Goal: Task Accomplishment & Management: Manage account settings

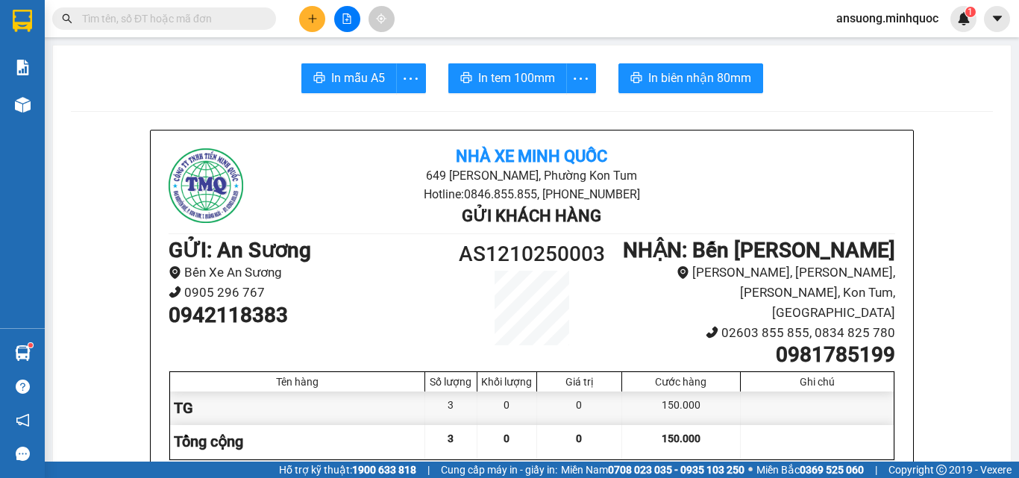
click at [312, 19] on icon "plus" at bounding box center [312, 18] width 8 height 1
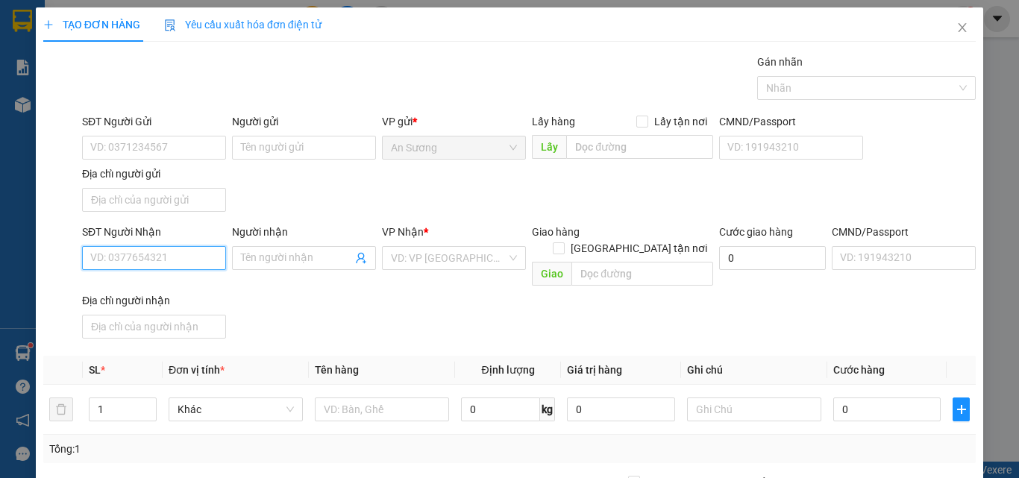
click at [163, 259] on input "SĐT Người Nhận" at bounding box center [154, 258] width 144 height 24
type input "377"
click at [956, 34] on icon "close" at bounding box center [962, 28] width 12 height 12
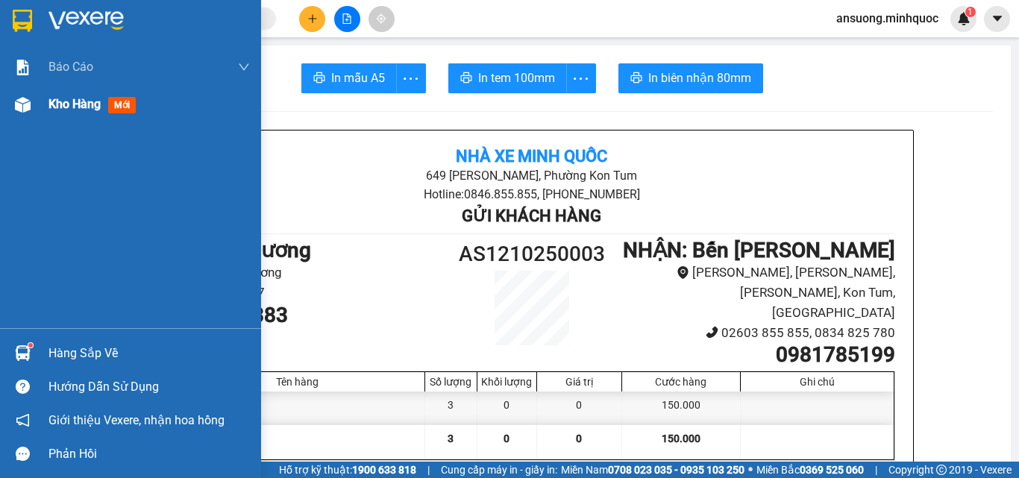
click at [28, 109] on img at bounding box center [23, 105] width 16 height 16
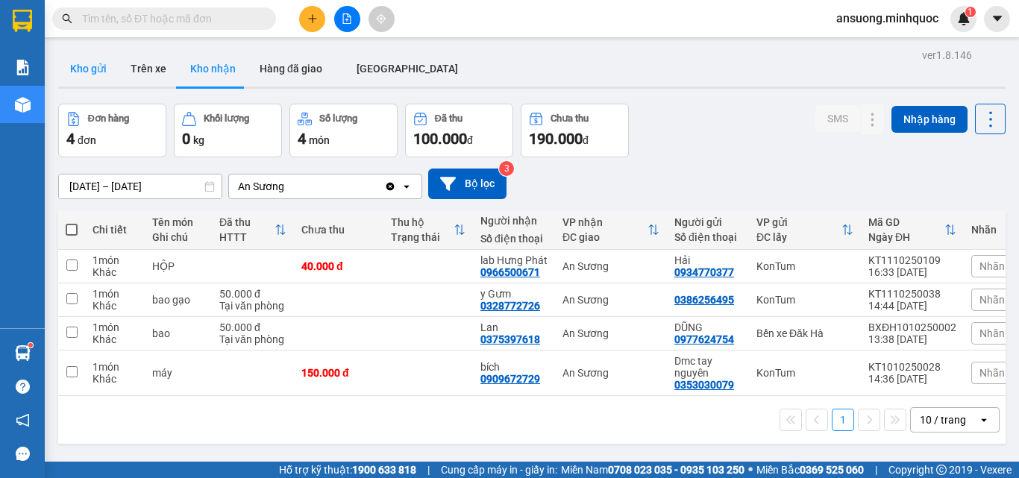
click at [87, 77] on button "Kho gửi" at bounding box center [88, 69] width 60 height 36
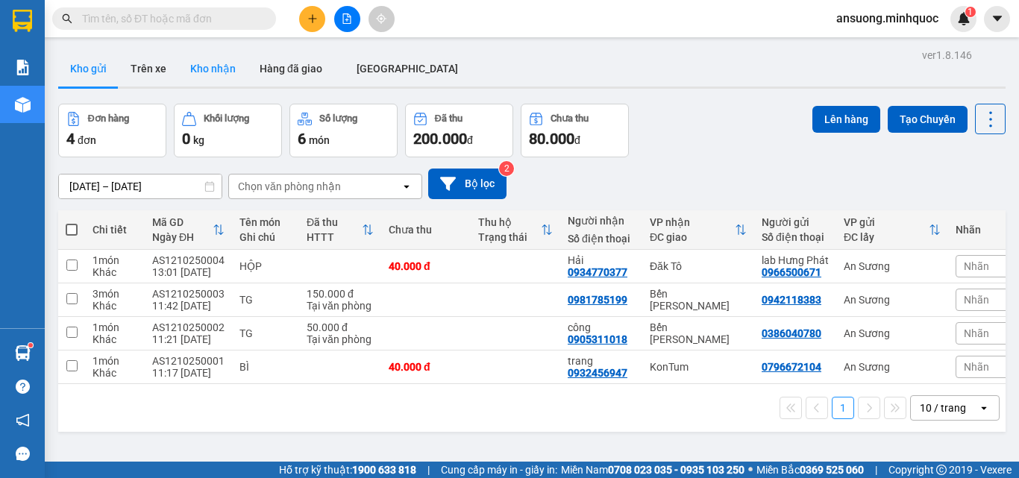
click at [214, 64] on button "Kho nhận" at bounding box center [212, 69] width 69 height 36
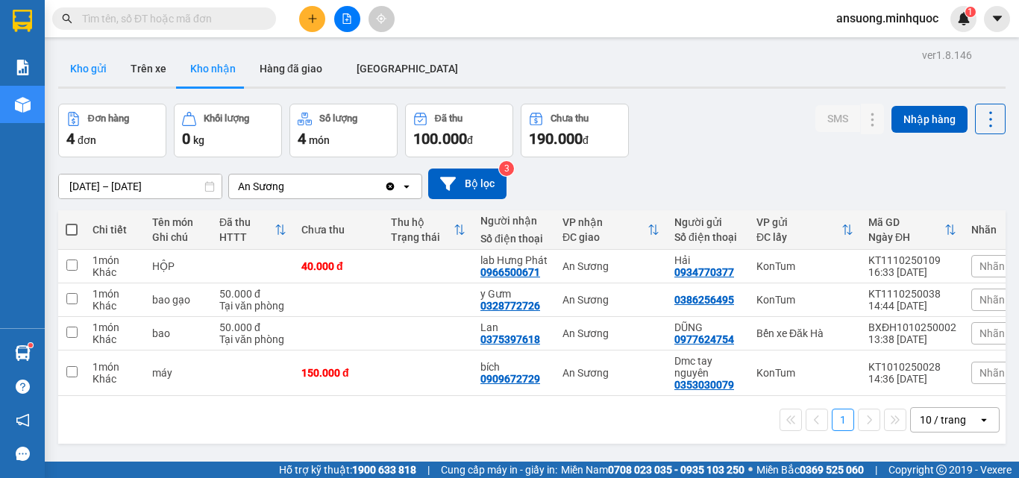
click at [87, 66] on button "Kho gửi" at bounding box center [88, 69] width 60 height 36
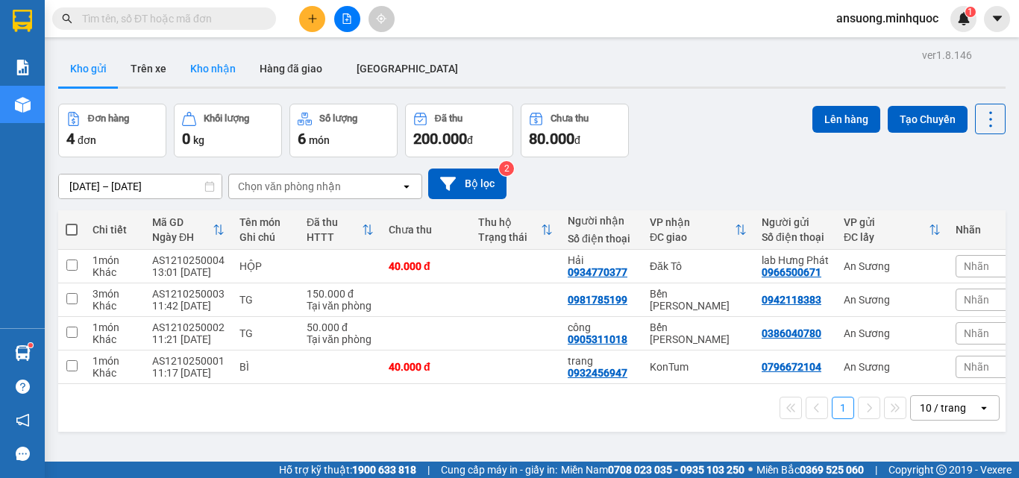
click at [237, 54] on button "Kho nhận" at bounding box center [212, 69] width 69 height 36
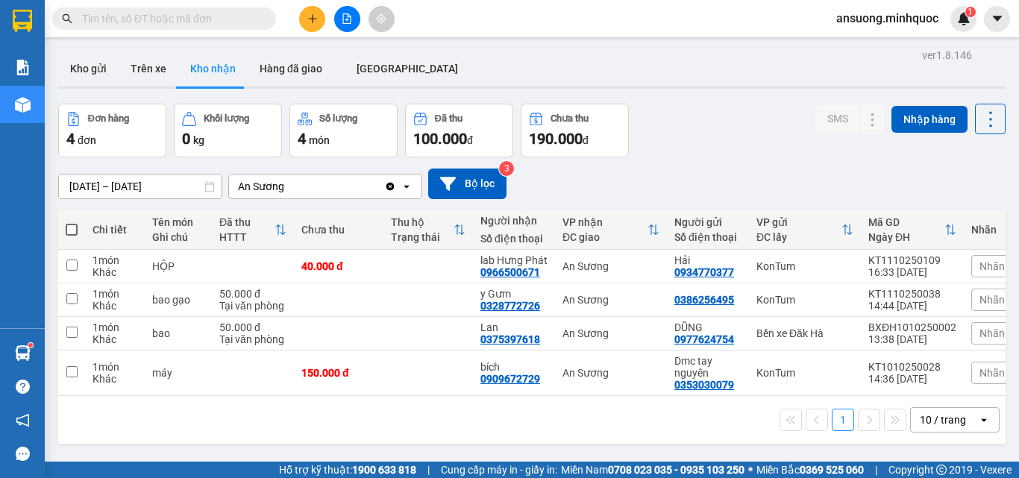
click at [78, 96] on div "ver 1.8.146 Kho gửi Trên xe Kho nhận Hàng đã giao ĐÀ NẴNG Đơn hàng 4 đơn Khối l…" at bounding box center [531, 284] width 959 height 478
click at [94, 53] on button "Kho gửi" at bounding box center [88, 69] width 60 height 36
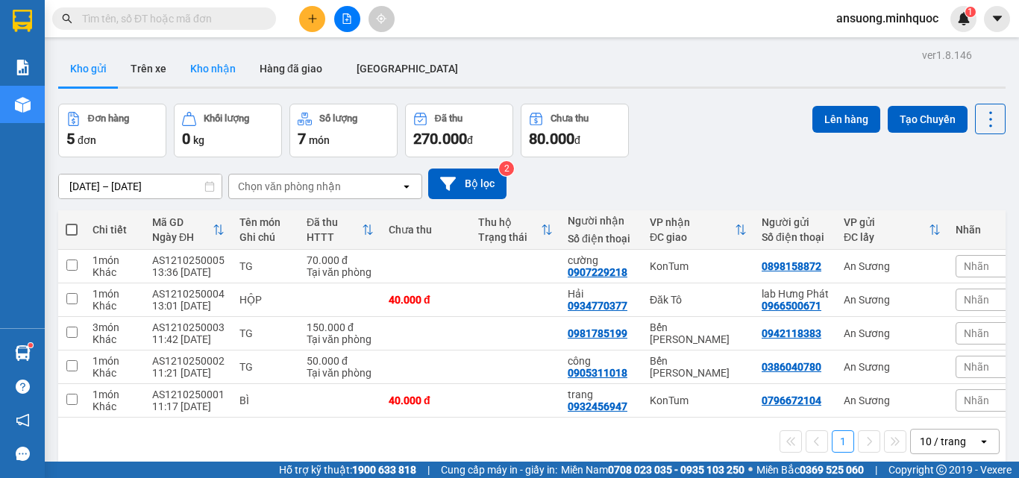
click at [235, 69] on button "Kho nhận" at bounding box center [212, 69] width 69 height 36
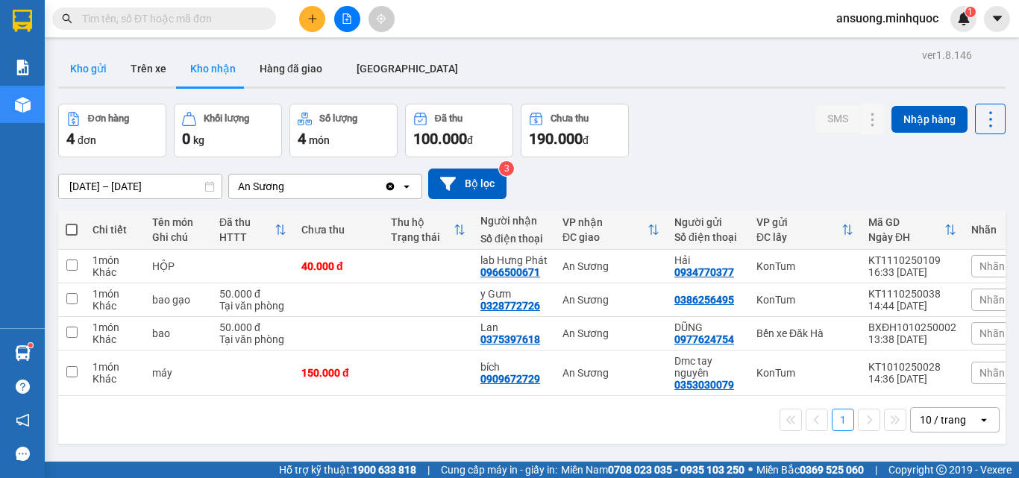
click at [103, 77] on button "Kho gửi" at bounding box center [88, 69] width 60 height 36
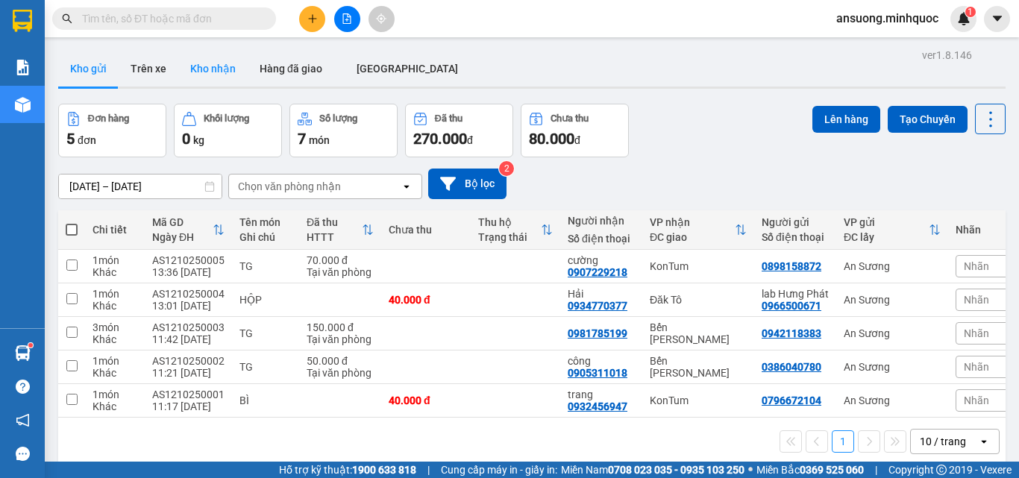
click at [201, 72] on button "Kho nhận" at bounding box center [212, 69] width 69 height 36
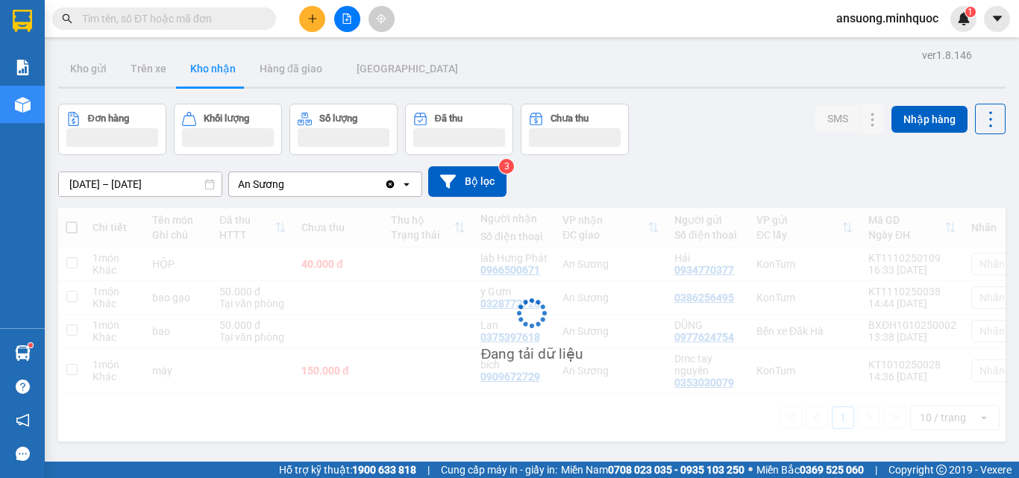
click at [554, 54] on div "Kho gửi Trên xe Kho nhận Hàng đã giao ĐÀ NẴNG" at bounding box center [532, 71] width 948 height 40
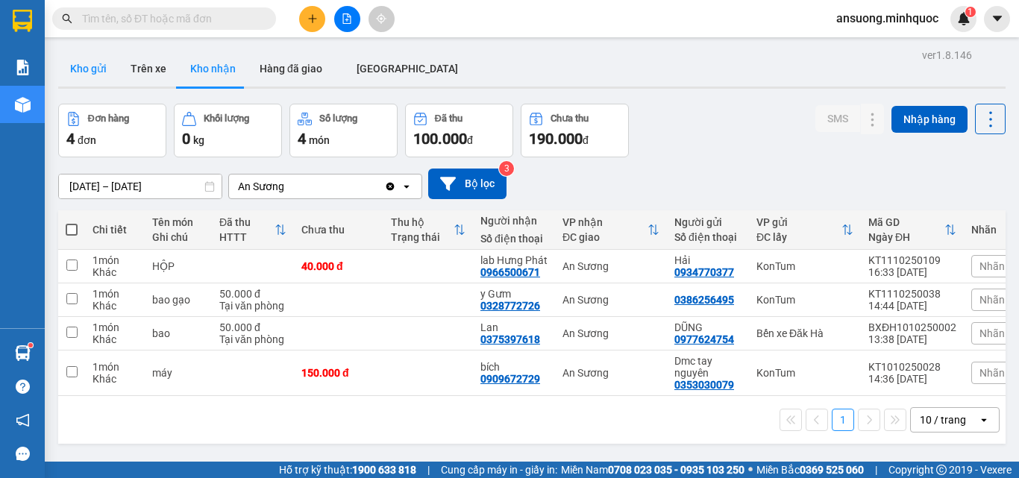
click at [76, 64] on button "Kho gửi" at bounding box center [88, 69] width 60 height 36
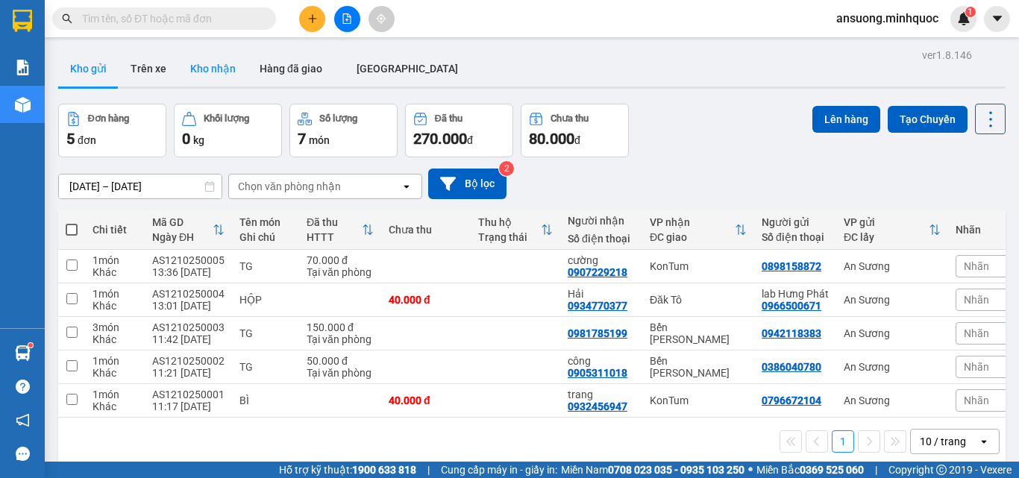
click at [186, 76] on button "Kho nhận" at bounding box center [212, 69] width 69 height 36
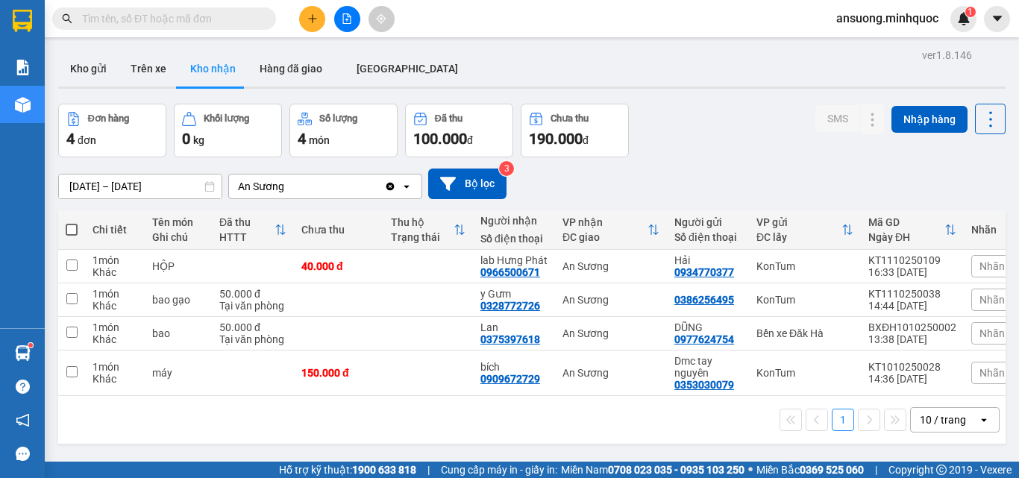
click at [510, 79] on div "Kho gửi Trên xe Kho nhận Hàng đã giao ĐÀ NẴNG" at bounding box center [532, 71] width 948 height 40
click at [72, 68] on button "Kho gửi" at bounding box center [88, 69] width 60 height 36
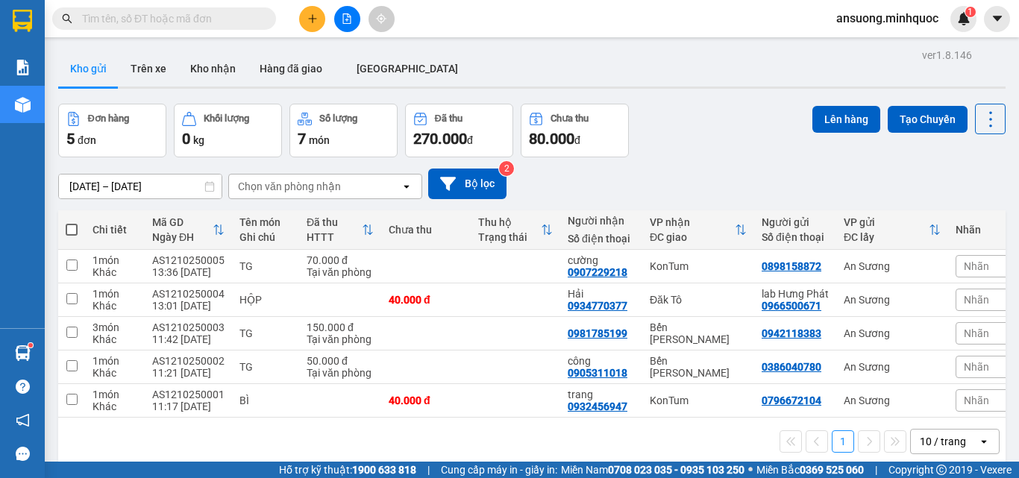
click at [200, 92] on div "ver 1.8.146 Kho gửi Trên xe Kho nhận Hàng đã giao ĐÀ NẴNG Đơn hàng 5 đơn Khối l…" at bounding box center [531, 284] width 959 height 478
click at [206, 72] on button "Kho nhận" at bounding box center [212, 69] width 69 height 36
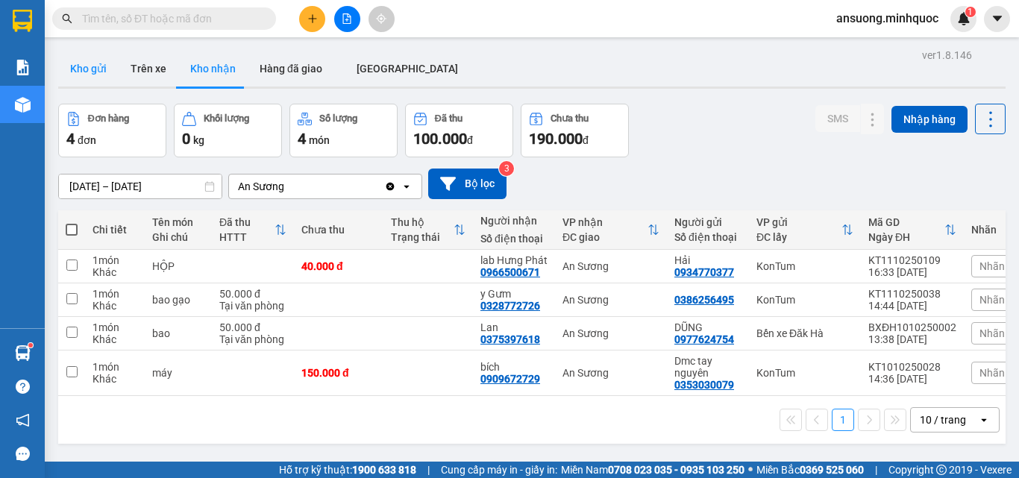
click at [101, 81] on button "Kho gửi" at bounding box center [88, 69] width 60 height 36
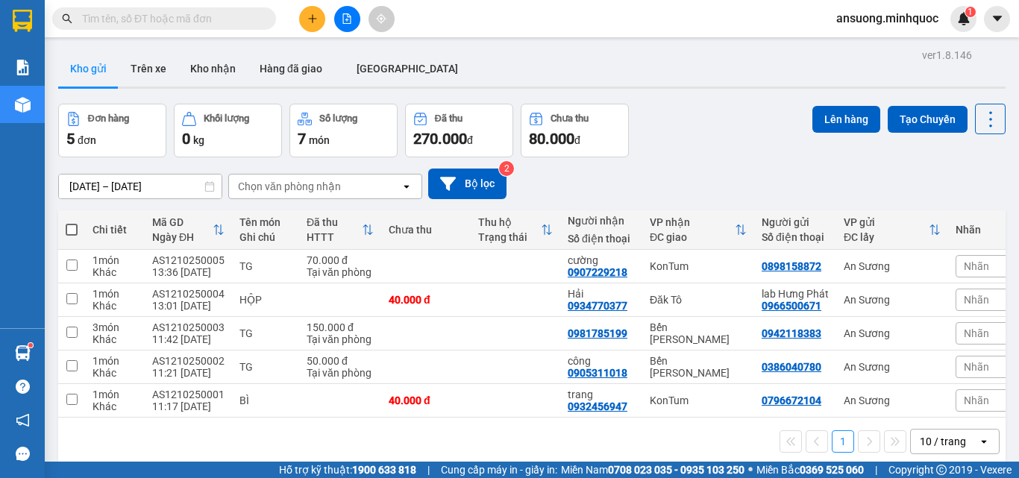
drag, startPoint x: 359, startPoint y: 26, endPoint x: 309, endPoint y: 30, distance: 50.1
click at [354, 26] on div at bounding box center [347, 19] width 112 height 26
click at [297, 28] on div at bounding box center [347, 19] width 112 height 26
click at [302, 27] on button at bounding box center [312, 19] width 26 height 26
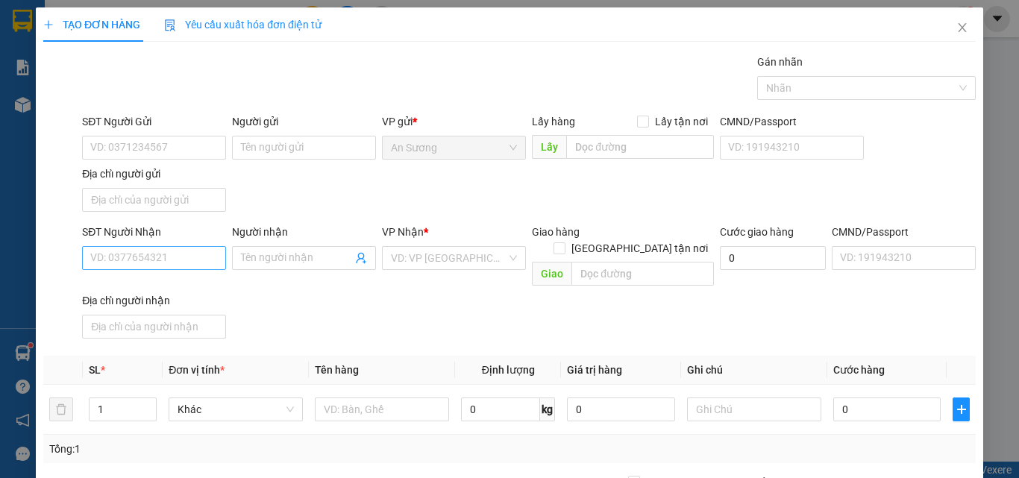
drag, startPoint x: 104, startPoint y: 270, endPoint x: 110, endPoint y: 258, distance: 13.3
click at [108, 263] on div "SĐT Người Nhận VD: 0377654321" at bounding box center [154, 250] width 144 height 52
click at [111, 258] on input "SĐT Người Nhận" at bounding box center [154, 258] width 144 height 24
click at [145, 263] on input "SĐT Người Nhận" at bounding box center [154, 258] width 144 height 24
type input "0382602827"
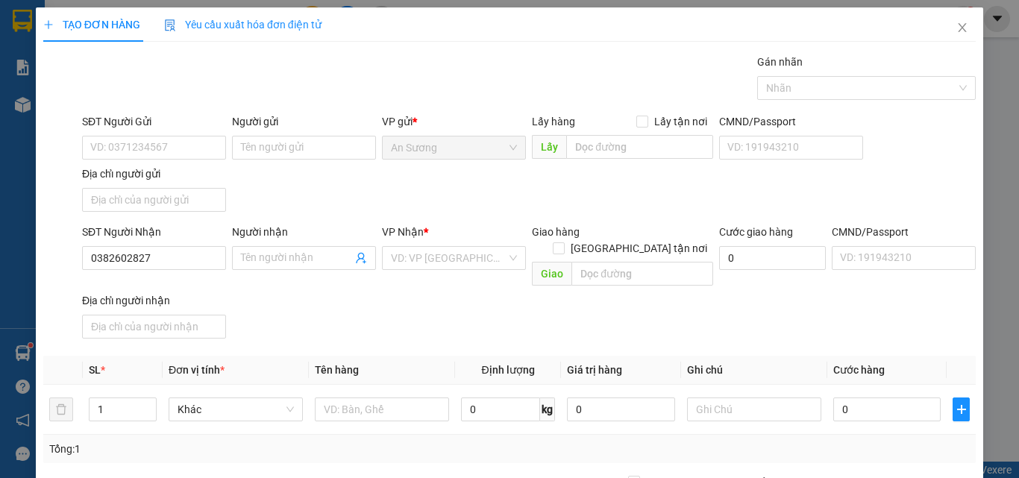
click at [386, 295] on div "SĐT Người Nhận 0382602827 0382602827 Người nhận Tên người nhận VP Nhận * VD: VP…" at bounding box center [529, 284] width 900 height 121
drag, startPoint x: 422, startPoint y: 278, endPoint x: 440, endPoint y: 272, distance: 19.6
click at [438, 275] on div "SĐT Người Nhận 0382602827 Người nhận Tên người nhận VP Nhận * VD: VP Sài Gòn Gi…" at bounding box center [529, 284] width 900 height 121
click at [445, 260] on input "search" at bounding box center [449, 258] width 116 height 22
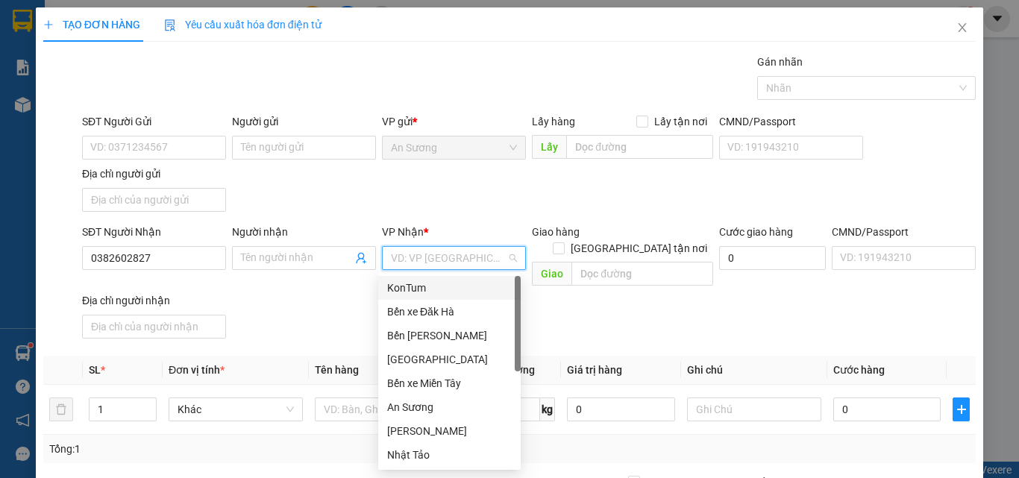
click at [431, 293] on div "KonTum" at bounding box center [449, 288] width 125 height 16
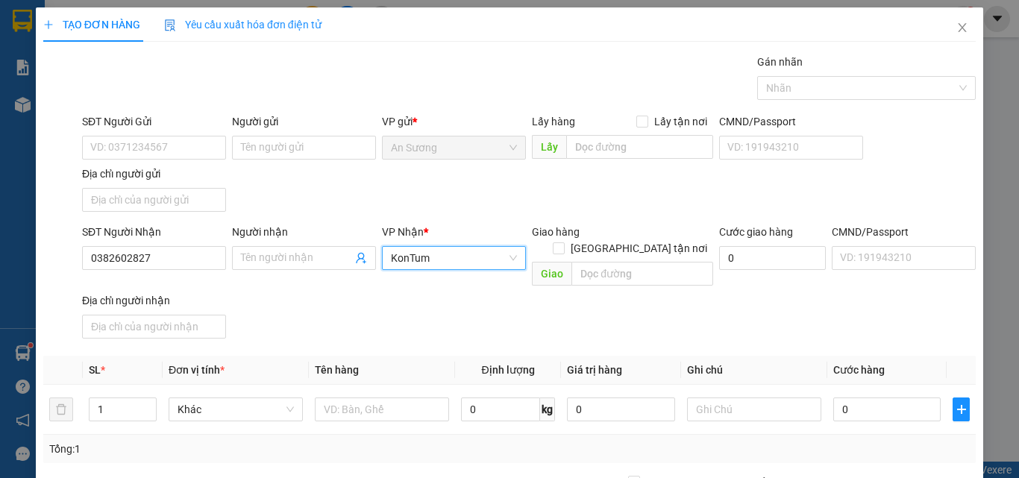
drag, startPoint x: 283, startPoint y: 328, endPoint x: 228, endPoint y: 354, distance: 60.4
click at [278, 331] on div "Transit Pickup Surcharge Ids Transit Deliver Surcharge Ids Transit Deliver Surc…" at bounding box center [509, 349] width 933 height 590
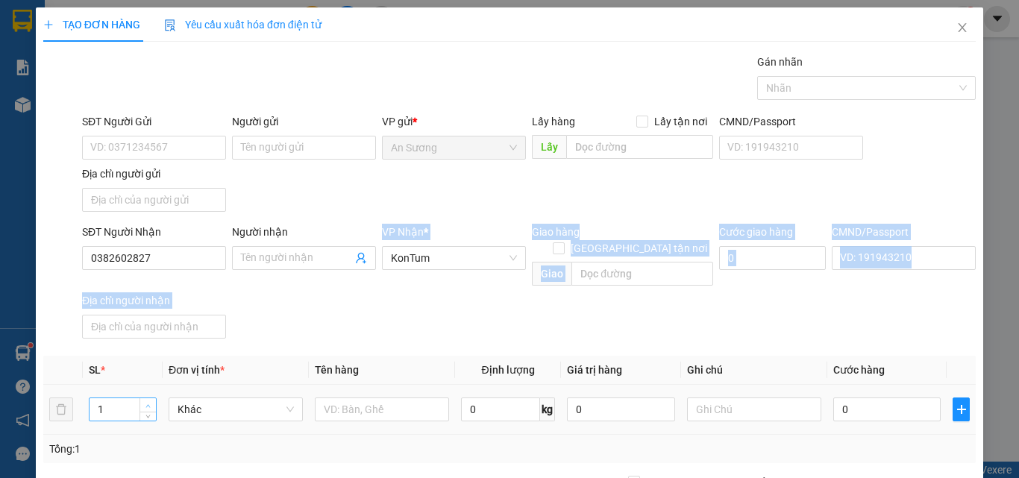
click at [149, 398] on span "Increase Value" at bounding box center [148, 404] width 16 height 13
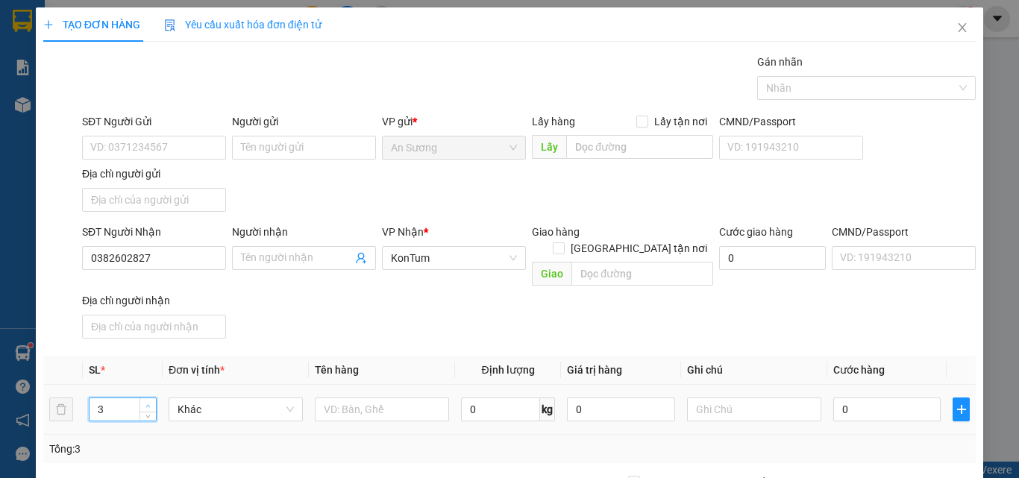
click at [149, 398] on span "Increase Value" at bounding box center [148, 404] width 16 height 13
type input "4"
click at [149, 398] on span "Increase Value" at bounding box center [148, 404] width 16 height 13
click at [367, 404] on input "text" at bounding box center [382, 410] width 134 height 24
type input "TÚI + VALI+TG+QUẠT"
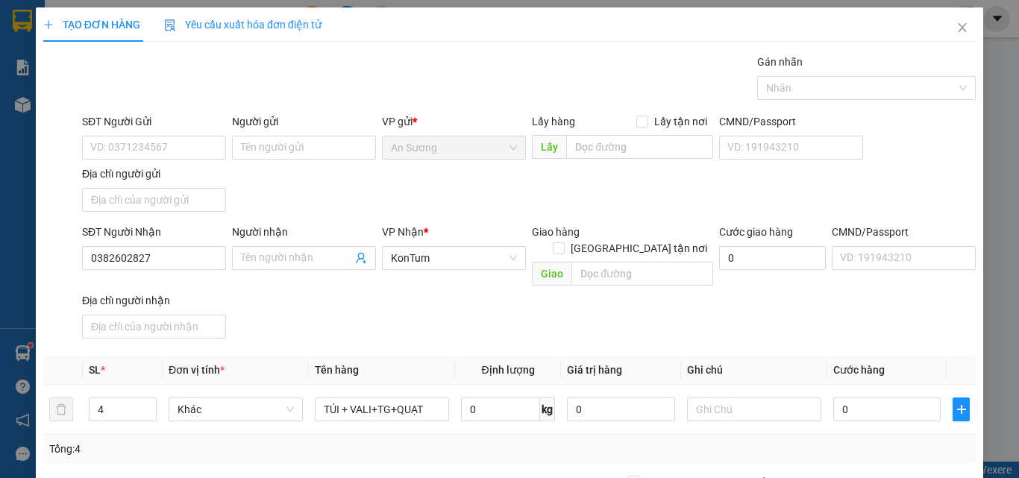
click at [413, 304] on div "SĐT Người Nhận 0382602827 Người nhận Tên người nhận VP Nhận * KonTum Giao hàng …" at bounding box center [529, 284] width 900 height 121
click at [116, 145] on input "SĐT Người Gửi" at bounding box center [154, 148] width 144 height 24
click at [354, 303] on div "SĐT Người Nhận 0382602827 Người nhận Tên người nhận VP Nhận * KonTum Giao hàng …" at bounding box center [529, 284] width 900 height 121
click at [882, 401] on input "0" at bounding box center [886, 410] width 107 height 24
type input "2"
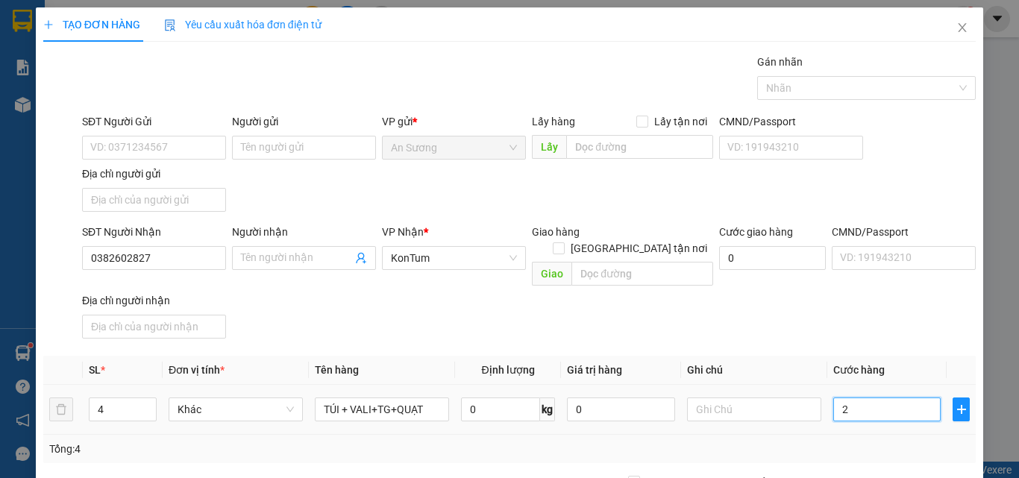
type input "2"
type input "25"
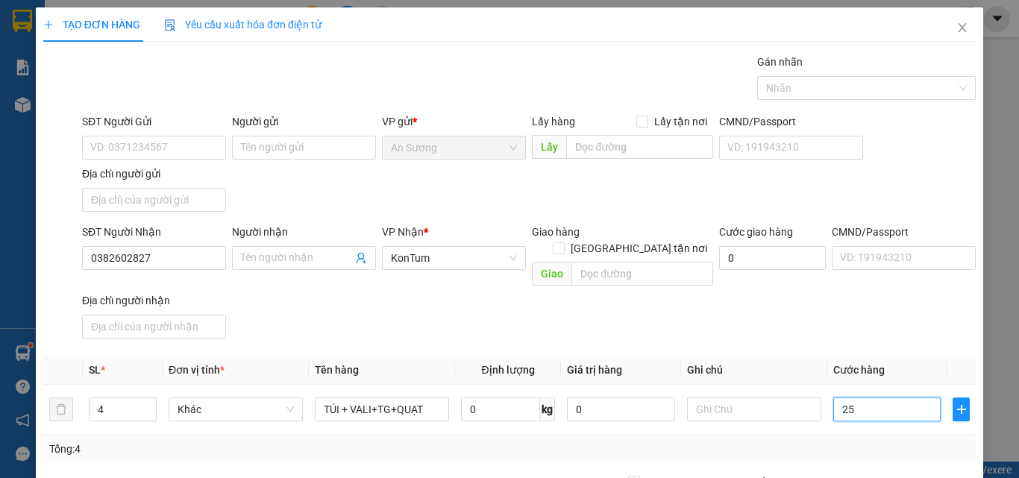
type input "250"
type input "250.000"
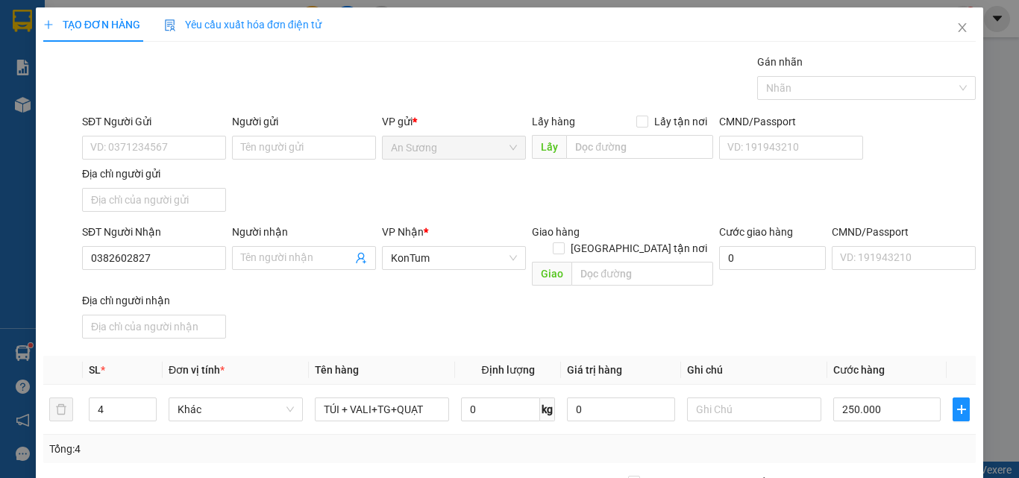
click at [868, 295] on div "SĐT Người Nhận 0382602827 Người nhận Tên người nhận VP Nhận * KonTum Giao hàng …" at bounding box center [529, 284] width 900 height 121
click at [754, 289] on div "SĐT Người Nhận 0382602827 Người nhận Tên người nhận VP Nhận * KonTum Giao hàng …" at bounding box center [529, 284] width 900 height 121
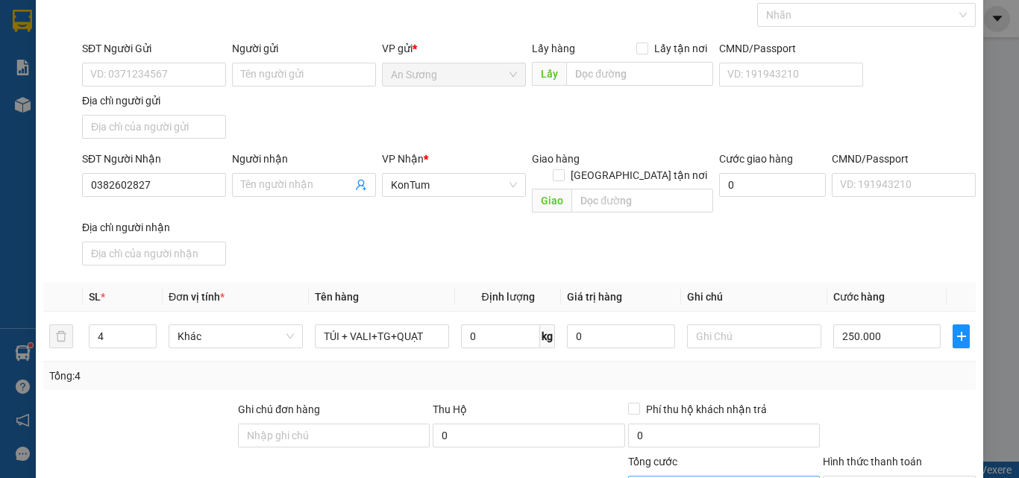
scroll to position [178, 0]
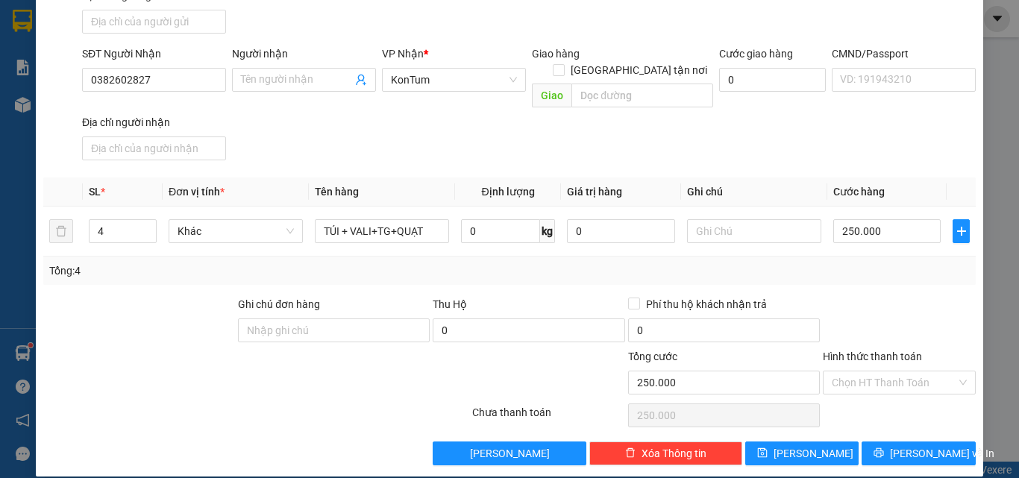
click at [902, 296] on div at bounding box center [899, 322] width 156 height 52
click at [881, 372] on input "Hình thức thanh toán" at bounding box center [894, 383] width 125 height 22
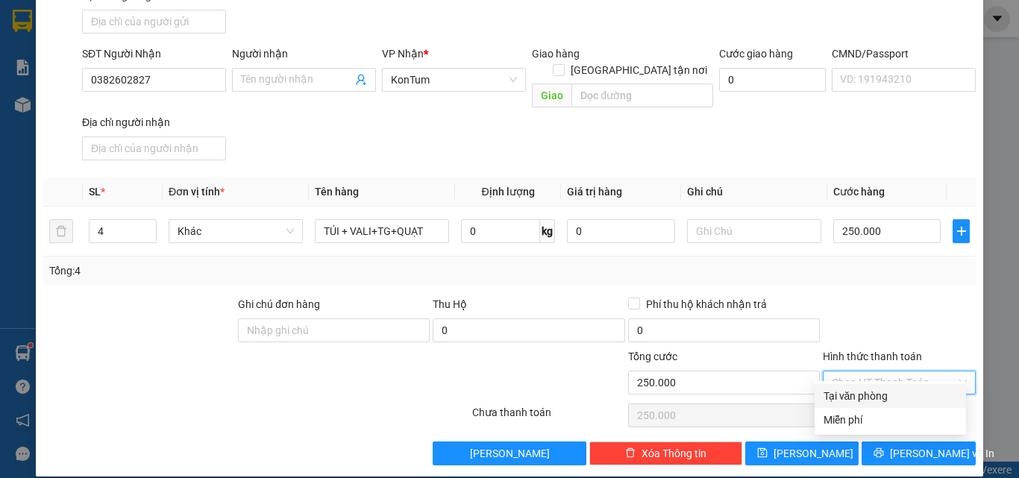
click at [850, 399] on div "Tại văn phòng" at bounding box center [891, 396] width 134 height 16
type input "0"
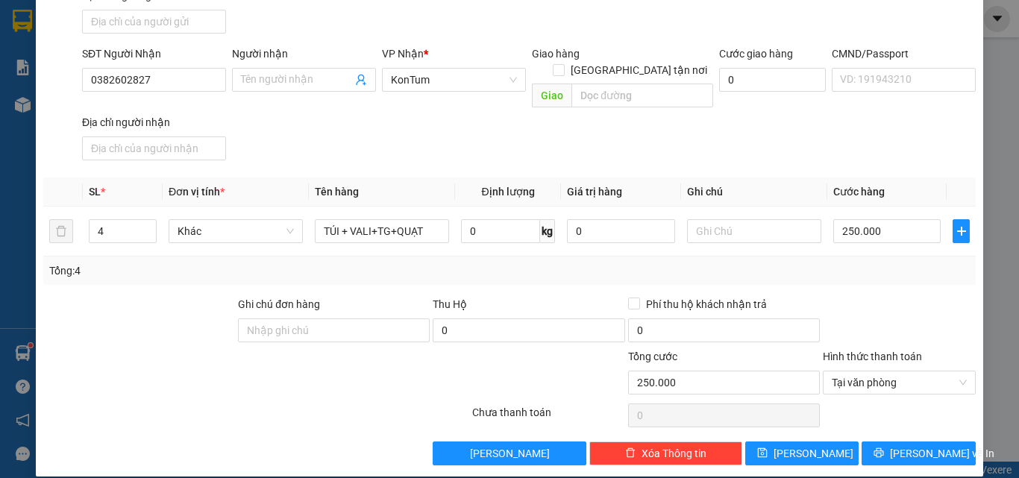
click at [880, 296] on div at bounding box center [899, 322] width 156 height 52
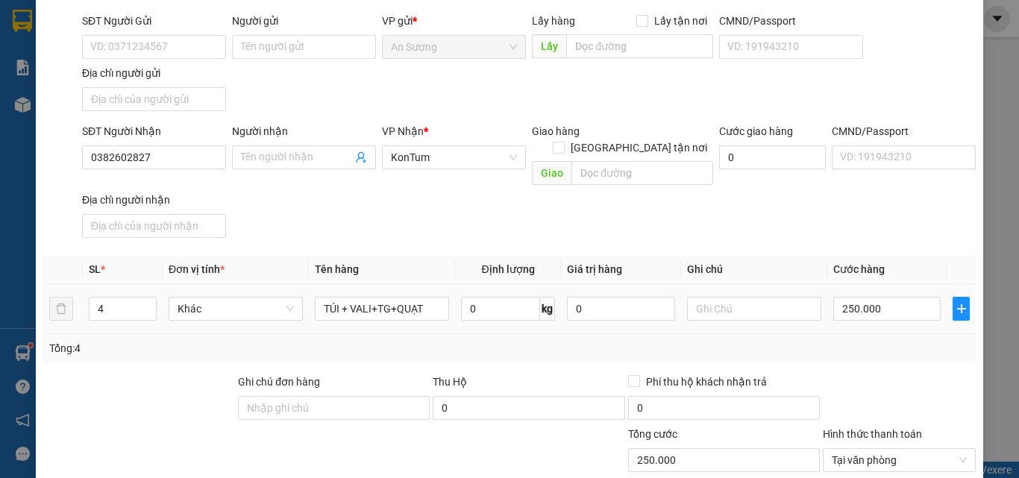
scroll to position [29, 0]
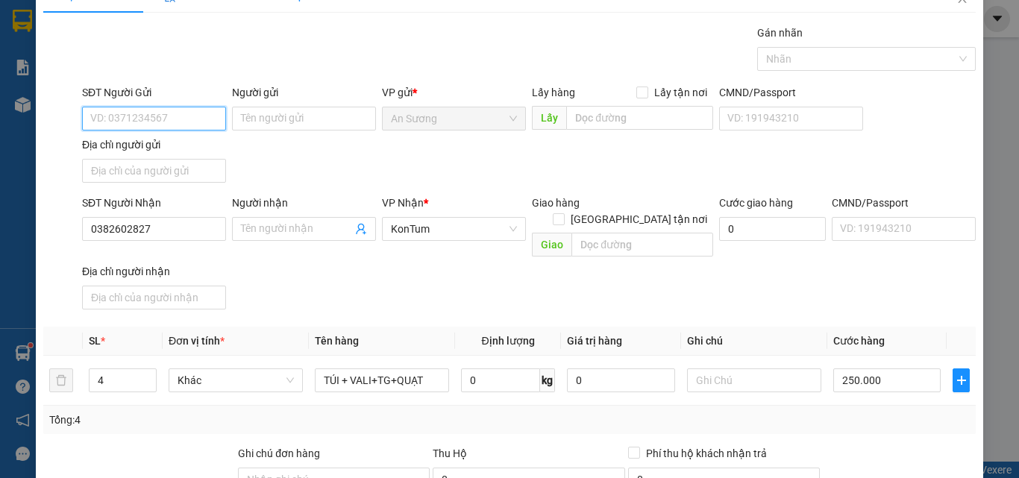
click at [109, 122] on input "SĐT Người Gửi" at bounding box center [154, 119] width 144 height 24
click at [111, 119] on input "SĐT Người Gửi" at bounding box center [154, 119] width 144 height 24
click at [432, 270] on div "SĐT Người Nhận 0382602827 Người nhận Tên người nhận VP Nhận * KonTum Giao hàng …" at bounding box center [529, 255] width 900 height 121
click at [172, 112] on input "SĐT Người Gửi" at bounding box center [154, 119] width 144 height 24
click at [172, 111] on input "SĐT Người Gửi" at bounding box center [154, 119] width 144 height 24
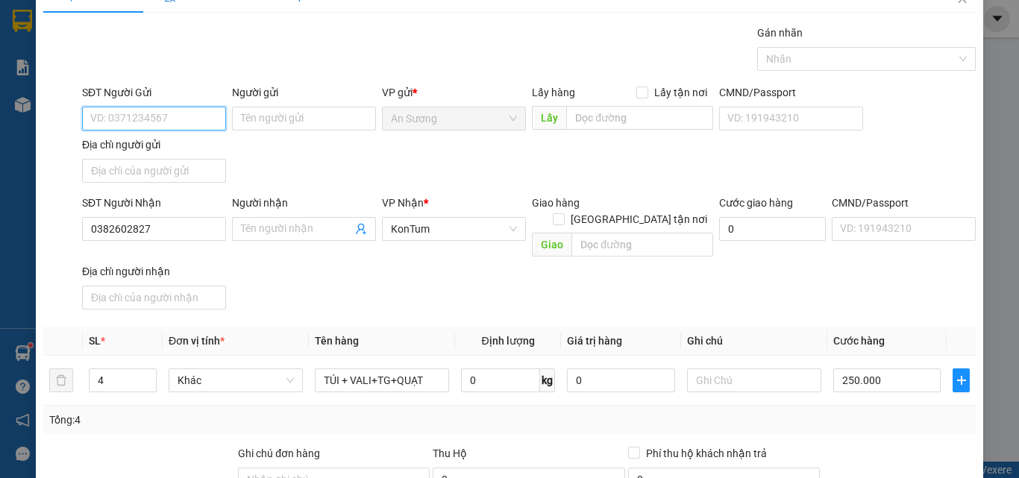
click at [175, 107] on input "SĐT Người Gửi" at bounding box center [154, 119] width 144 height 24
click at [159, 116] on input "SĐT Người Gửi" at bounding box center [154, 119] width 144 height 24
type input "0368412274"
click at [477, 170] on div "SĐT Người Gửi 0368412274 Người gửi Tên người gửi VP gửi * An Sương Lấy hàng Lấy…" at bounding box center [529, 136] width 900 height 104
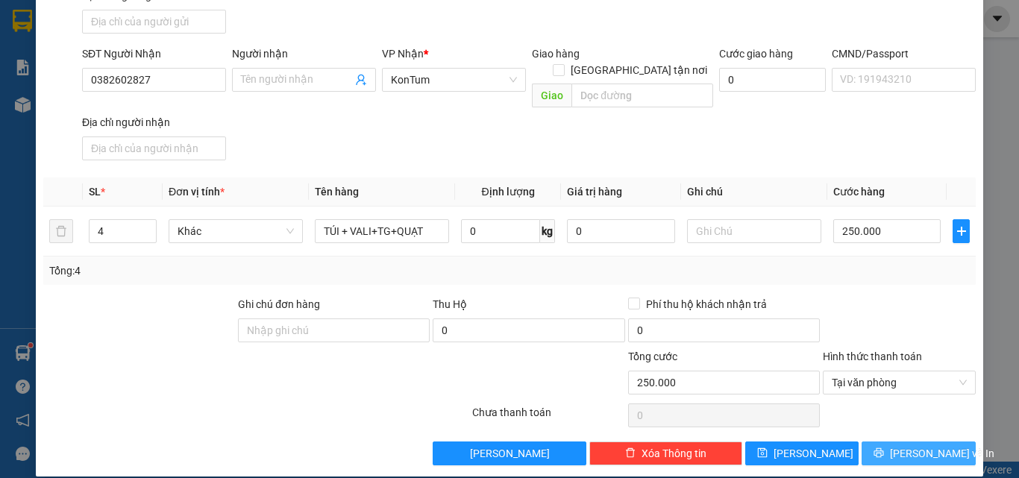
click at [917, 445] on span "Lưu và In" at bounding box center [942, 453] width 104 height 16
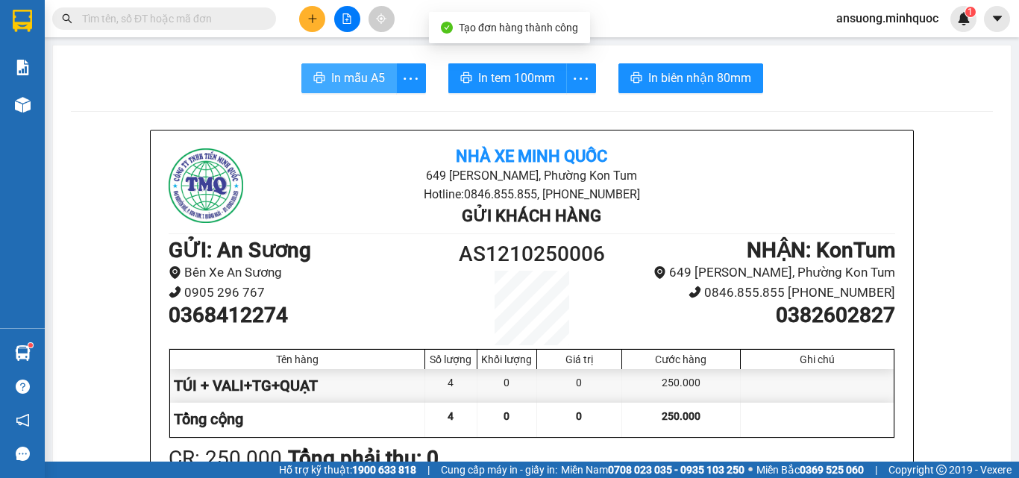
click at [361, 73] on span "In mẫu A5" at bounding box center [358, 78] width 54 height 19
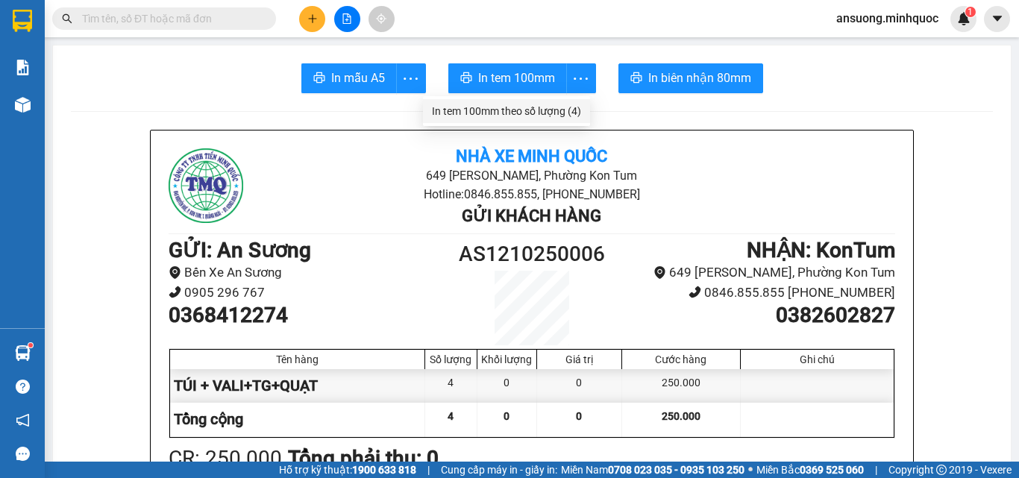
click at [558, 114] on div "In tem 100mm theo số lượng (4)" at bounding box center [506, 111] width 149 height 16
click at [320, 24] on button at bounding box center [312, 19] width 26 height 26
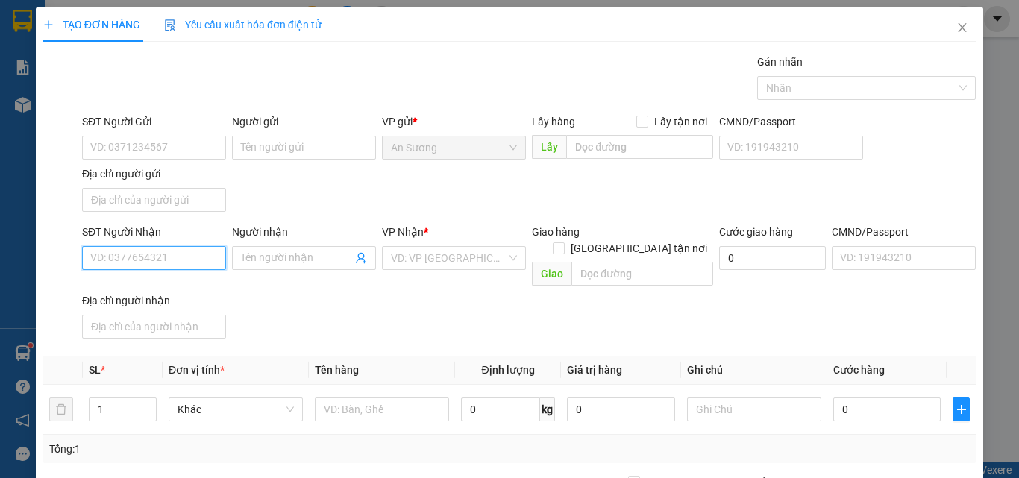
click at [108, 259] on input "SĐT Người Nhận" at bounding box center [154, 258] width 144 height 24
drag, startPoint x: 130, startPoint y: 286, endPoint x: 253, endPoint y: 179, distance: 163.4
click at [134, 280] on div "0398710374 - Nun" at bounding box center [152, 288] width 125 height 16
type input "0398710374"
type input "Nun"
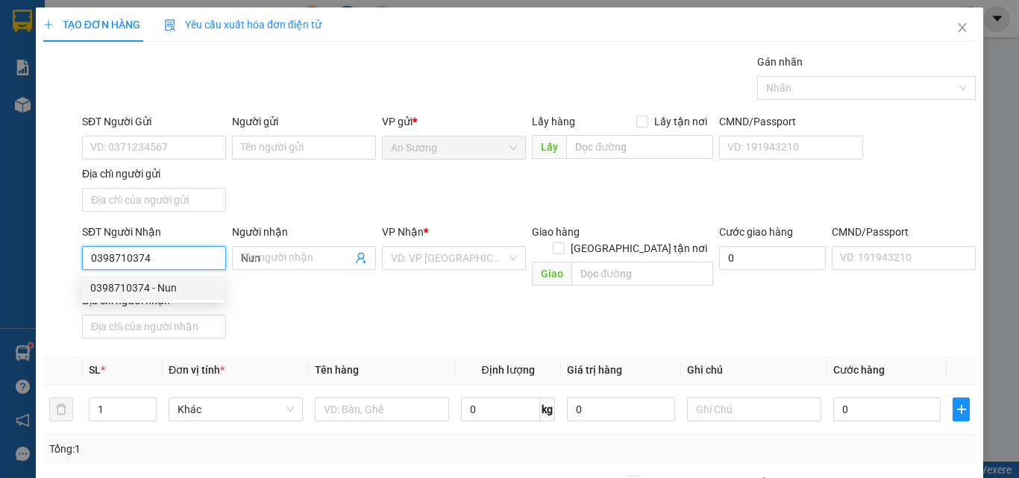
type input "0398710374"
click at [261, 178] on div "SĐT Người Gửi VD: 0371234567 Người gửi Tên người gửi VP gửi * An Sương Lấy hàng…" at bounding box center [529, 165] width 900 height 104
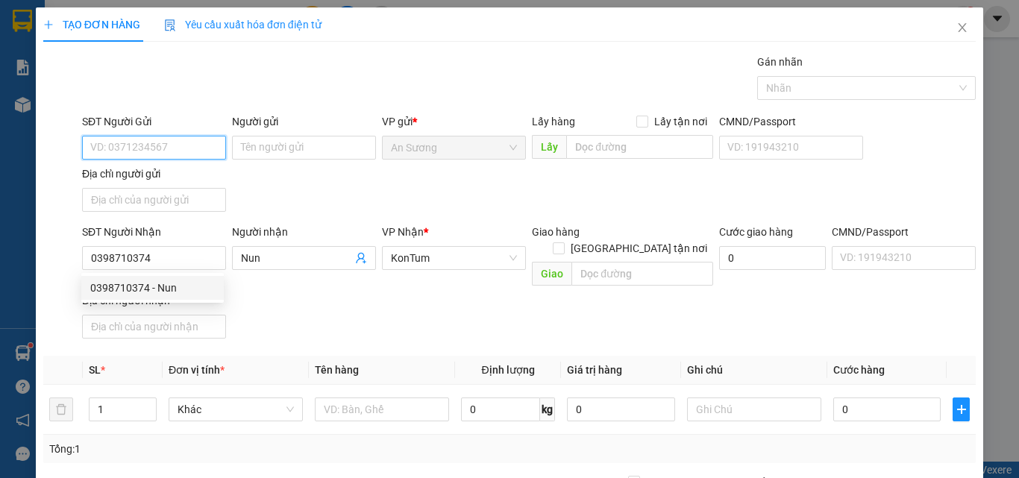
click at [153, 145] on input "SĐT Người Gửi" at bounding box center [154, 148] width 144 height 24
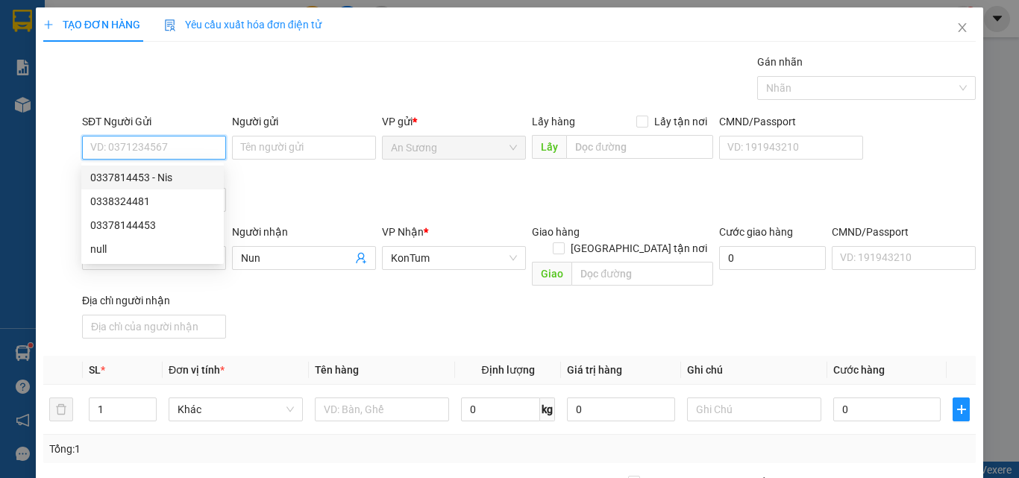
click at [158, 178] on div "0337814453 - Nis" at bounding box center [152, 177] width 125 height 16
type input "0337814453"
type input "Nis"
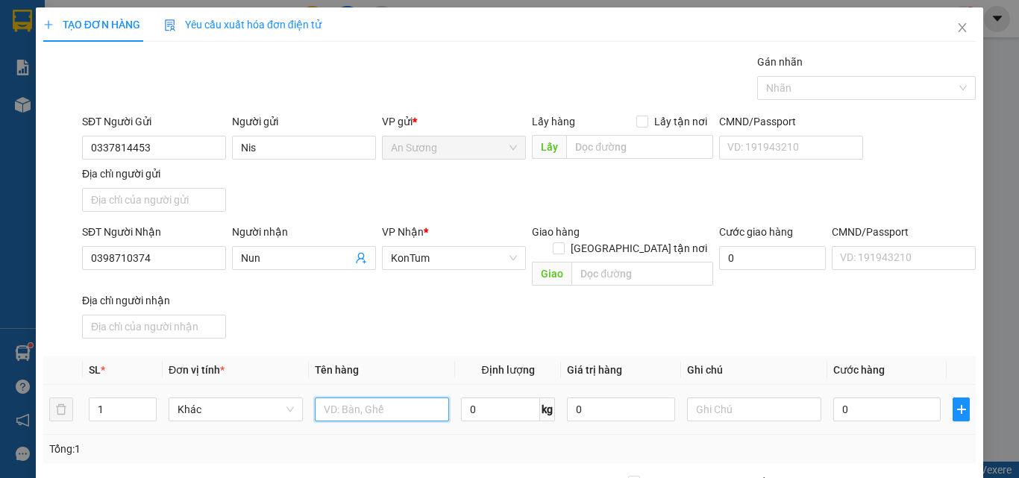
click at [344, 398] on input "text" at bounding box center [382, 410] width 134 height 24
type input "[GEOGRAPHIC_DATA]"
drag, startPoint x: 421, startPoint y: 318, endPoint x: 650, endPoint y: 387, distance: 239.3
click at [455, 322] on div "SĐT Người Nhận 0398710374 Người nhận Nun VP Nhận * KonTum Giao hàng Giao tận nơ…" at bounding box center [529, 284] width 900 height 121
type input "1"
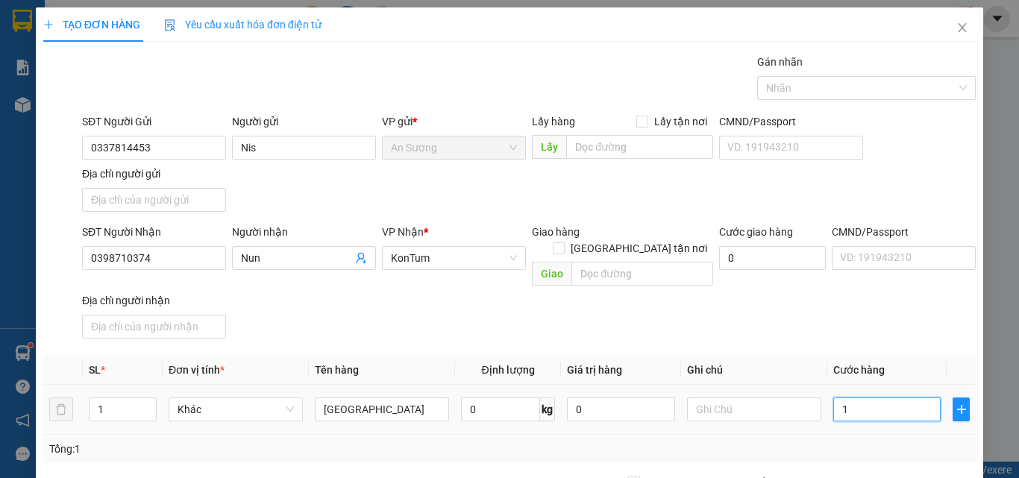
type input "1"
type input "10"
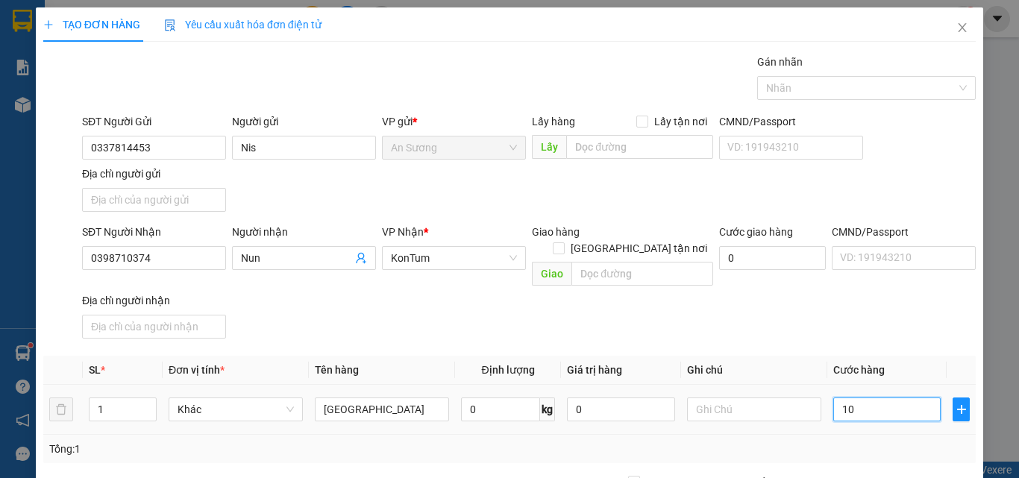
type input "100"
type input "100.000"
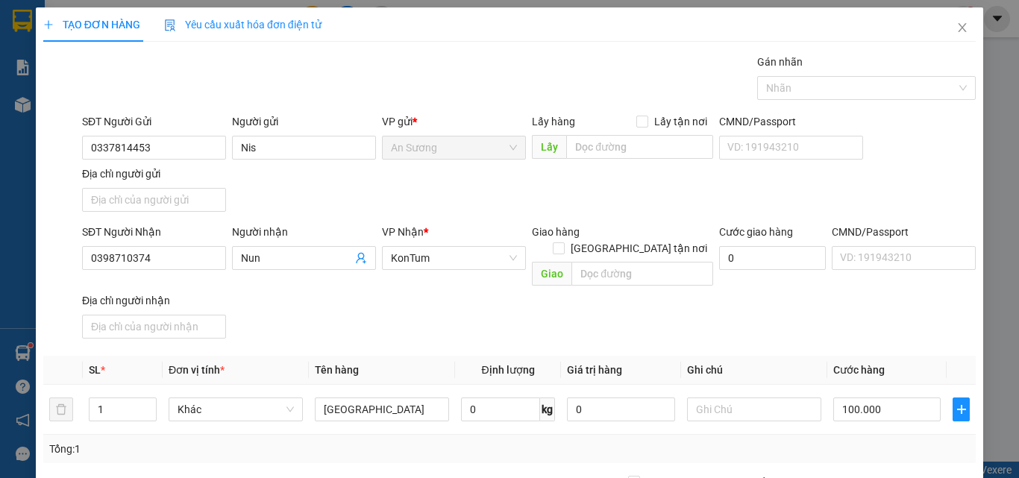
click at [866, 325] on div "SĐT Người Nhận 0398710374 Người nhận Nun VP Nhận * KonTum Giao hàng Giao tận nơ…" at bounding box center [529, 284] width 900 height 121
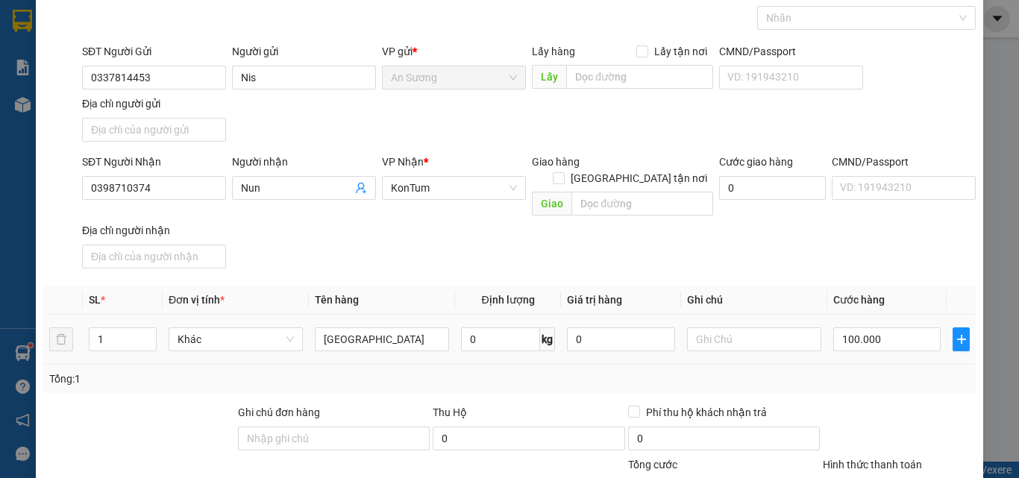
scroll to position [178, 0]
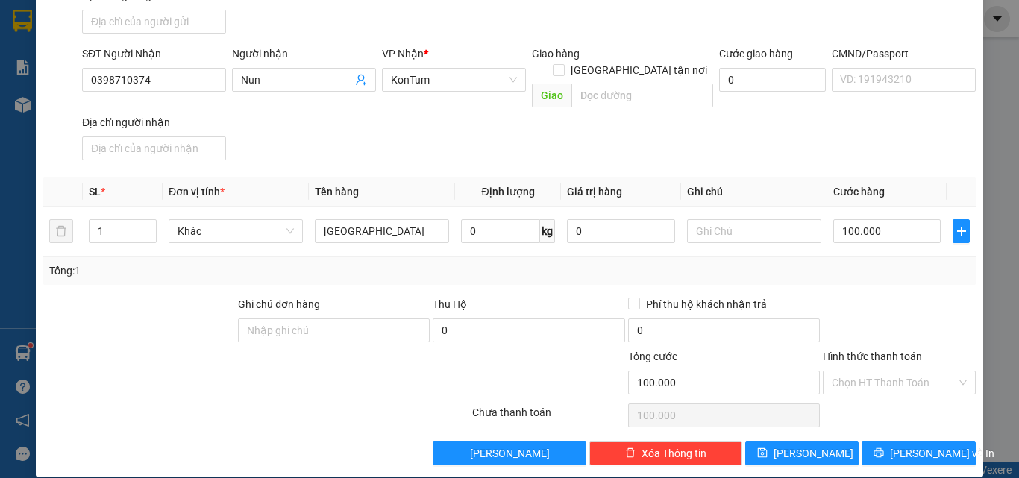
click at [893, 325] on div at bounding box center [899, 322] width 156 height 52
click at [875, 401] on div "Chọn HT Thanh Toán" at bounding box center [899, 416] width 156 height 30
click at [886, 410] on div "Chọn HT Thanh Toán" at bounding box center [899, 416] width 156 height 30
click at [899, 401] on div "Chọn HT Thanh Toán" at bounding box center [899, 416] width 156 height 30
click at [865, 401] on div "Chọn HT Thanh Toán" at bounding box center [899, 416] width 156 height 30
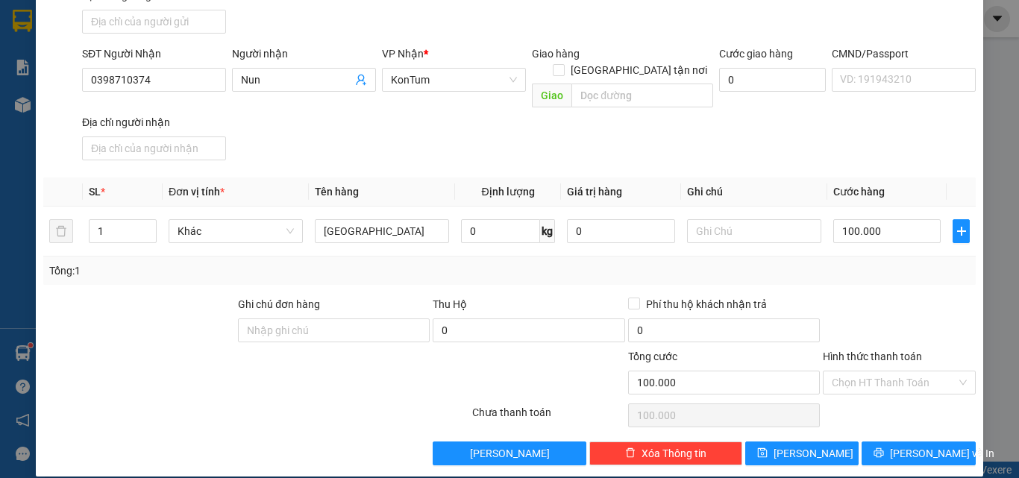
click at [867, 401] on div "Chọn HT Thanh Toán" at bounding box center [899, 416] width 156 height 30
click at [874, 401] on div "Chọn HT Thanh Toán" at bounding box center [899, 416] width 156 height 30
click at [859, 372] on input "Hình thức thanh toán" at bounding box center [894, 383] width 125 height 22
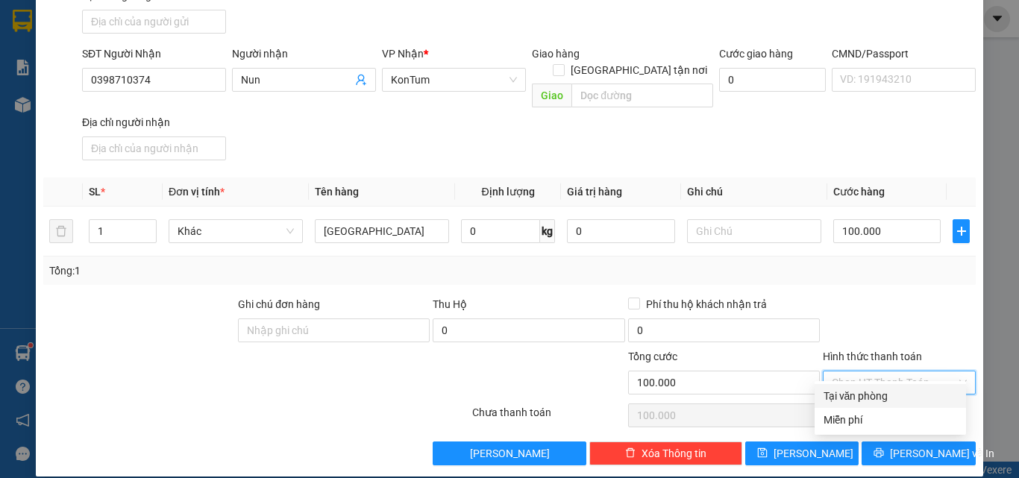
click at [867, 398] on div "Tại văn phòng" at bounding box center [891, 396] width 134 height 16
type input "0"
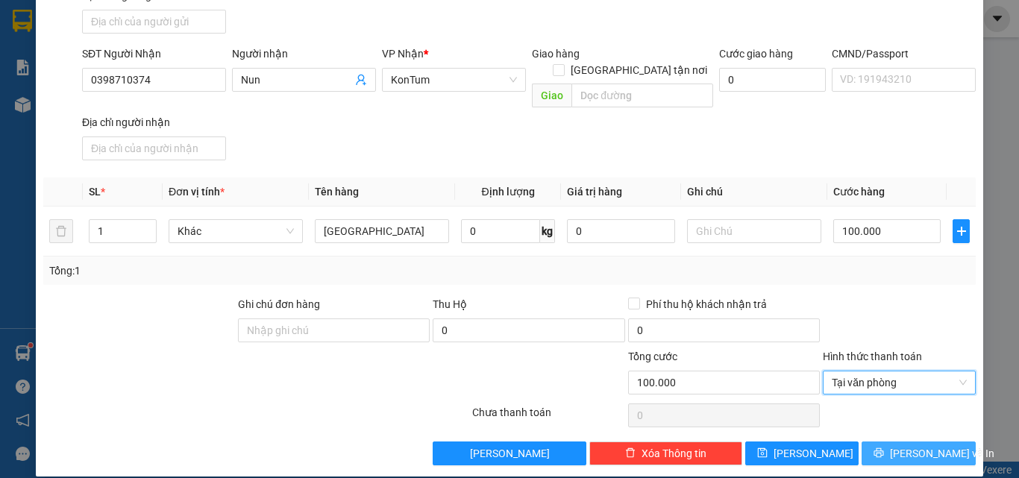
click at [911, 445] on span "Lưu và In" at bounding box center [942, 453] width 104 height 16
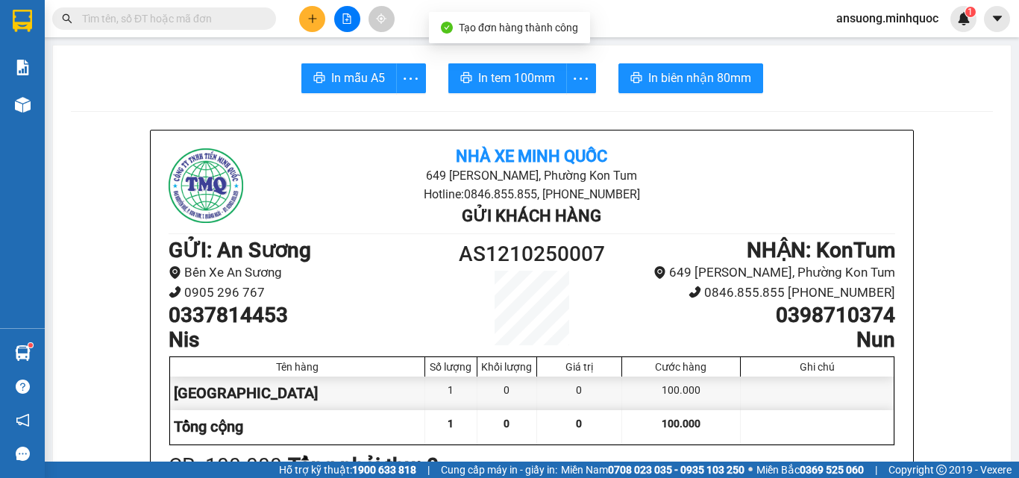
click at [348, 81] on span "In mẫu A5" at bounding box center [358, 78] width 54 height 19
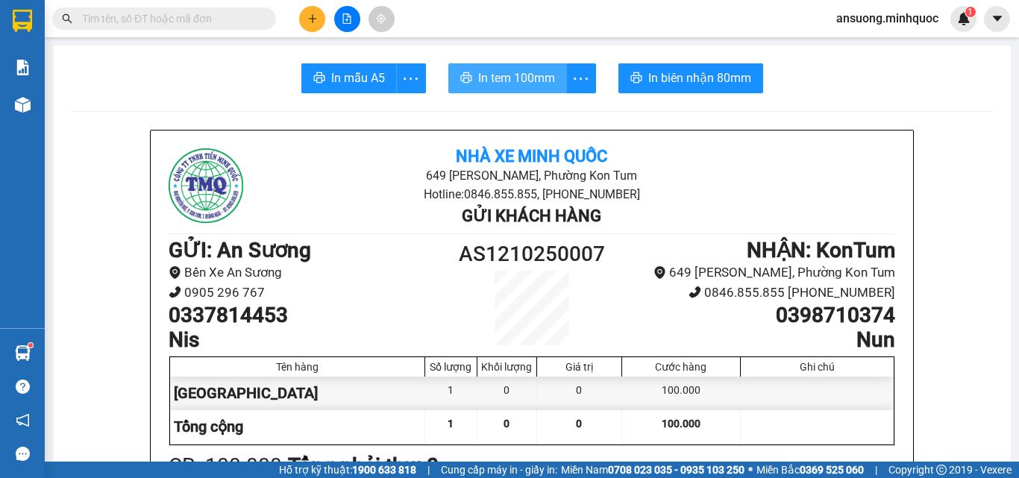
click at [508, 87] on span "In tem 100mm" at bounding box center [516, 78] width 77 height 19
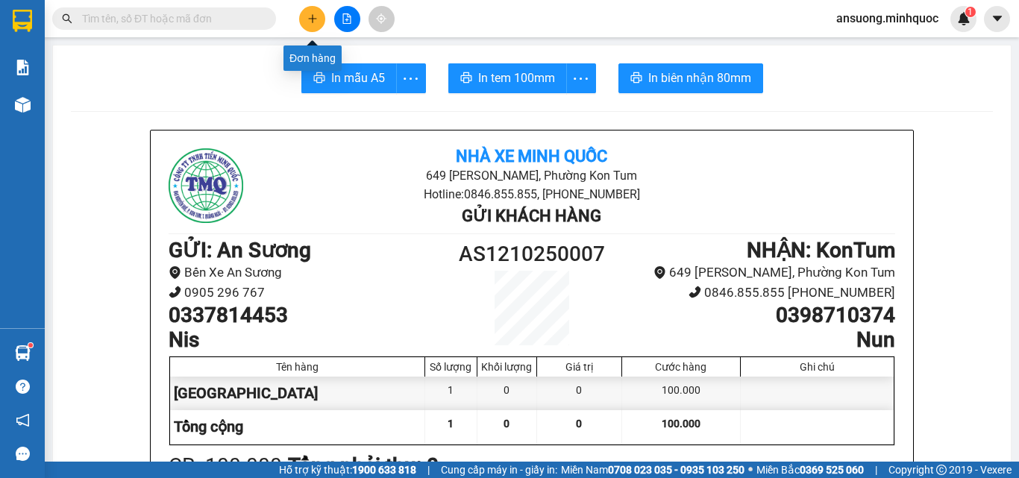
click at [319, 24] on button at bounding box center [312, 19] width 26 height 26
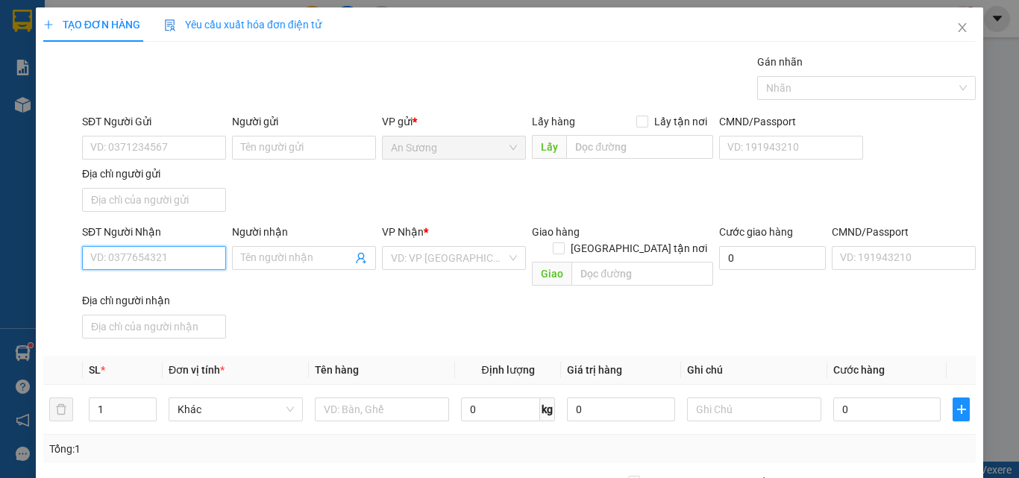
click at [158, 253] on input "SĐT Người Nhận" at bounding box center [154, 258] width 144 height 24
click at [150, 293] on div "0363888801" at bounding box center [152, 288] width 125 height 16
type input "0363888801"
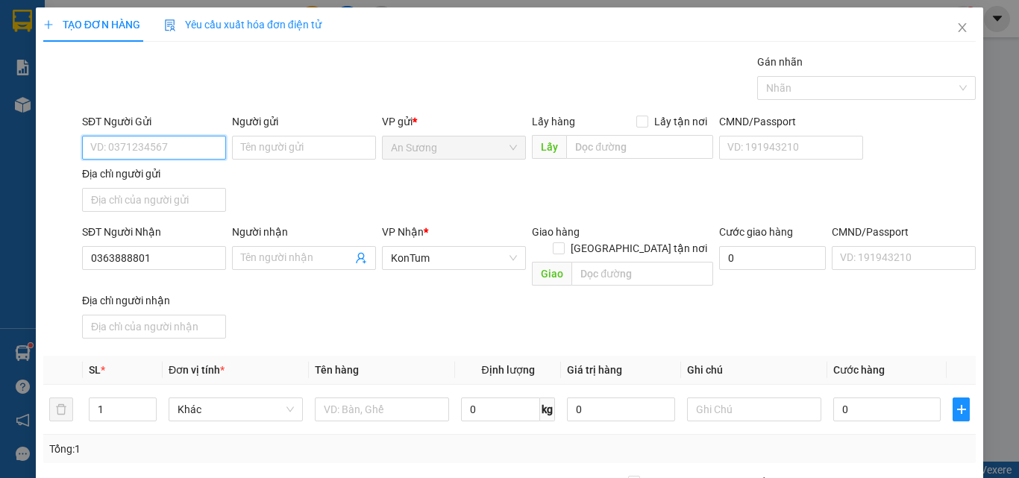
click at [135, 145] on input "SĐT Người Gửi" at bounding box center [154, 148] width 144 height 24
click at [125, 176] on div "0907024448 - thường" at bounding box center [152, 177] width 125 height 16
type input "0907024448"
type input "thường"
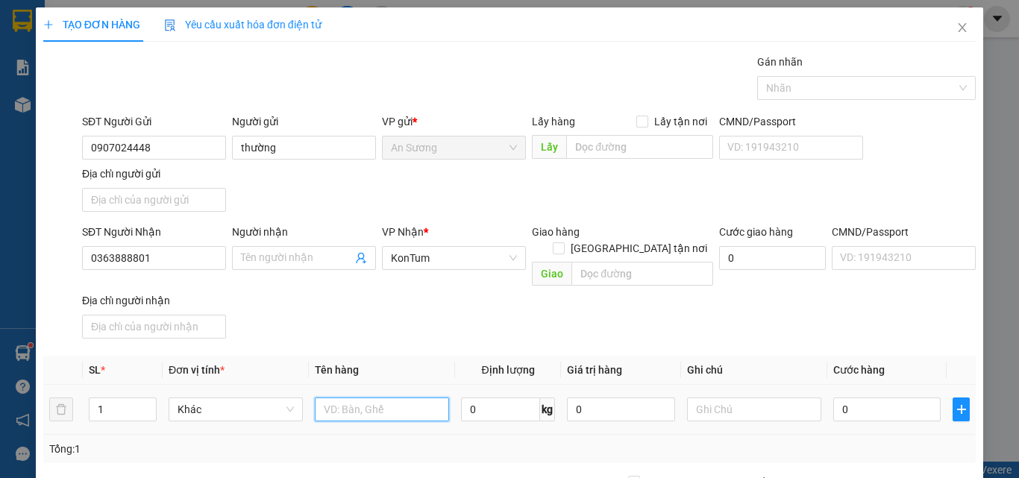
click at [383, 398] on input "text" at bounding box center [382, 410] width 134 height 24
type input "TG"
click at [848, 398] on input "0" at bounding box center [886, 410] width 107 height 24
type input "4"
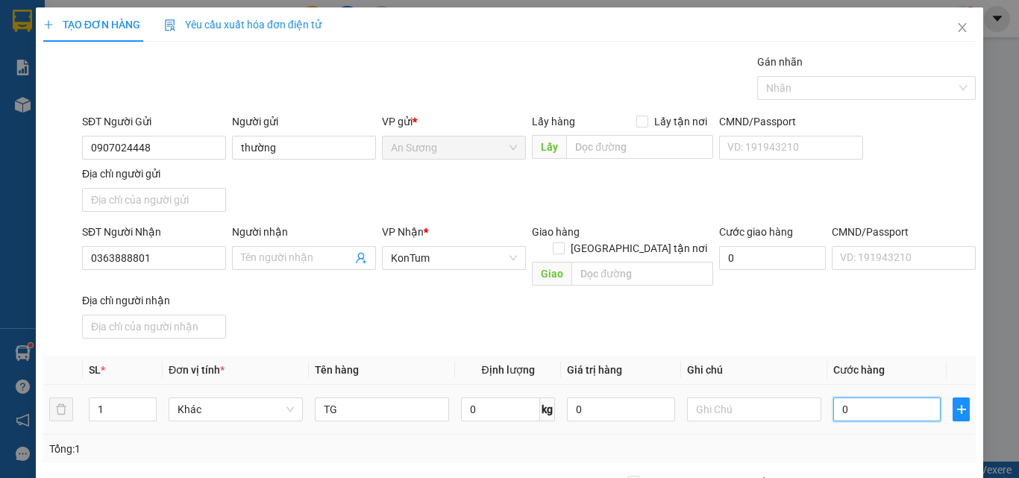
type input "4"
type input "40"
type input "400"
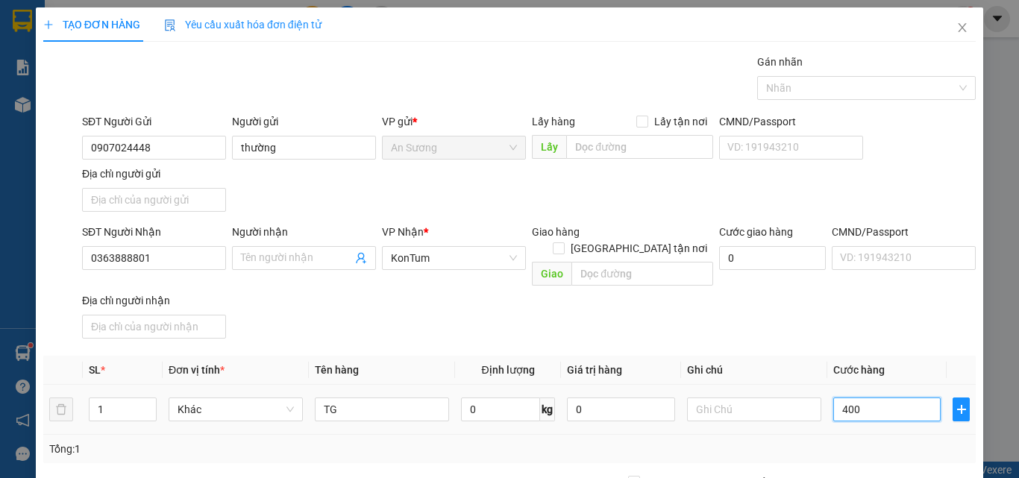
type input "400"
type input "4.000"
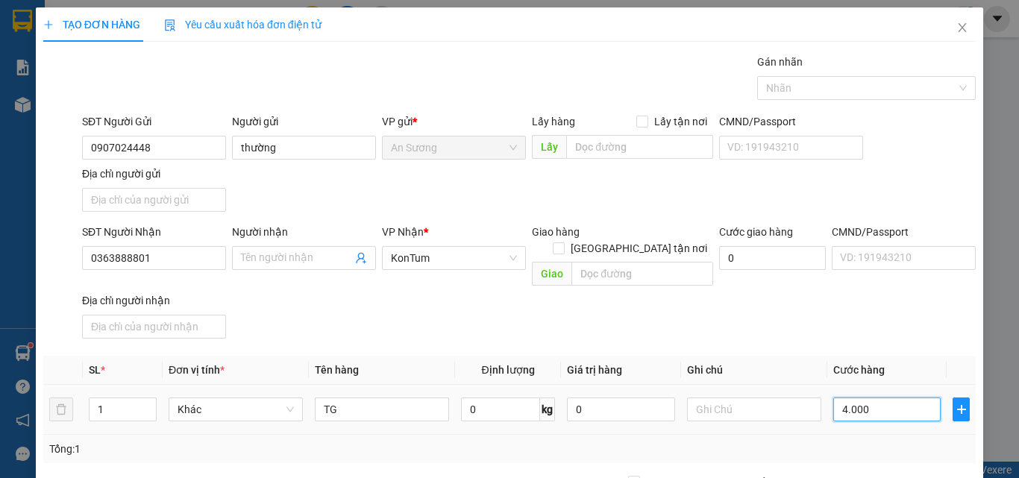
type input "40.000"
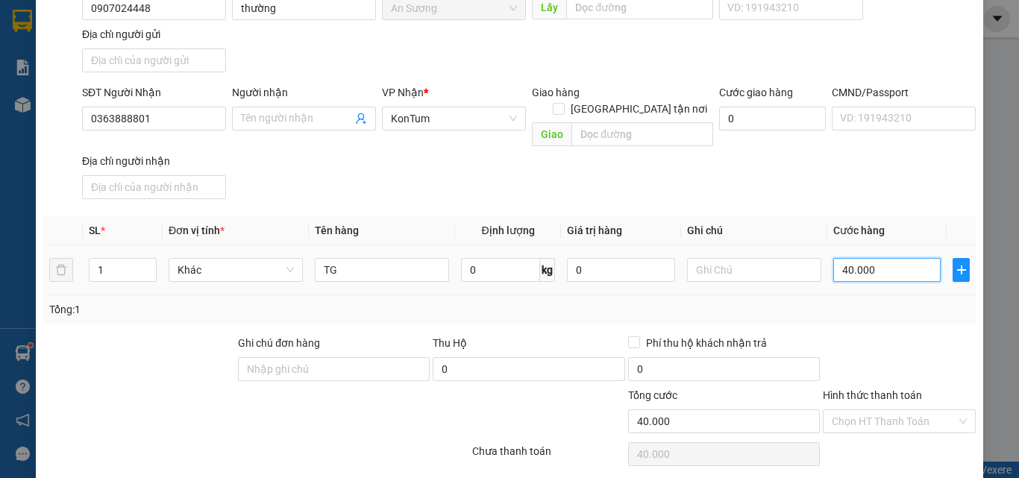
scroll to position [149, 0]
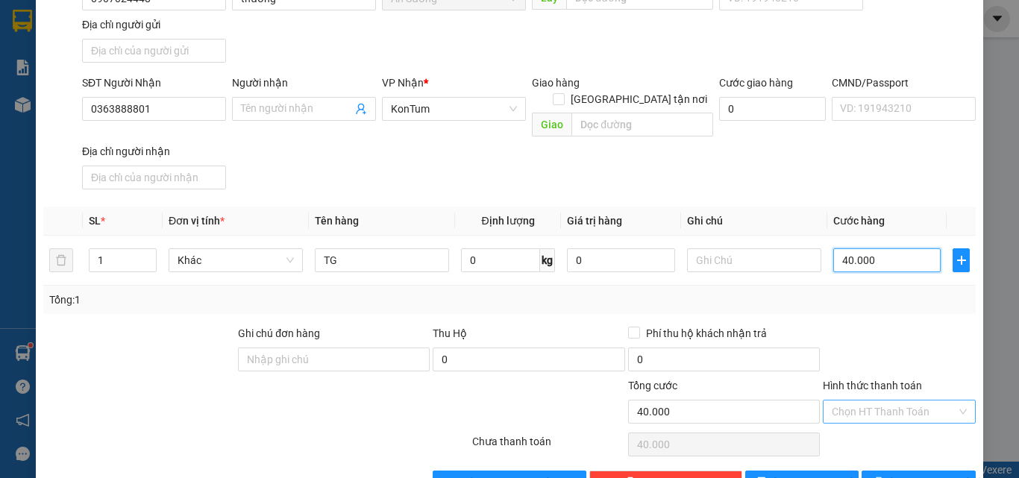
type input "40.000"
click at [860, 401] on input "Hình thức thanh toán" at bounding box center [894, 412] width 125 height 22
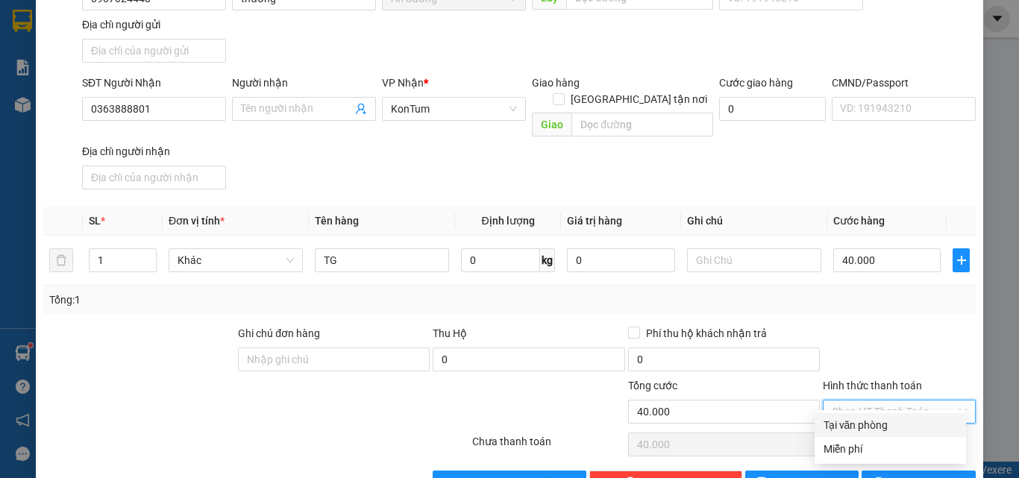
click at [860, 422] on div "Tại văn phòng" at bounding box center [891, 425] width 134 height 16
type input "0"
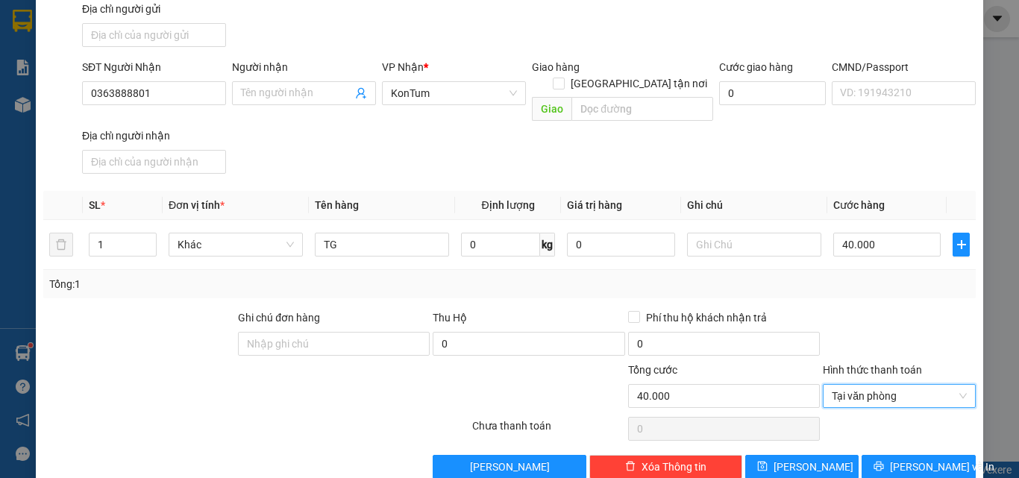
scroll to position [178, 0]
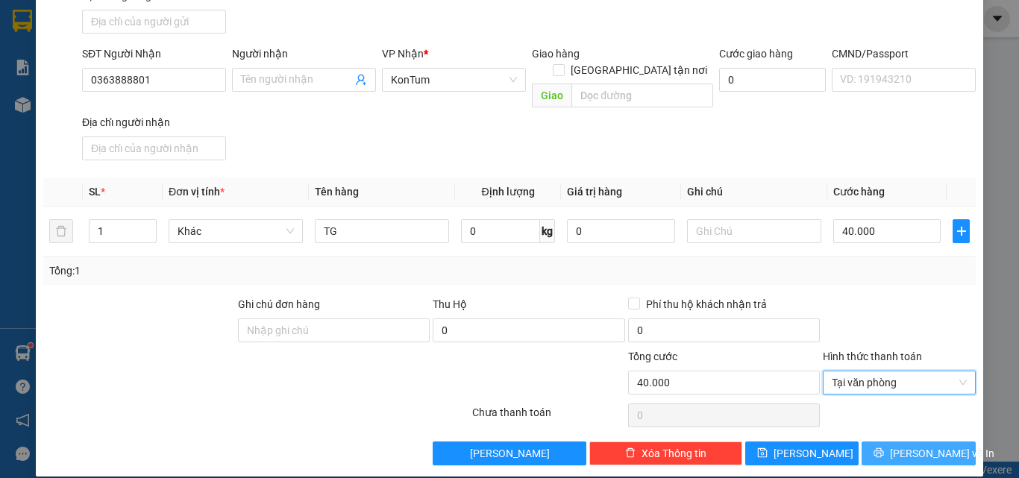
click at [919, 445] on span "Lưu và In" at bounding box center [942, 453] width 104 height 16
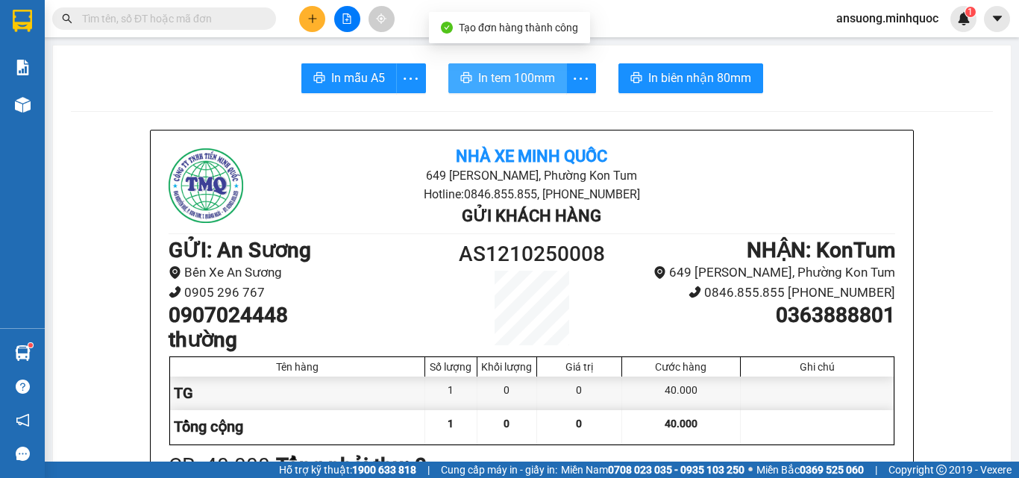
click at [498, 77] on span "In tem 100mm" at bounding box center [516, 78] width 77 height 19
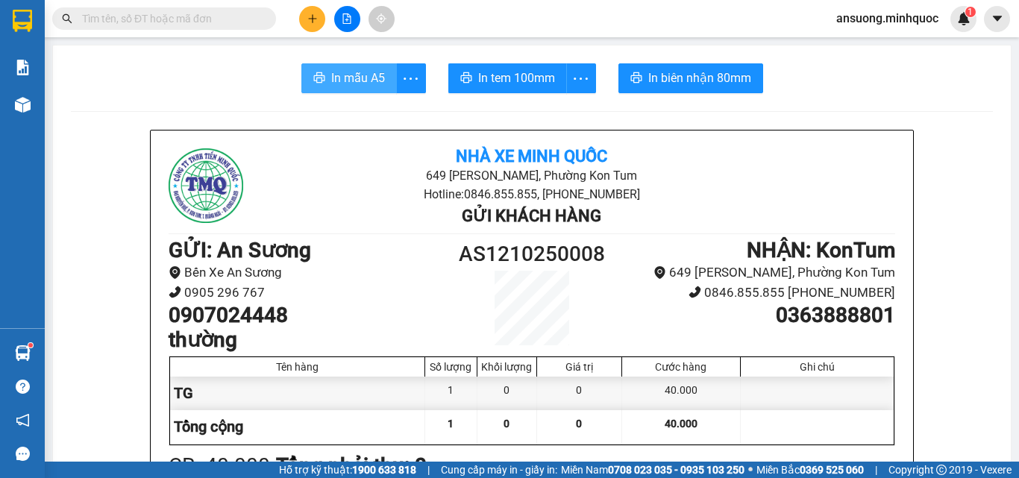
click at [358, 78] on span "In mẫu A5" at bounding box center [358, 78] width 54 height 19
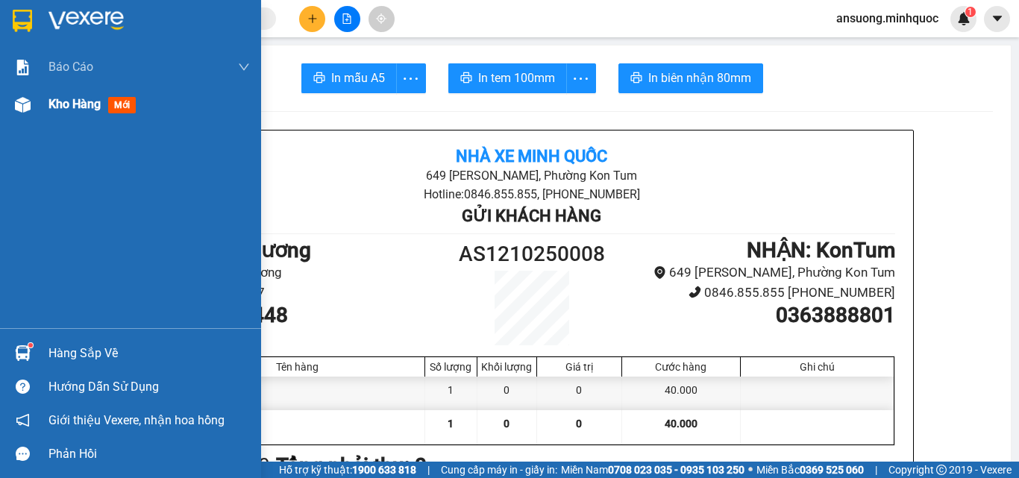
click at [45, 121] on div "Kho hàng mới" at bounding box center [130, 104] width 261 height 37
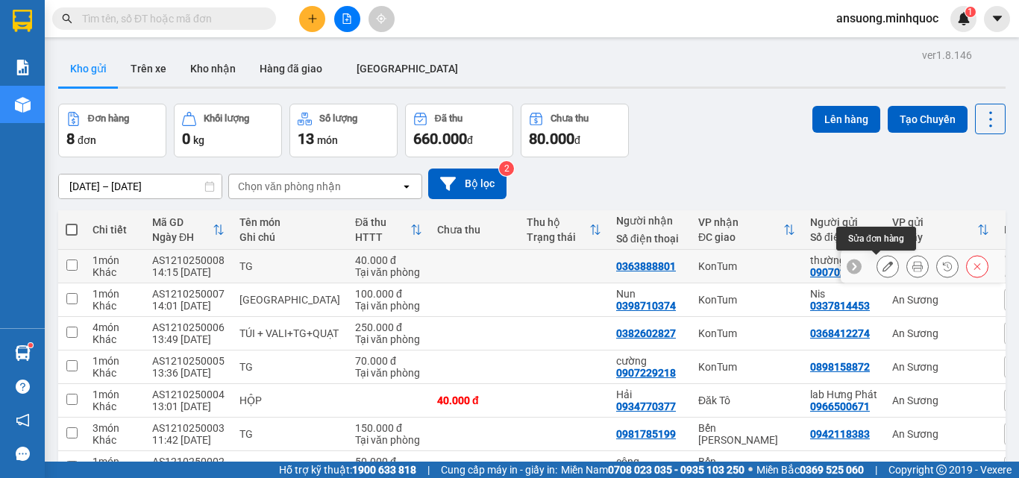
click at [882, 268] on button at bounding box center [887, 267] width 21 height 26
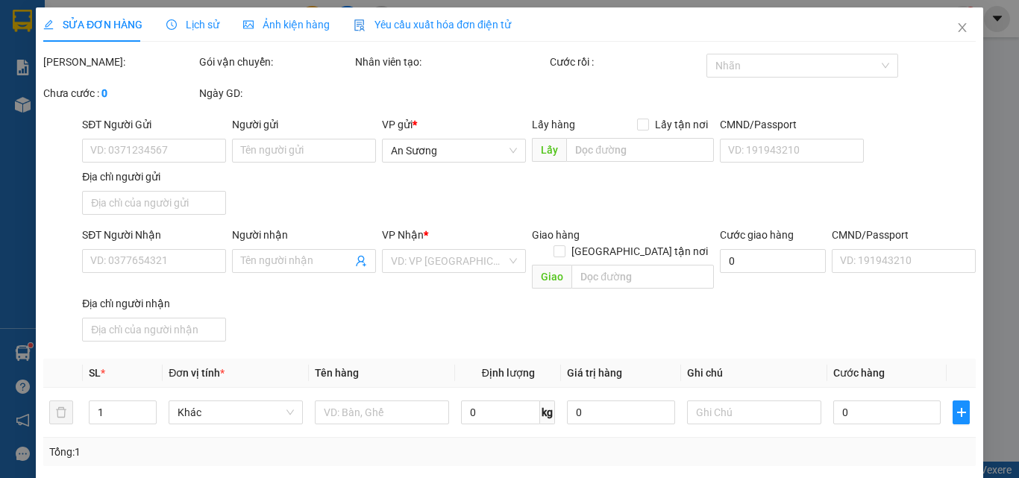
type input "0907024448"
type input "thường"
type input "0363888801"
type input "0"
type input "40.000"
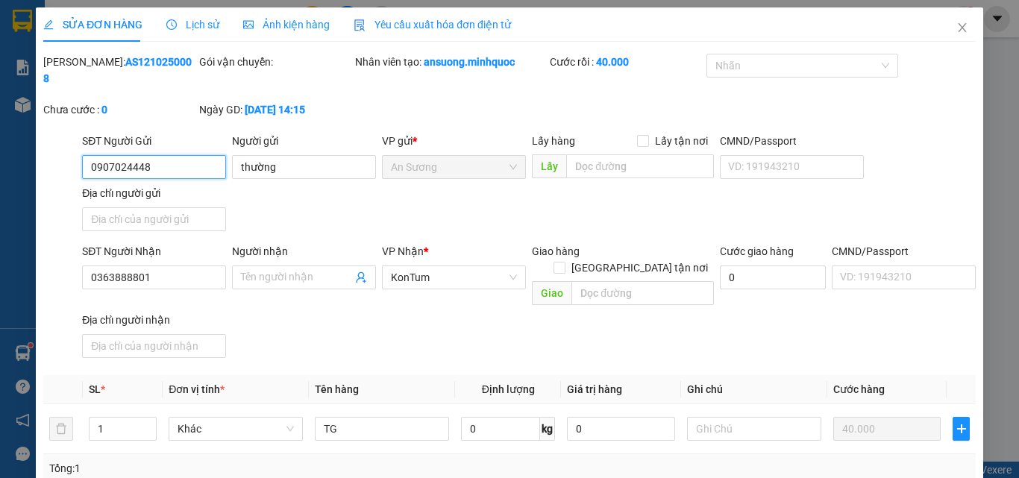
scroll to position [149, 0]
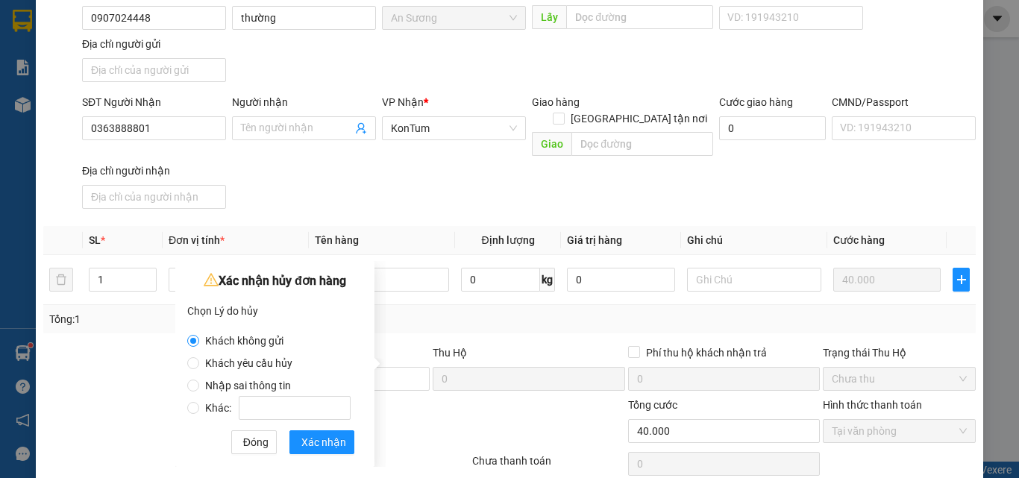
click at [250, 362] on span "Khách yêu cầu hủy" at bounding box center [248, 363] width 99 height 12
click at [199, 362] on input "Khách yêu cầu hủy" at bounding box center [193, 363] width 12 height 12
radio input "true"
radio input "false"
click at [313, 445] on span "Xác nhận" at bounding box center [323, 442] width 45 height 16
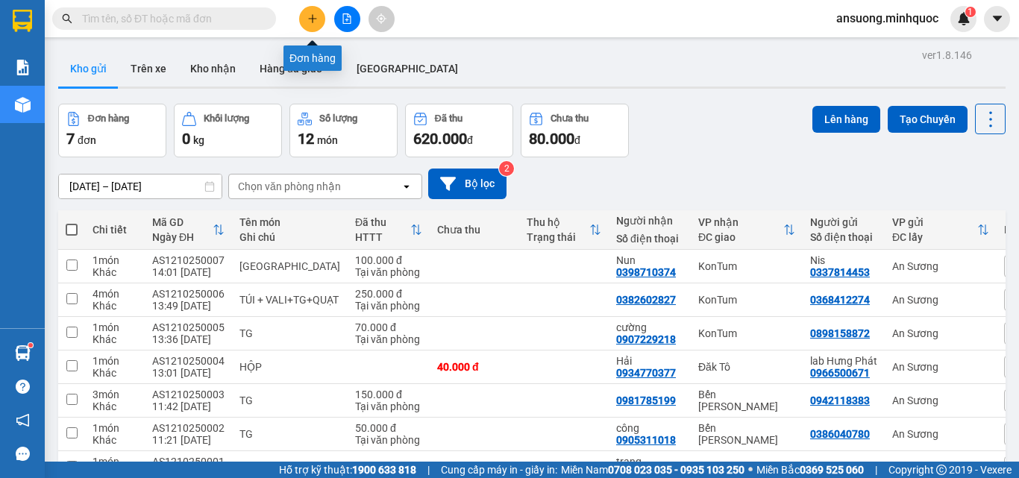
click at [321, 16] on button at bounding box center [312, 19] width 26 height 26
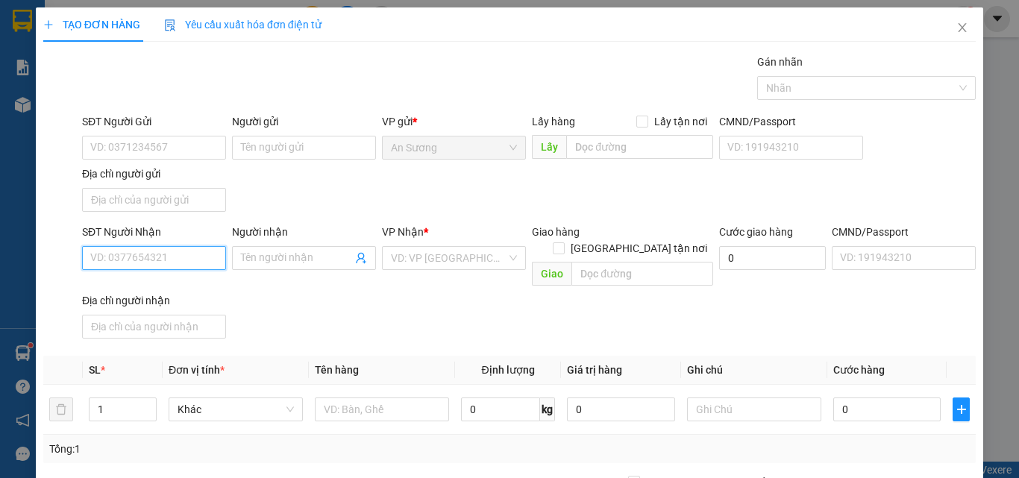
click at [157, 260] on input "SĐT Người Nhận" at bounding box center [154, 258] width 144 height 24
click at [151, 286] on div "03638888801" at bounding box center [152, 288] width 125 height 16
type input "03638888801"
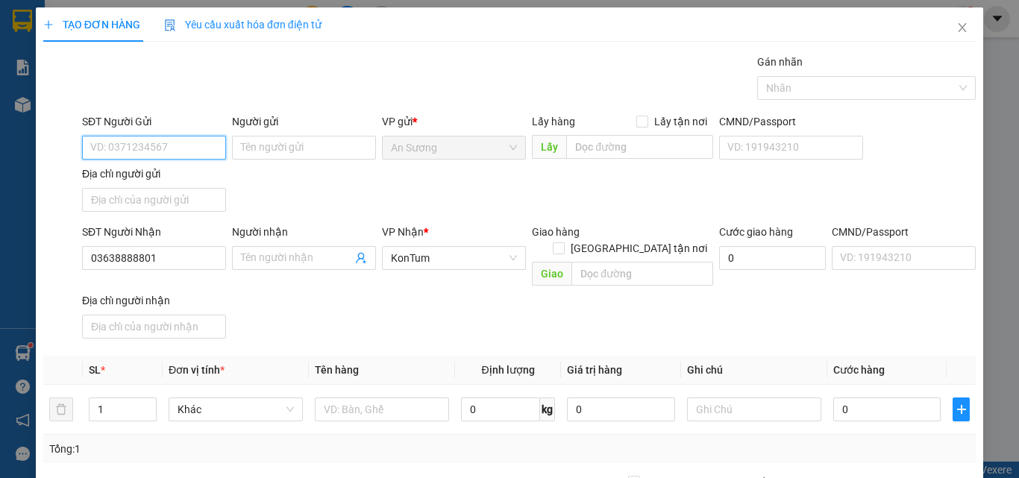
drag, startPoint x: 143, startPoint y: 151, endPoint x: 156, endPoint y: 159, distance: 15.1
click at [143, 151] on input "SĐT Người Gửi" at bounding box center [154, 148] width 144 height 24
click at [122, 181] on div "0907024448 - thường" at bounding box center [152, 177] width 125 height 16
type input "0907024448"
type input "thường"
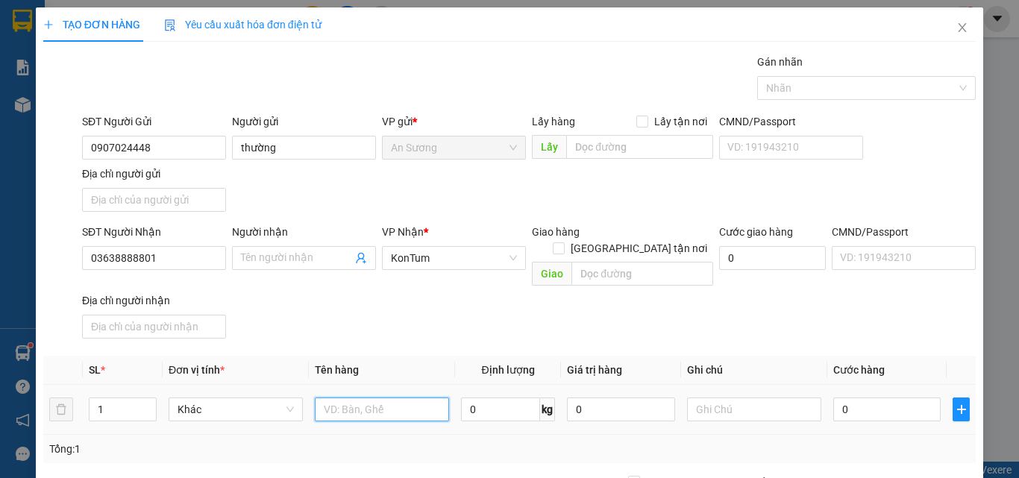
click at [331, 398] on input "text" at bounding box center [382, 410] width 134 height 24
type input "TG"
click at [865, 400] on input "0" at bounding box center [886, 410] width 107 height 24
type input "4"
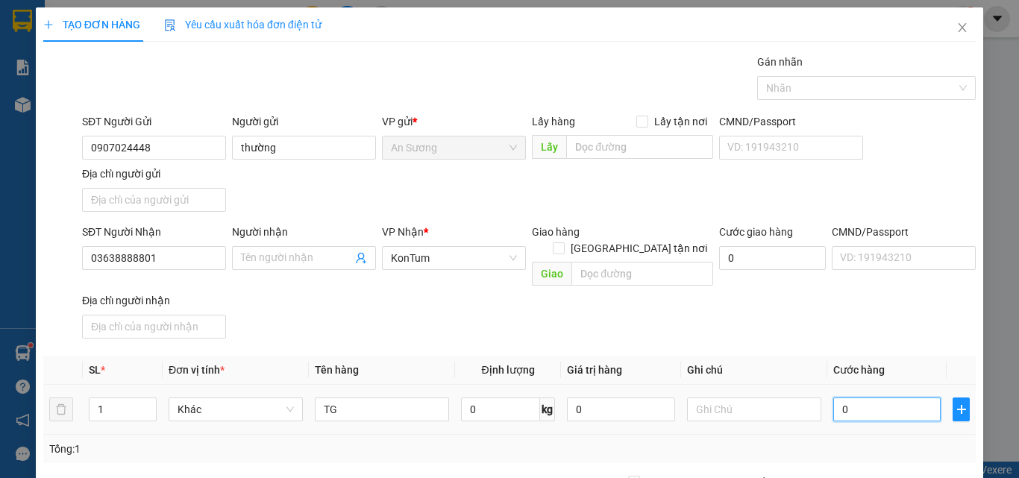
type input "4"
type input "40"
type input "400"
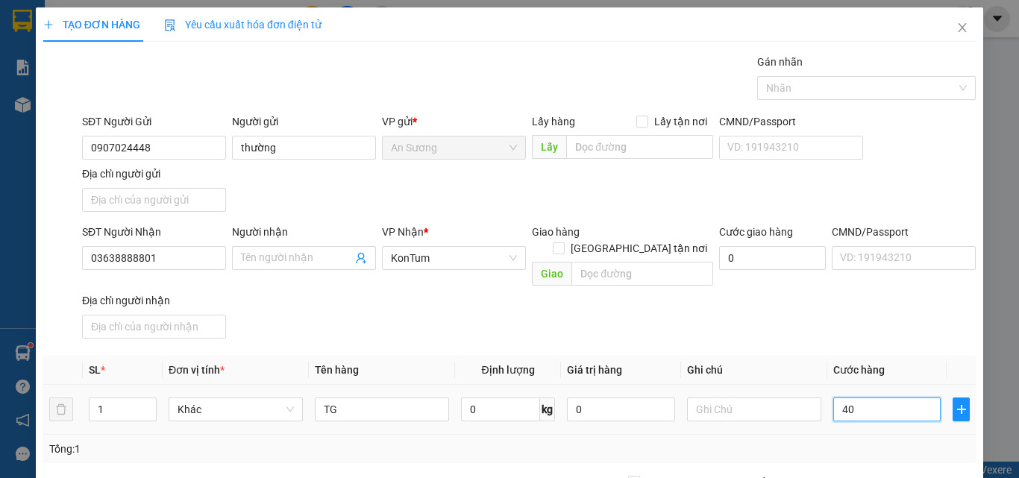
type input "400"
type input "4.000"
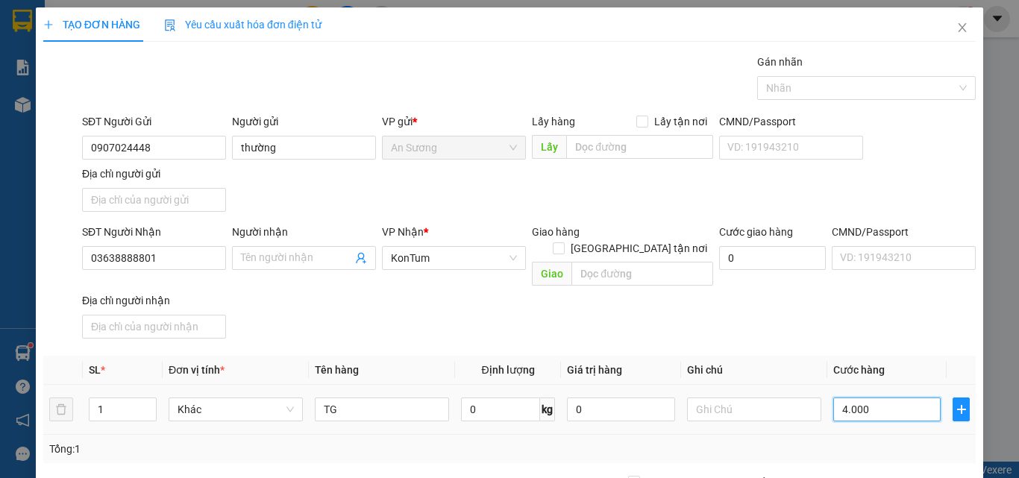
type input "40.000"
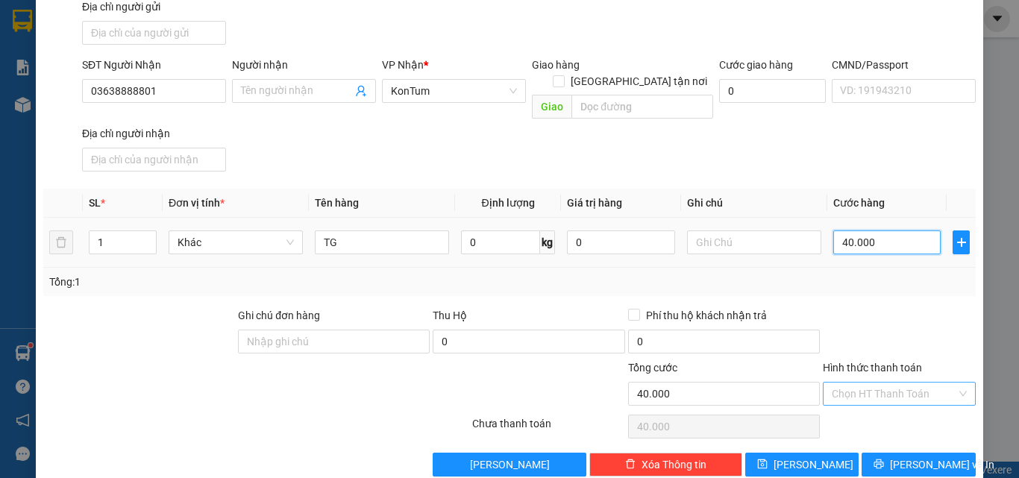
scroll to position [178, 0]
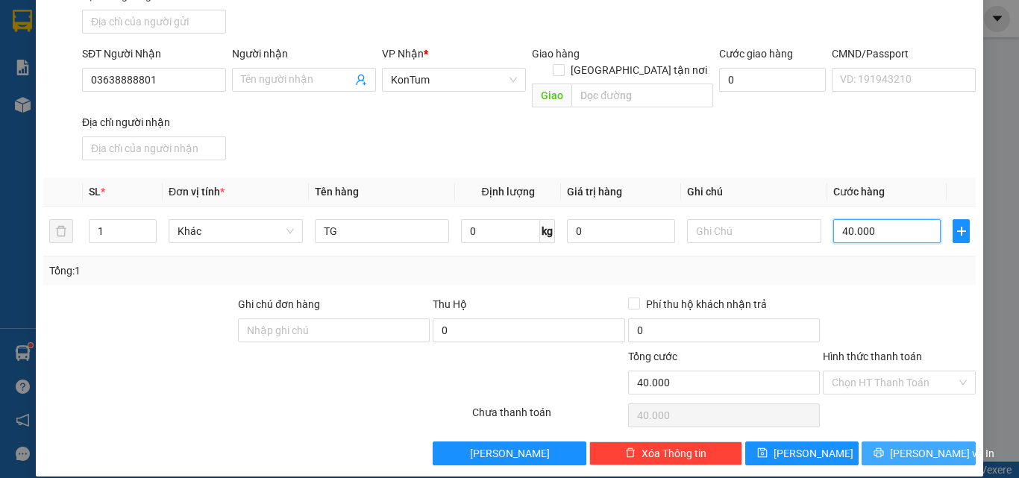
type input "40.000"
click at [875, 442] on button "Lưu và In" at bounding box center [919, 454] width 114 height 24
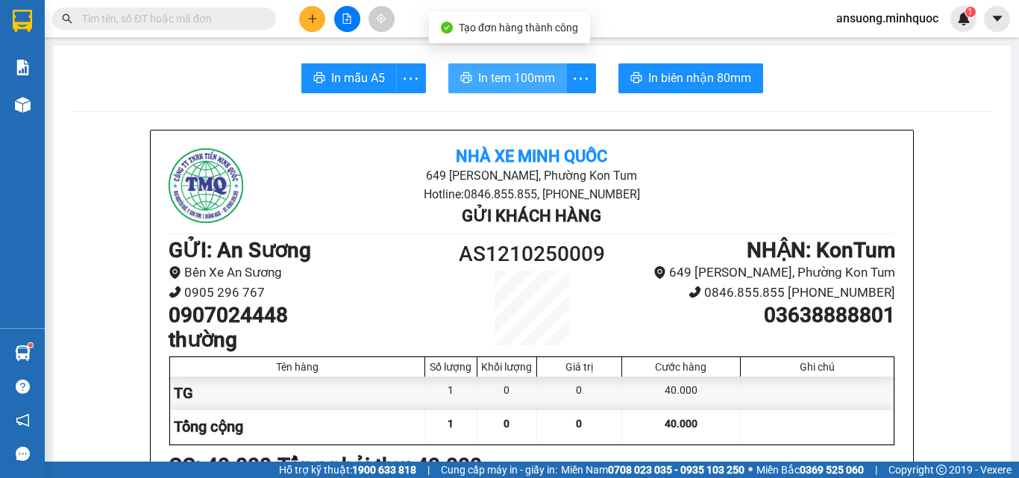
click at [470, 72] on button "In tem 100mm" at bounding box center [507, 78] width 119 height 30
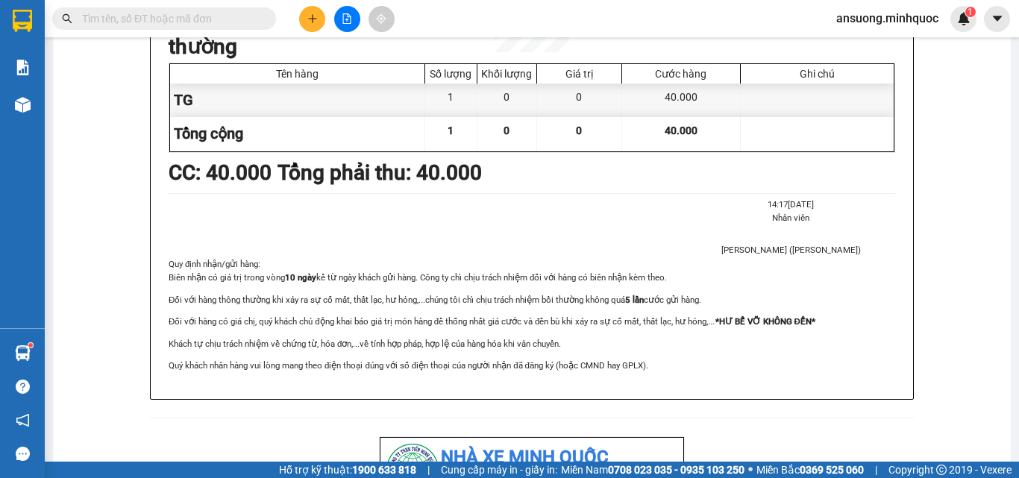
scroll to position [298, 0]
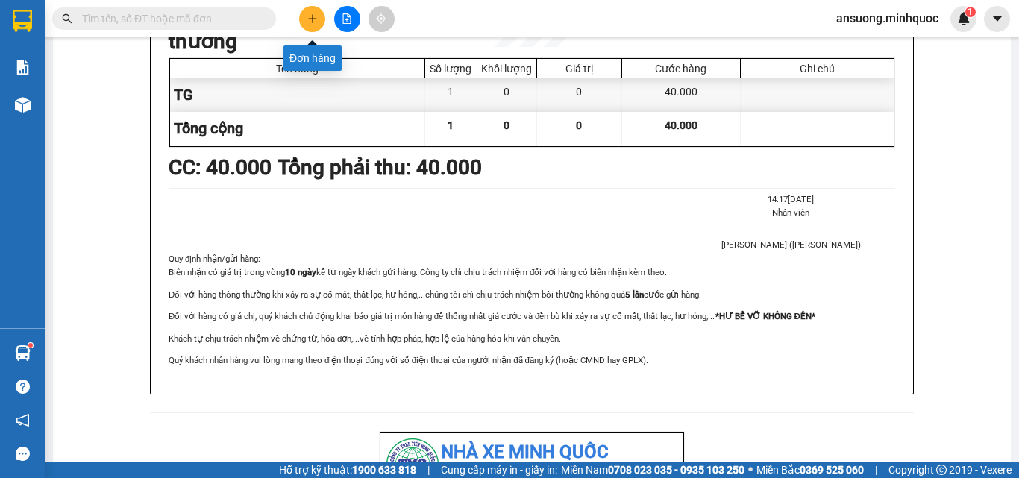
click at [316, 12] on button at bounding box center [312, 19] width 26 height 26
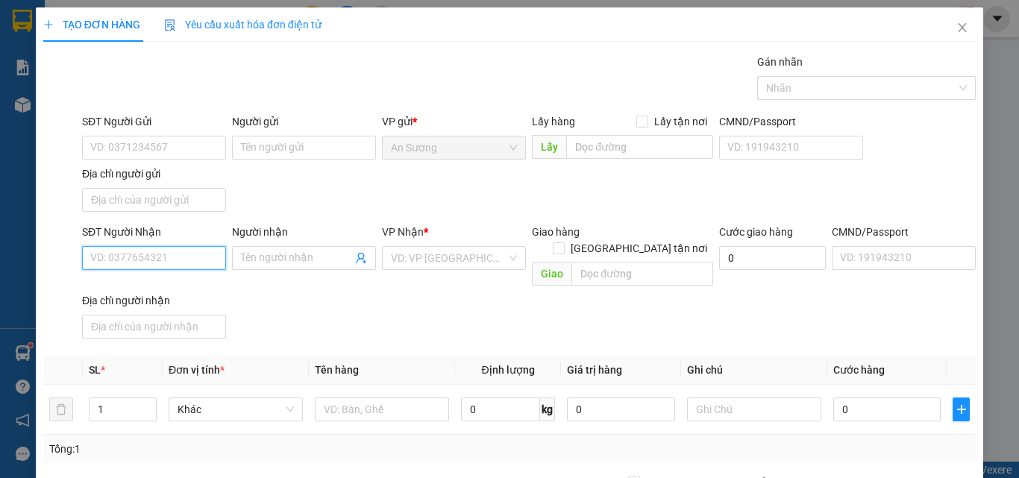
click at [164, 257] on input "SĐT Người Nhận" at bounding box center [154, 258] width 144 height 24
click at [137, 265] on input "SĐT Người Nhận" at bounding box center [154, 258] width 144 height 24
type input "0867010244"
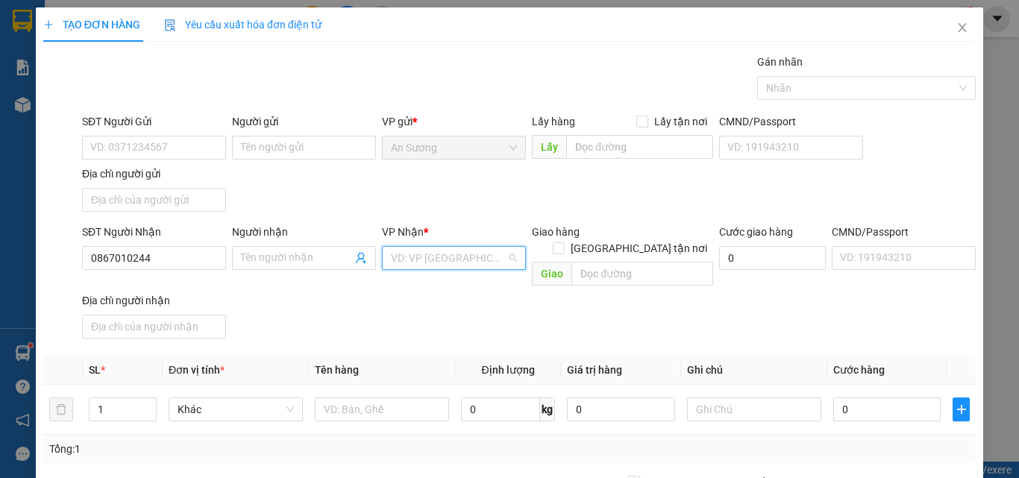
click at [431, 262] on input "search" at bounding box center [449, 258] width 116 height 22
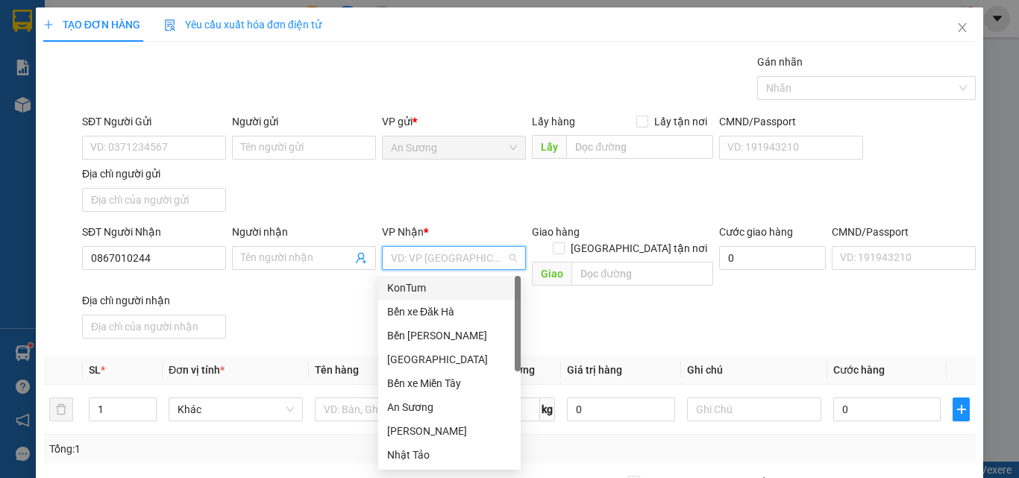
click at [428, 286] on div "KonTum" at bounding box center [449, 288] width 125 height 16
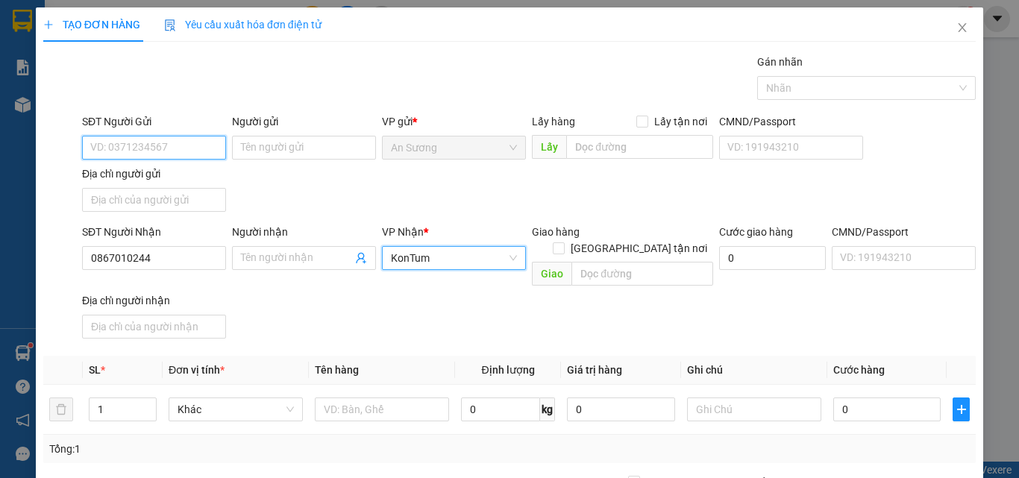
click at [189, 151] on input "SĐT Người Gửi" at bounding box center [154, 148] width 144 height 24
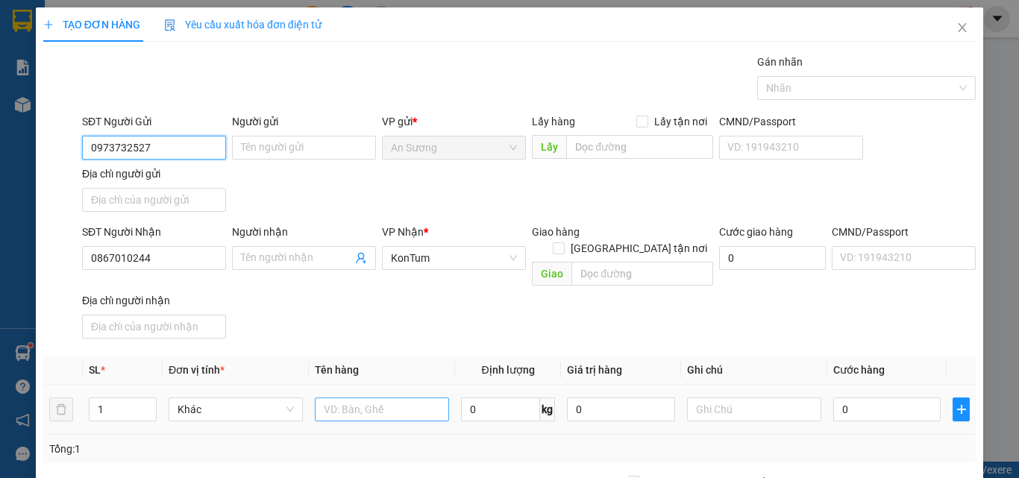
type input "0973732527"
click at [357, 398] on input "text" at bounding box center [382, 410] width 134 height 24
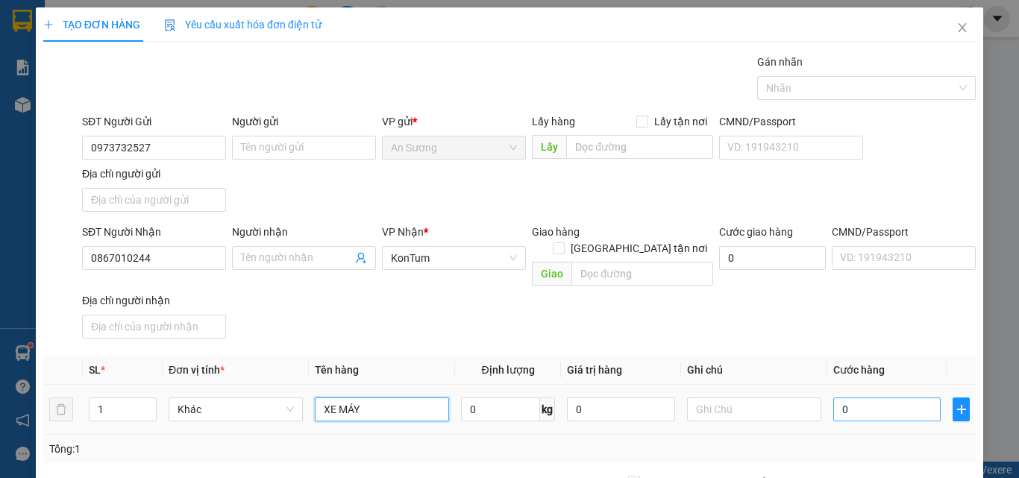
type input "XE MÁY"
click at [862, 399] on input "0" at bounding box center [886, 410] width 107 height 24
type input "4"
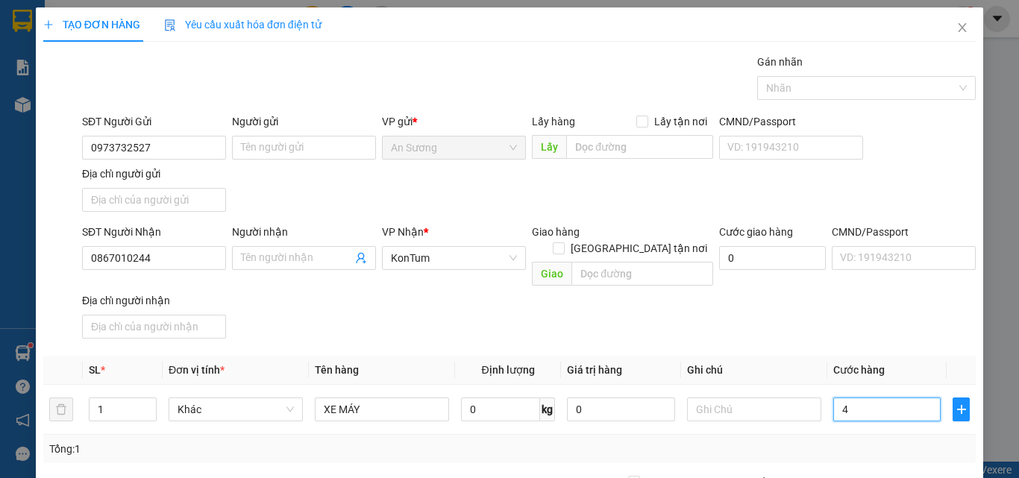
type input "40"
type input "400"
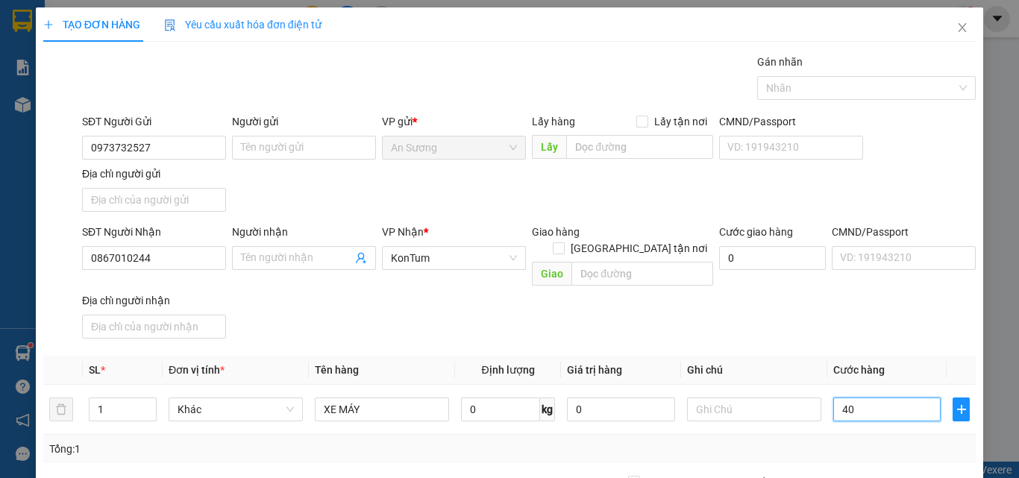
type input "400"
type input "4.000"
type input "40.000"
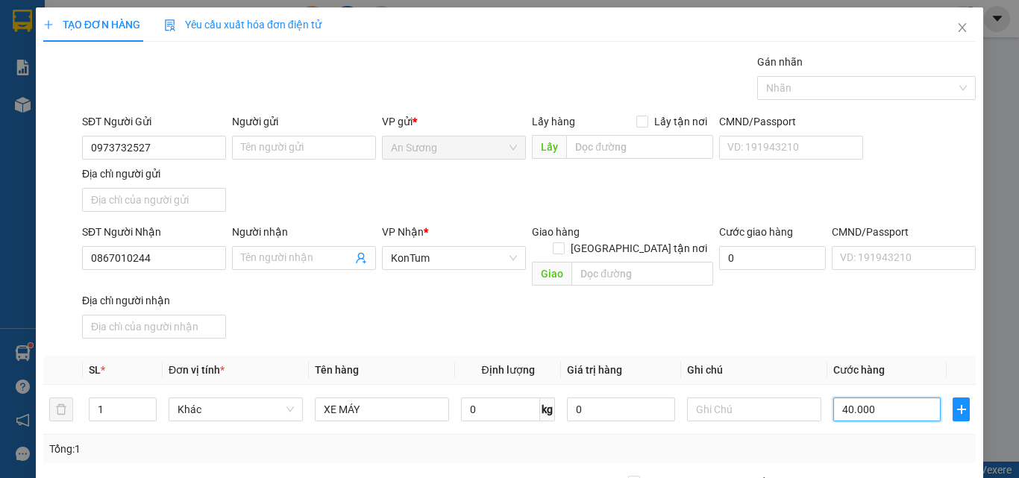
type input "40.000"
type input "400.000"
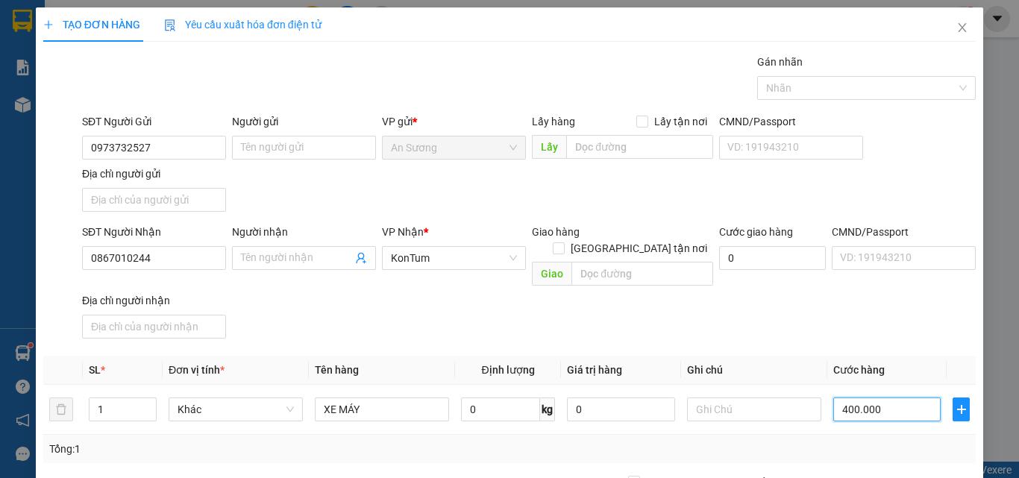
type input "400.000"
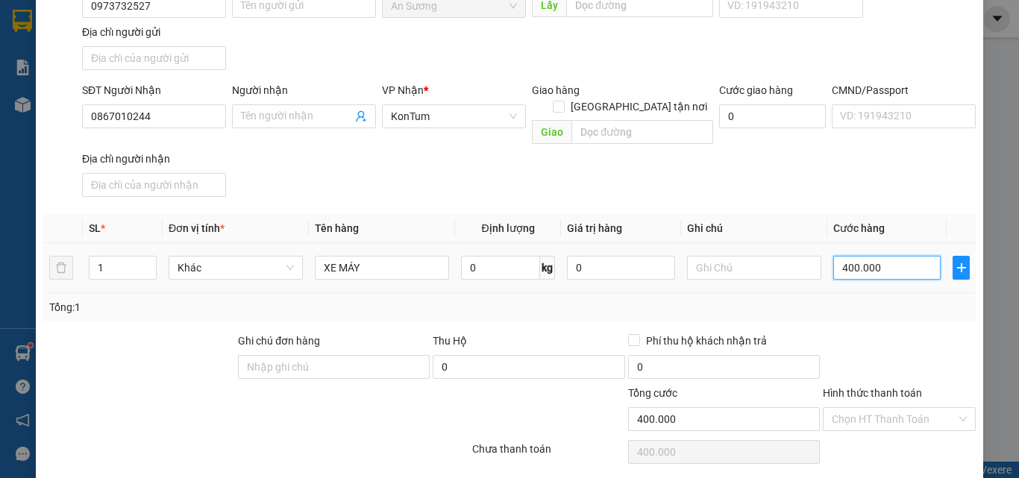
scroll to position [104, 0]
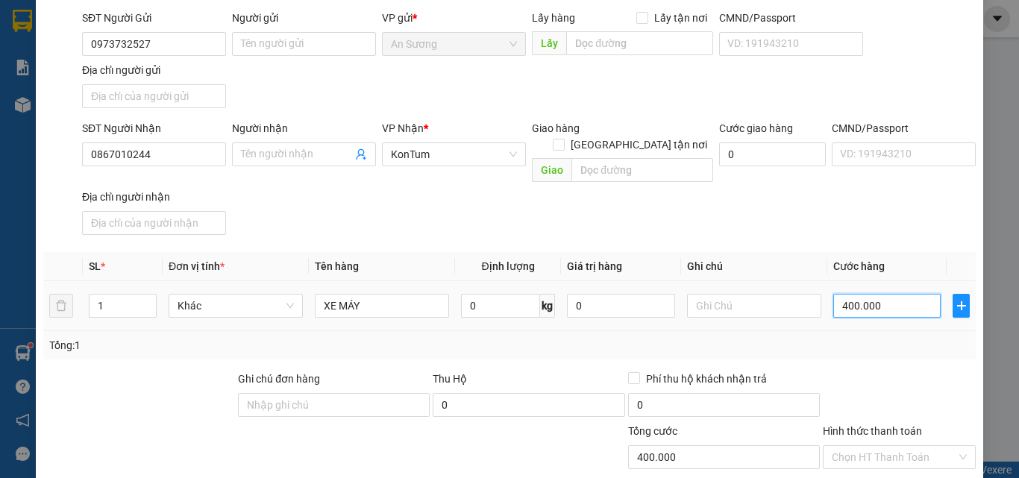
click at [898, 296] on input "400.000" at bounding box center [886, 306] width 107 height 24
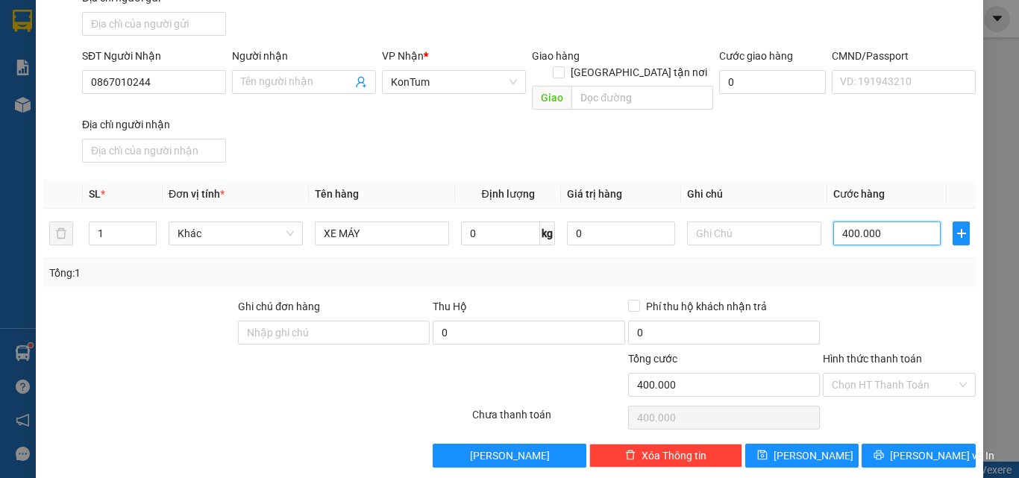
scroll to position [178, 0]
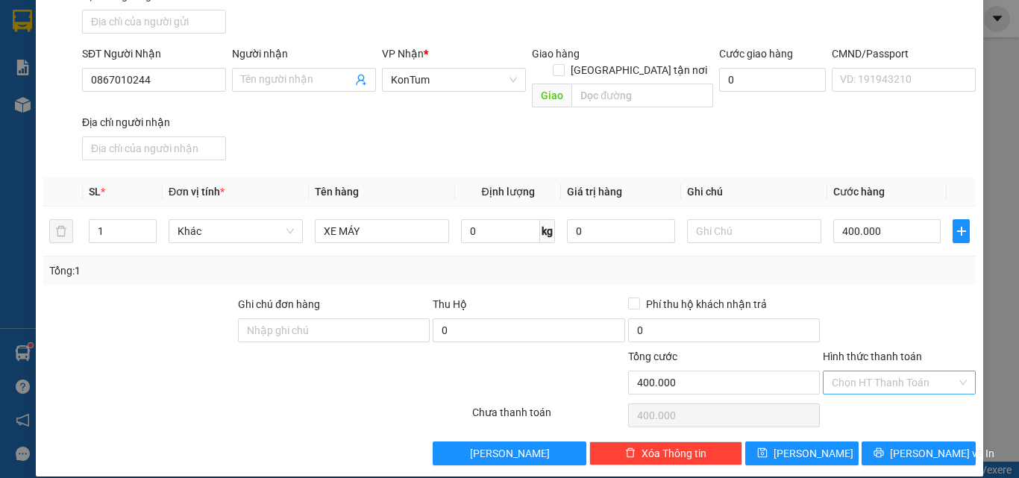
click at [867, 372] on input "Hình thức thanh toán" at bounding box center [894, 383] width 125 height 22
click at [851, 296] on div at bounding box center [899, 322] width 156 height 52
click at [884, 448] on span "printer" at bounding box center [879, 454] width 10 height 12
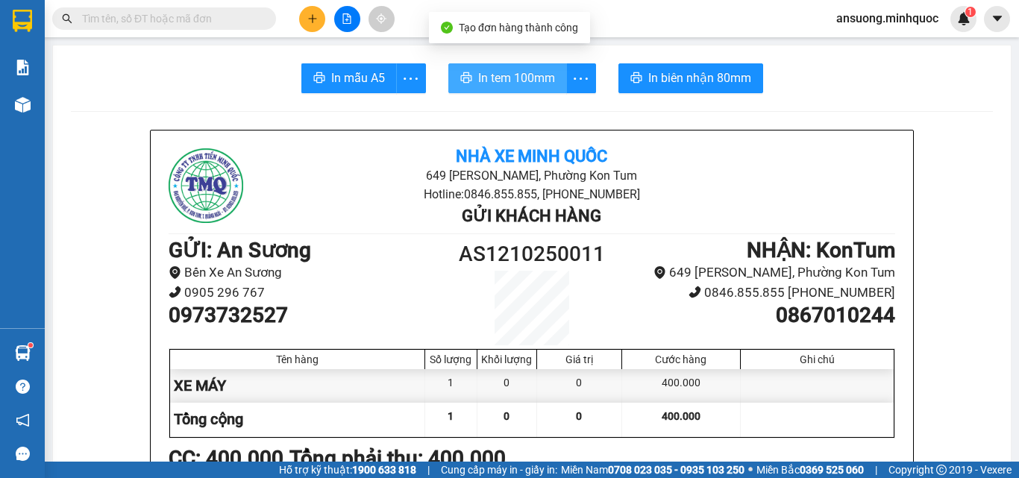
click at [478, 78] on span "In tem 100mm" at bounding box center [516, 78] width 77 height 19
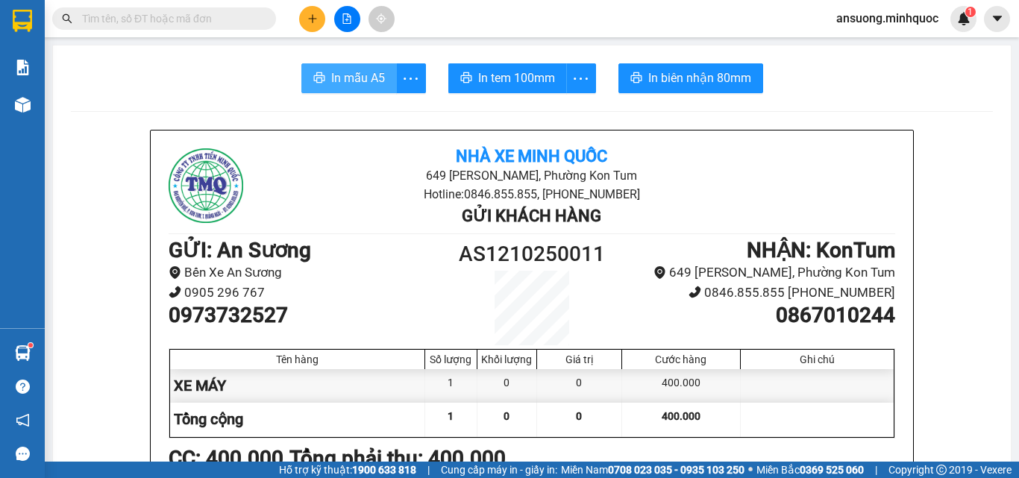
click at [345, 85] on span "In mẫu A5" at bounding box center [358, 78] width 54 height 19
click at [316, 18] on icon "plus" at bounding box center [312, 18] width 10 height 10
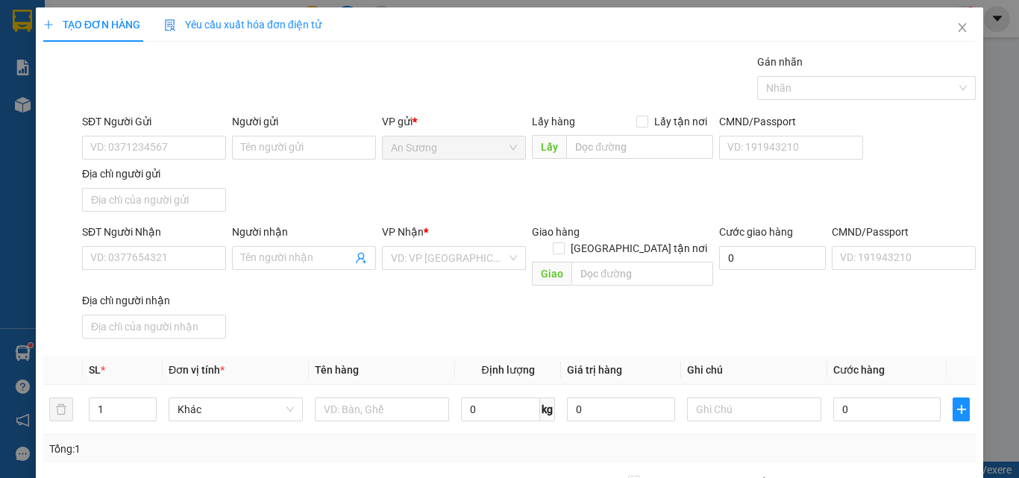
drag, startPoint x: 310, startPoint y: 20, endPoint x: 266, endPoint y: 72, distance: 68.8
click at [266, 72] on div "Gán nhãn Nhãn" at bounding box center [529, 80] width 900 height 52
click at [139, 268] on input "SĐT Người Nhận" at bounding box center [154, 258] width 144 height 24
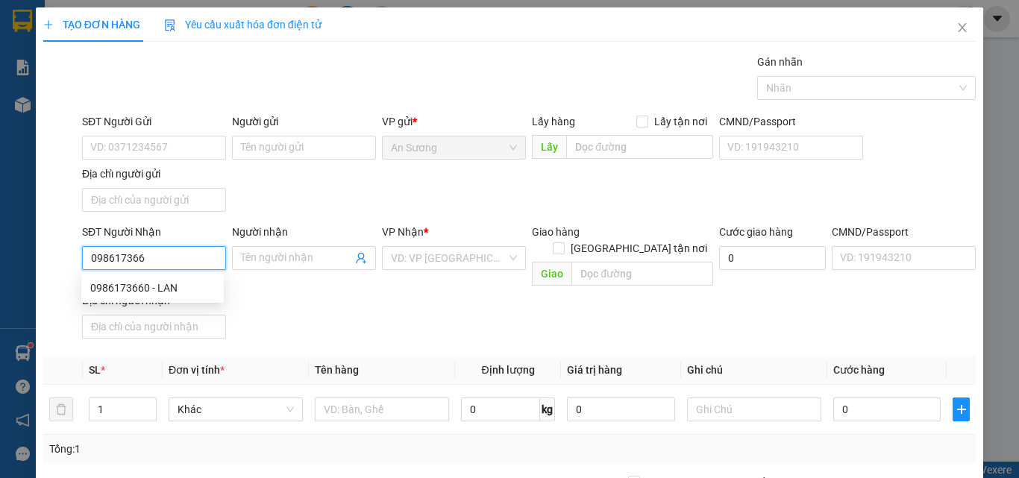
type input "0986173660"
click at [200, 286] on div "0986173660 - LAN" at bounding box center [152, 288] width 125 height 16
type input "LAN"
type input "chư pã"
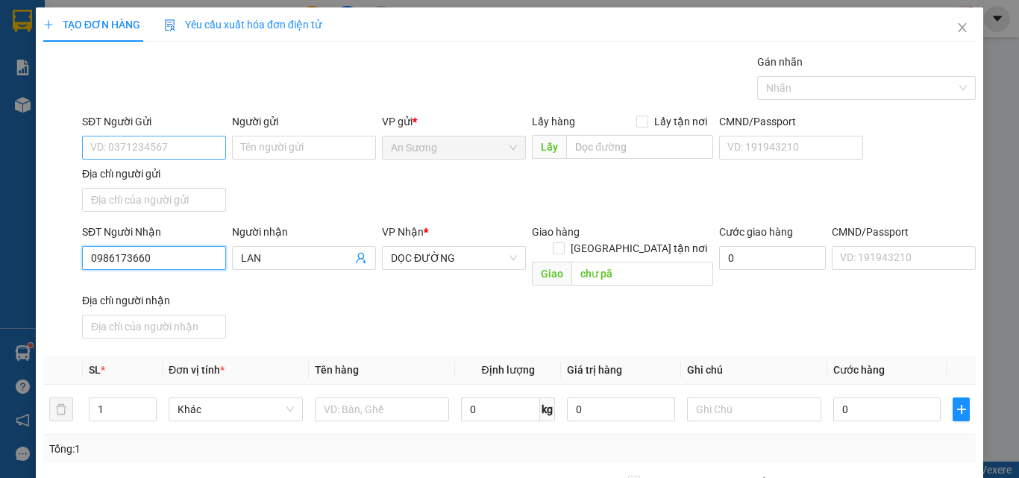
type input "0986173660"
click at [133, 154] on input "SĐT Người Gửi" at bounding box center [154, 148] width 144 height 24
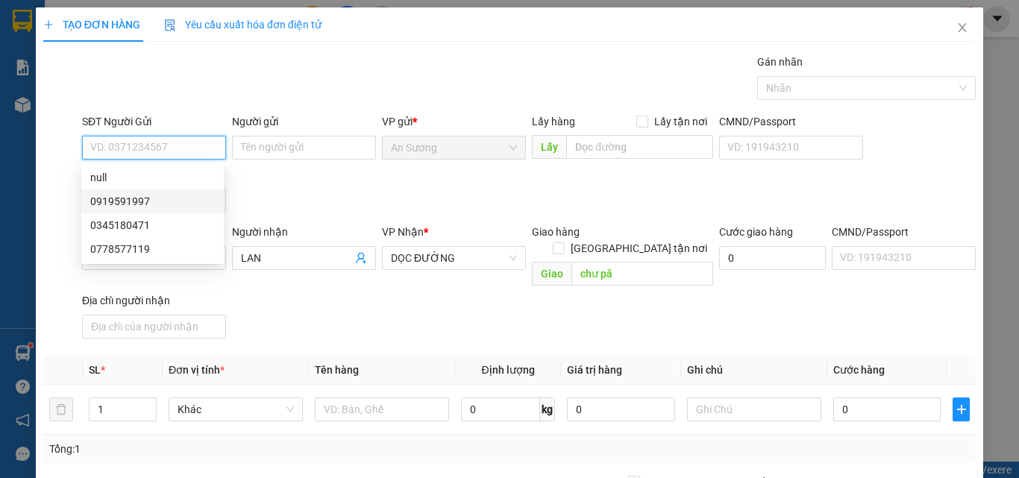
click at [148, 205] on div "0919591997" at bounding box center [152, 201] width 125 height 16
type input "0919591997"
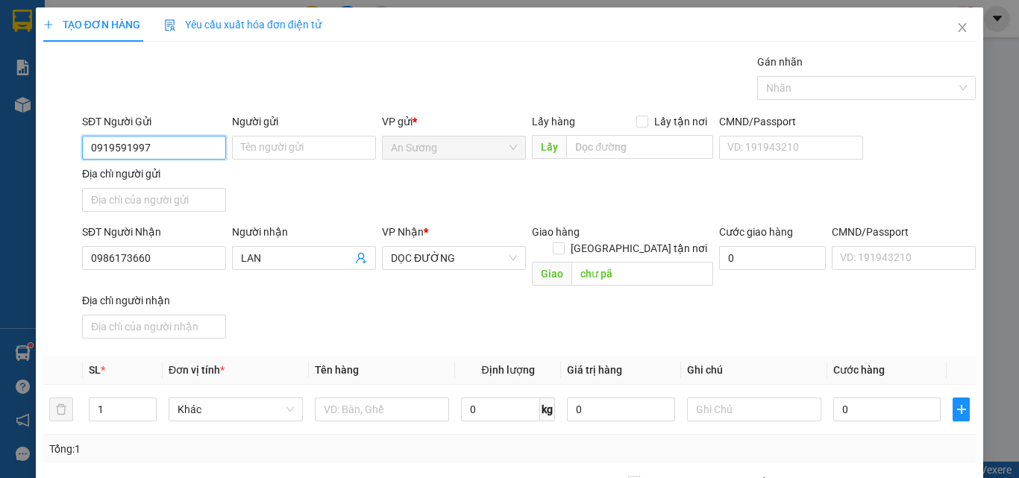
scroll to position [75, 0]
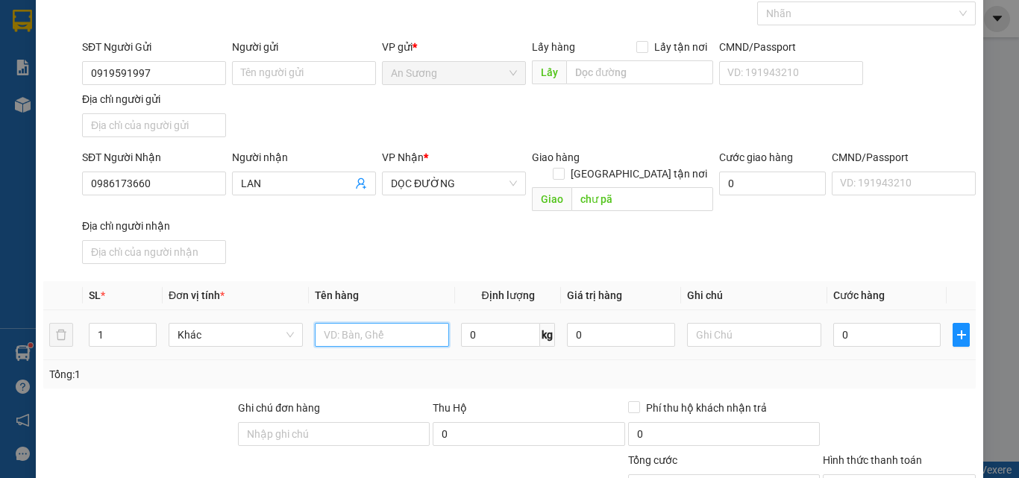
click at [337, 328] on input "text" at bounding box center [382, 335] width 134 height 24
type input "HỘP GIẤY"
click at [838, 327] on input "0" at bounding box center [886, 335] width 107 height 24
type input "5"
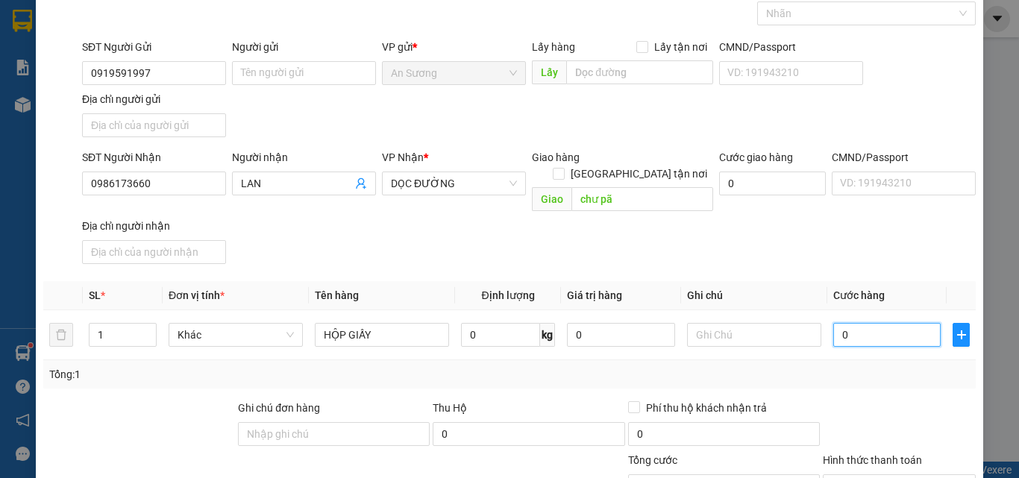
type input "5"
type input "50"
type input "500"
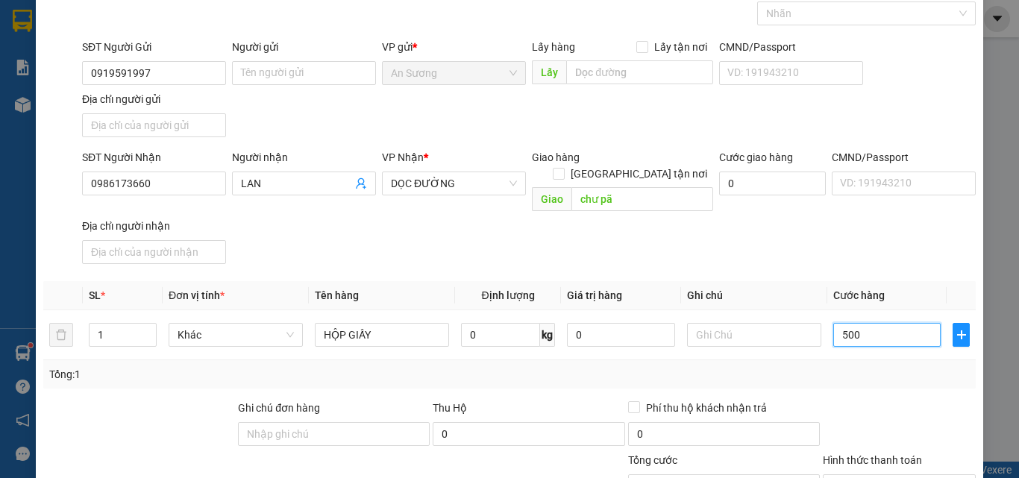
type input "500"
type input "5.000"
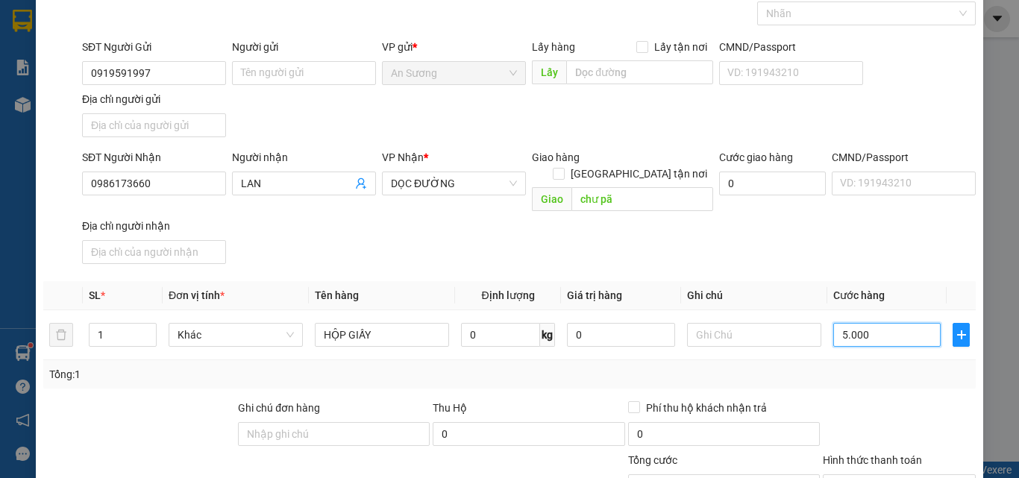
type input "50.000"
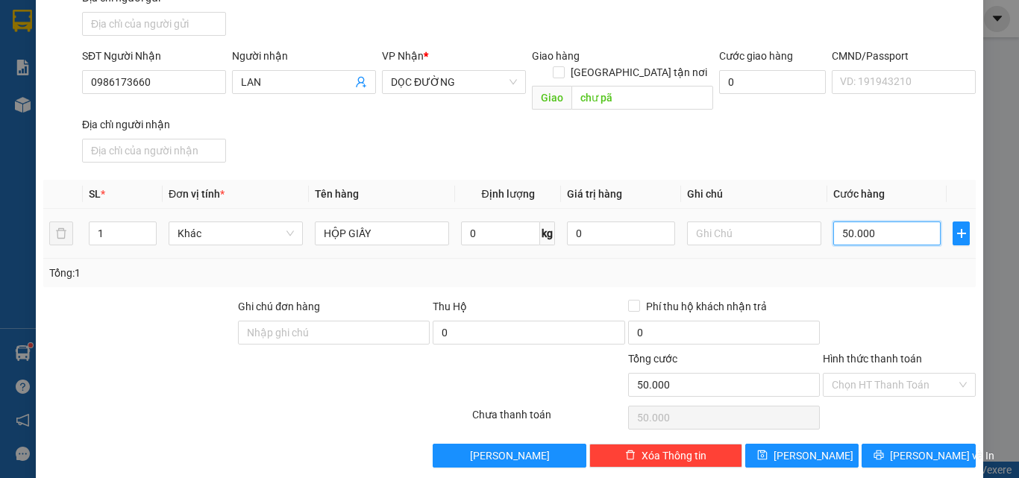
scroll to position [178, 0]
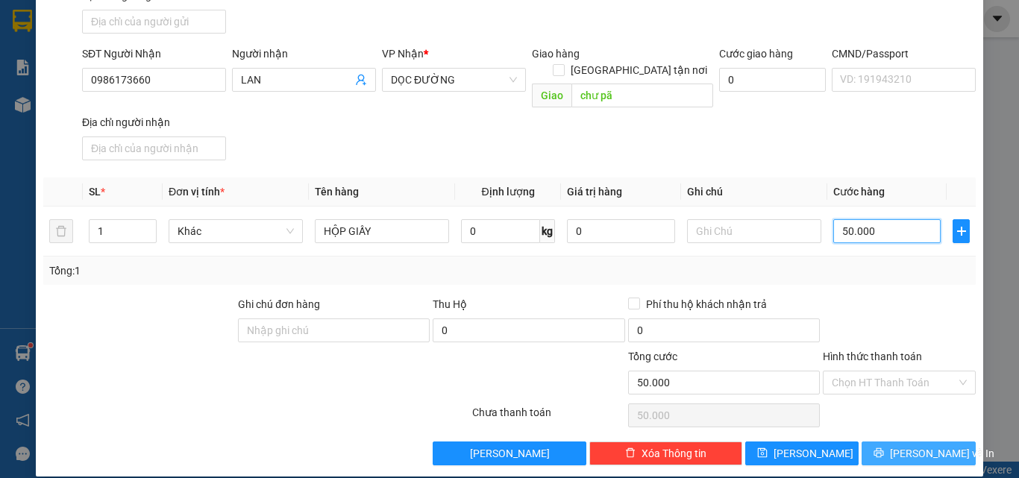
type input "50.000"
click at [894, 442] on button "Lưu và In" at bounding box center [919, 454] width 114 height 24
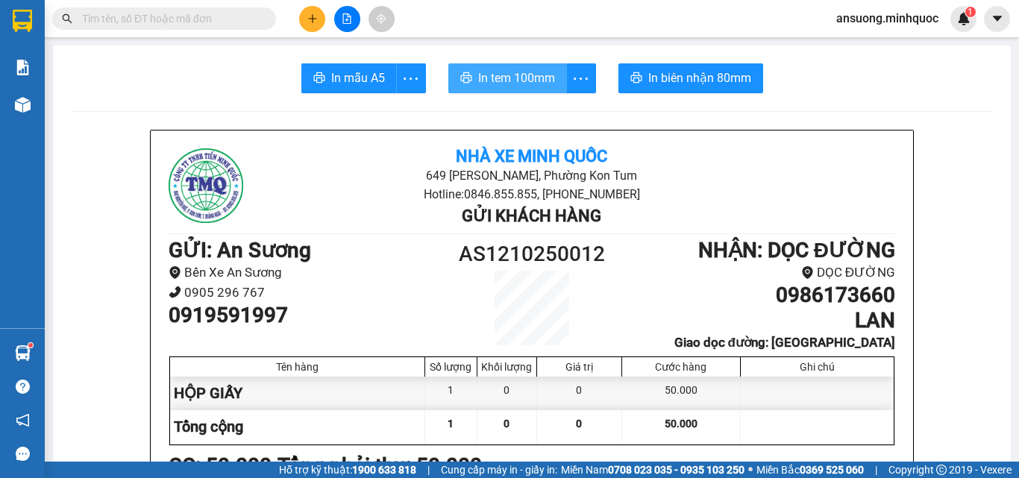
click at [466, 76] on icon "printer" at bounding box center [466, 78] width 12 height 12
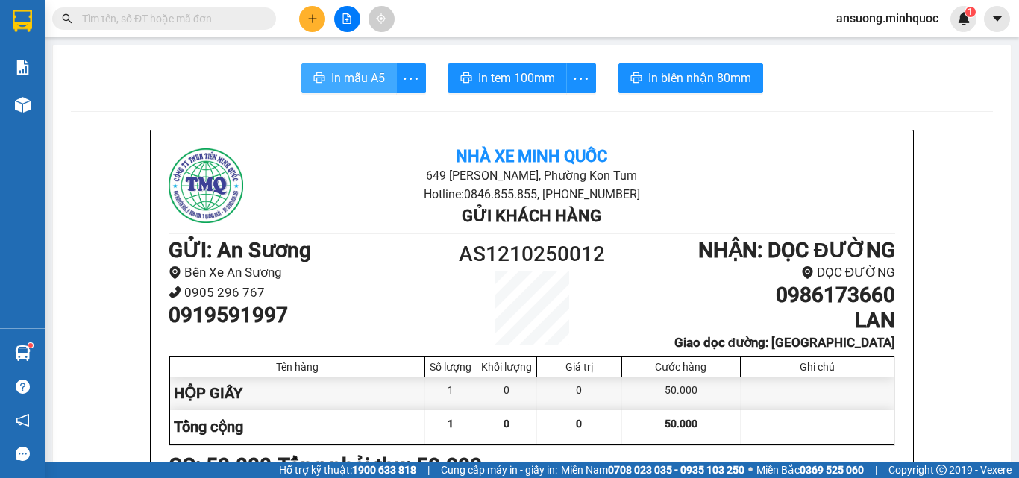
click at [331, 77] on span "In mẫu A5" at bounding box center [358, 78] width 54 height 19
click at [317, 20] on icon "plus" at bounding box center [312, 18] width 10 height 10
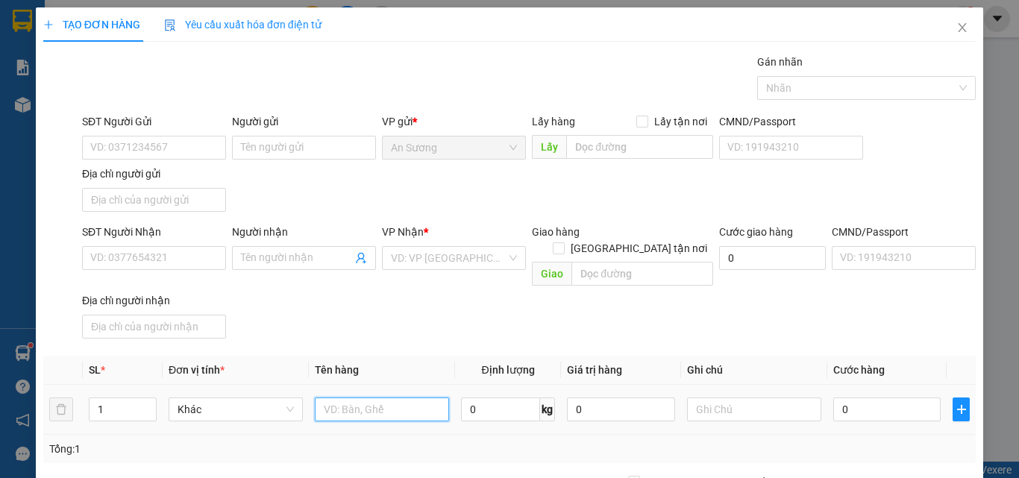
click at [365, 398] on input "text" at bounding box center [382, 410] width 134 height 24
type input "[GEOGRAPHIC_DATA]"
click at [874, 400] on input "0" at bounding box center [886, 410] width 107 height 24
type input "7"
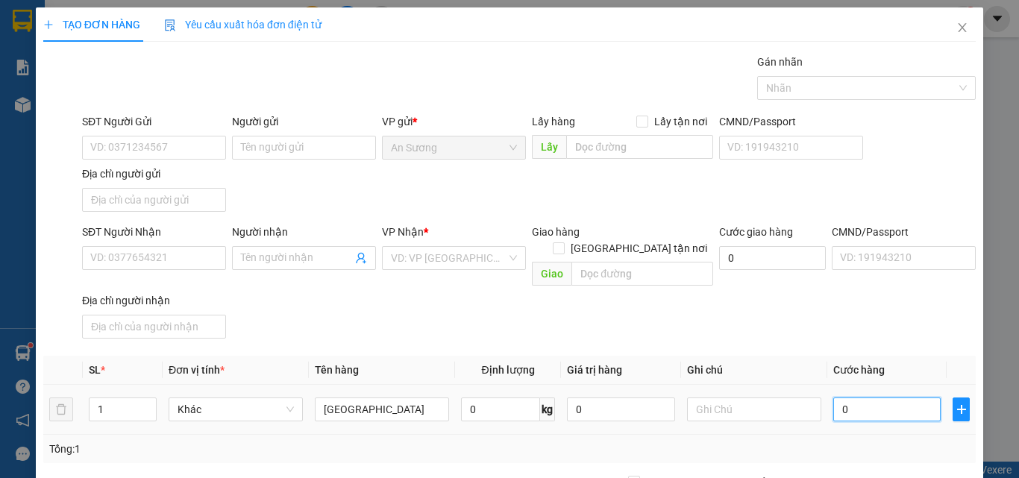
type input "7"
type input "70"
type input "700"
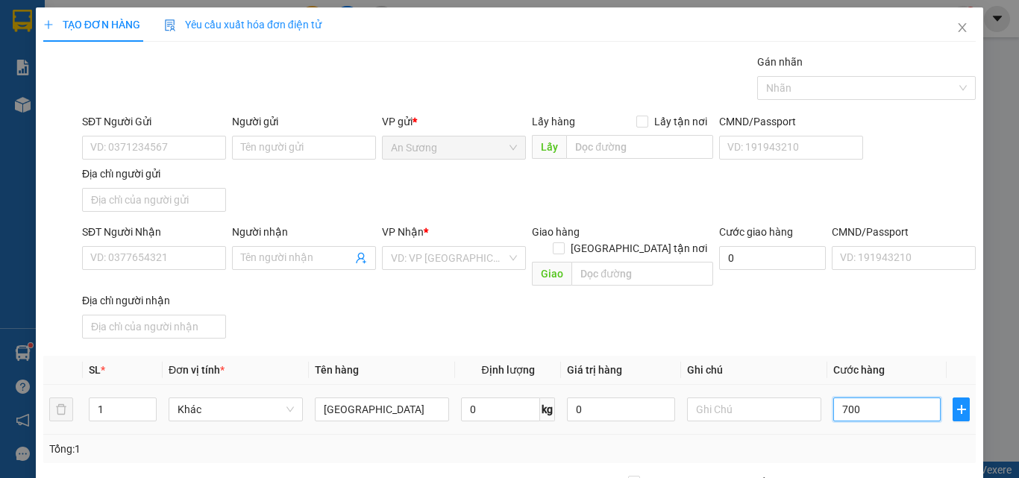
type input "700"
type input "7.000"
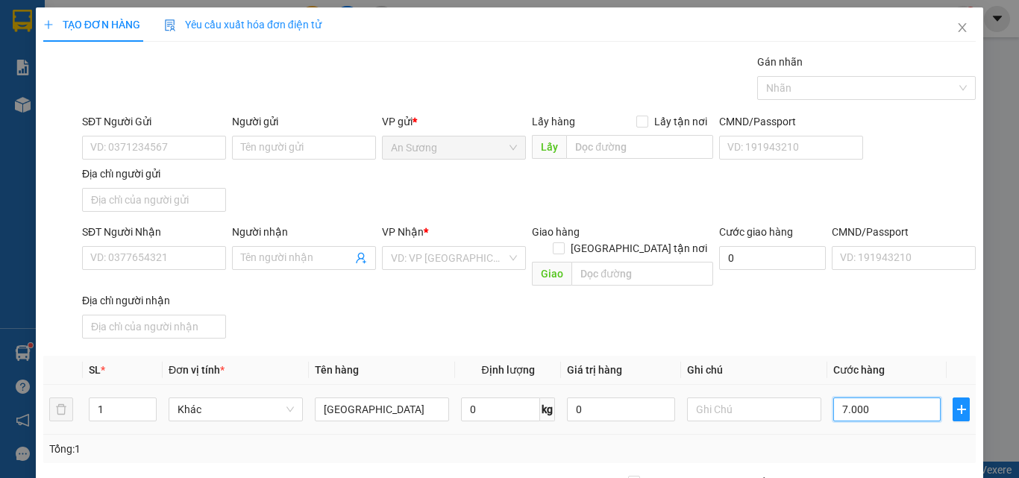
type input "70.000"
click at [151, 264] on input "SĐT Người Nhận" at bounding box center [154, 258] width 144 height 24
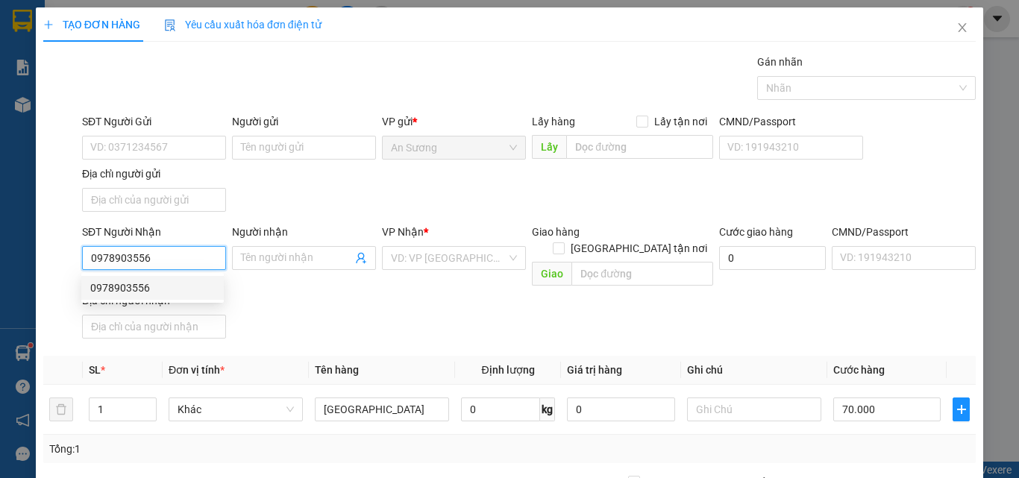
click at [172, 284] on div "0978903556" at bounding box center [152, 288] width 125 height 16
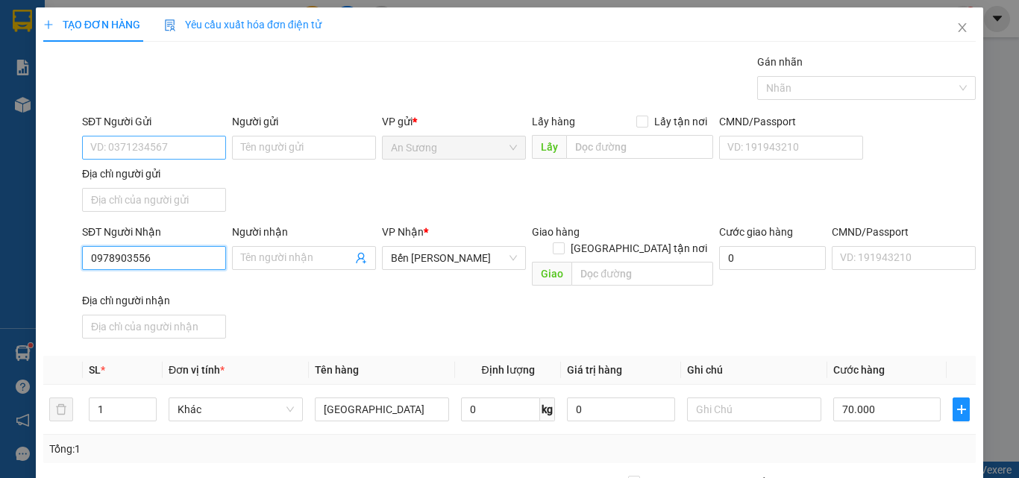
type input "0978903556"
click at [199, 150] on input "SĐT Người Gửi" at bounding box center [154, 148] width 144 height 24
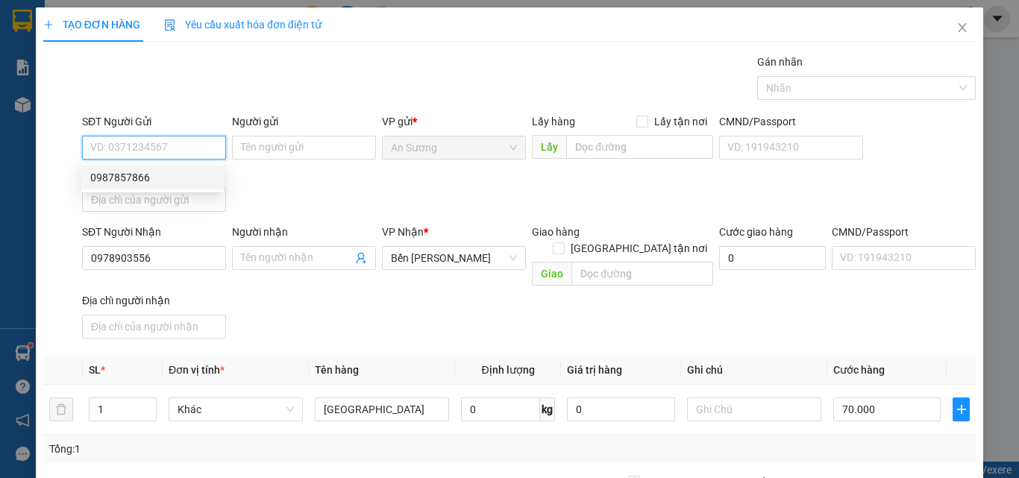
click at [154, 175] on div "0987857866" at bounding box center [152, 177] width 125 height 16
type input "0987857866"
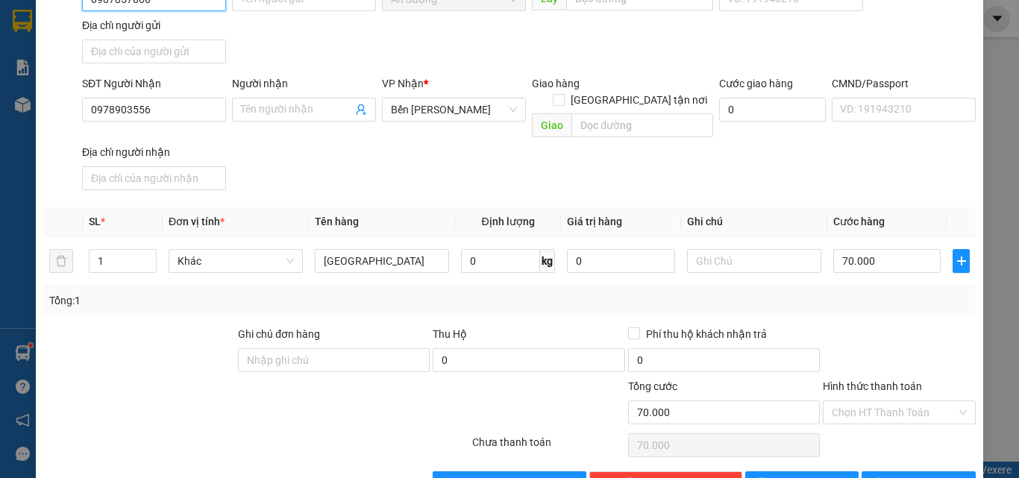
scroll to position [149, 0]
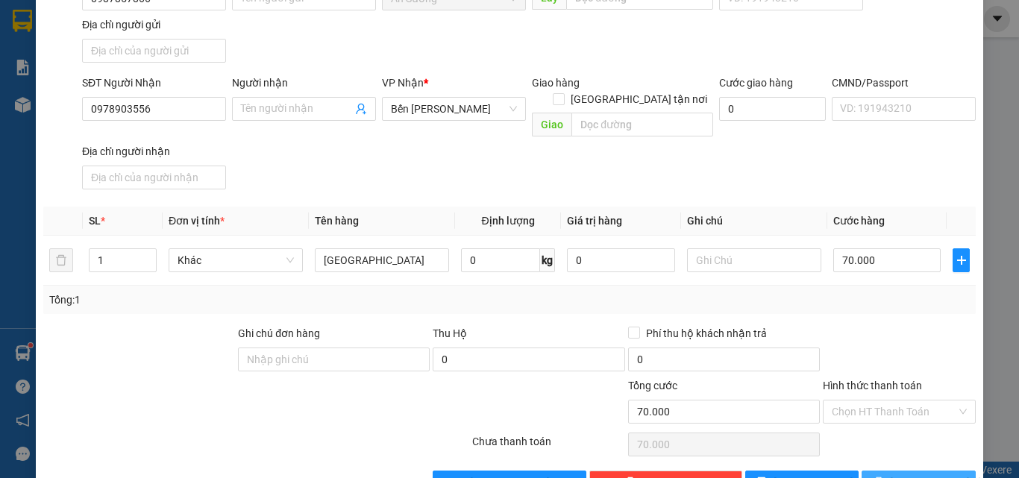
click at [883, 471] on button "Lưu và In" at bounding box center [919, 483] width 114 height 24
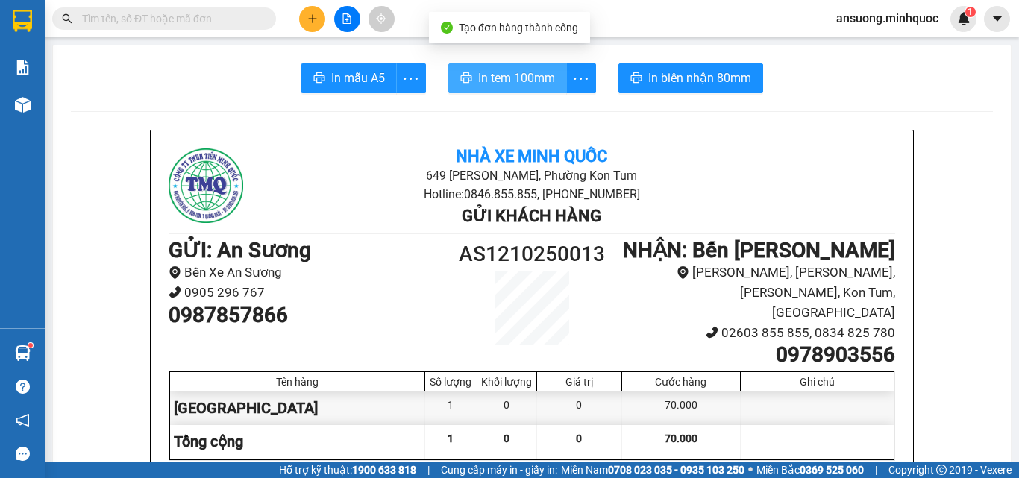
click at [501, 88] on button "In tem 100mm" at bounding box center [507, 78] width 119 height 30
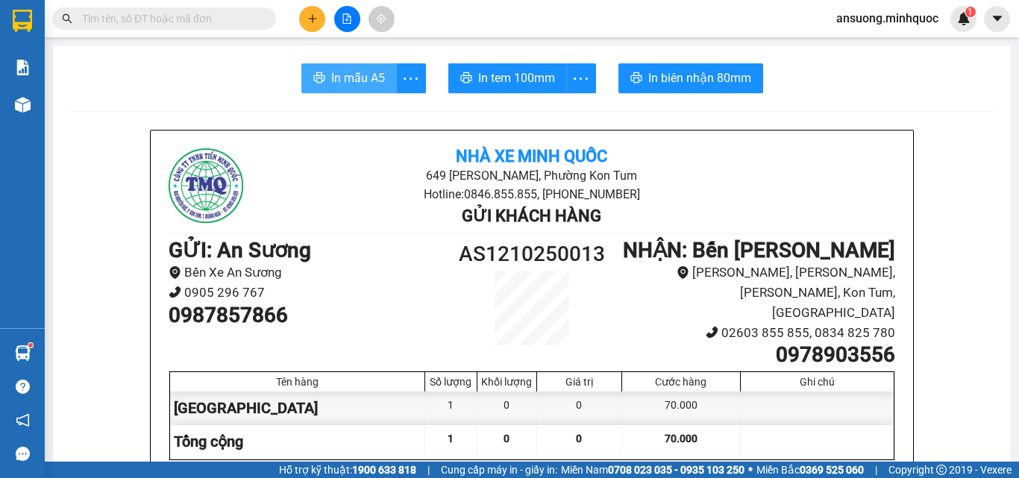
click at [351, 78] on span "In mẫu A5" at bounding box center [358, 78] width 54 height 19
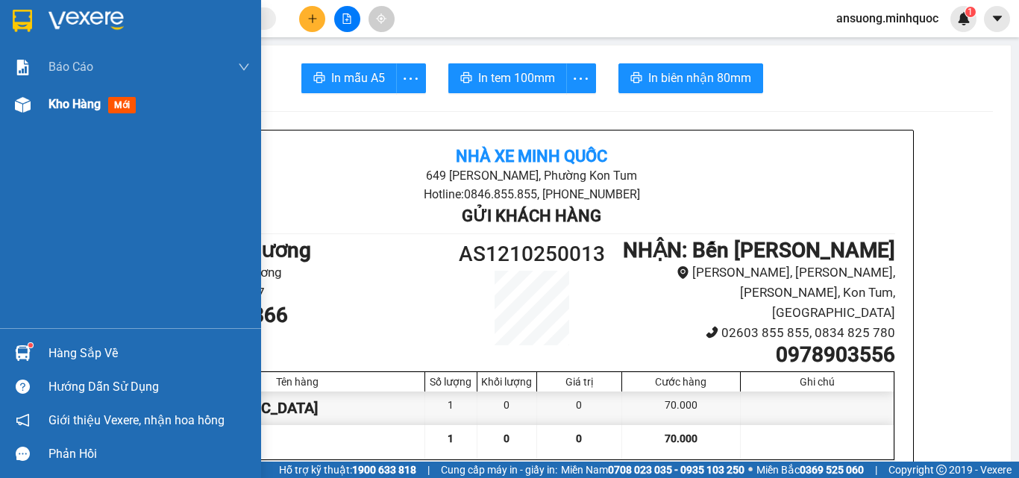
click at [0, 111] on div "Kho hàng mới" at bounding box center [130, 104] width 261 height 37
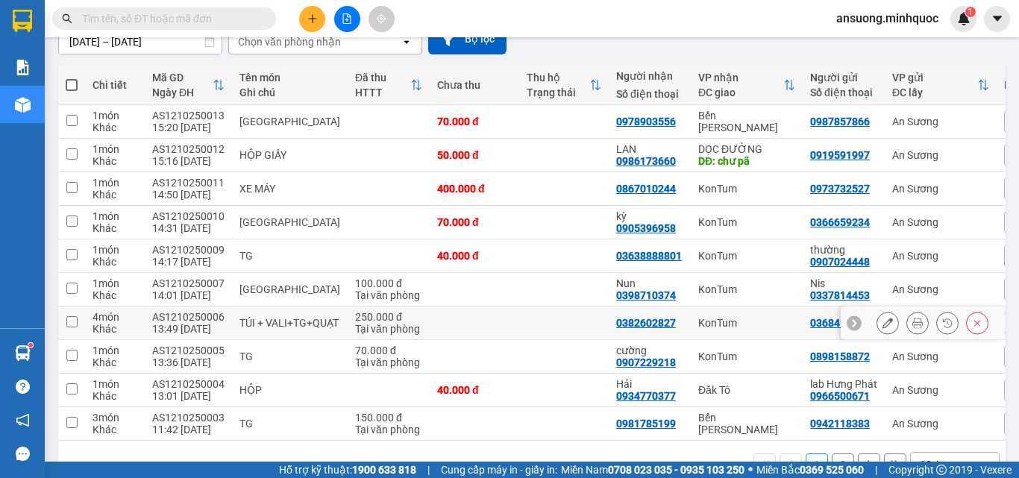
scroll to position [191, 0]
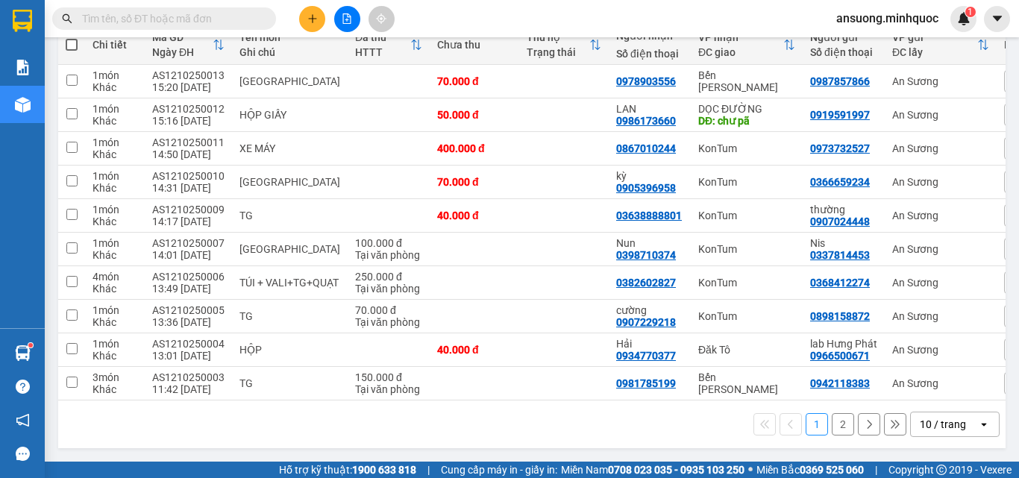
click at [920, 430] on div "10 / trang" at bounding box center [943, 424] width 46 height 15
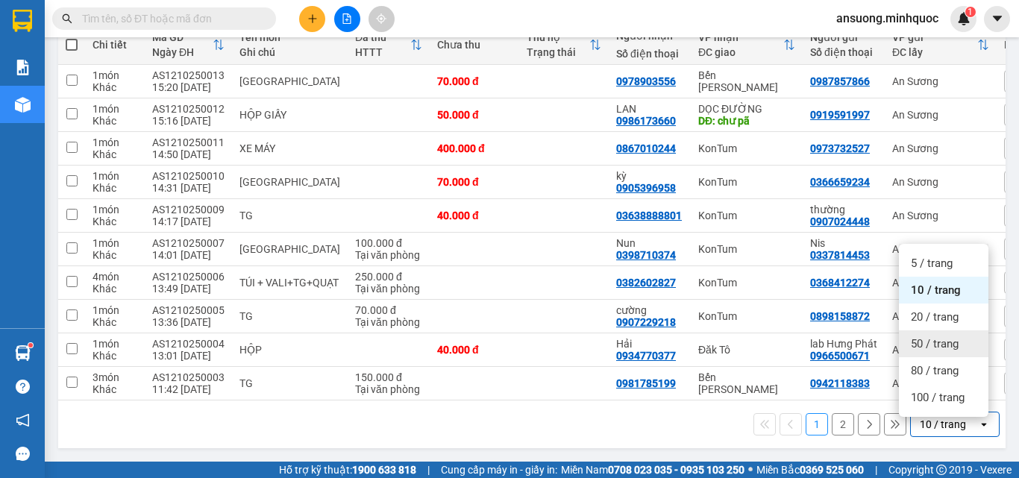
click at [925, 339] on span "50 / trang" at bounding box center [935, 343] width 48 height 15
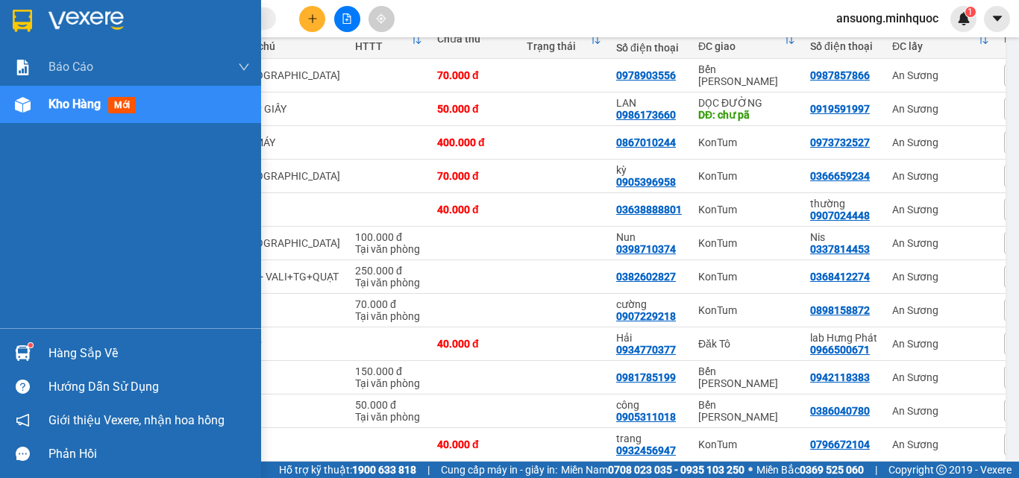
click at [13, 86] on div "Kho hàng mới" at bounding box center [130, 104] width 261 height 37
click at [17, 107] on img at bounding box center [23, 105] width 16 height 16
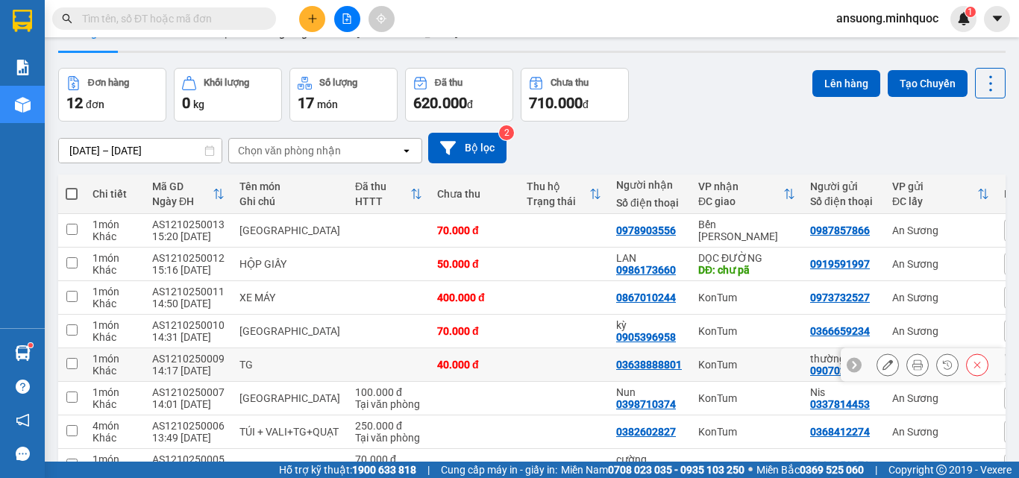
scroll to position [0, 0]
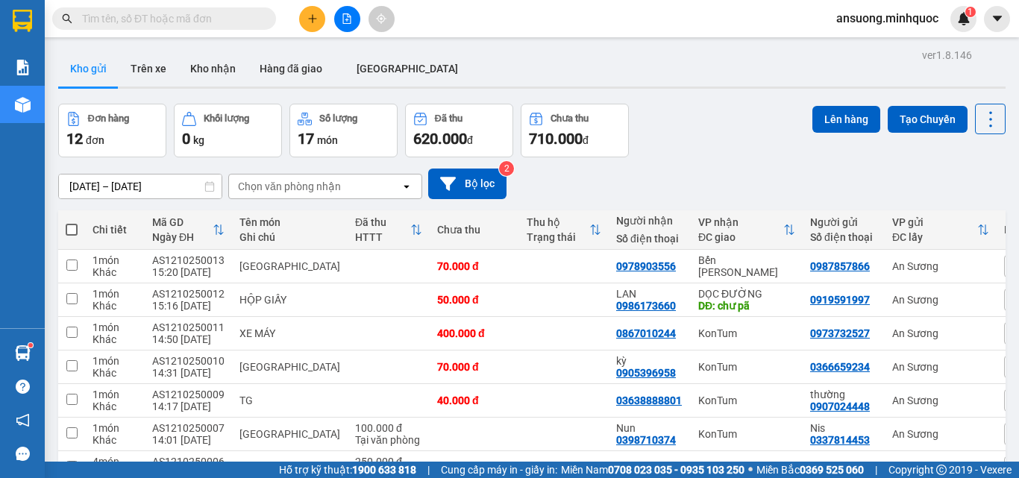
click at [541, 51] on div "Kho gửi Trên xe Kho nhận Hàng đã giao ĐÀ NẴNG" at bounding box center [532, 71] width 948 height 40
click at [584, 190] on div "10/10/2025 – 12/10/2025 Press the down arrow key to interact with the calendar …" at bounding box center [532, 184] width 948 height 31
click at [69, 228] on span at bounding box center [72, 230] width 12 height 12
click at [72, 222] on input "checkbox" at bounding box center [72, 222] width 0 height 0
checkbox input "true"
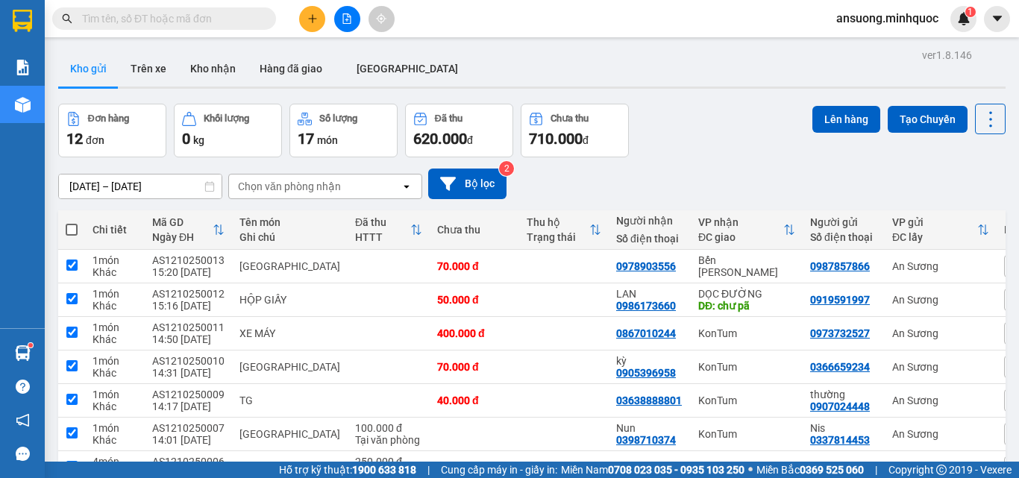
checkbox input "true"
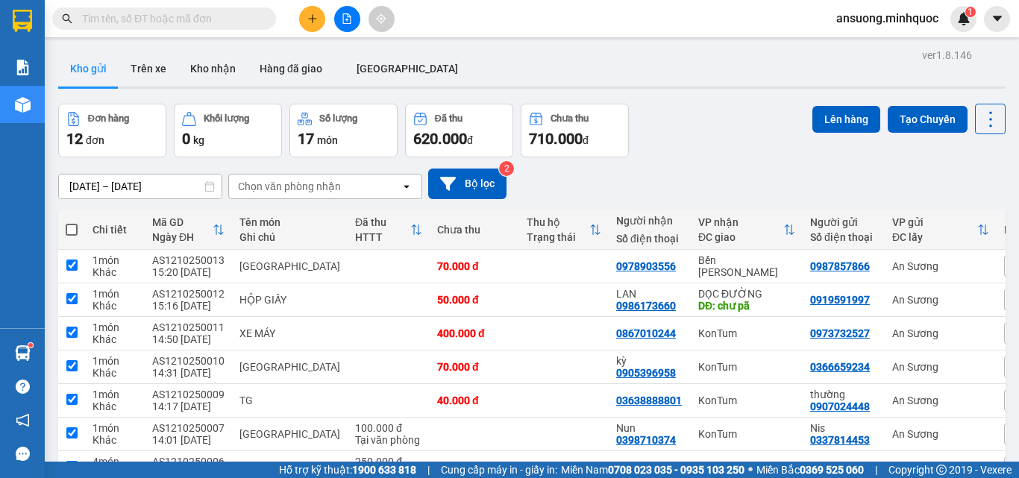
checkbox input "true"
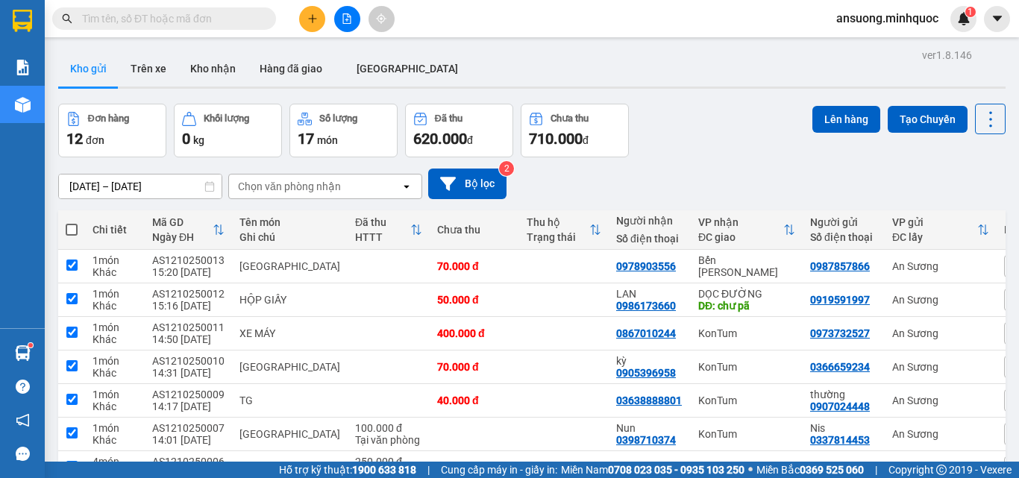
checkbox input "true"
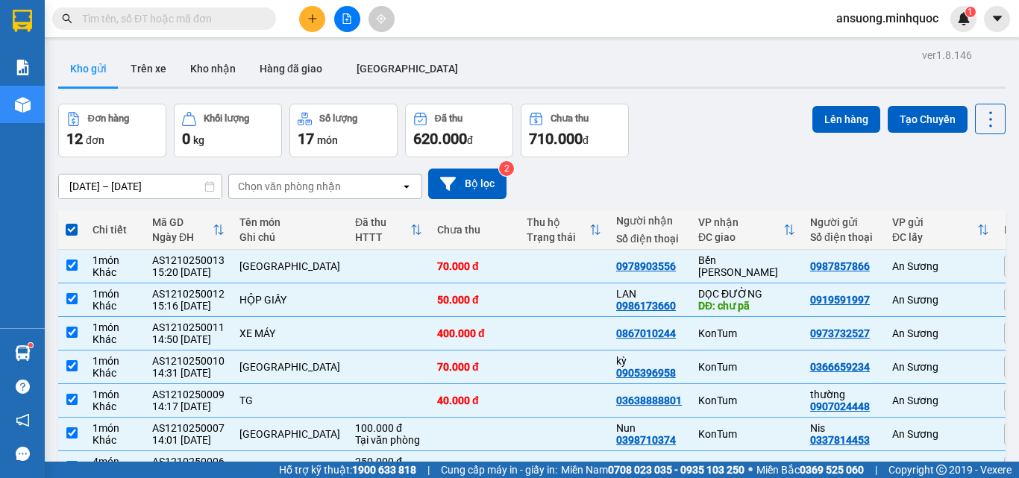
scroll to position [258, 0]
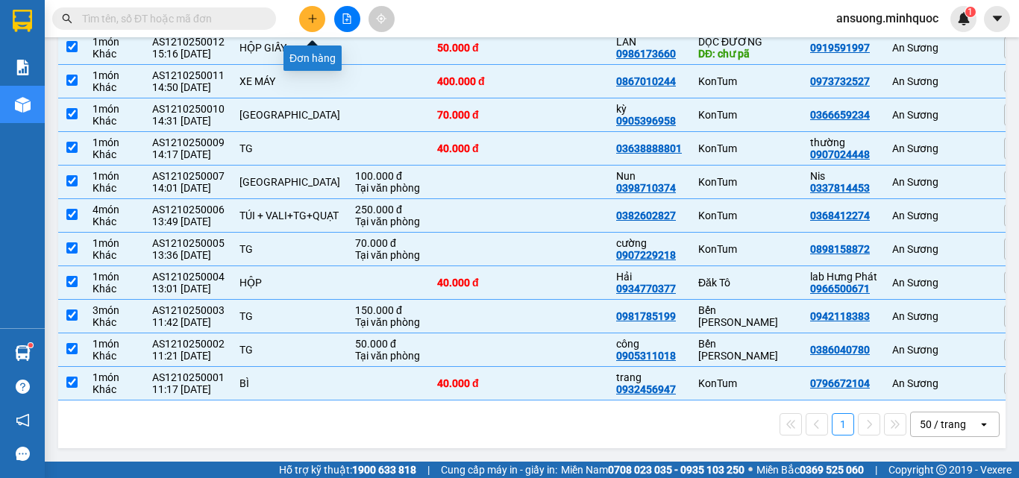
click at [307, 20] on icon "plus" at bounding box center [312, 18] width 10 height 10
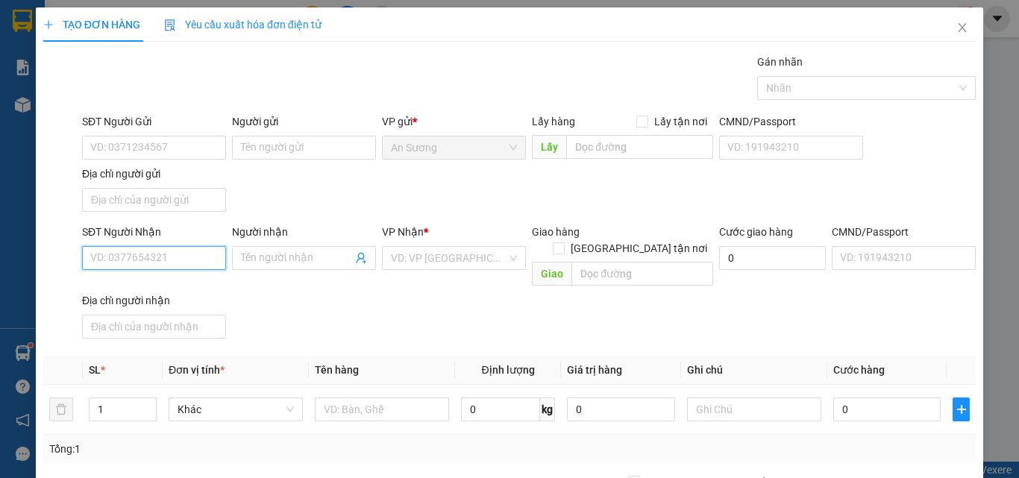
click at [142, 268] on input "SĐT Người Nhận" at bounding box center [154, 258] width 144 height 24
drag, startPoint x: 154, startPoint y: 260, endPoint x: 32, endPoint y: 274, distance: 123.2
click at [32, 274] on div "TẠO ĐƠN HÀNG Yêu cầu xuất hóa đơn điện tử Transit Pickup Surcharge Ids Transit …" at bounding box center [509, 239] width 1019 height 478
click at [178, 266] on input "0346007801" at bounding box center [154, 258] width 144 height 24
type input "0346007801"
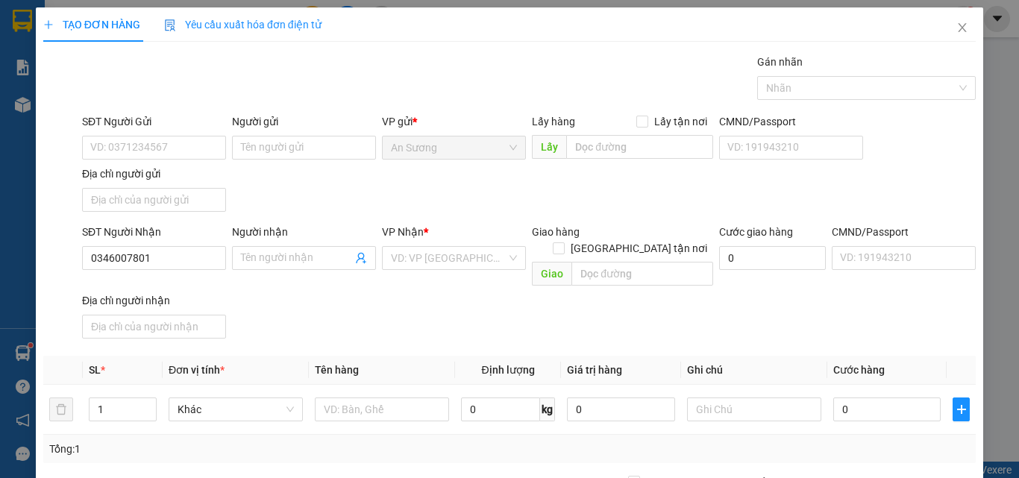
drag, startPoint x: 369, startPoint y: 289, endPoint x: 313, endPoint y: 289, distance: 56.7
click at [364, 289] on div "SĐT Người Nhận 0346007801 0346007801 Người nhận Tên người nhận VP Nhận * VD: VP…" at bounding box center [529, 284] width 900 height 121
click at [182, 254] on input "0346007801" at bounding box center [154, 258] width 144 height 24
drag, startPoint x: 360, startPoint y: 291, endPoint x: 304, endPoint y: 290, distance: 56.0
click at [360, 290] on div "SĐT Người Nhận 0346007801 Người nhận Tên người nhận VP Nhận * VD: VP Sài Gòn Gi…" at bounding box center [529, 284] width 900 height 121
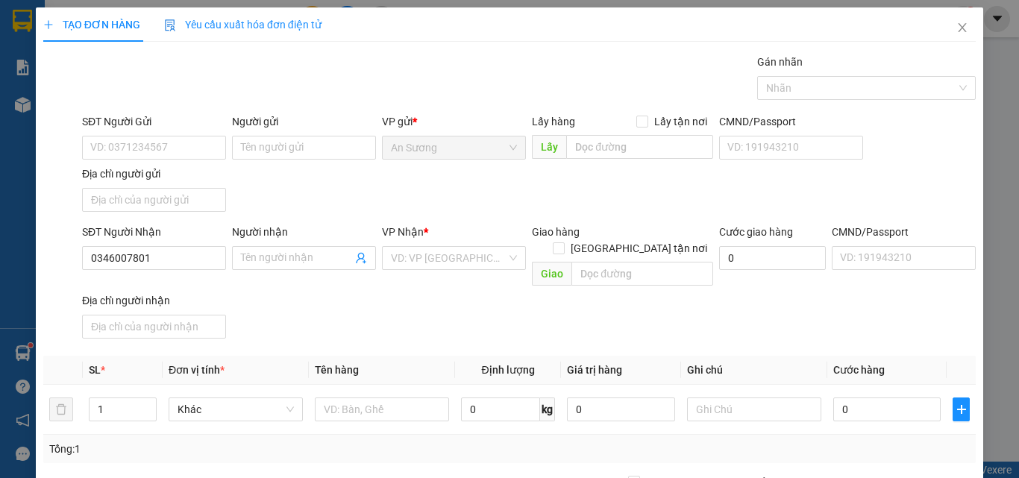
click at [317, 214] on div "SĐT Người Gửi VD: 0371234567 Người gửi Tên người gửi VP gửi * An Sương Lấy hàng…" at bounding box center [529, 165] width 900 height 104
click at [185, 270] on div "SĐT Người Nhận 0346007801" at bounding box center [154, 250] width 144 height 52
click at [179, 258] on input "0346007801" at bounding box center [154, 258] width 144 height 24
drag, startPoint x: 181, startPoint y: 257, endPoint x: 179, endPoint y: 243, distance: 14.4
click at [181, 251] on input "0346007801" at bounding box center [154, 258] width 144 height 24
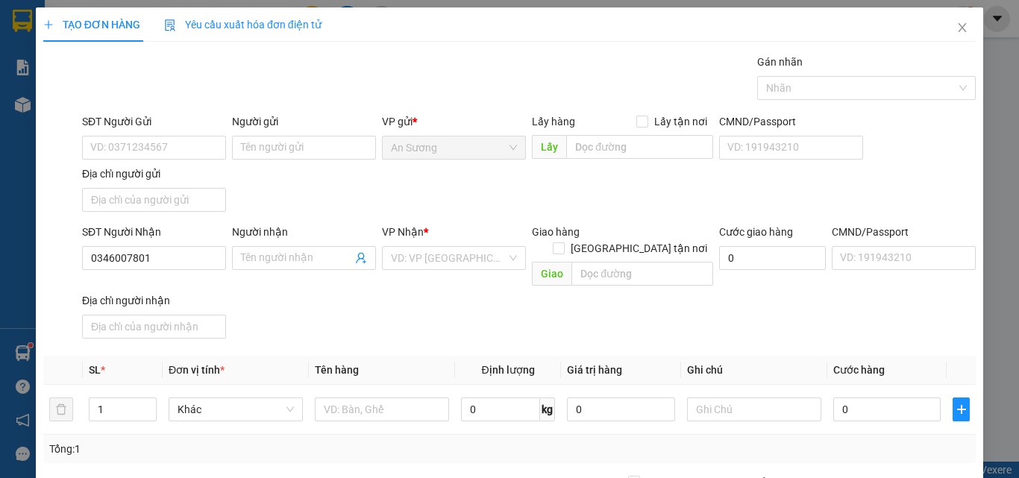
click at [159, 163] on div "SĐT Người Gửi VD: 0371234567" at bounding box center [154, 139] width 144 height 52
click at [174, 151] on input "SĐT Người Gửi" at bounding box center [154, 148] width 144 height 24
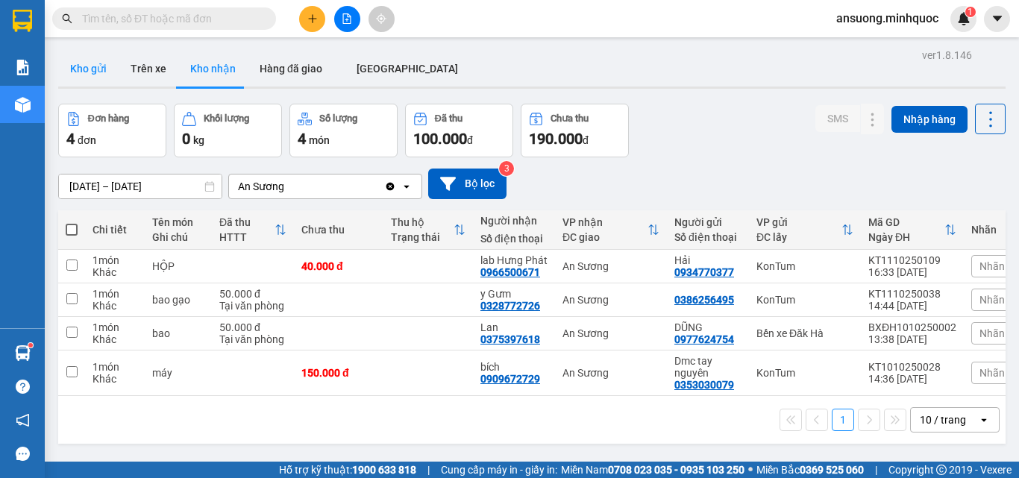
click at [93, 71] on button "Kho gửi" at bounding box center [88, 69] width 60 height 36
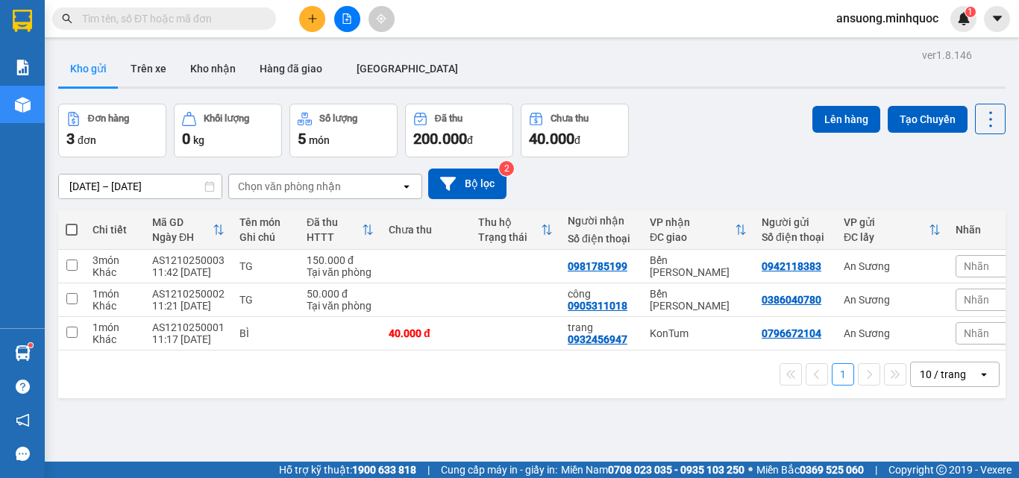
click at [305, 11] on button at bounding box center [312, 19] width 26 height 26
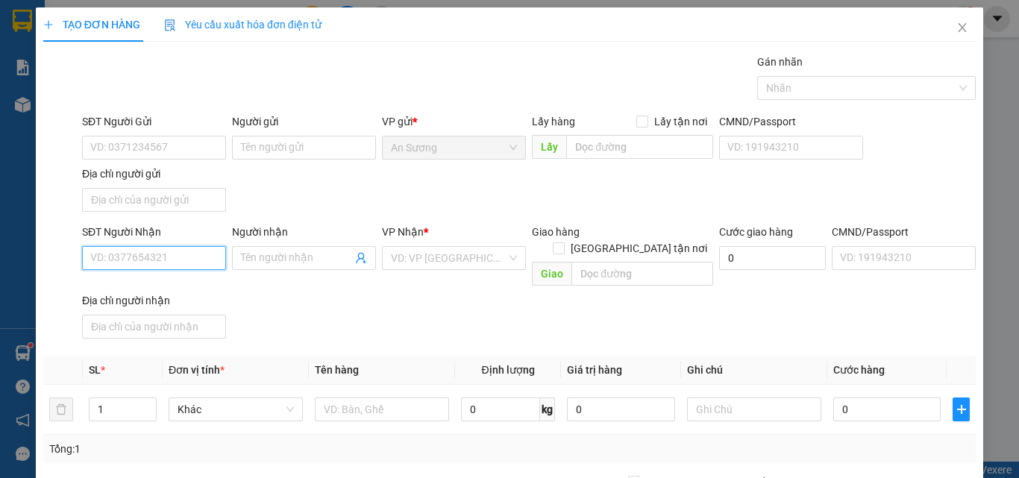
click at [144, 261] on input "SĐT Người Nhận" at bounding box center [154, 258] width 144 height 24
click at [168, 290] on div "0934770377 - Hải" at bounding box center [152, 288] width 125 height 16
type input "0934770377"
type input "Hải"
type input "0934770377"
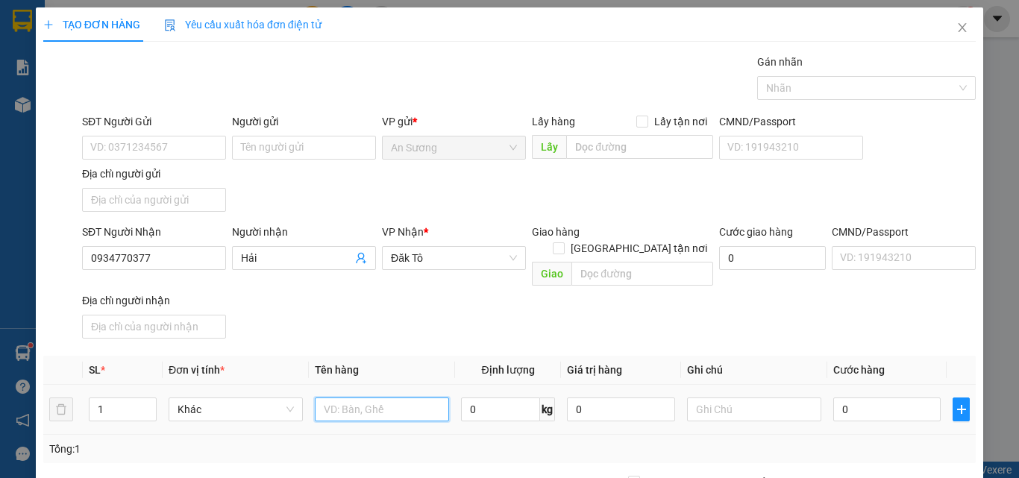
click at [341, 398] on input "text" at bounding box center [382, 410] width 134 height 24
type input "HỘP"
drag, startPoint x: 527, startPoint y: 297, endPoint x: 539, endPoint y: 303, distance: 13.3
click at [535, 300] on div "SĐT Người Nhận 0934770377 Người nhận Hải VP Nhận * Đăk Tô Giao hàng Giao tận nơ…" at bounding box center [529, 284] width 900 height 121
click at [896, 398] on input "0" at bounding box center [886, 410] width 107 height 24
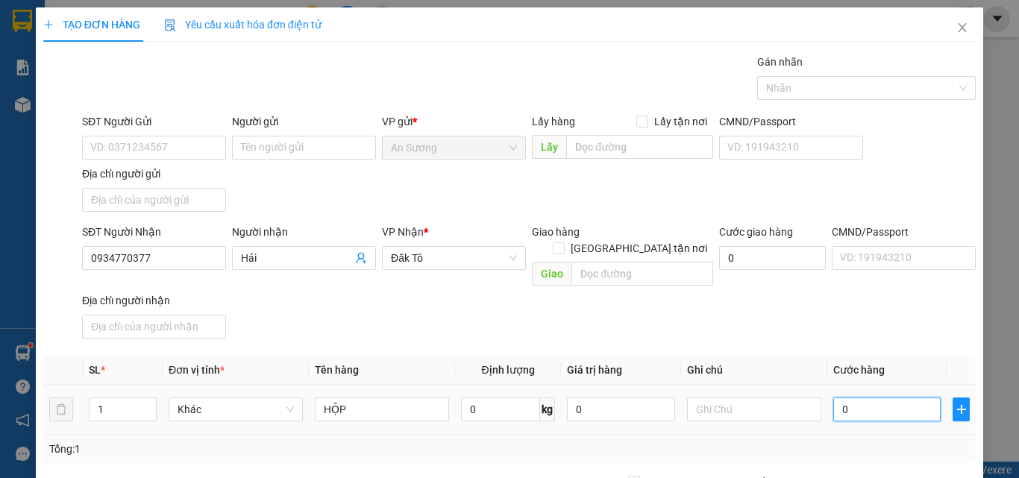
type input "4"
type input "40"
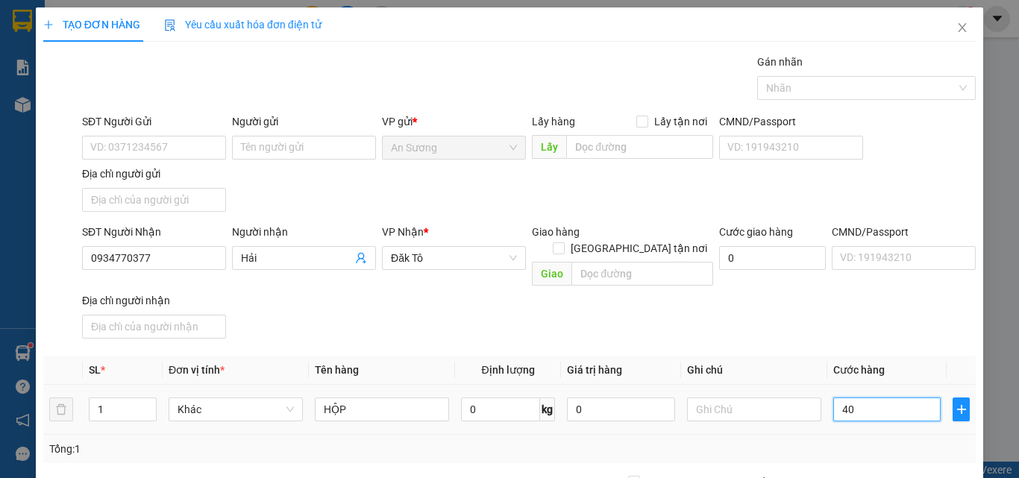
type input "40"
type input "40.000"
click at [865, 316] on div "SĐT Người Nhận 0934770377 Người nhận Hải VP Nhận * Đăk Tô Giao hàng Giao tận nơ…" at bounding box center [529, 284] width 900 height 121
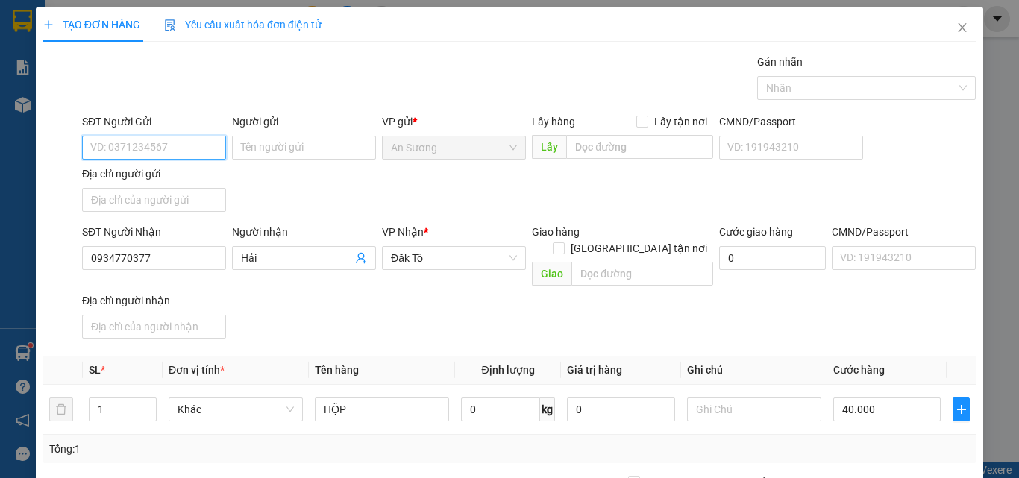
click at [145, 144] on input "SĐT Người Gửi" at bounding box center [154, 148] width 144 height 24
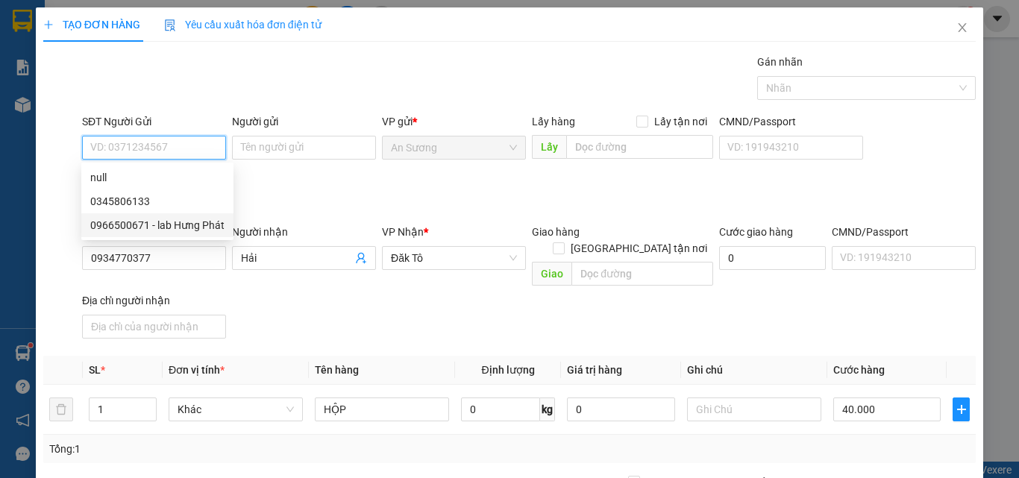
click at [144, 224] on div "0966500671 - lab Hưng Phát" at bounding box center [157, 225] width 134 height 16
type input "0966500671"
type input "lab Hưng Phát"
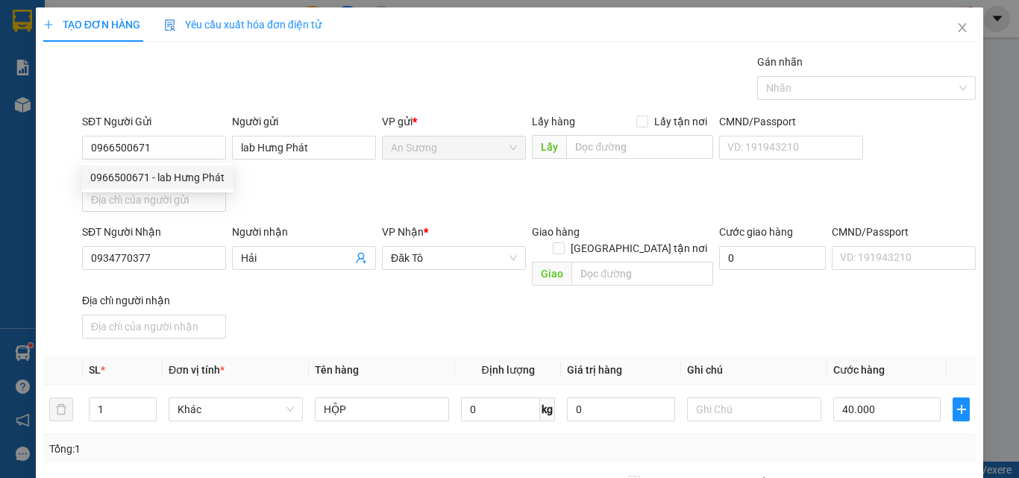
drag, startPoint x: 406, startPoint y: 216, endPoint x: 610, endPoint y: 328, distance: 233.1
click at [410, 219] on form "SĐT Người Gửi 0966500671 0966500671 Người gửi lab Hưng Phát VP gửi * An Sương L…" at bounding box center [509, 228] width 933 height 231
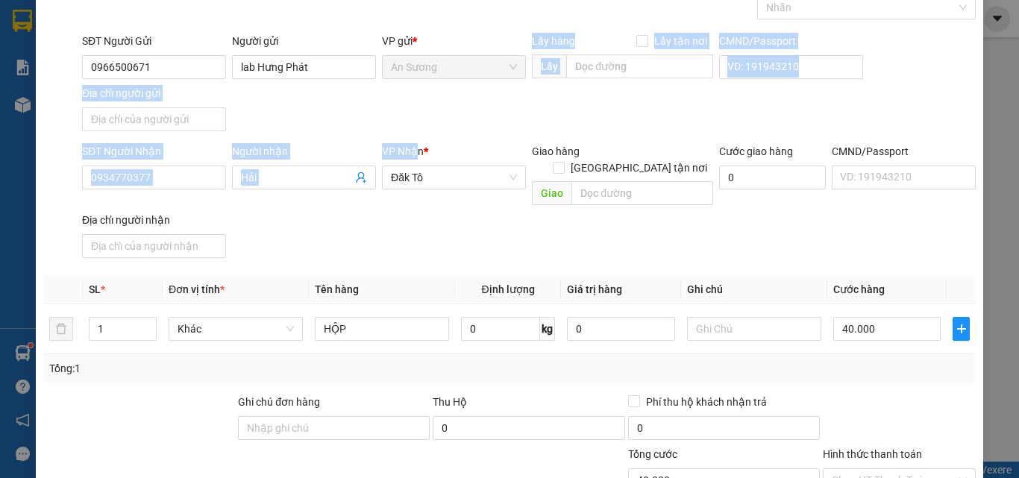
scroll to position [178, 0]
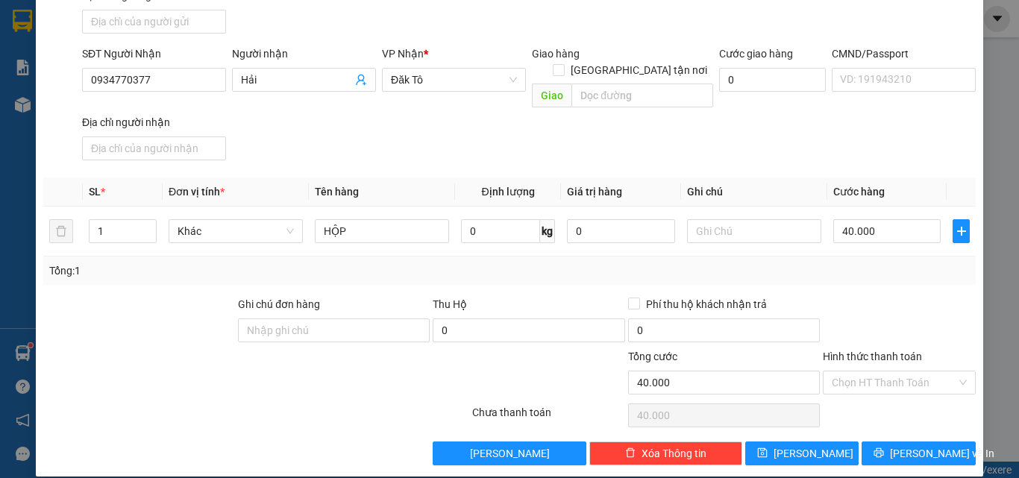
click at [944, 299] on div at bounding box center [899, 322] width 156 height 52
click at [932, 445] on span "[PERSON_NAME] và In" at bounding box center [942, 453] width 104 height 16
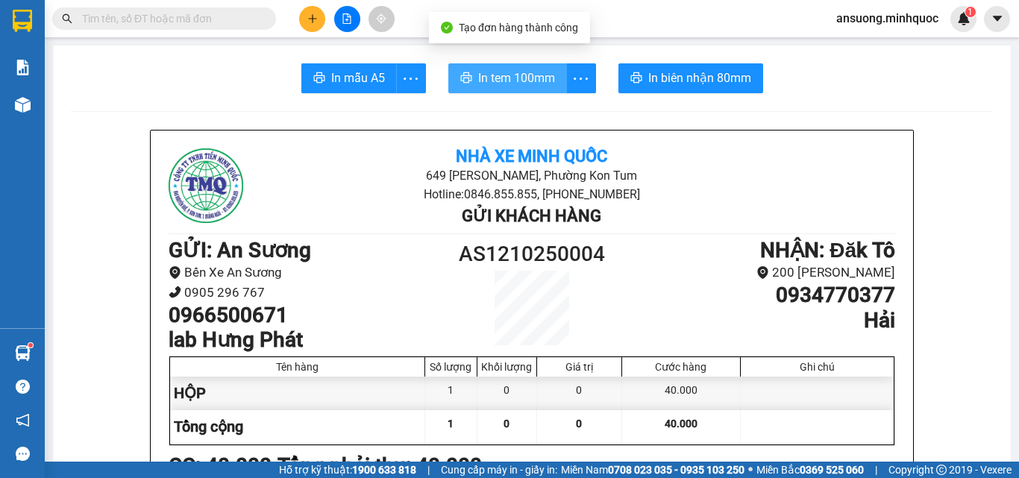
click at [533, 92] on button "In tem 100mm" at bounding box center [507, 78] width 119 height 30
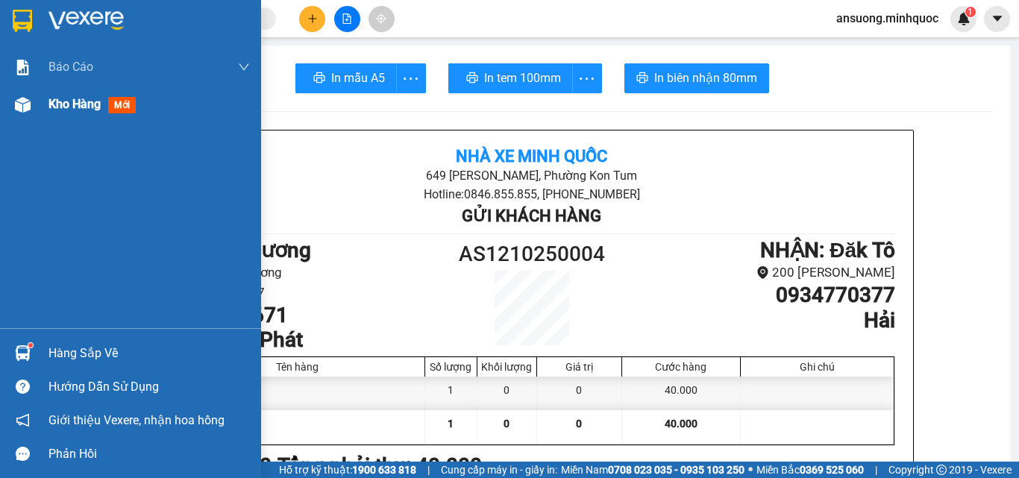
drag, startPoint x: 18, startPoint y: 113, endPoint x: 61, endPoint y: 6, distance: 115.8
click at [18, 111] on div at bounding box center [23, 105] width 26 height 26
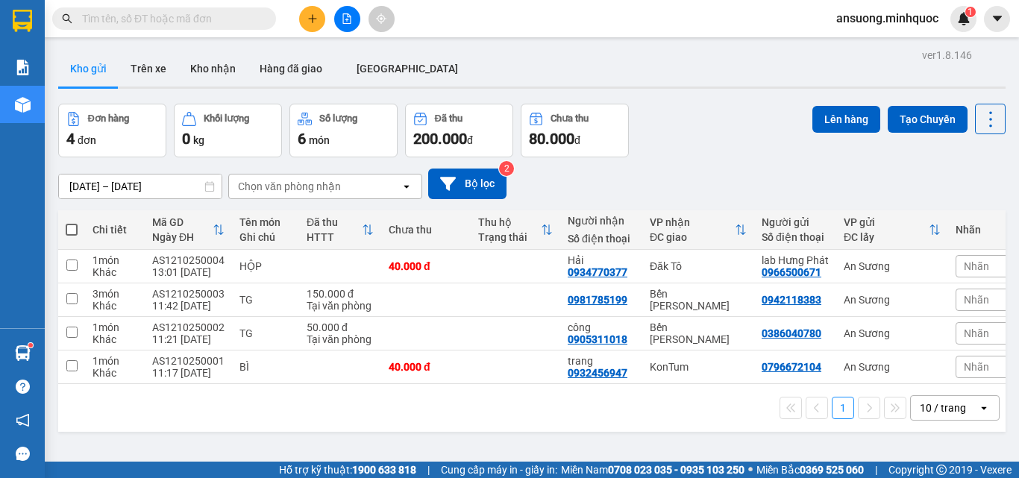
click at [312, 19] on icon "plus" at bounding box center [312, 18] width 8 height 1
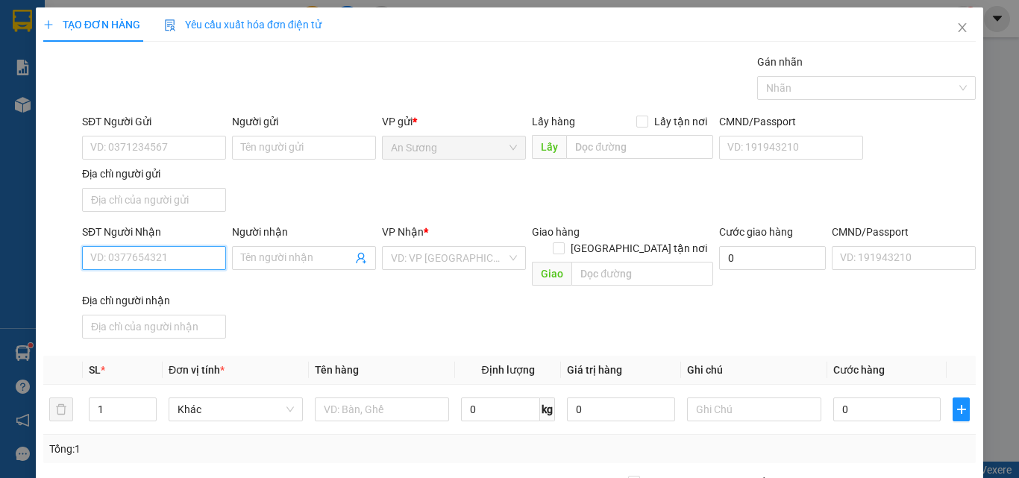
click at [140, 250] on input "SĐT Người Nhận" at bounding box center [154, 258] width 144 height 24
click at [143, 292] on div "0907229218 - cường" at bounding box center [152, 288] width 125 height 16
type input "0907229218"
type input "cường"
type input "0907229218"
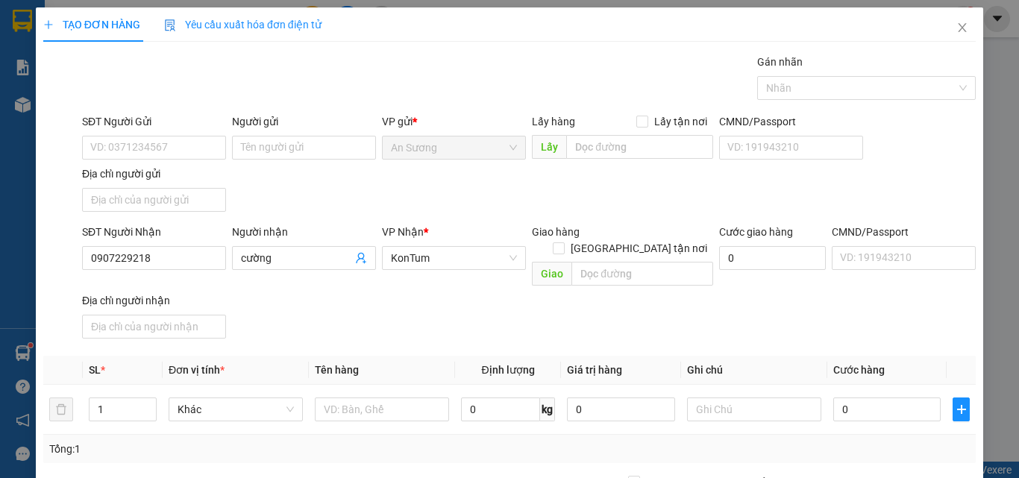
click at [364, 284] on div "SĐT Người Nhận 0907229218 0907229218 Người nhận cường VP Nhận * KonTum Giao hàn…" at bounding box center [529, 284] width 900 height 121
click at [339, 398] on input "text" at bounding box center [382, 410] width 134 height 24
type input "TG"
drag, startPoint x: 434, startPoint y: 307, endPoint x: 742, endPoint y: 389, distance: 318.3
click at [461, 318] on div "SĐT Người Nhận 0907229218 Người nhận cường VP Nhận * KonTum Giao hàng Giao tận …" at bounding box center [529, 284] width 900 height 121
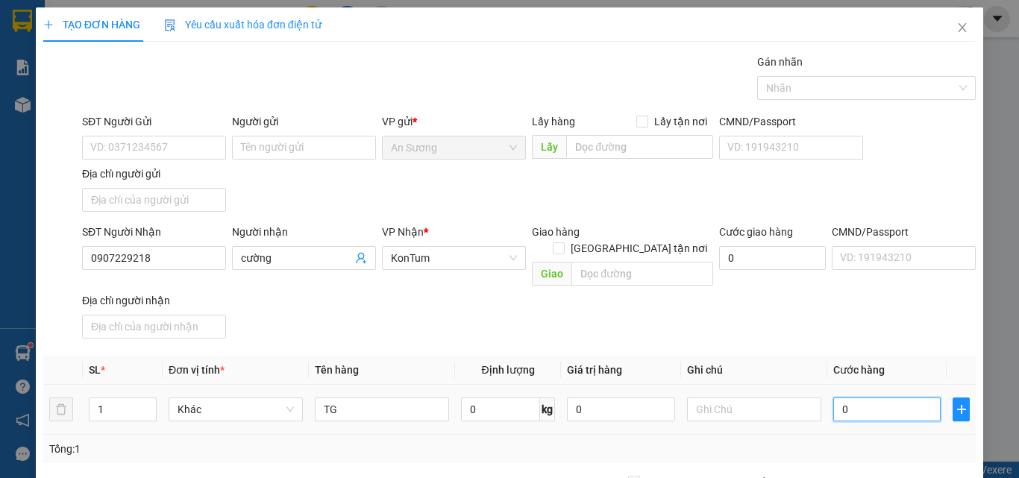
click at [883, 404] on input "0" at bounding box center [886, 410] width 107 height 24
type input "7"
type input "70"
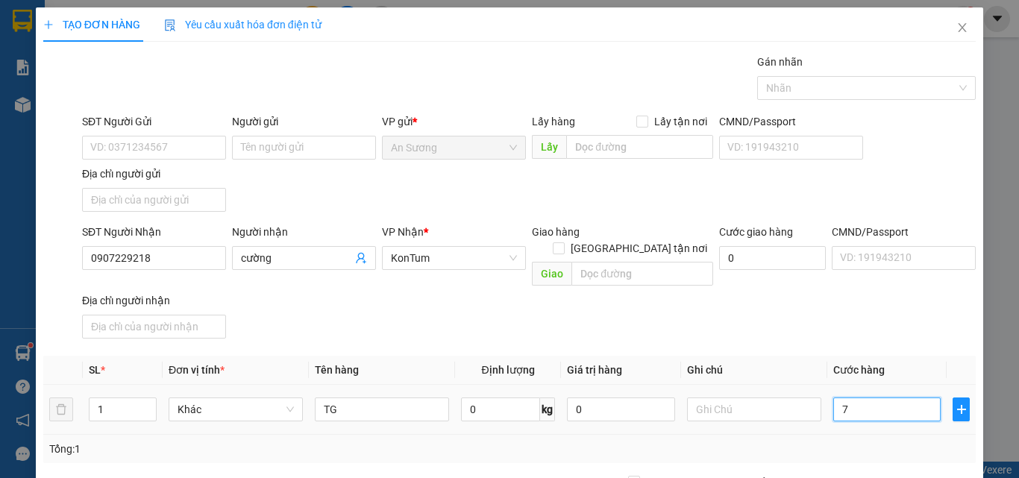
type input "70"
type input "70.000"
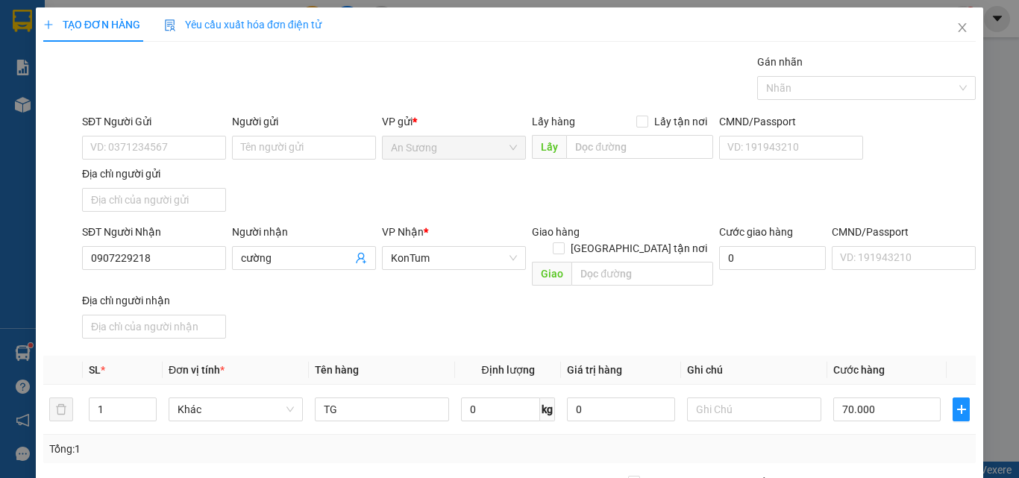
click at [752, 288] on div "SĐT Người Nhận 0907229218 Người nhận cường VP Nhận * KonTum Giao hàng Giao tận …" at bounding box center [529, 284] width 900 height 121
click at [131, 145] on input "SĐT Người Gửi" at bounding box center [154, 148] width 144 height 24
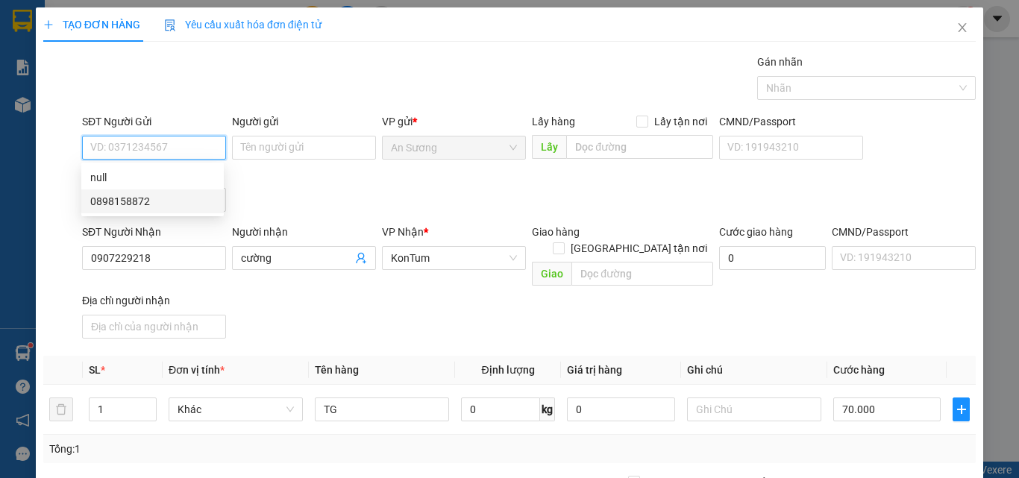
click at [153, 202] on div "0898158872" at bounding box center [152, 201] width 125 height 16
type input "0898158872"
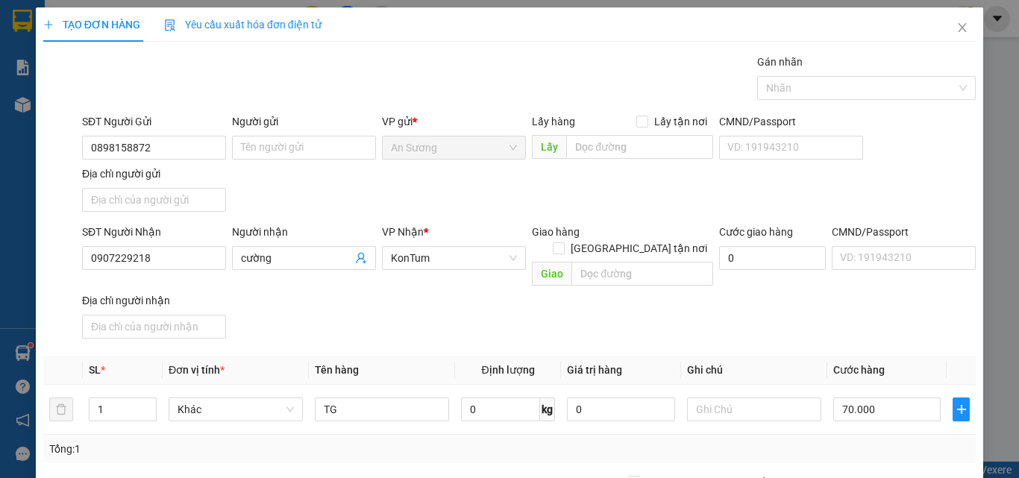
click at [410, 183] on div "SĐT Người Gửi 0898158872 Người gửi Tên người gửi VP gửi * An Sương Lấy hàng Lấy…" at bounding box center [529, 165] width 900 height 104
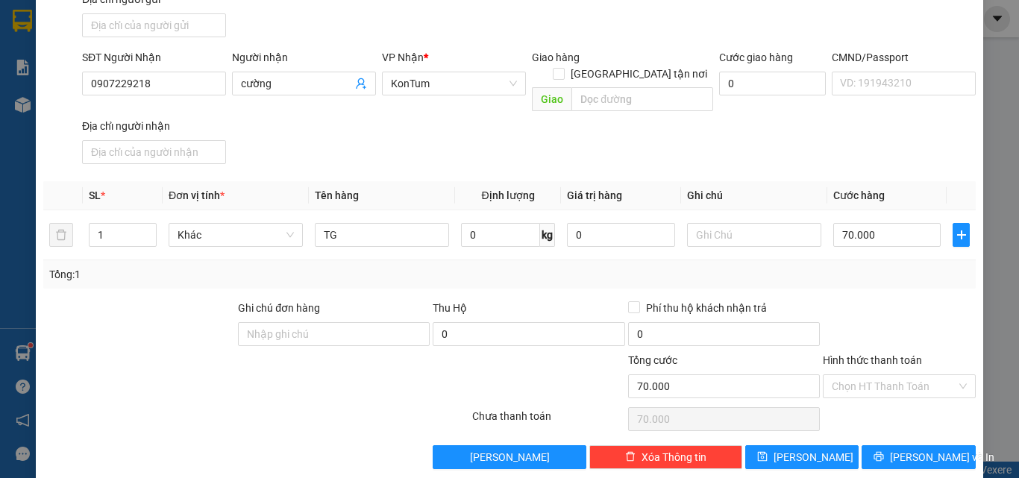
scroll to position [178, 0]
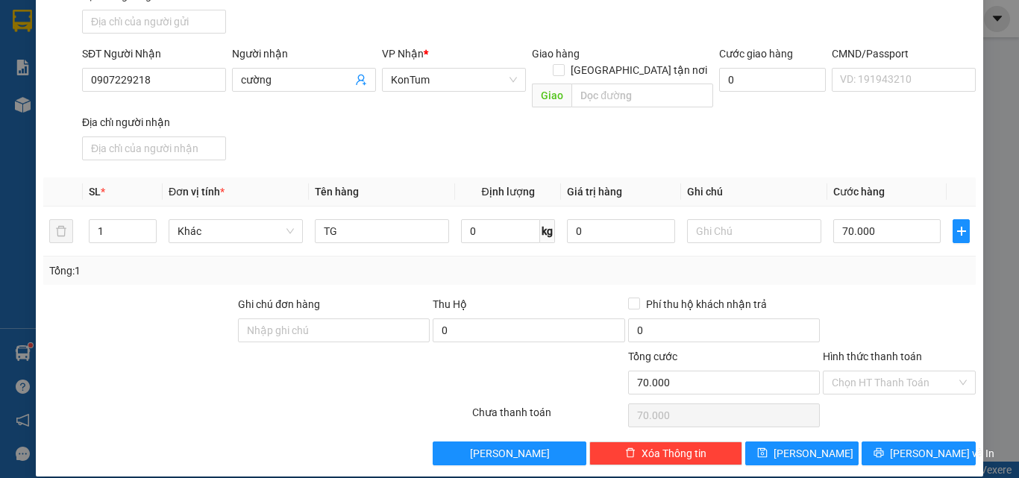
click at [903, 325] on div at bounding box center [899, 322] width 156 height 52
click at [877, 416] on div "Transit Pickup Surcharge Ids Transit Deliver Surcharge Ids Transit Deliver Surc…" at bounding box center [509, 170] width 933 height 590
click at [901, 372] on input "Hình thức thanh toán" at bounding box center [894, 383] width 125 height 22
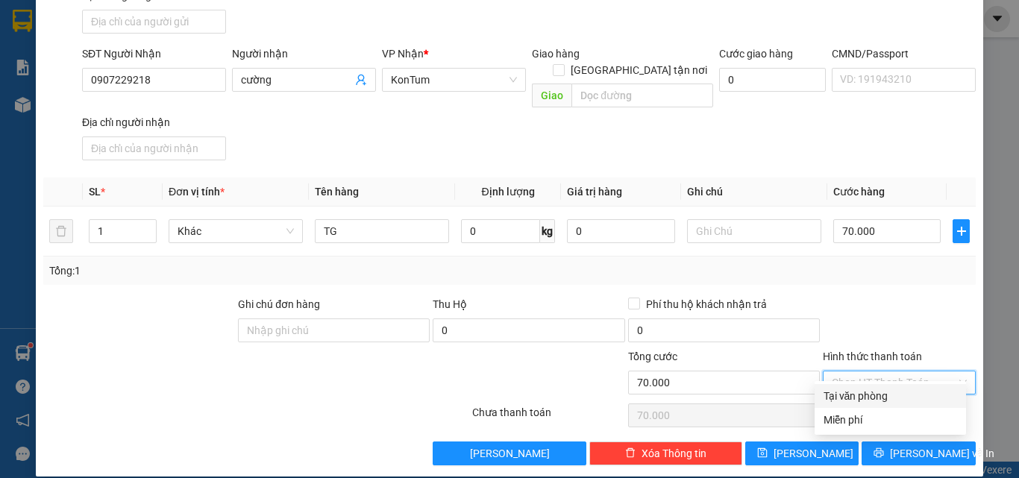
click at [859, 394] on div "Tại văn phòng" at bounding box center [891, 396] width 134 height 16
type input "0"
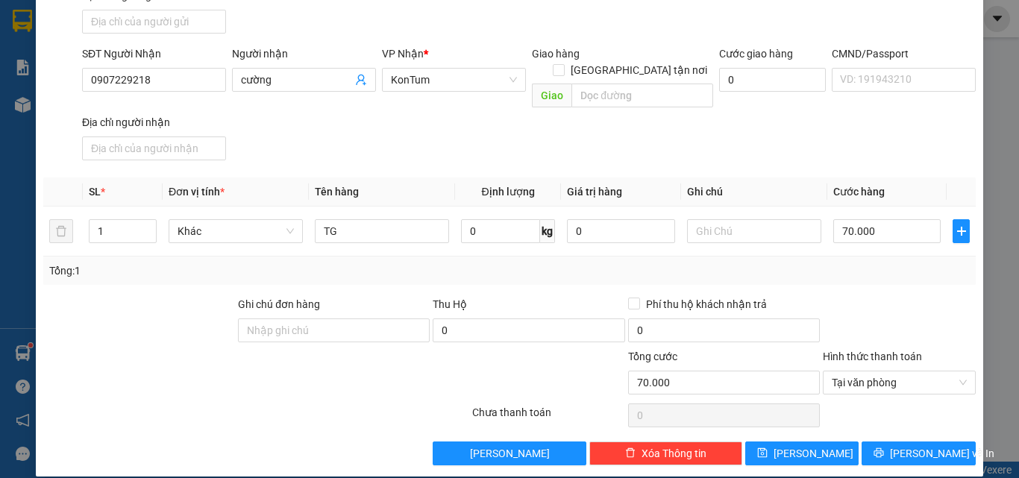
click at [912, 402] on div at bounding box center [899, 416] width 156 height 30
click at [909, 401] on div at bounding box center [899, 416] width 156 height 30
click at [903, 410] on div at bounding box center [899, 416] width 156 height 30
click at [898, 410] on div at bounding box center [899, 416] width 156 height 30
click at [898, 409] on div at bounding box center [899, 416] width 156 height 30
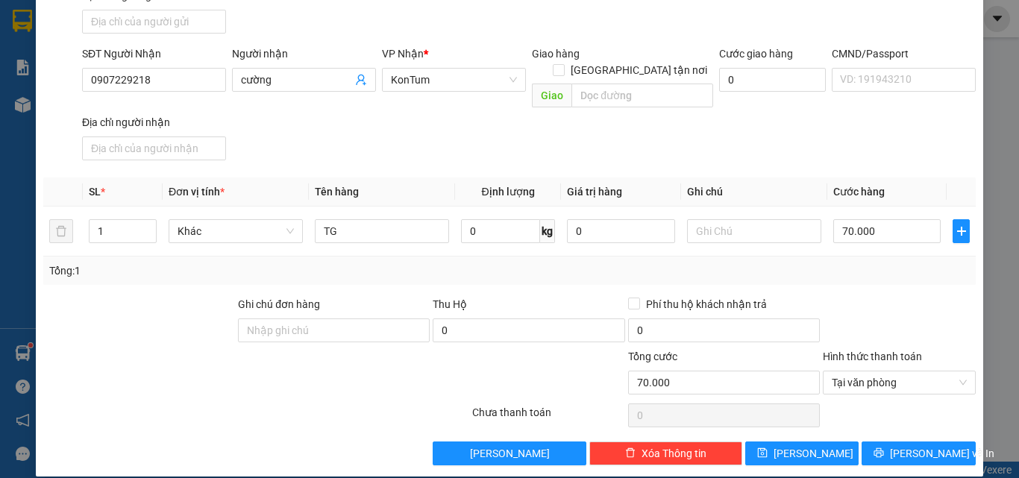
click at [898, 409] on div at bounding box center [899, 416] width 156 height 30
click at [888, 418] on div "Transit Pickup Surcharge Ids Transit Deliver Surcharge Ids Transit Deliver Surc…" at bounding box center [509, 170] width 933 height 590
drag, startPoint x: 908, startPoint y: 439, endPoint x: 370, endPoint y: 281, distance: 560.9
click at [410, 371] on div "Transit Pickup Surcharge Ids Transit Deliver Surcharge Ids Transit Deliver Surc…" at bounding box center [509, 170] width 933 height 590
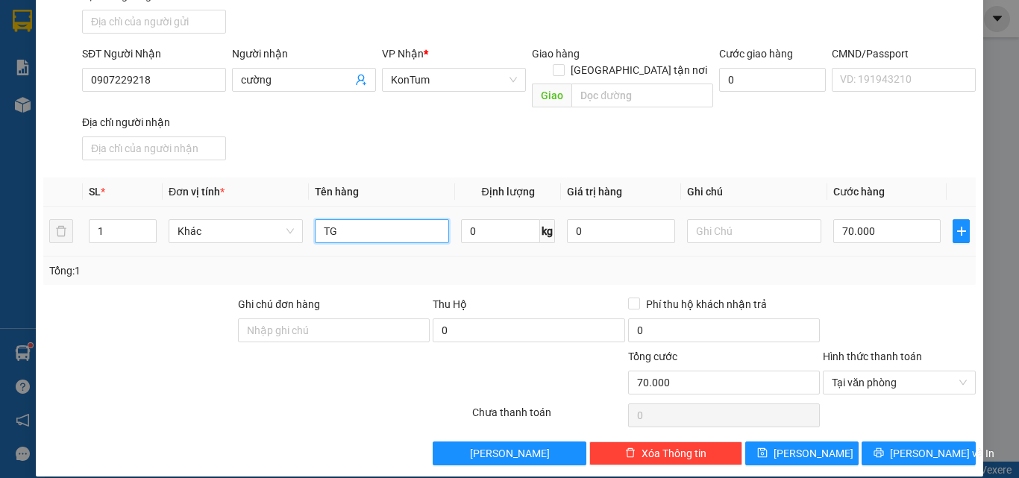
click at [368, 219] on input "TG" at bounding box center [382, 231] width 134 height 24
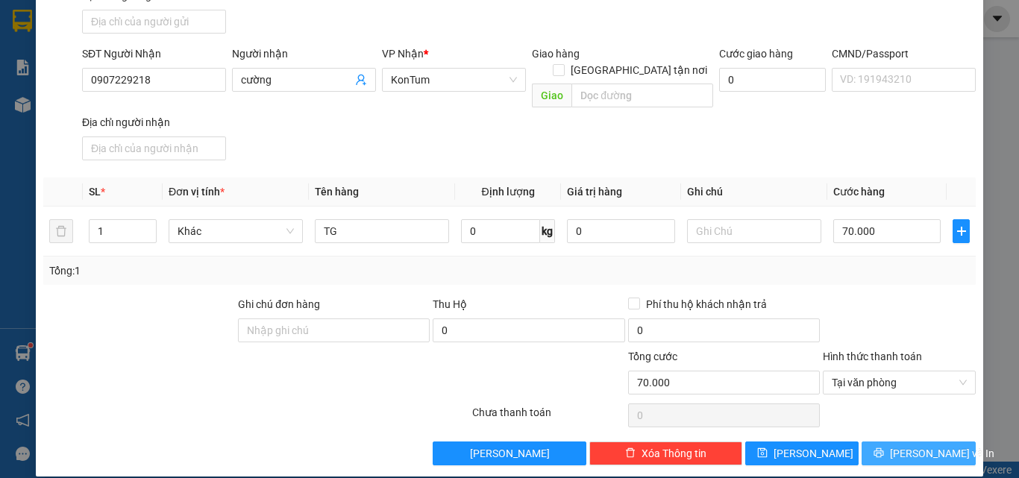
click at [938, 447] on div "TẠO ĐƠN HÀNG Yêu cầu xuất hóa đơn điện tử Transit Pickup Surcharge Ids Transit …" at bounding box center [510, 153] width 948 height 648
click at [939, 442] on button "[PERSON_NAME] và In" at bounding box center [919, 454] width 114 height 24
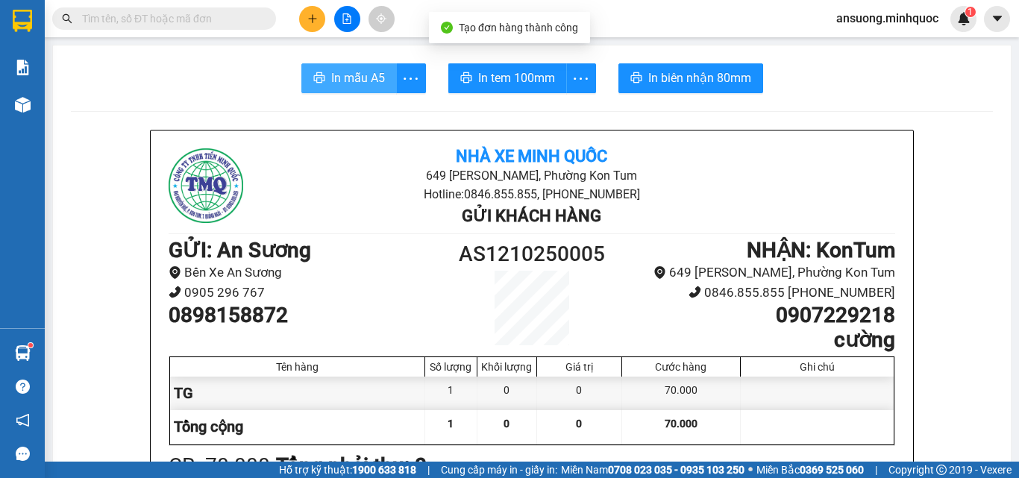
click at [337, 68] on button "In mẫu A5" at bounding box center [348, 78] width 95 height 30
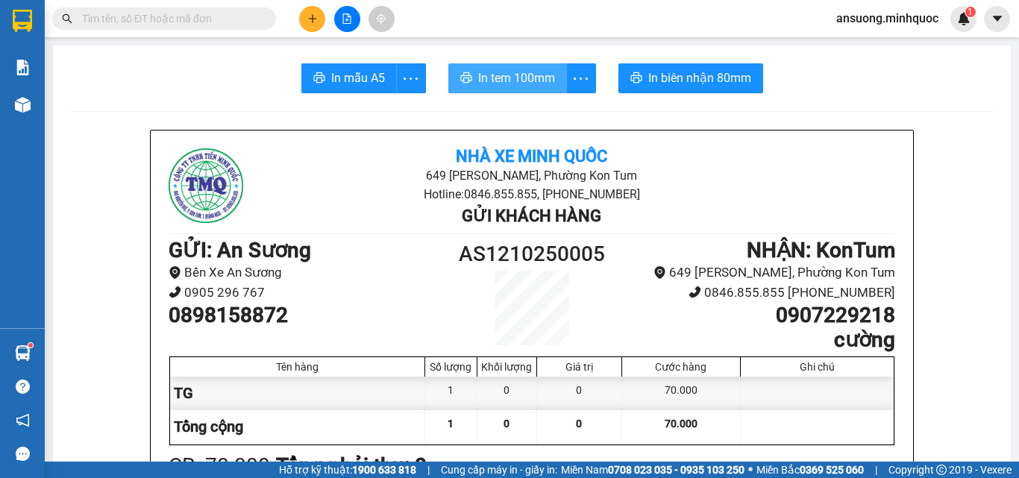
click at [528, 73] on span "In tem 100mm" at bounding box center [516, 78] width 77 height 19
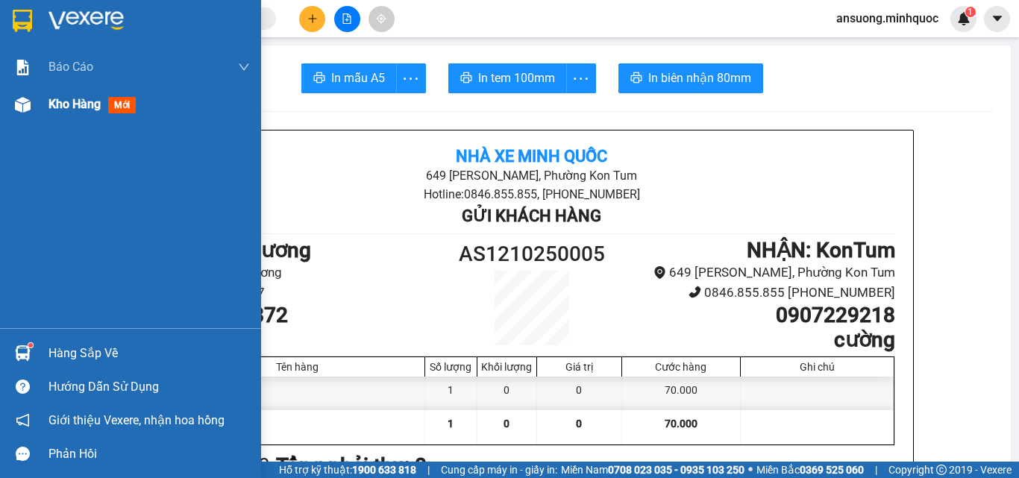
click at [19, 117] on div at bounding box center [23, 105] width 26 height 26
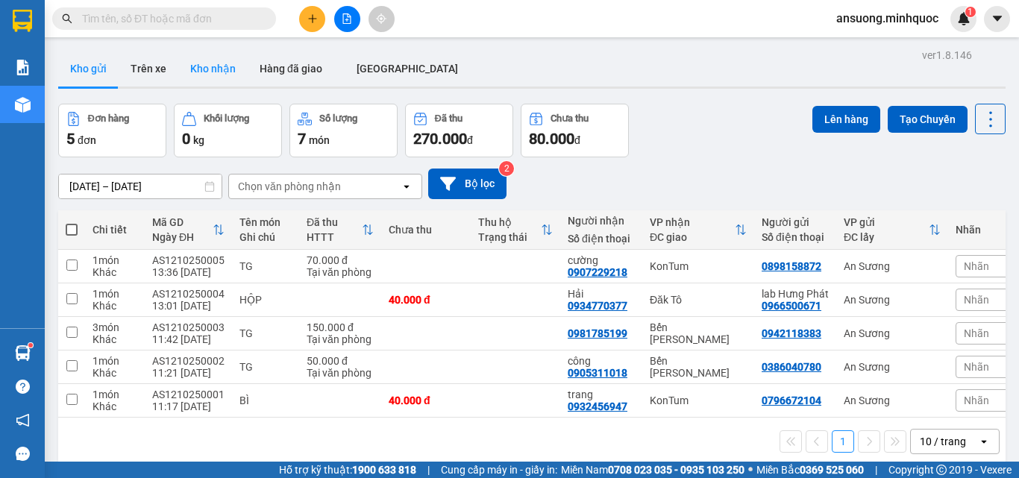
click at [190, 61] on button "Kho nhận" at bounding box center [212, 69] width 69 height 36
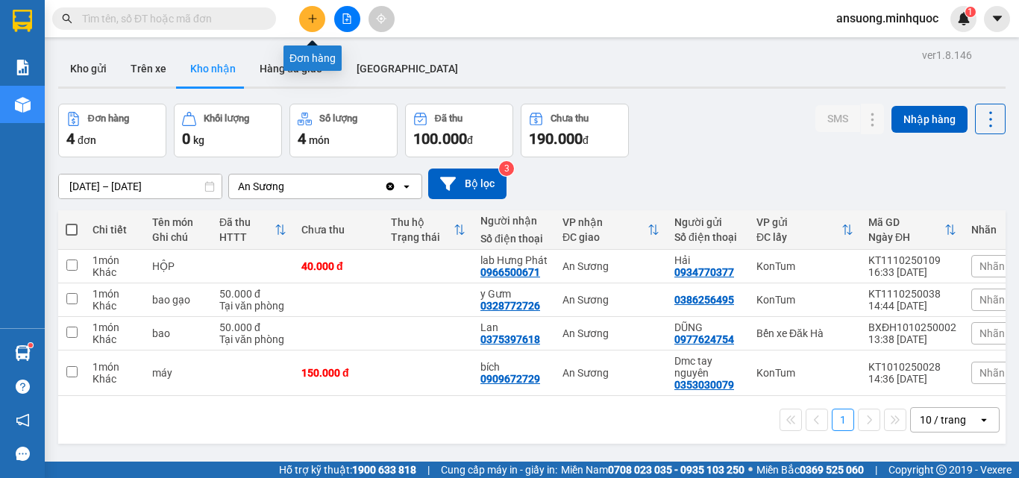
click at [306, 17] on button at bounding box center [312, 19] width 26 height 26
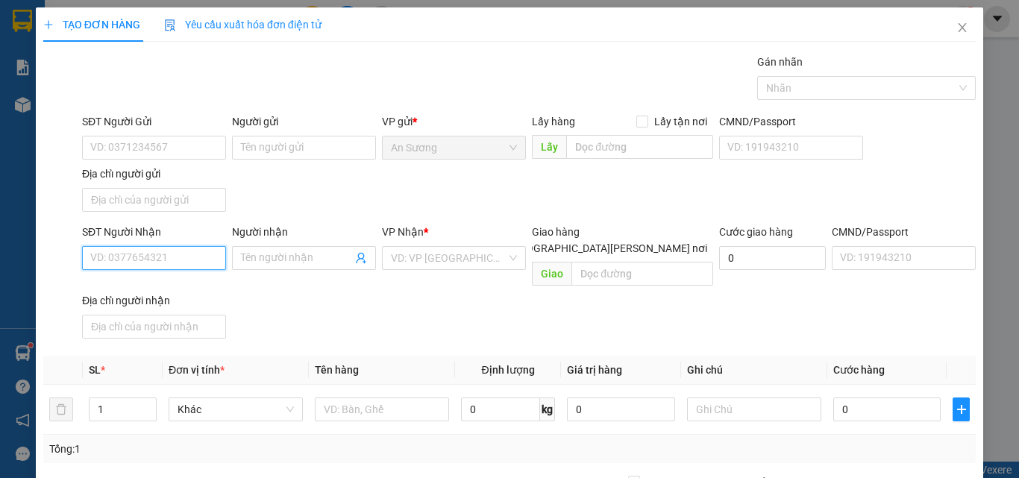
click at [163, 265] on input "SĐT Người Nhận" at bounding box center [154, 258] width 144 height 24
type input "0905396958"
click at [157, 282] on div "0905396958 - kỳ" at bounding box center [152, 288] width 125 height 16
type input "kỳ"
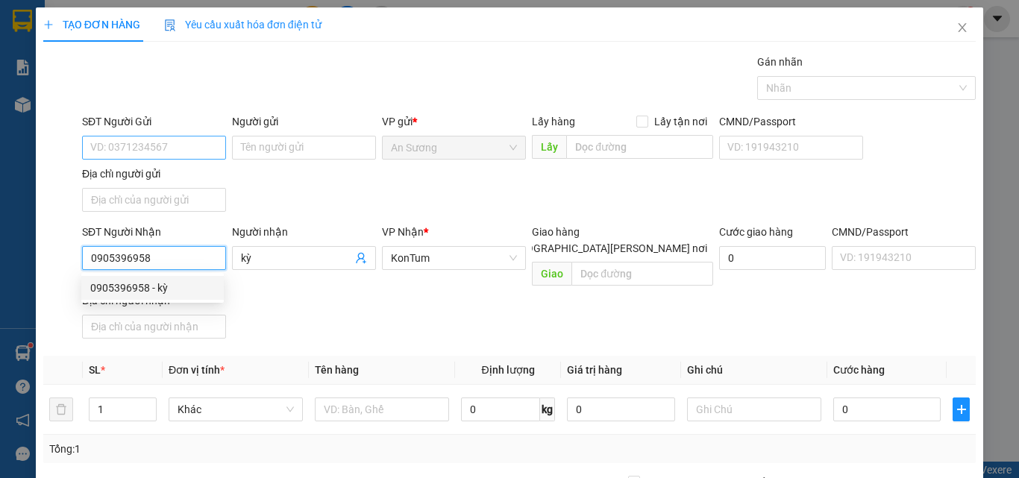
type input "0905396958"
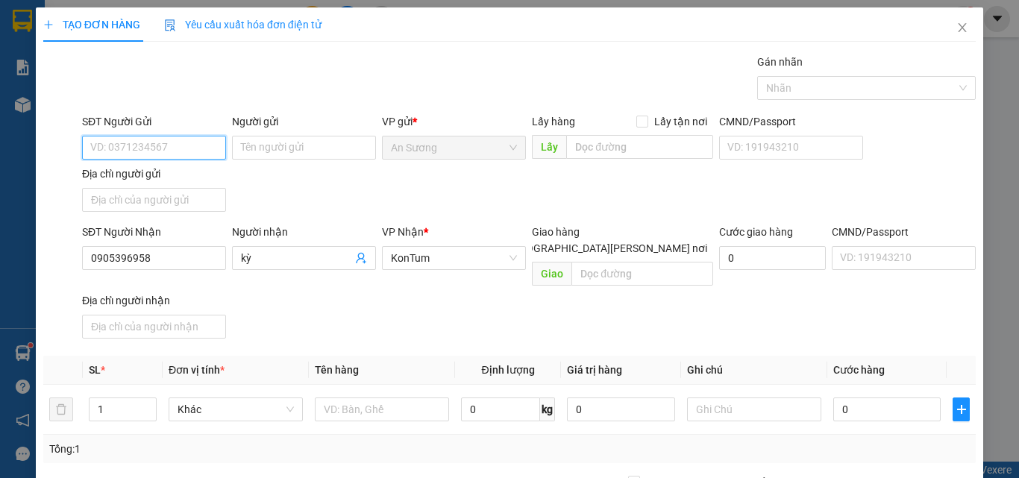
click at [150, 145] on input "SĐT Người Gửi" at bounding box center [154, 148] width 144 height 24
click at [154, 178] on div "0366659234" at bounding box center [152, 177] width 125 height 16
type input "0366659234"
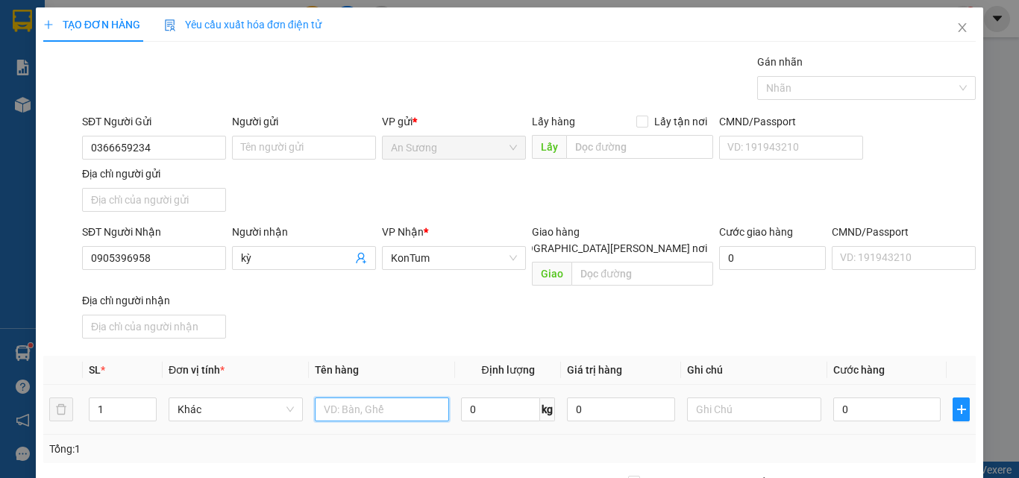
click at [354, 398] on input "text" at bounding box center [382, 410] width 134 height 24
type input "[GEOGRAPHIC_DATA]"
drag, startPoint x: 851, startPoint y: 399, endPoint x: 823, endPoint y: 415, distance: 32.4
click at [850, 400] on input "0" at bounding box center [886, 410] width 107 height 24
type input "7"
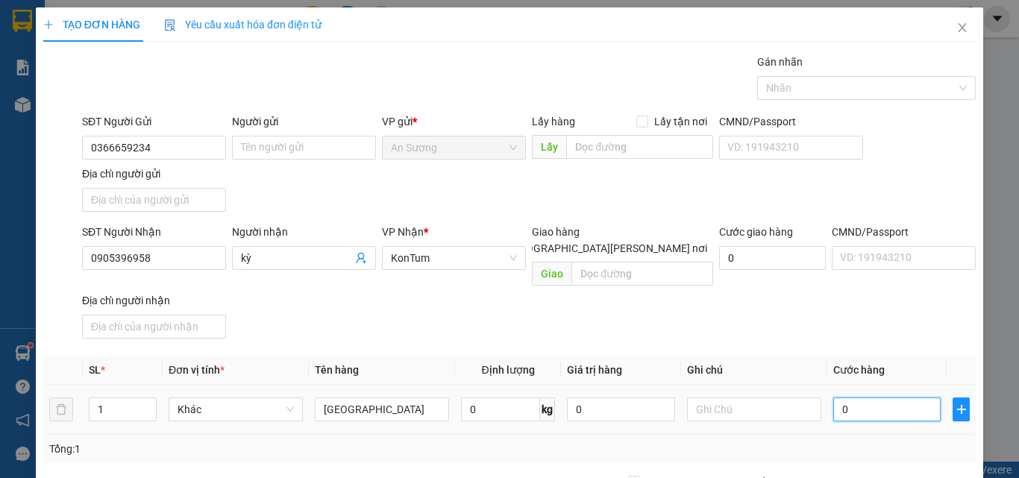
type input "7"
type input "70"
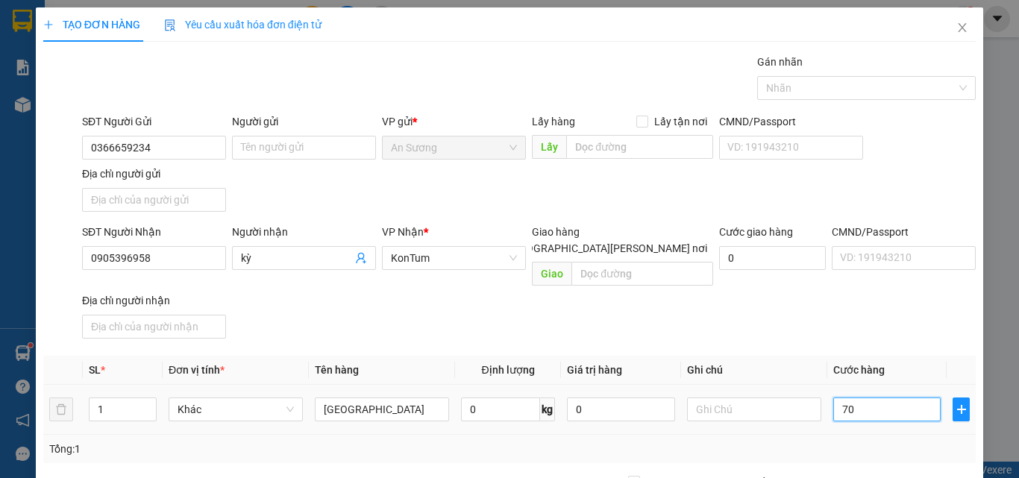
type input "700"
type input "7.000"
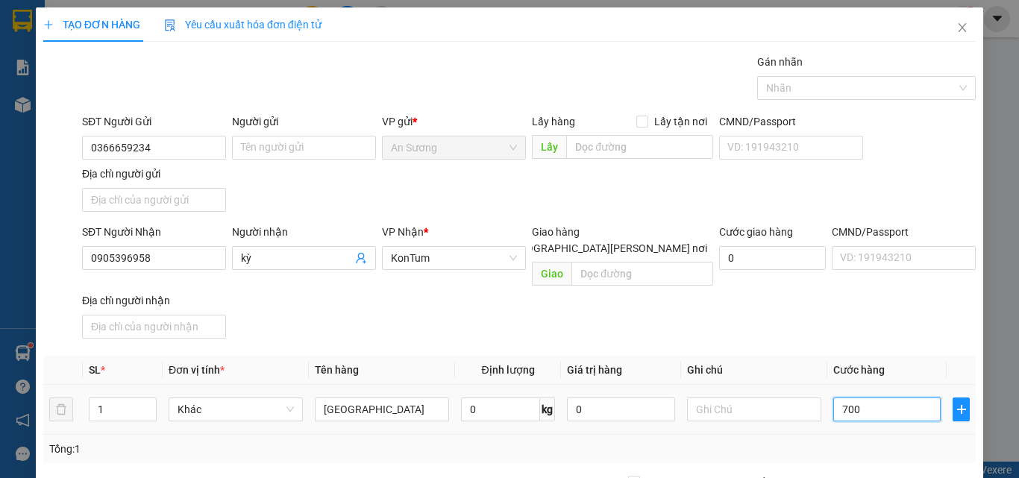
type input "7.000"
type input "70.000"
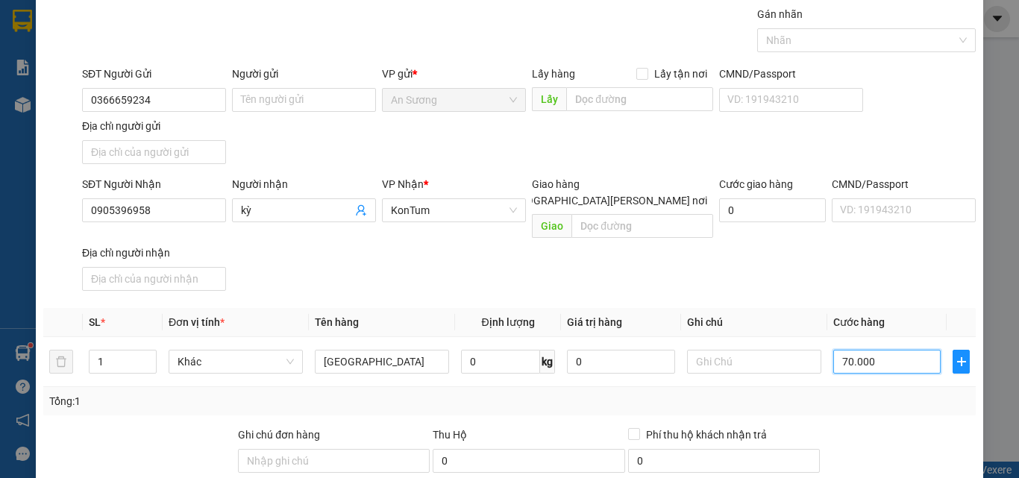
scroll to position [178, 0]
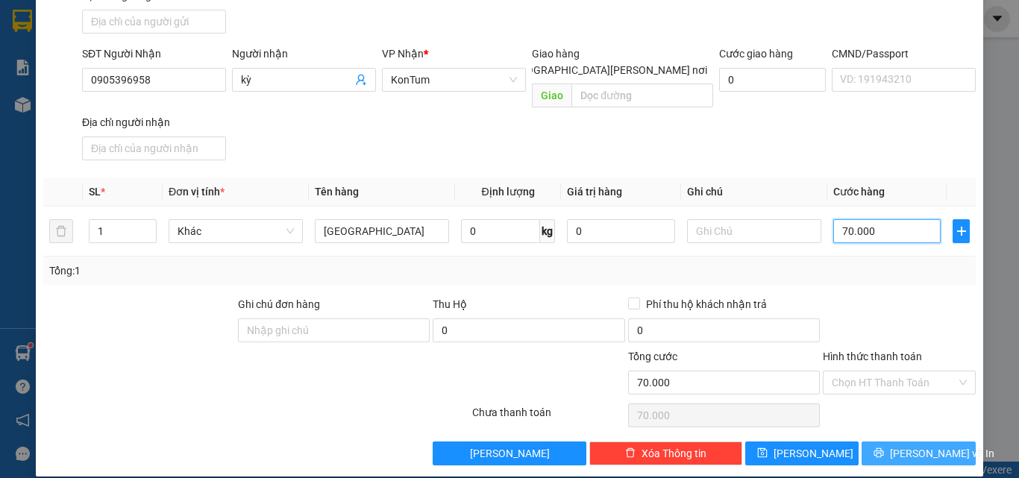
type input "70.000"
click at [878, 442] on button "[PERSON_NAME] và In" at bounding box center [919, 454] width 114 height 24
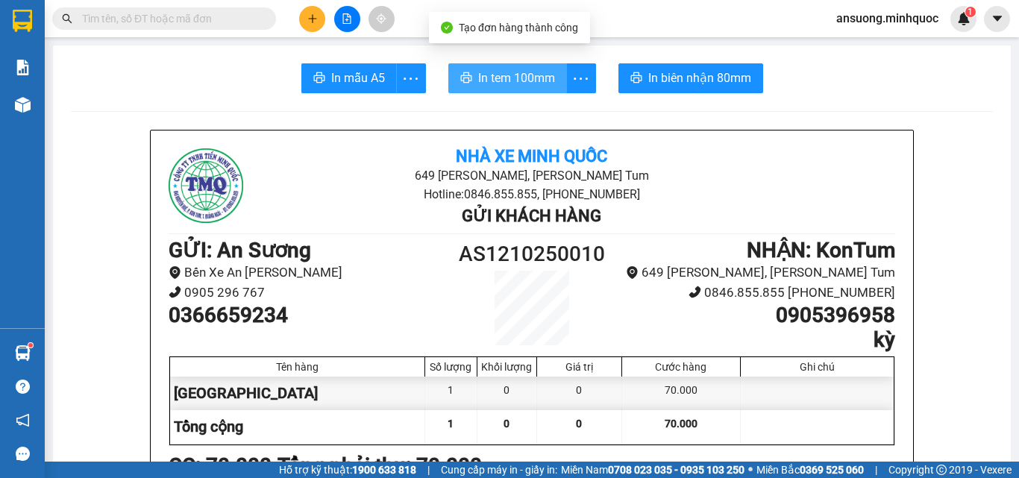
drag, startPoint x: 535, startPoint y: 87, endPoint x: 512, endPoint y: 81, distance: 23.9
click at [533, 87] on span "In tem 100mm" at bounding box center [516, 78] width 77 height 19
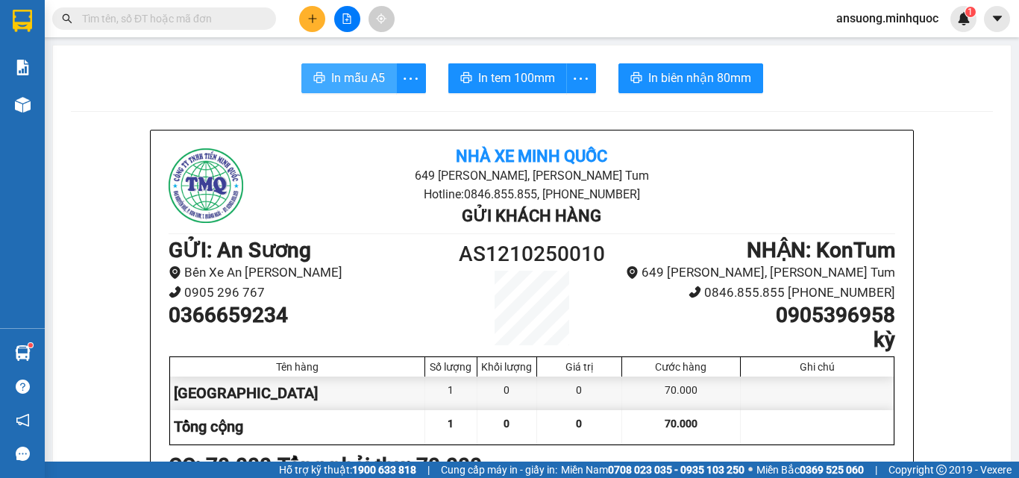
click at [333, 84] on span "In mẫu A5" at bounding box center [358, 78] width 54 height 19
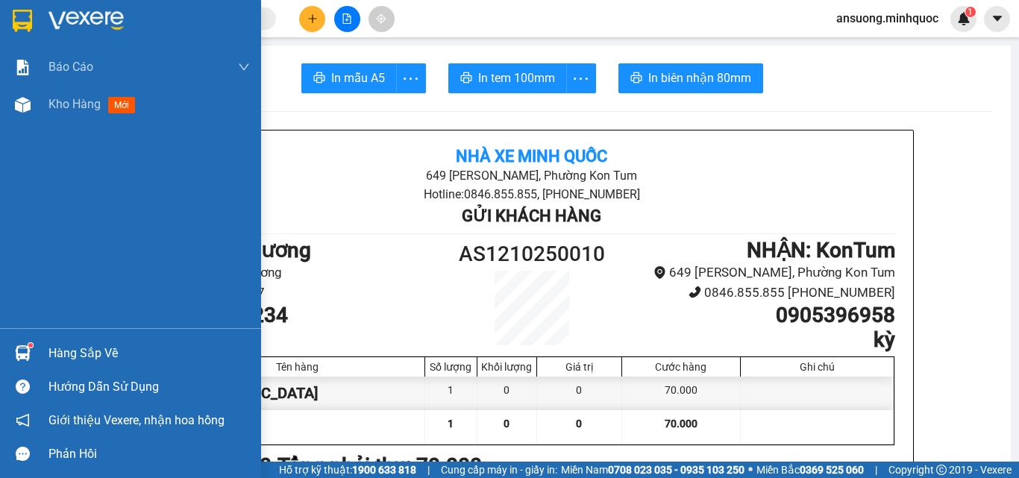
drag, startPoint x: 13, startPoint y: 110, endPoint x: 210, endPoint y: 9, distance: 222.2
click at [19, 110] on div at bounding box center [23, 105] width 26 height 26
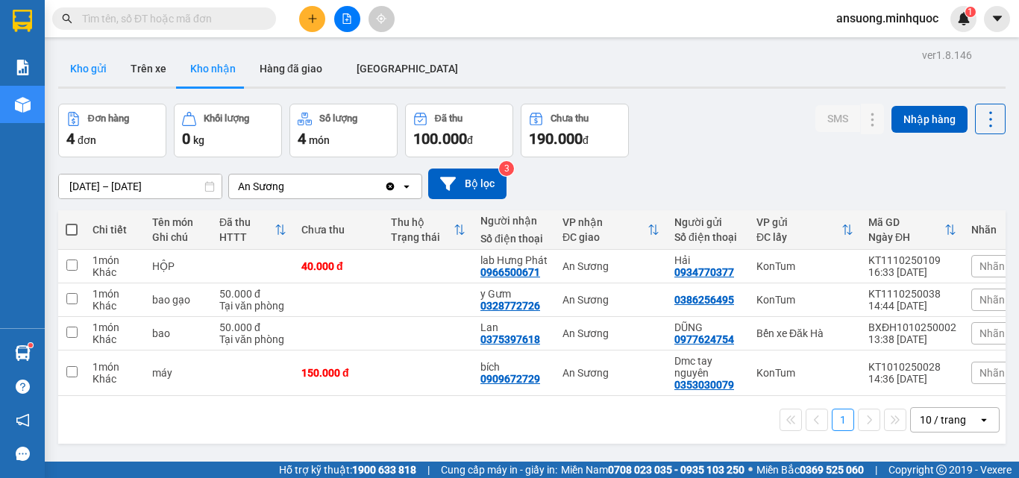
click at [84, 65] on button "Kho gửi" at bounding box center [88, 69] width 60 height 36
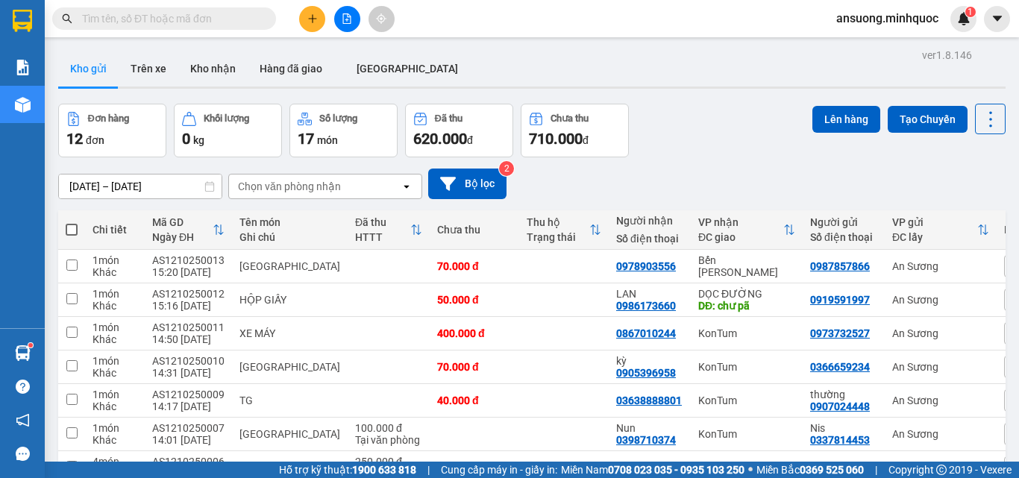
click at [492, 70] on div "Kho gửi Trên [PERSON_NAME] nhận Hàng đã giao [GEOGRAPHIC_DATA]" at bounding box center [532, 71] width 948 height 40
drag, startPoint x: 522, startPoint y: 64, endPoint x: 515, endPoint y: 69, distance: 8.7
click at [515, 69] on div "Kho gửi Trên [PERSON_NAME] nhận Hàng đã giao [GEOGRAPHIC_DATA]" at bounding box center [532, 71] width 948 height 40
click at [517, 78] on div "Kho gửi Trên [PERSON_NAME] nhận Hàng đã giao [GEOGRAPHIC_DATA]" at bounding box center [532, 71] width 948 height 40
click at [303, 21] on button at bounding box center [312, 19] width 26 height 26
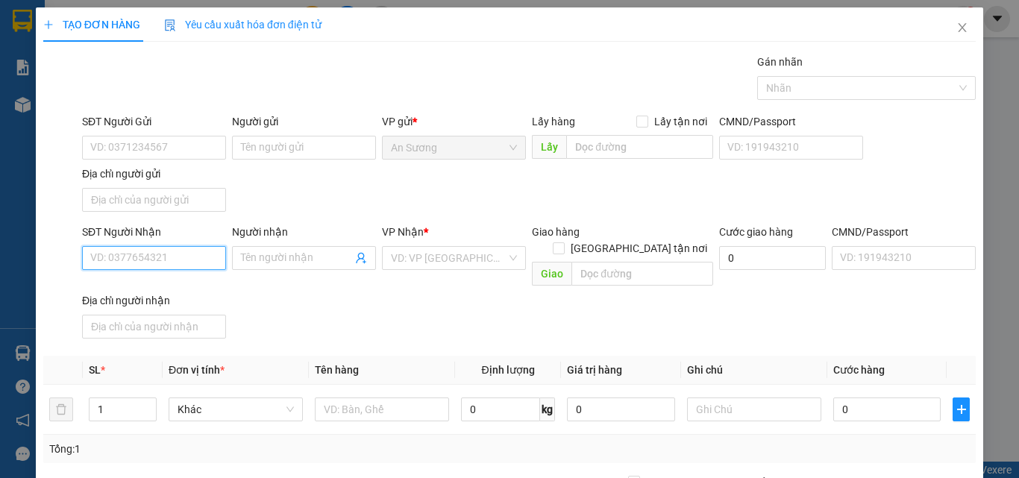
click at [123, 258] on input "SĐT Người Nhận" at bounding box center [154, 258] width 144 height 24
click at [119, 257] on input "SĐT Người Nhận" at bounding box center [154, 258] width 144 height 24
click at [119, 255] on input "SĐT Người Nhận" at bounding box center [154, 258] width 144 height 24
drag, startPoint x: 263, startPoint y: 285, endPoint x: 220, endPoint y: 278, distance: 43.8
click at [263, 286] on div "SĐT Người Nhận 0763578 Người nhận Tên người nhận VP Nhận * VD: VP [GEOGRAPHIC_D…" at bounding box center [529, 284] width 900 height 121
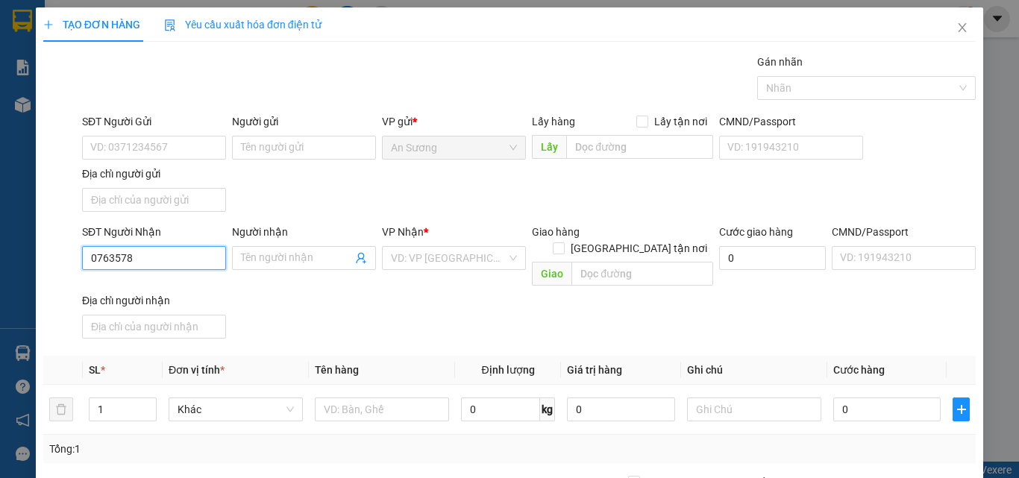
click at [184, 268] on input "0763578" at bounding box center [154, 258] width 144 height 24
click at [172, 263] on input "0763578" at bounding box center [154, 258] width 144 height 24
type input "0763578999"
click at [284, 310] on div "SĐT Người Nhận 0763578999 0763578999 Người nhận Tên người nhận VP Nhận * VD: VP…" at bounding box center [529, 284] width 900 height 121
click at [172, 259] on input "0763578999" at bounding box center [154, 258] width 144 height 24
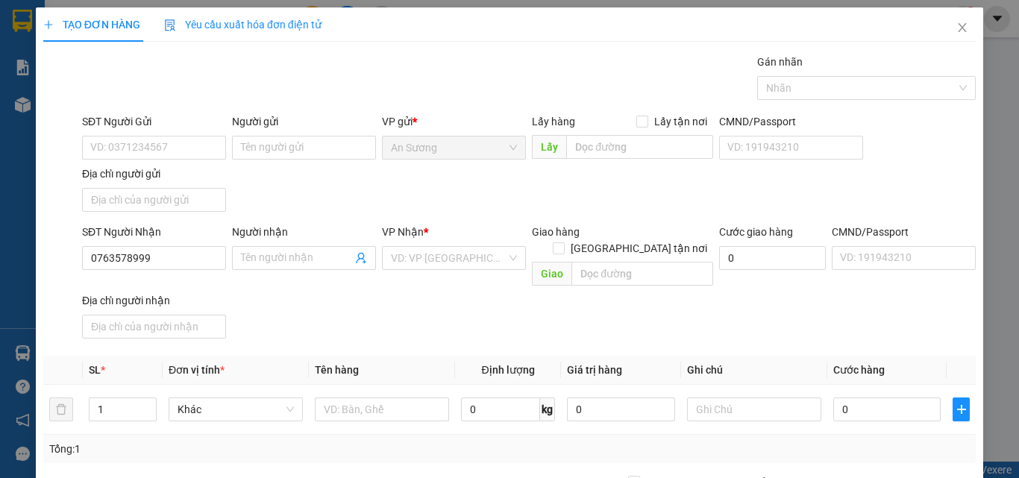
click at [332, 312] on div "SĐT Người Nhận 0763578999 0763578999 Người nhận Tên người nhận VP Nhận * VD: VP…" at bounding box center [529, 284] width 900 height 121
click at [445, 257] on input "search" at bounding box center [449, 258] width 116 height 22
click at [956, 28] on icon "close" at bounding box center [962, 28] width 12 height 12
click at [980, 154] on div "TẠO ĐƠN HÀNG Yêu cầu xuất hóa đơn điện tử Transit Pickup Surcharge Ids Transit …" at bounding box center [509, 239] width 1019 height 478
click at [956, 31] on icon "close" at bounding box center [962, 28] width 12 height 12
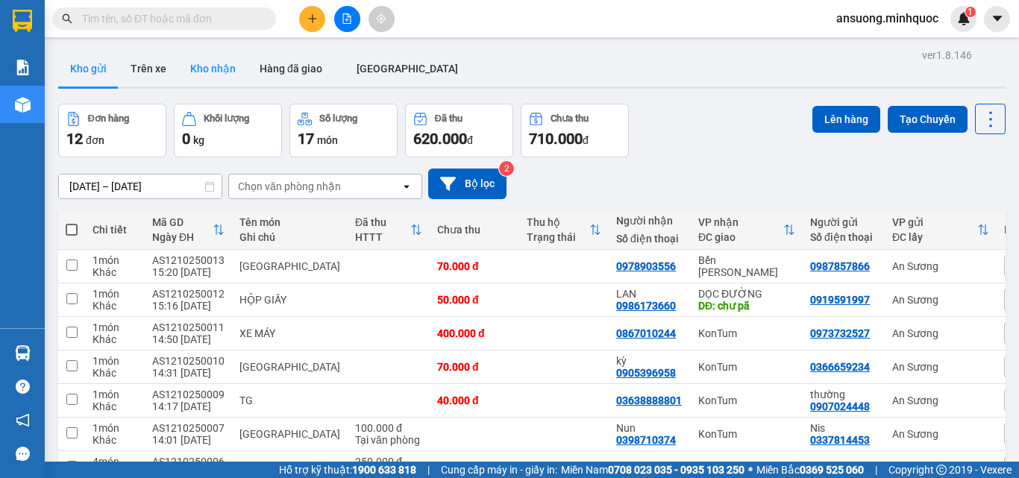
click at [208, 72] on button "Kho nhận" at bounding box center [212, 69] width 69 height 36
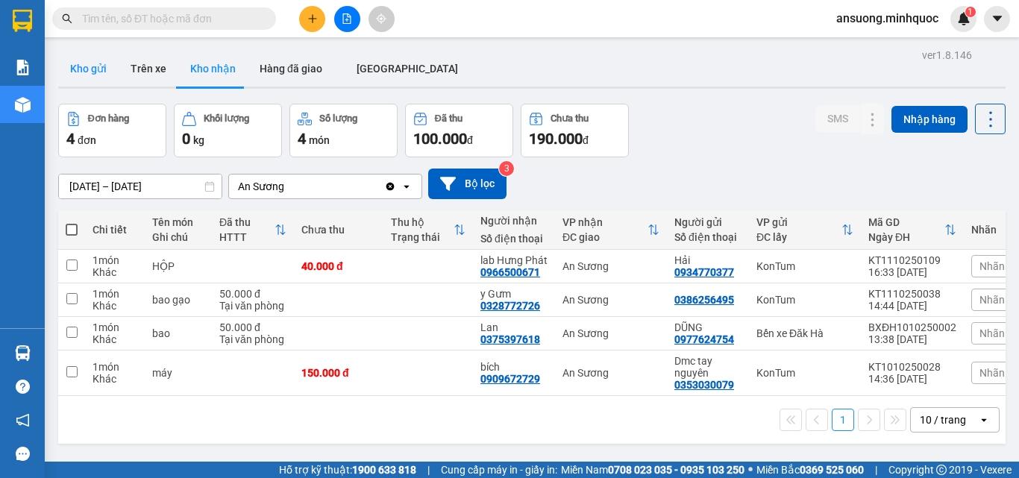
click at [81, 72] on button "Kho gửi" at bounding box center [88, 69] width 60 height 36
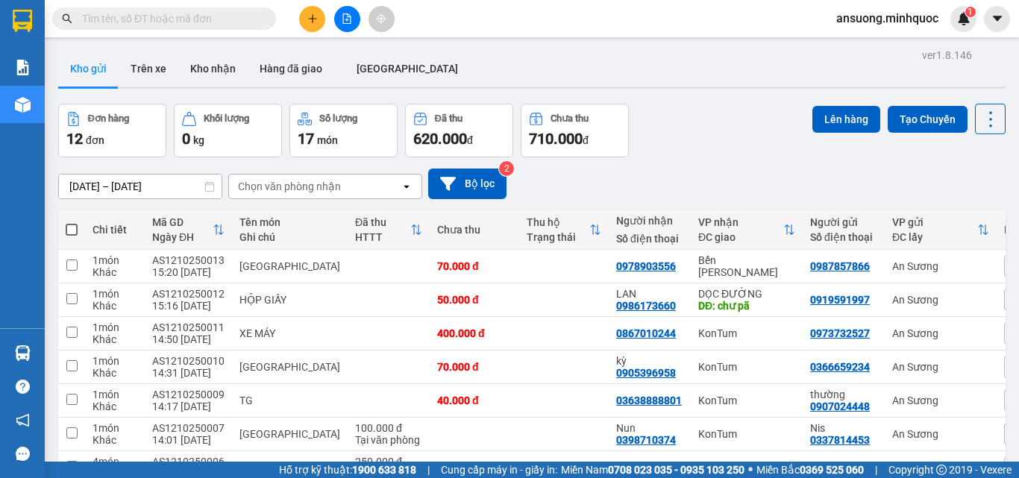
click at [309, 22] on icon "plus" at bounding box center [312, 18] width 10 height 10
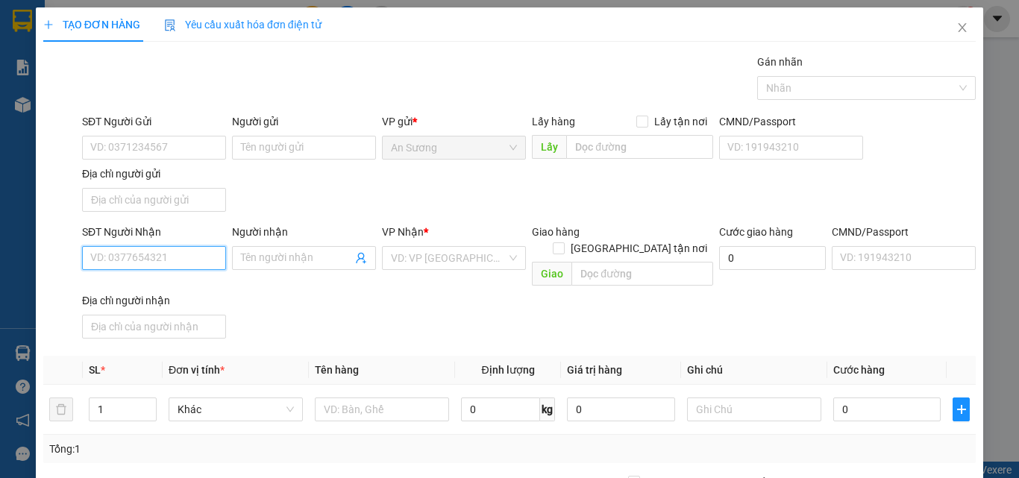
click at [140, 259] on input "SĐT Người Nhận" at bounding box center [154, 258] width 144 height 24
type input "0917144232"
click at [170, 286] on div "0917144232 - hạnh" at bounding box center [152, 288] width 125 height 16
type input "hạnh"
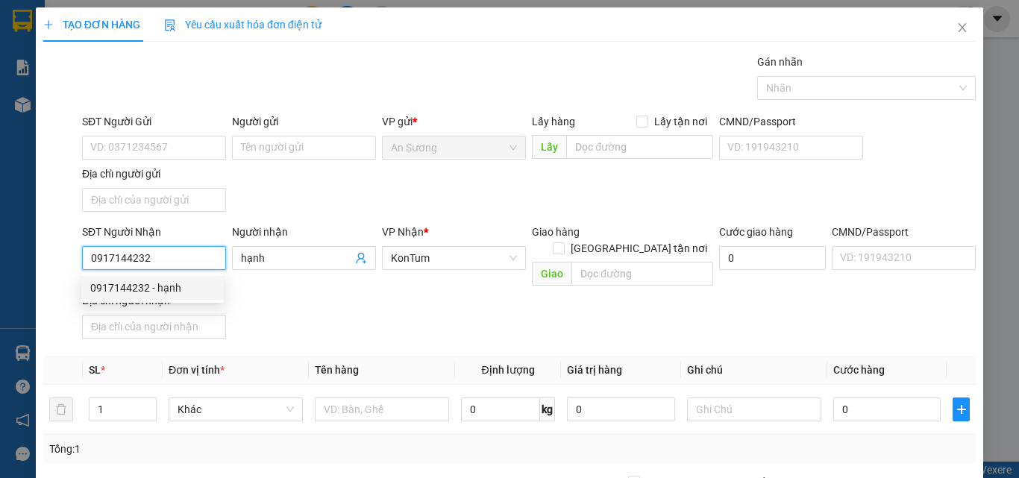
type input "0917144232"
click at [364, 312] on div "SĐT Người Nhận 0917144232 Người nhận hạnh VP Nhận * KonTum Giao hàng Giao tận n…" at bounding box center [529, 284] width 900 height 121
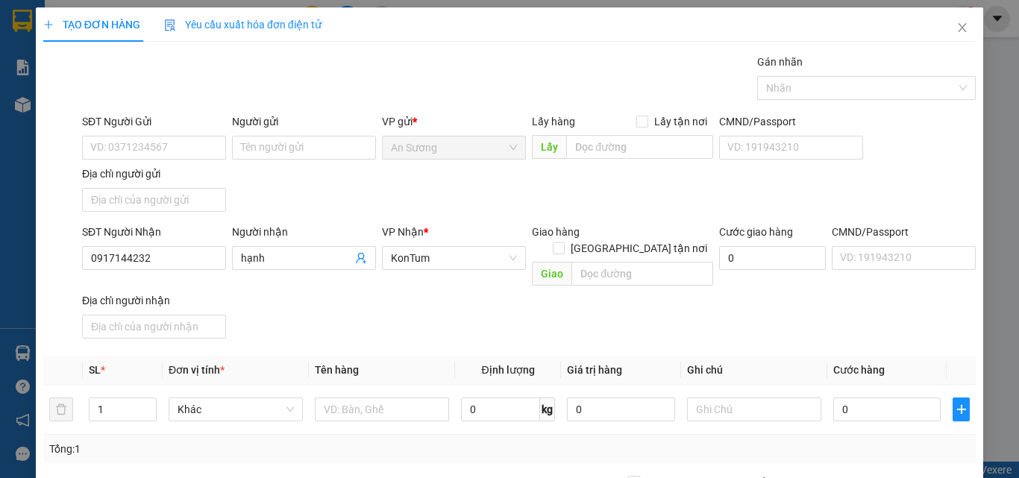
drag, startPoint x: 245, startPoint y: 201, endPoint x: 158, endPoint y: 169, distance: 93.0
click at [245, 201] on div "SĐT Người Gửi VD: 0371234567 Người gửi Tên người gửi VP gửi * An Sương Lấy hàng…" at bounding box center [529, 165] width 900 height 104
click at [148, 143] on input "SĐT Người Gửi" at bounding box center [154, 148] width 144 height 24
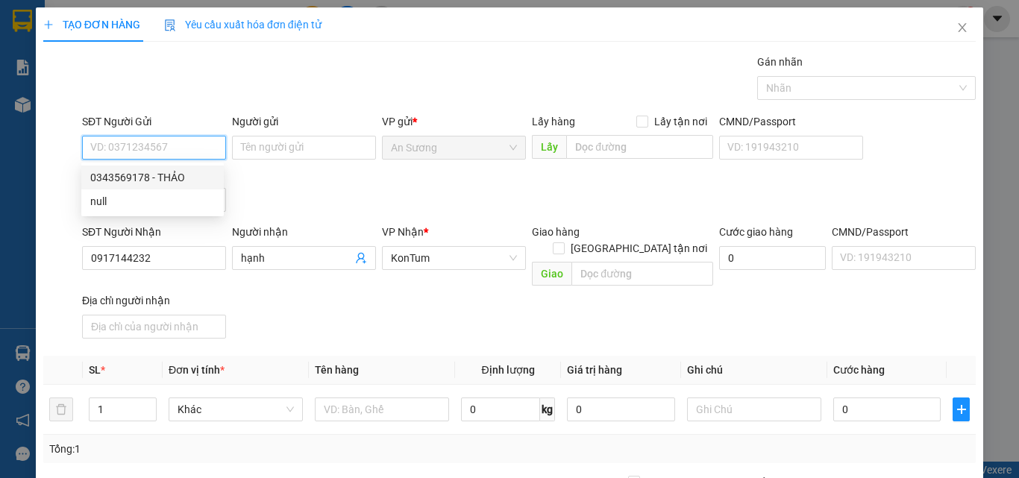
click at [191, 175] on div "0343569178 - THẢO" at bounding box center [152, 177] width 125 height 16
type input "0343569178"
type input "THẢO"
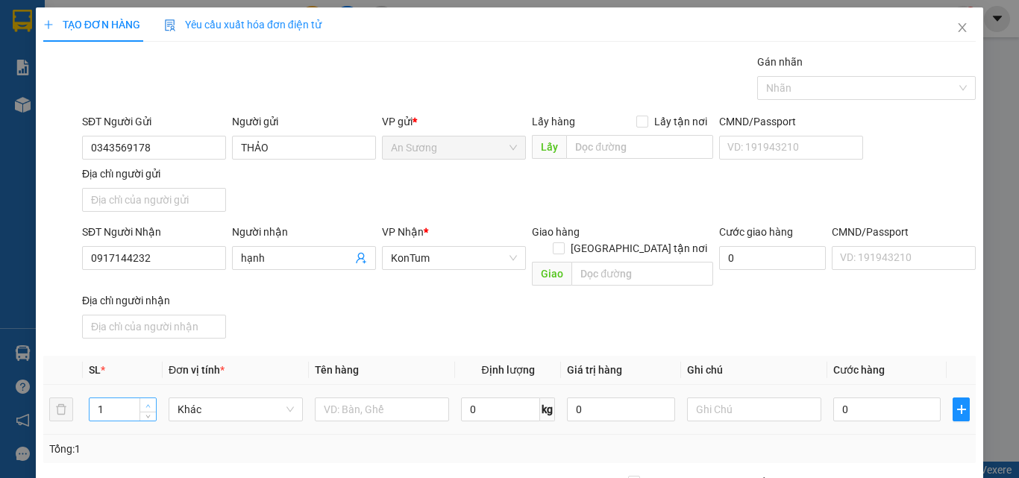
click at [144, 401] on span "up" at bounding box center [148, 405] width 9 height 9
type input "2"
click at [315, 398] on input "text" at bounding box center [382, 410] width 134 height 24
click at [341, 398] on input "text" at bounding box center [382, 410] width 134 height 24
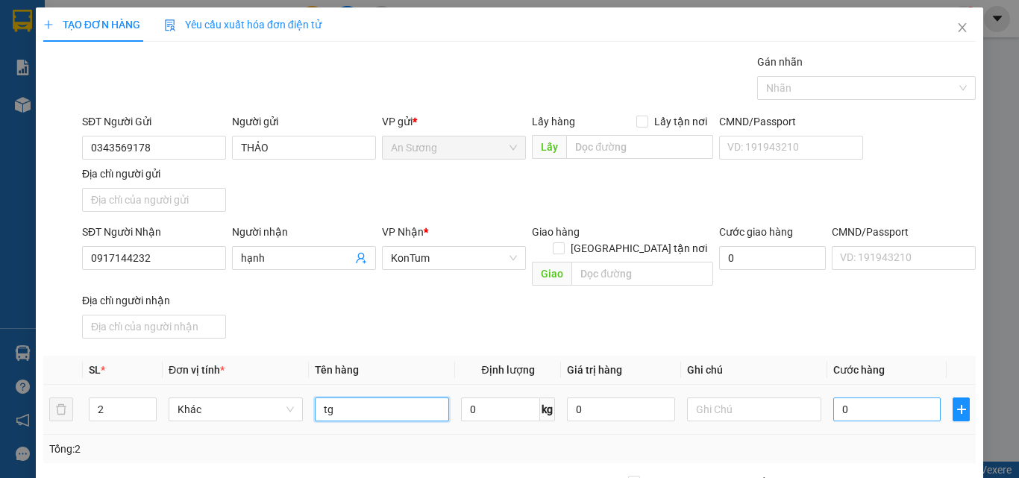
type input "tg"
click at [834, 398] on input "0" at bounding box center [886, 410] width 107 height 24
type input "8"
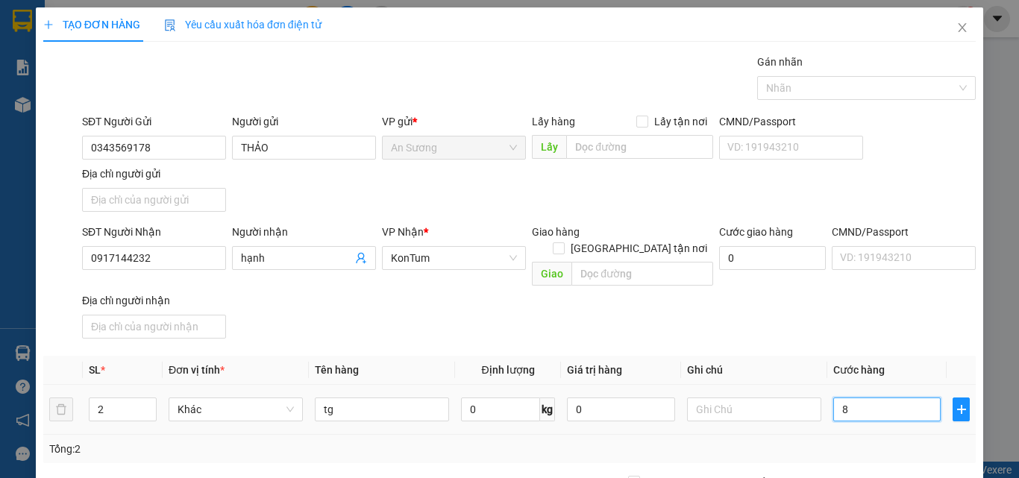
type input "80"
click at [835, 398] on input "80" at bounding box center [886, 410] width 107 height 24
click at [903, 398] on input "80" at bounding box center [886, 410] width 107 height 24
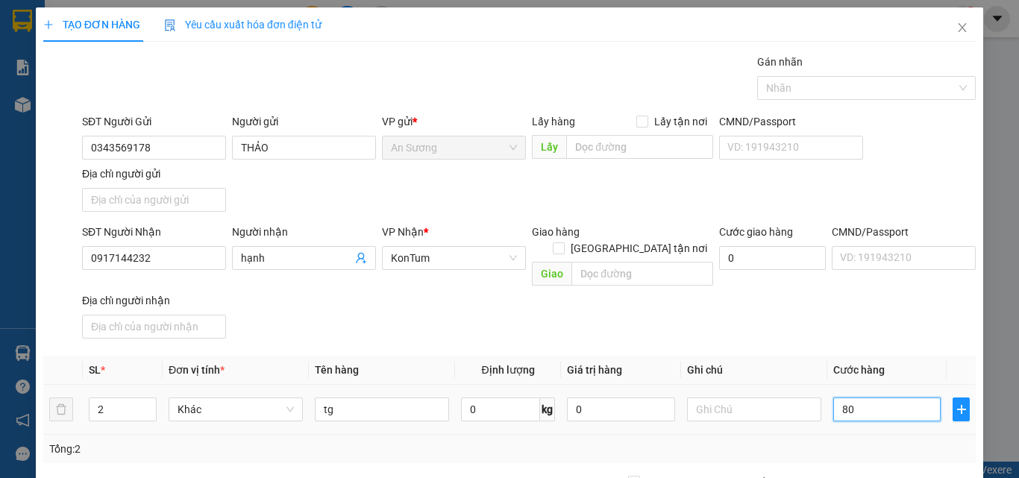
click at [903, 401] on input "80" at bounding box center [886, 410] width 107 height 24
click at [869, 435] on div "Tổng: 2" at bounding box center [509, 449] width 933 height 28
type input "80.000"
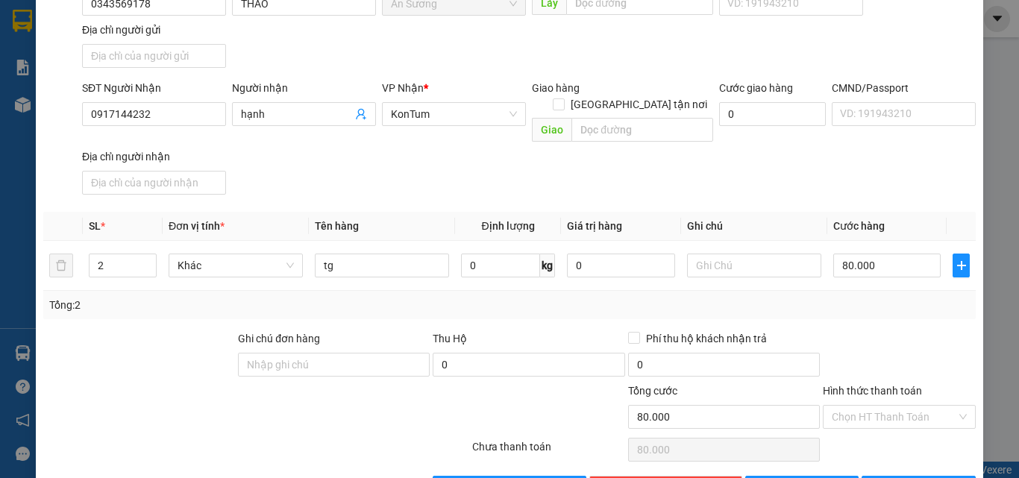
scroll to position [178, 0]
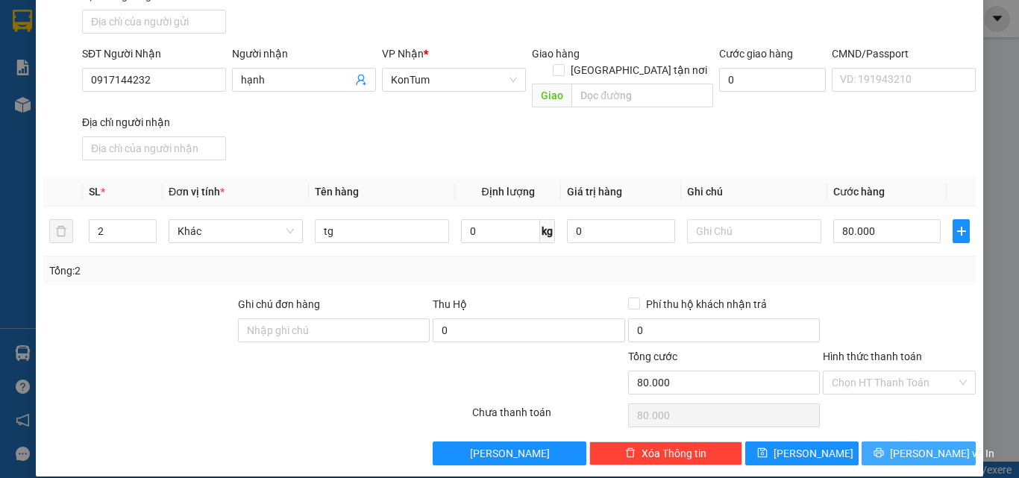
click at [868, 442] on button "Lưu và In" at bounding box center [919, 454] width 114 height 24
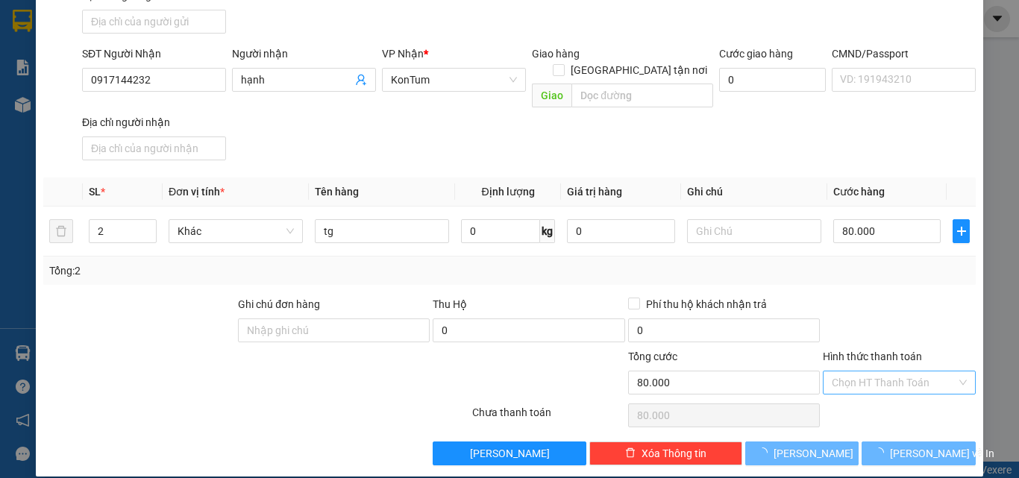
click at [835, 372] on input "Hình thức thanh toán" at bounding box center [894, 383] width 125 height 22
click at [845, 398] on main at bounding box center [509, 231] width 1019 height 462
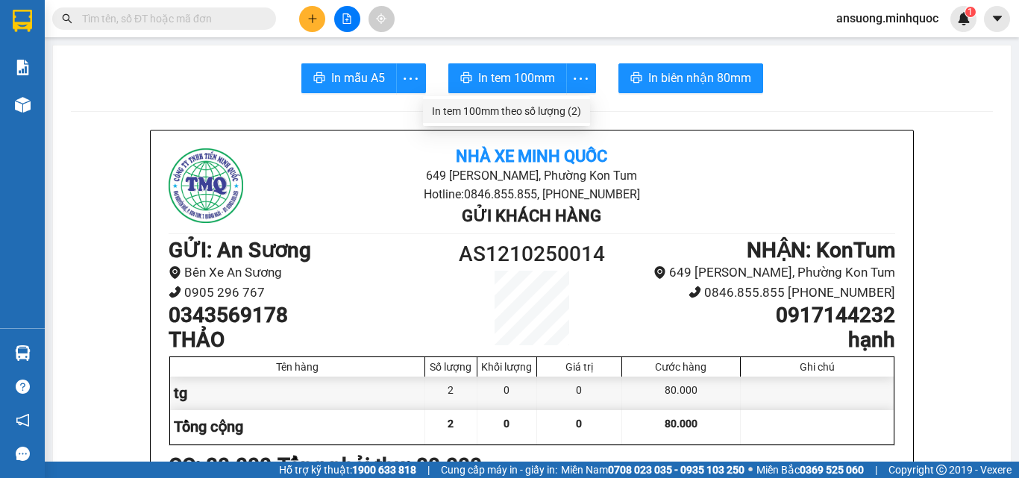
click at [536, 119] on div "In tem 100mm theo số lượng (2)" at bounding box center [506, 111] width 149 height 16
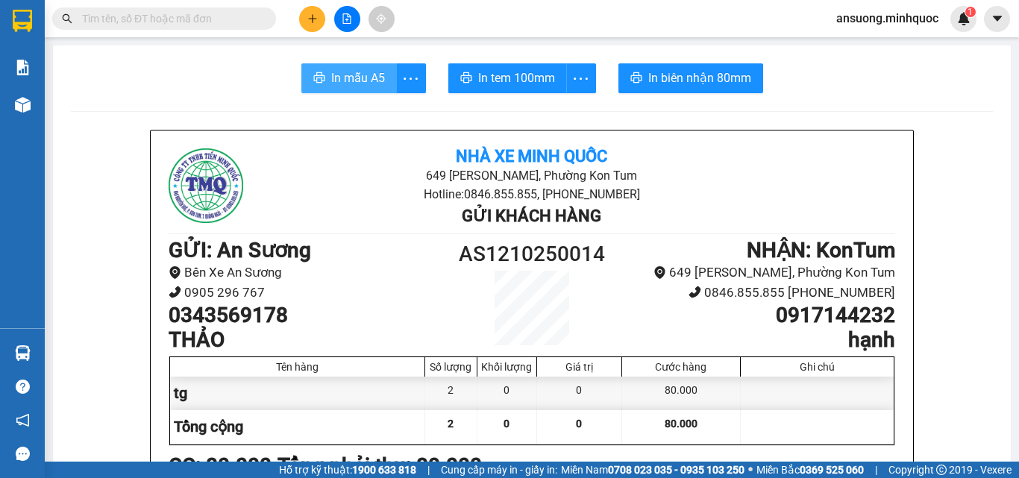
click at [339, 75] on span "In mẫu A5" at bounding box center [358, 78] width 54 height 19
click at [345, 66] on button "In mẫu A5" at bounding box center [348, 78] width 95 height 30
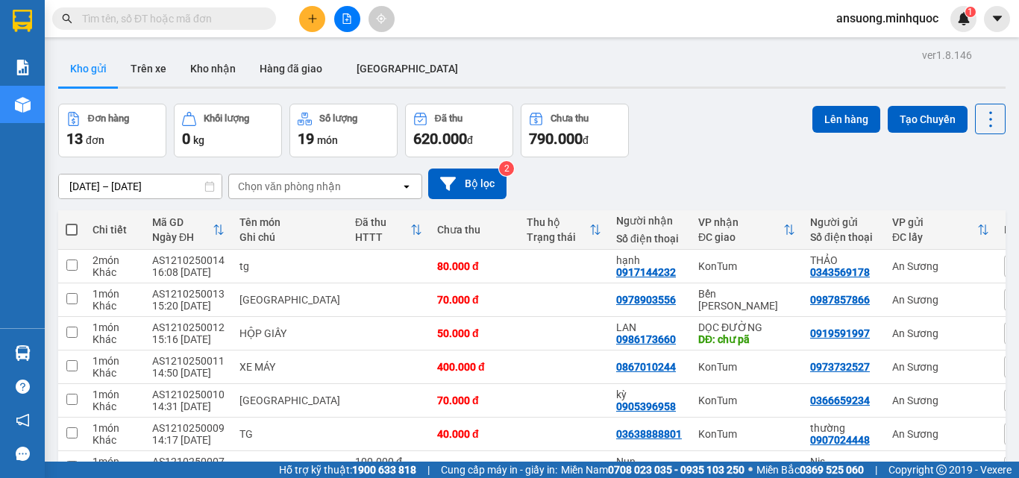
click at [301, 15] on button at bounding box center [312, 19] width 26 height 26
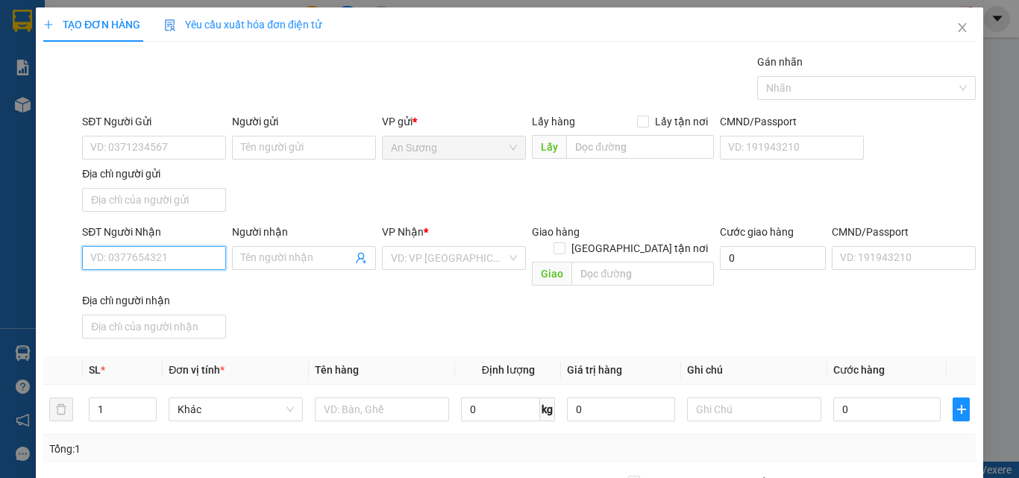
click at [131, 257] on input "SĐT Người Nhận" at bounding box center [154, 258] width 144 height 24
click at [149, 286] on div "0763578999 - VY" at bounding box center [152, 288] width 125 height 16
type input "0763578999"
type input "VY"
type input "0763578999"
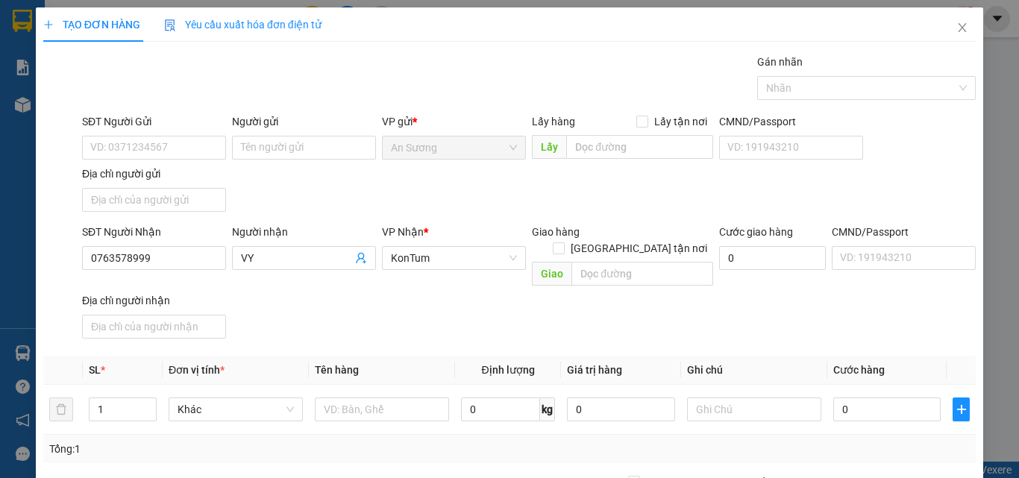
click at [399, 328] on div "SĐT Người Nhận 0763578999 0763578999 Người nhận VY VP Nhận * KonTum Giao hàng G…" at bounding box center [529, 284] width 900 height 121
click at [357, 398] on input "text" at bounding box center [382, 410] width 134 height 24
type input "cục"
click at [881, 404] on input "0" at bounding box center [886, 410] width 107 height 24
type input "4"
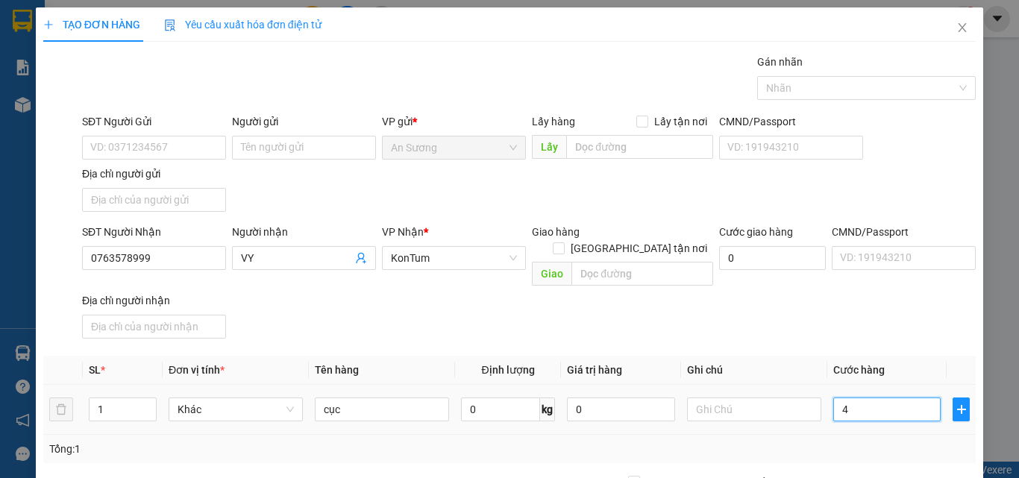
type input "4"
type input "40.000"
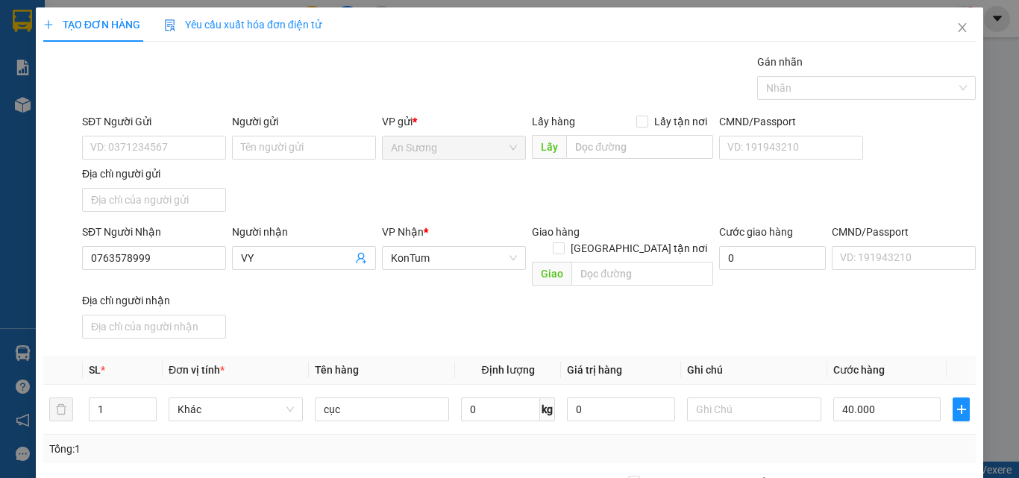
click at [836, 325] on div "SĐT Người Nhận 0763578999 Người nhận VY VP Nhận * KonTum Giao hàng Giao tận nơi…" at bounding box center [529, 284] width 900 height 121
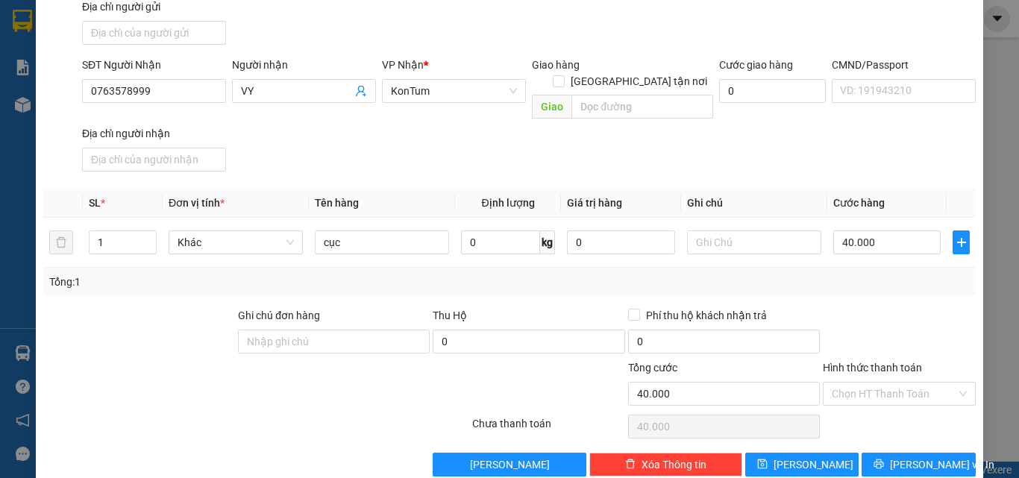
scroll to position [178, 0]
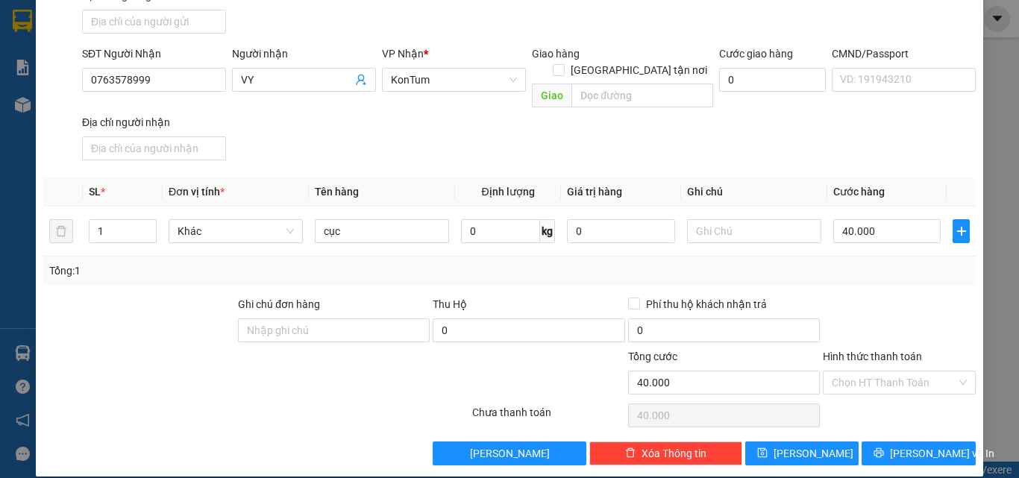
click at [914, 416] on div "Transit Pickup Surcharge Ids Transit Deliver Surcharge Ids Transit Deliver Surc…" at bounding box center [509, 170] width 933 height 590
click at [905, 445] on span "Lưu và In" at bounding box center [942, 453] width 104 height 16
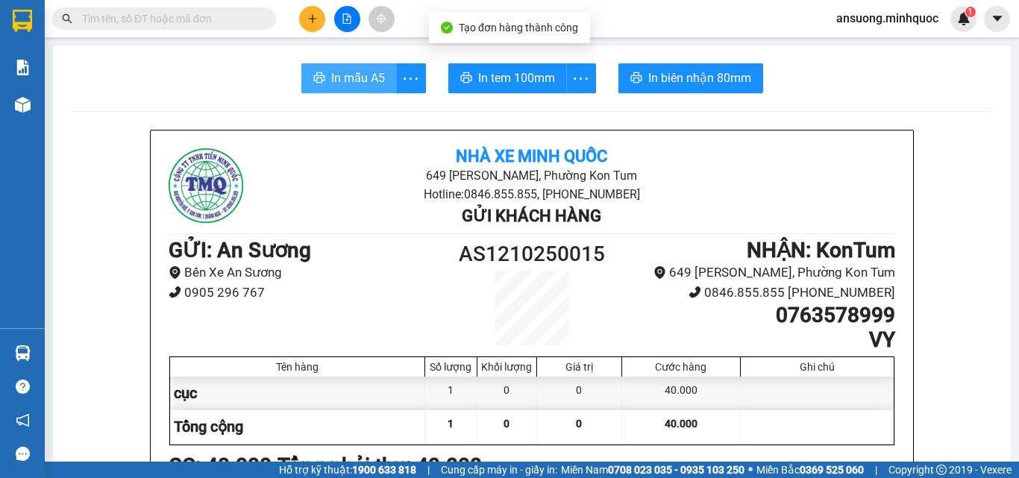
click at [354, 72] on span "In mẫu A5" at bounding box center [358, 78] width 54 height 19
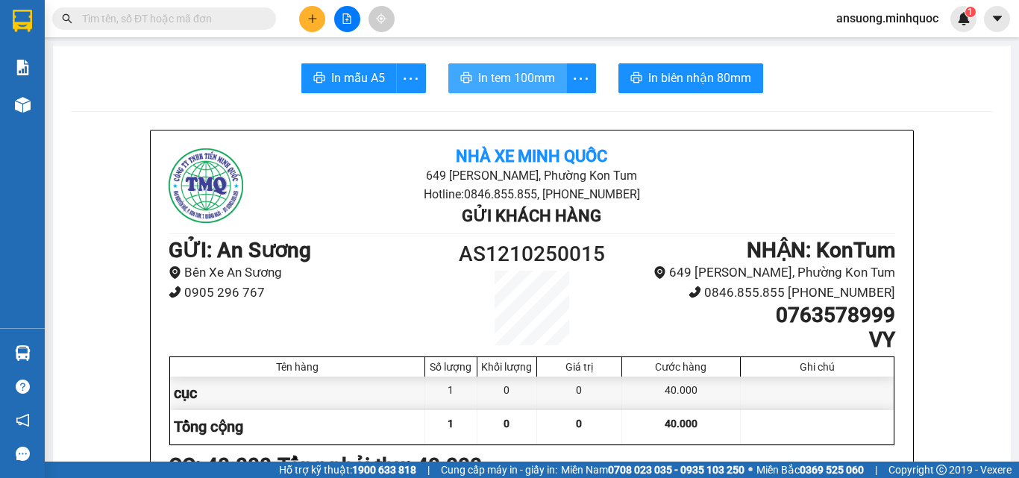
click at [535, 81] on span "In tem 100mm" at bounding box center [516, 78] width 77 height 19
click at [527, 75] on span "In tem 100mm" at bounding box center [516, 78] width 77 height 19
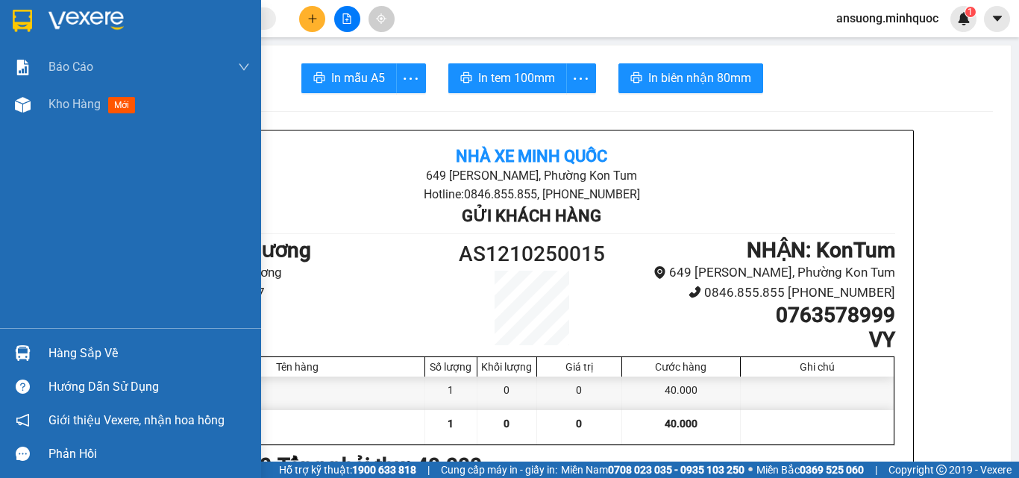
drag, startPoint x: 31, startPoint y: 93, endPoint x: 275, endPoint y: 13, distance: 256.0
click at [31, 92] on div at bounding box center [23, 105] width 26 height 26
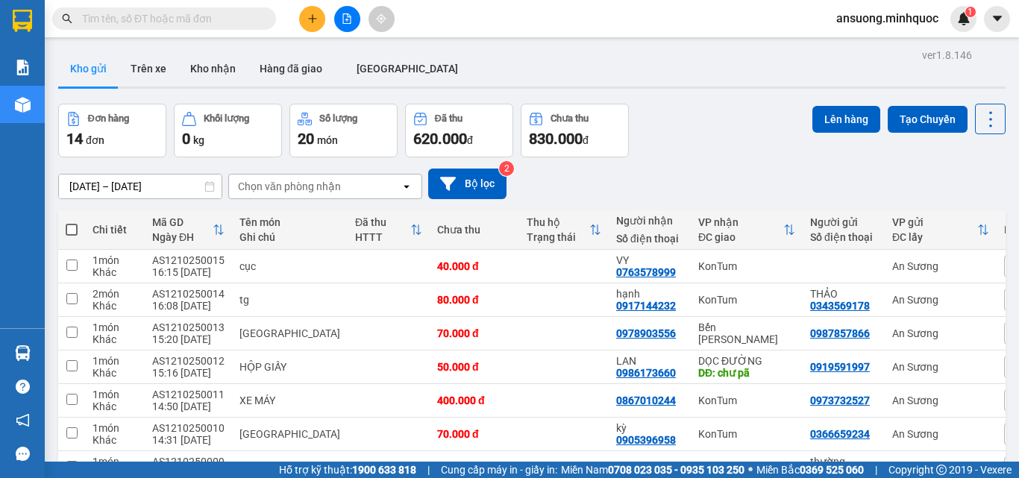
click at [304, 16] on button at bounding box center [312, 19] width 26 height 26
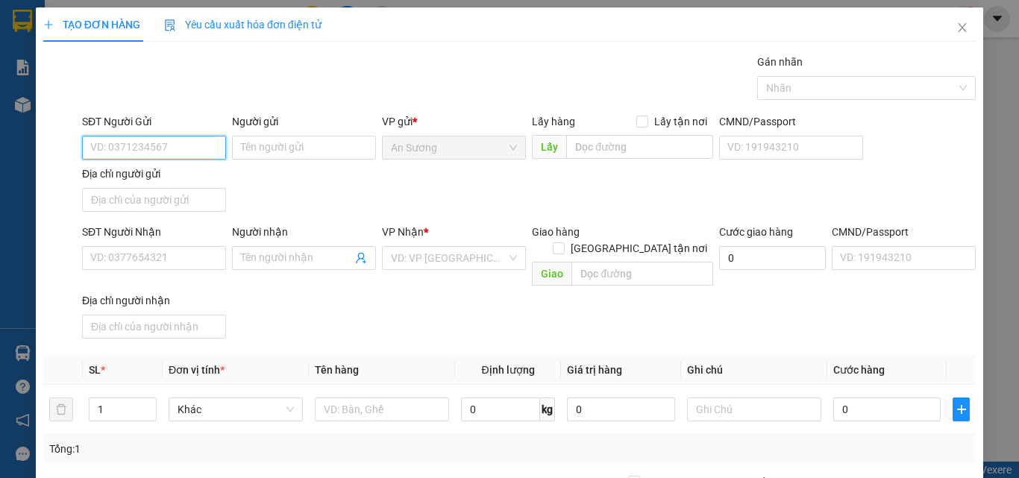
click at [152, 142] on input "SĐT Người Gửi" at bounding box center [154, 148] width 144 height 24
type input "0925830360"
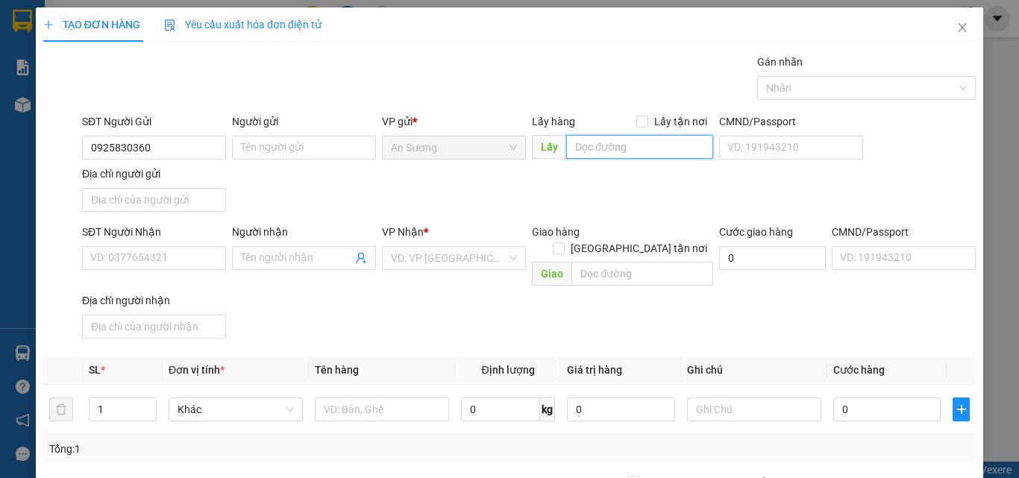
click at [582, 142] on input "text" at bounding box center [639, 147] width 147 height 24
type input "cầu ông bố"
click at [601, 198] on div "SĐT Người Gửi 0925830360 Người gửi Tên người gửi VP gửi * An Sương Lấy hàng Lấy…" at bounding box center [529, 165] width 900 height 104
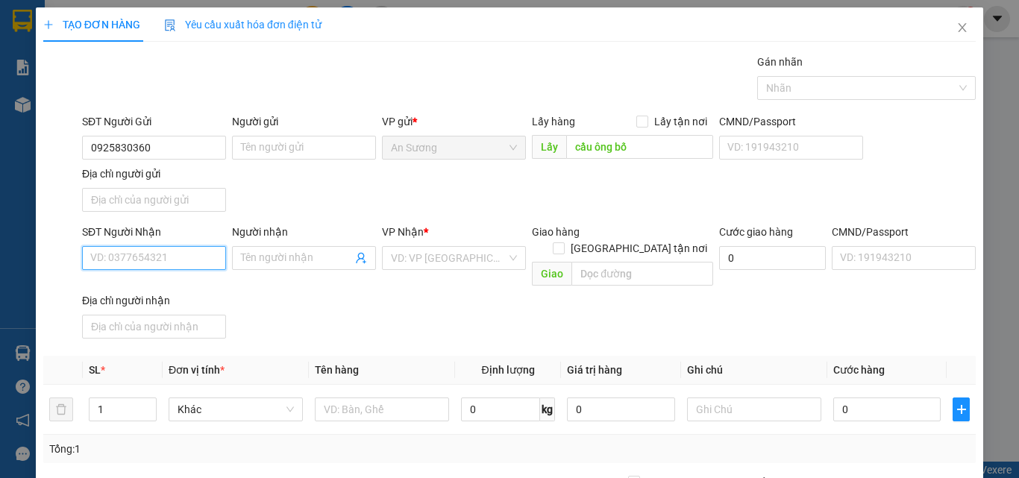
click at [133, 255] on input "SĐT Người Nhận" at bounding box center [154, 258] width 144 height 24
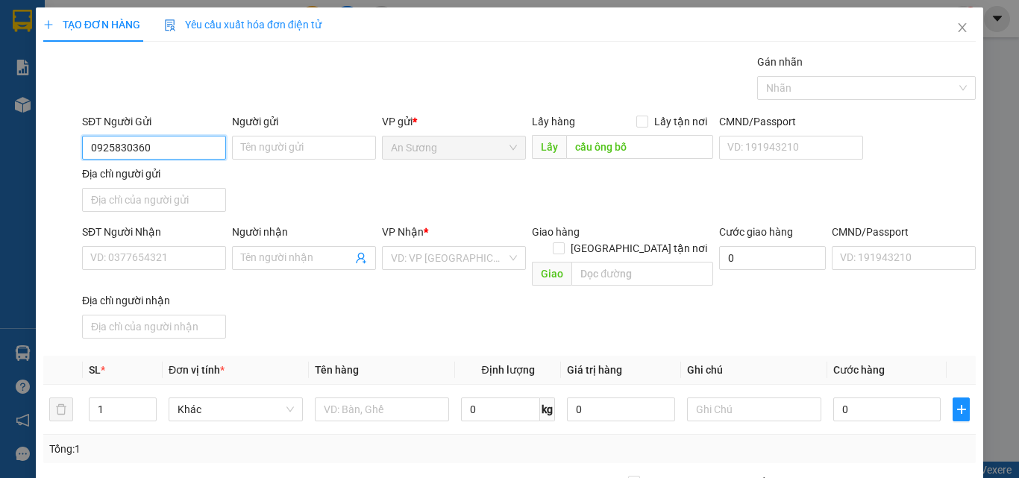
drag, startPoint x: 87, startPoint y: 146, endPoint x: 58, endPoint y: 146, distance: 29.1
click at [58, 146] on div "SĐT Người Gửi 0925830360 0925830360 Người gửi Tên người gửi VP gửi * An Sương L…" at bounding box center [510, 165] width 936 height 104
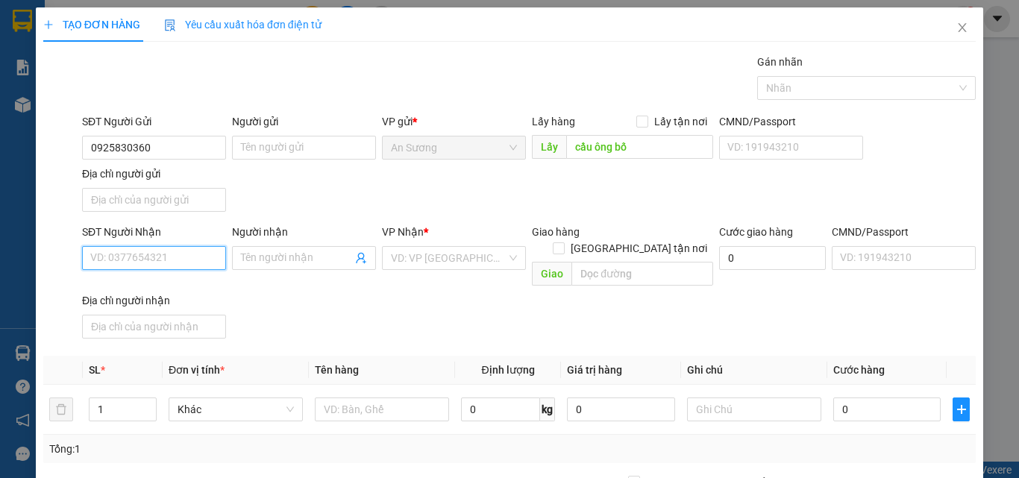
click at [125, 260] on input "SĐT Người Nhận" at bounding box center [154, 258] width 144 height 24
paste input "0925830360"
type input "0925830360"
click at [396, 294] on div "SĐT Người Nhận 0925830360 0925830360 Người nhận Tên người nhận VP Nhận * VD: VP…" at bounding box center [529, 284] width 900 height 121
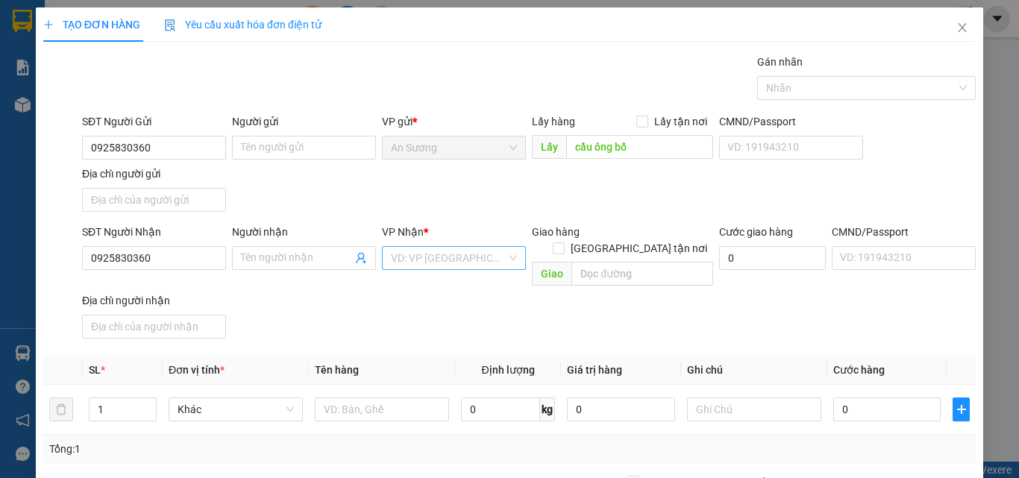
click at [438, 260] on input "search" at bounding box center [449, 258] width 116 height 22
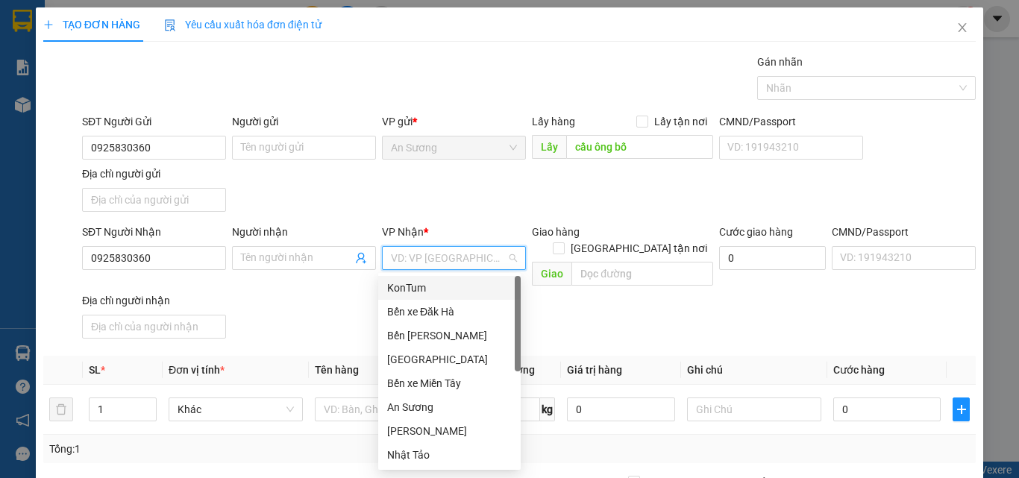
click at [417, 282] on div "KonTum" at bounding box center [449, 288] width 125 height 16
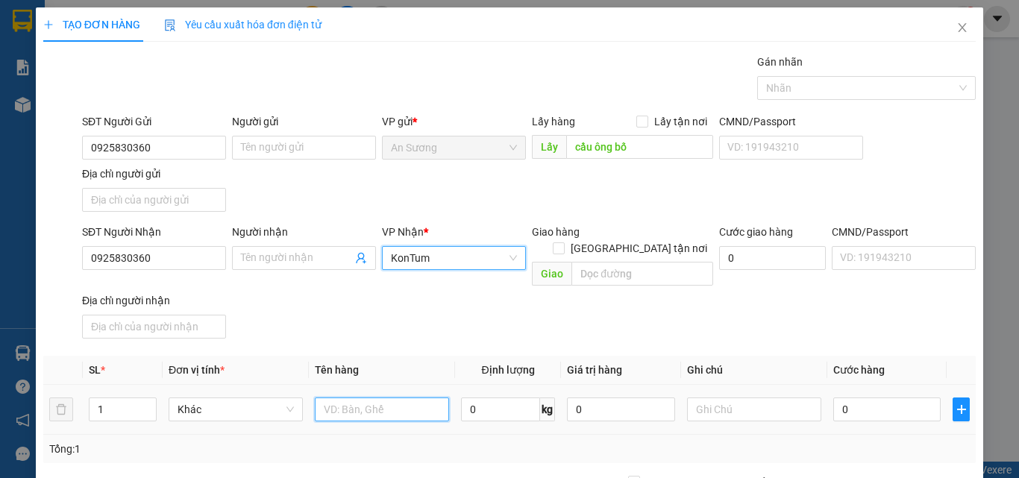
click at [351, 398] on input "text" at bounding box center [382, 410] width 134 height 24
type input "tx"
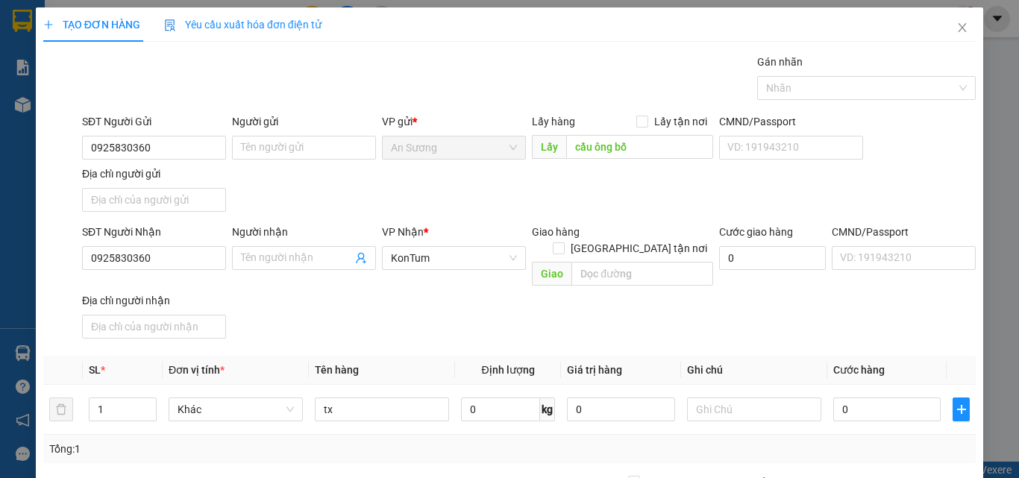
click at [392, 356] on th "Tên hàng" at bounding box center [382, 370] width 146 height 29
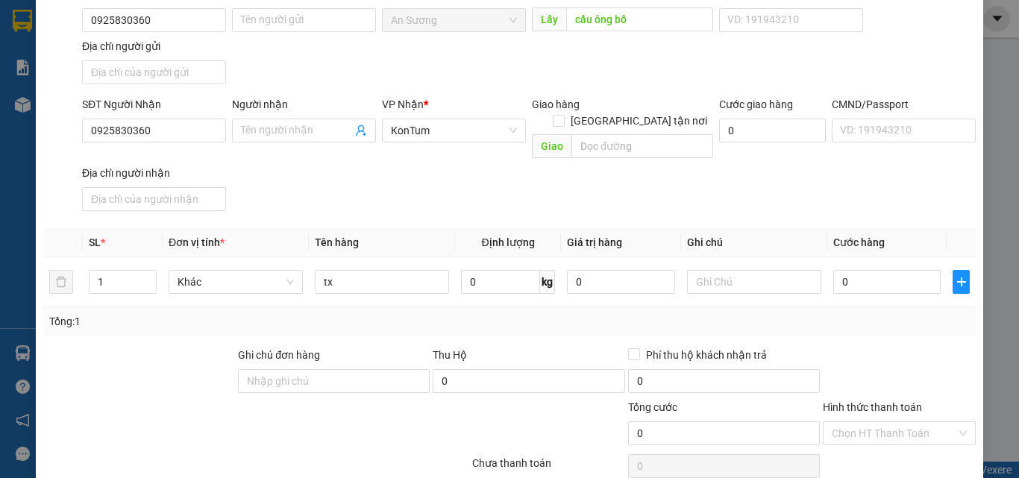
scroll to position [178, 0]
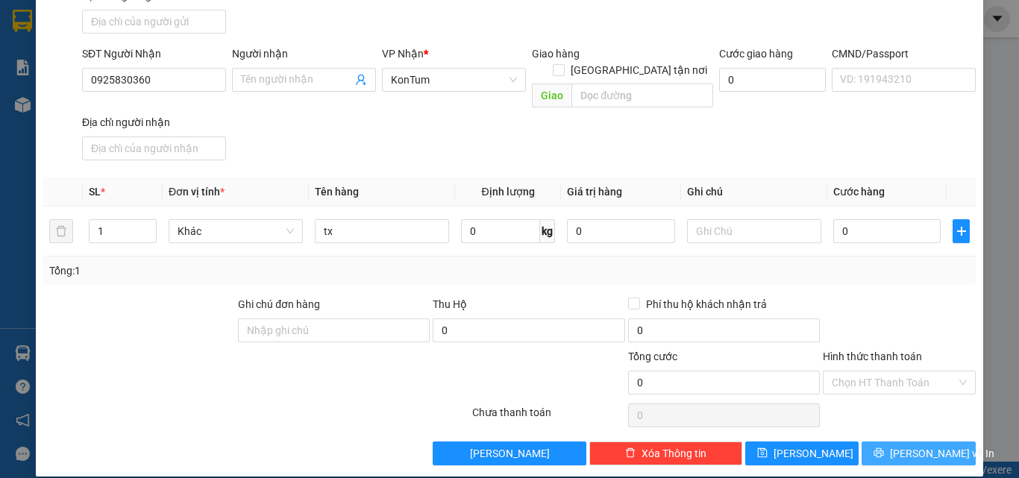
click at [901, 445] on span "Lưu và In" at bounding box center [942, 453] width 104 height 16
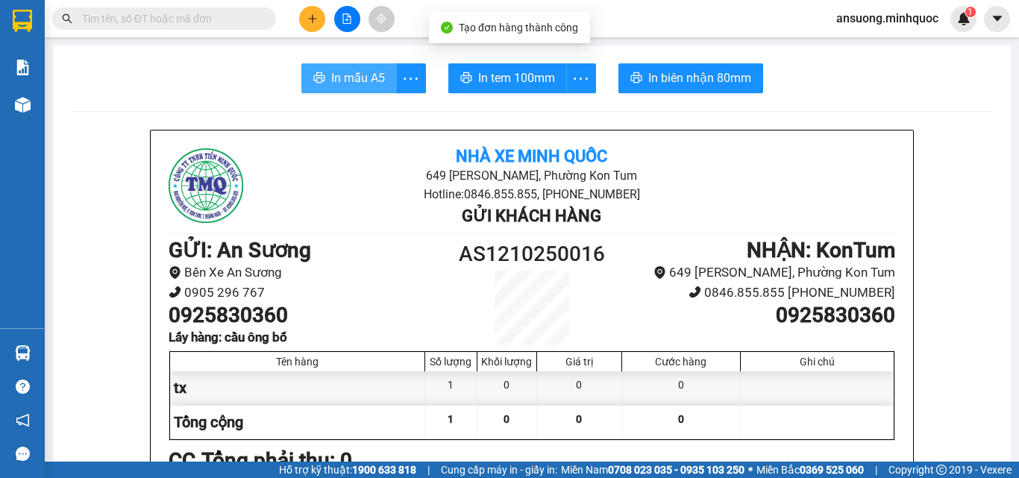
click at [369, 75] on span "In mẫu A5" at bounding box center [358, 78] width 54 height 19
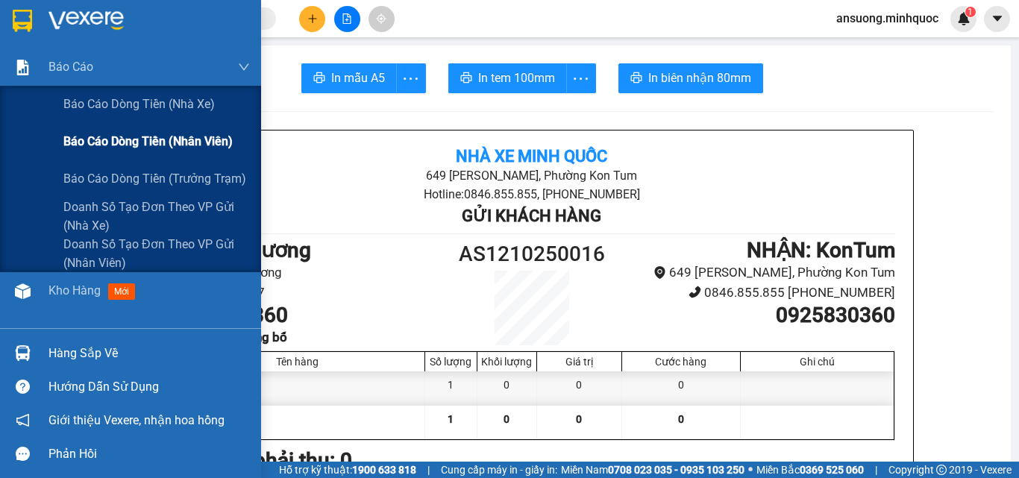
click at [25, 124] on div "Báo cáo dòng tiền (nhân viên)" at bounding box center [130, 141] width 261 height 37
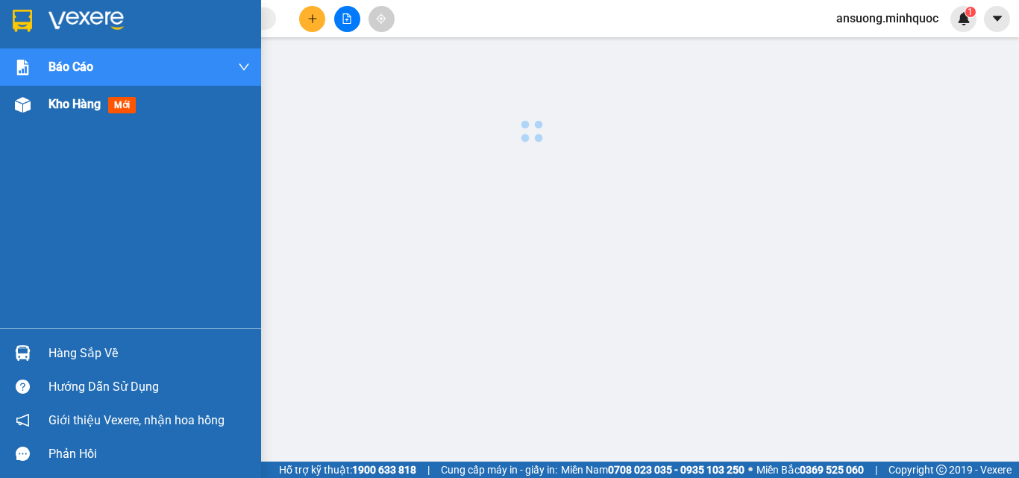
click at [20, 116] on div at bounding box center [23, 105] width 26 height 26
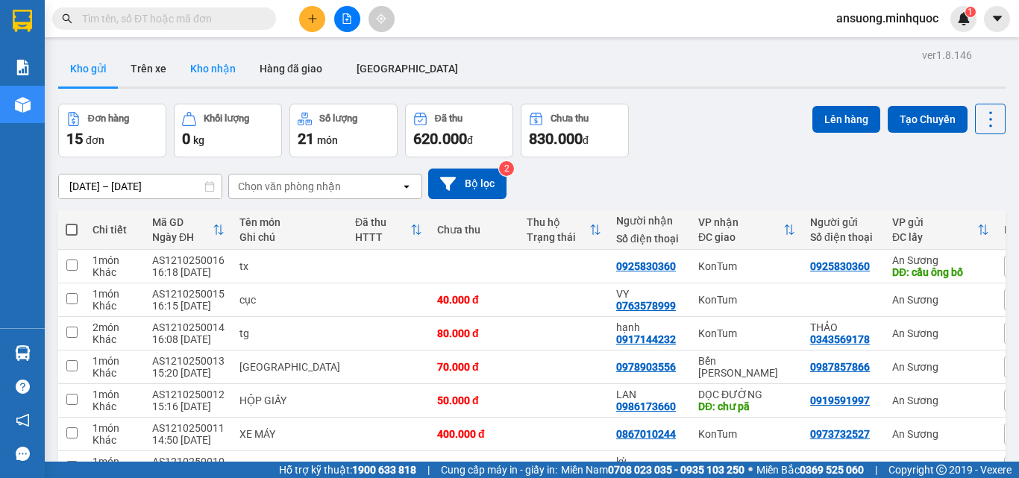
click at [209, 72] on button "Kho nhận" at bounding box center [212, 69] width 69 height 36
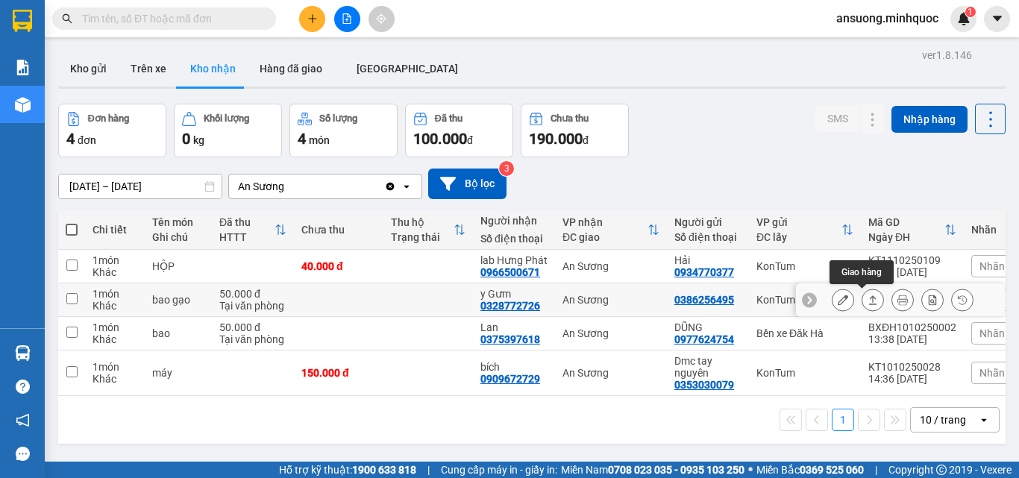
click at [868, 301] on icon at bounding box center [873, 300] width 10 height 10
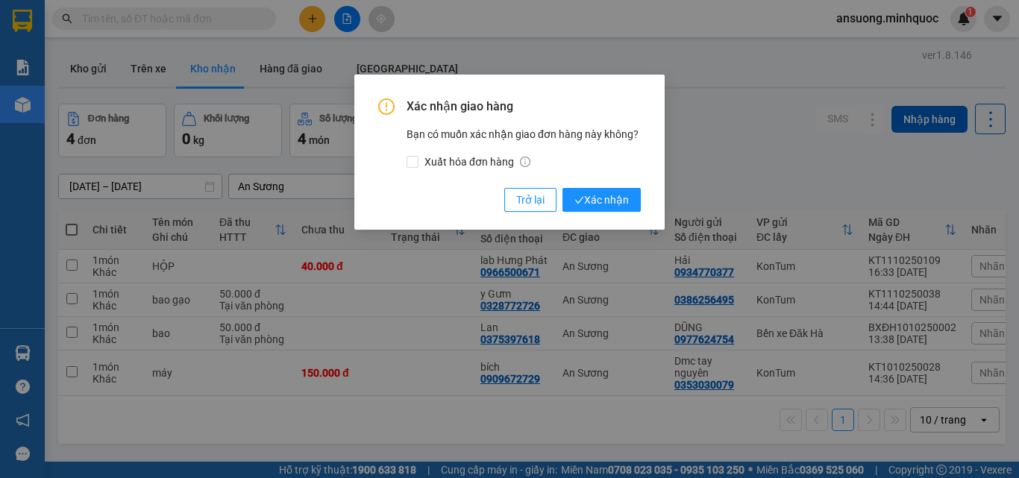
click at [601, 187] on div "Xác nhận giao hàng Bạn có muốn xác nhận giao đơn hàng này không? Xuất hóa đơn h…" at bounding box center [509, 154] width 263 height 113
click at [625, 197] on span "Xác nhận" at bounding box center [601, 200] width 54 height 16
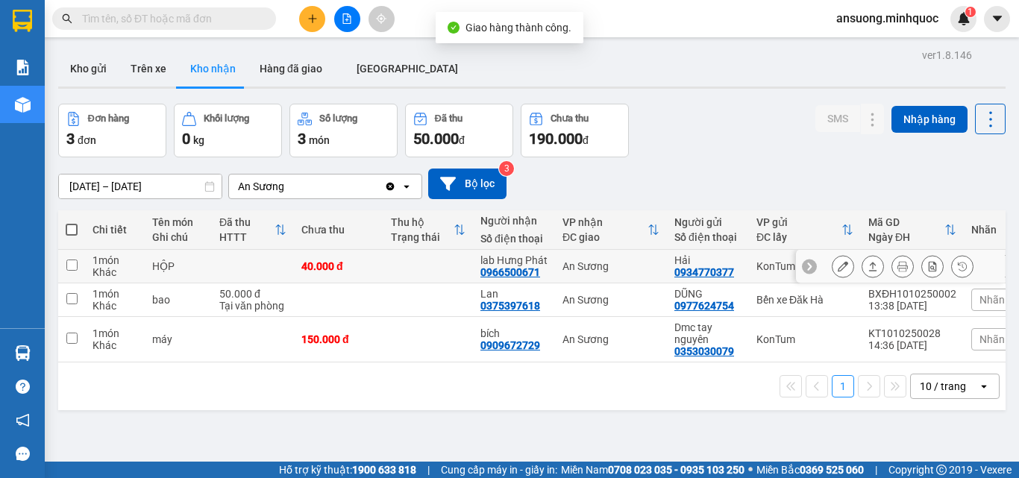
click at [870, 272] on div at bounding box center [903, 266] width 142 height 22
click at [870, 272] on button at bounding box center [872, 267] width 21 height 26
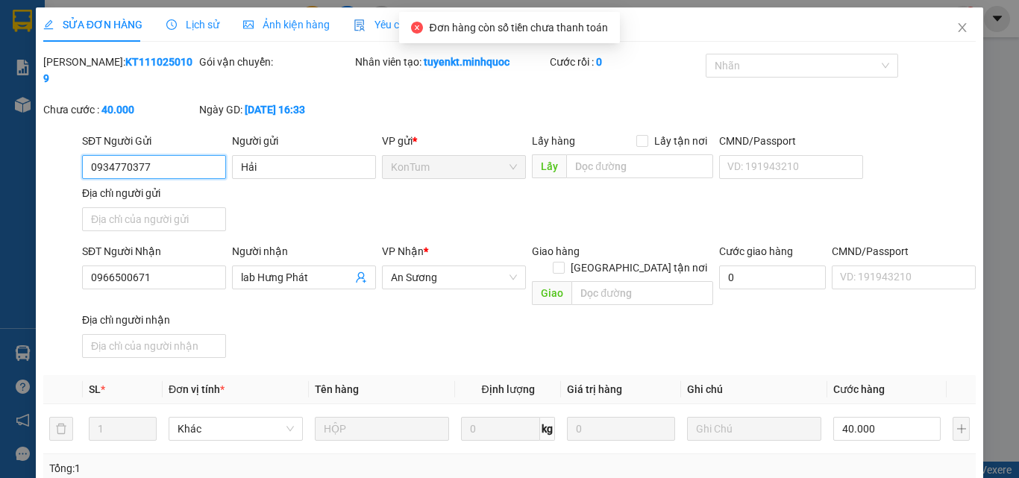
type input "0934770377"
type input "Hải"
type input "0966500671"
type input "lab Hưng Phát"
type input "0"
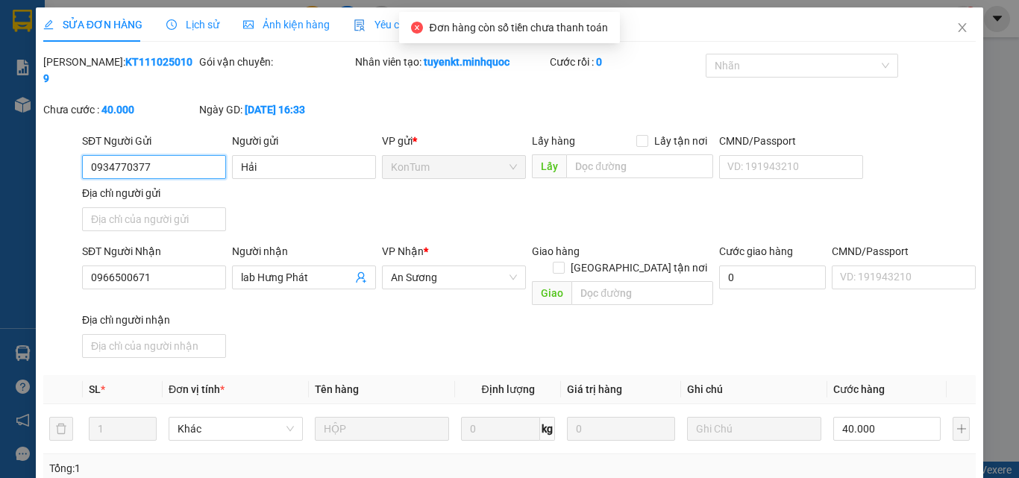
type input "40.000"
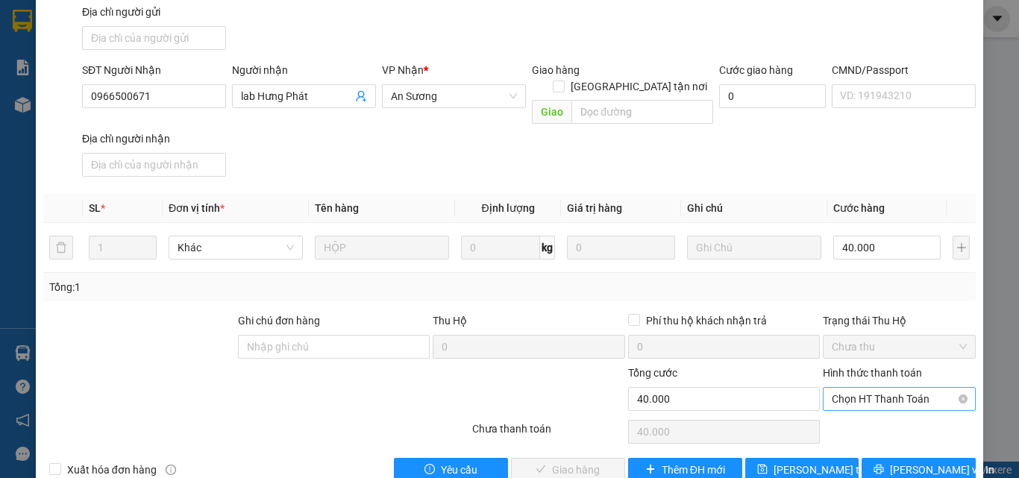
click at [846, 388] on span "Chọn HT Thanh Toán" at bounding box center [899, 399] width 135 height 22
click at [851, 395] on div "Tại văn phòng" at bounding box center [891, 396] width 134 height 16
type input "0"
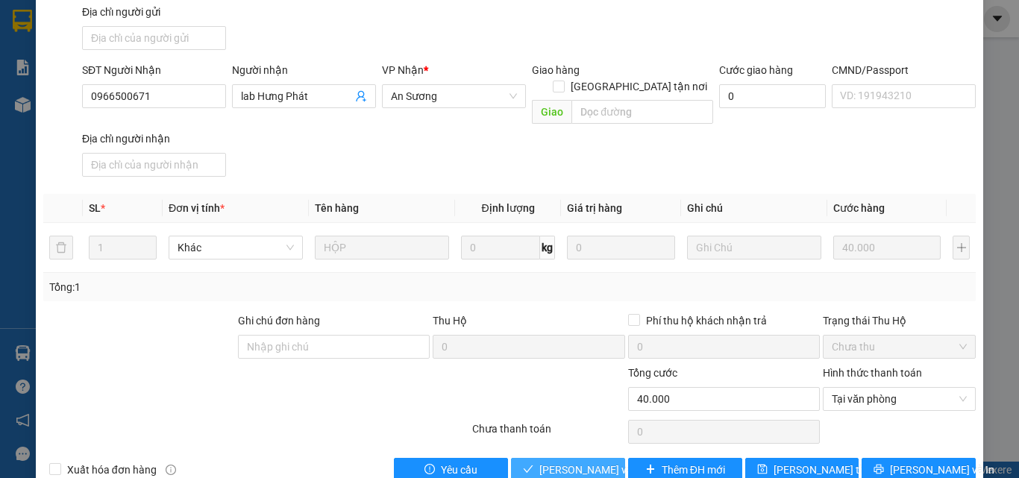
click at [545, 452] on span "Lưu và Giao hàng" at bounding box center [610, 470] width 143 height 16
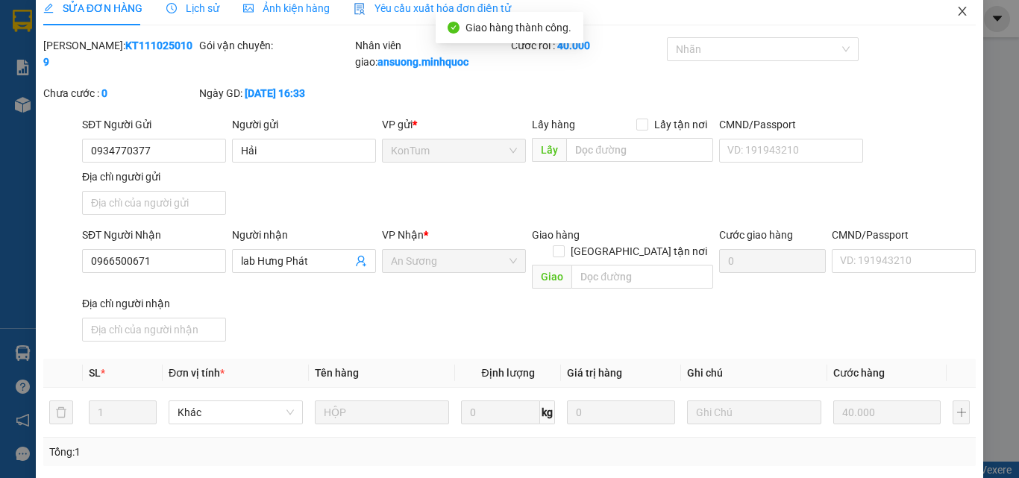
scroll to position [0, 0]
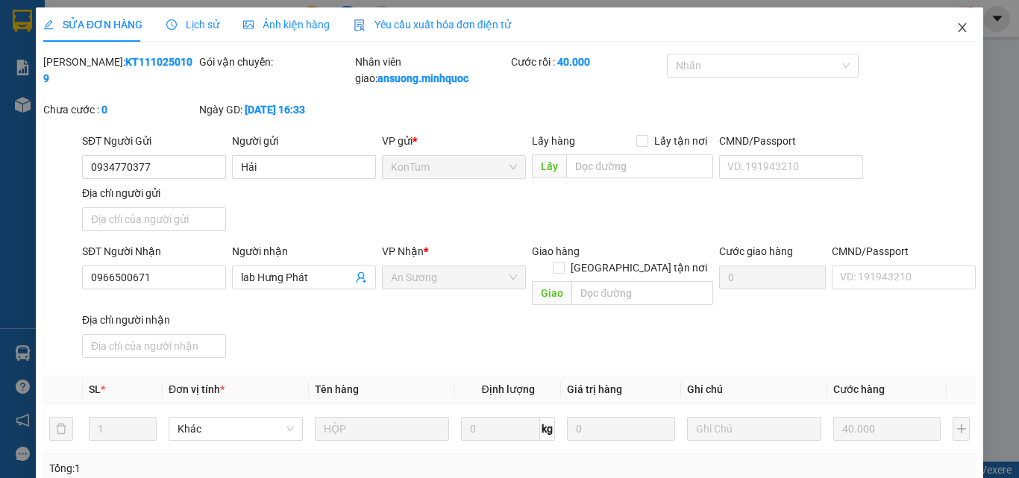
click at [957, 9] on span "Close" at bounding box center [963, 28] width 42 height 42
click at [954, 28] on div "1" at bounding box center [963, 19] width 26 height 26
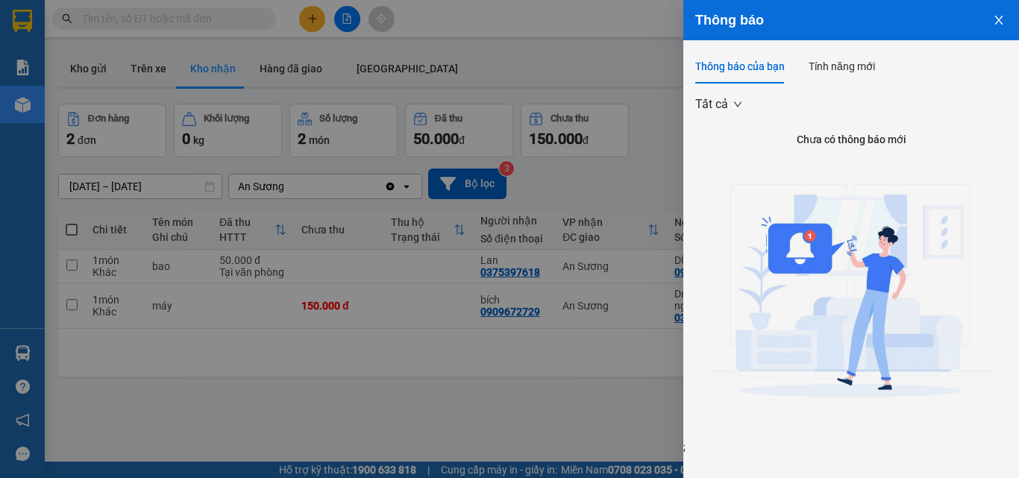
click at [1003, 26] on button "Close" at bounding box center [999, 19] width 40 height 38
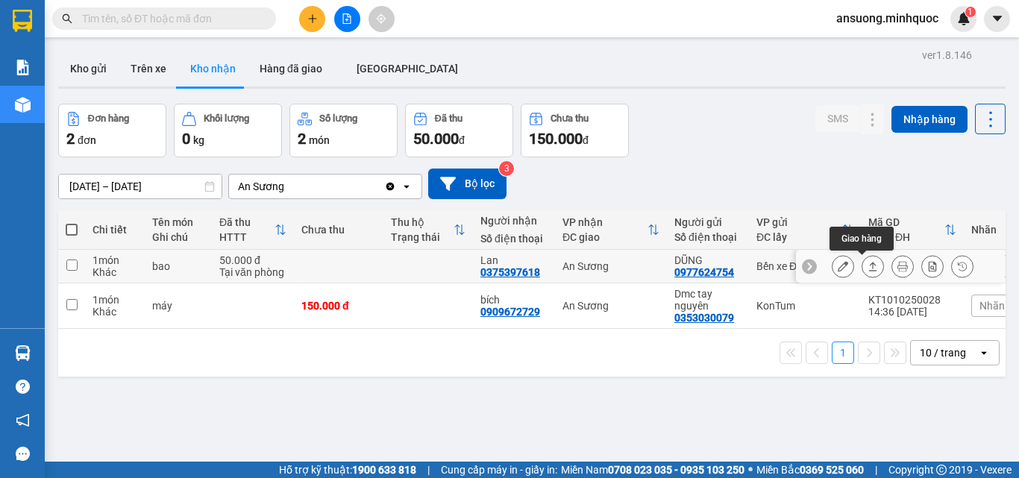
click at [868, 263] on button at bounding box center [872, 267] width 21 height 26
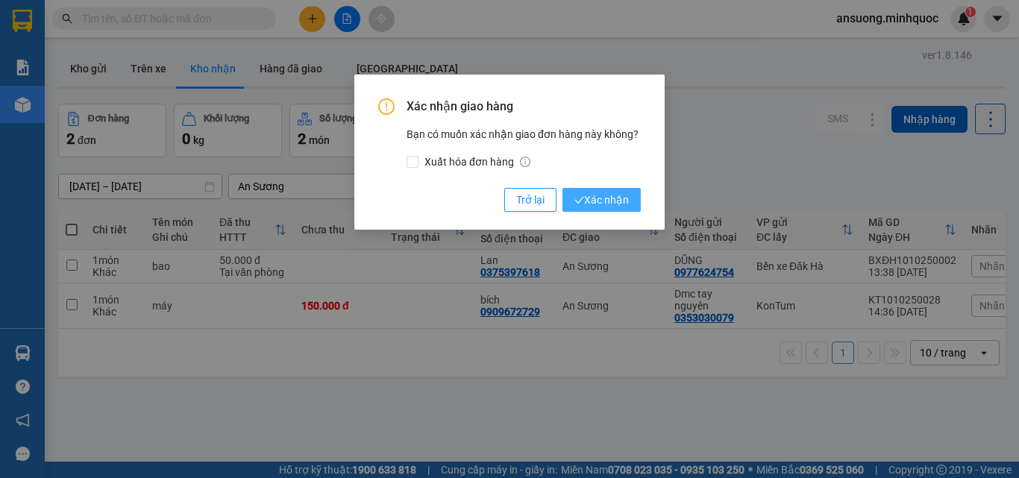
click at [592, 192] on span "Xác nhận" at bounding box center [601, 200] width 54 height 16
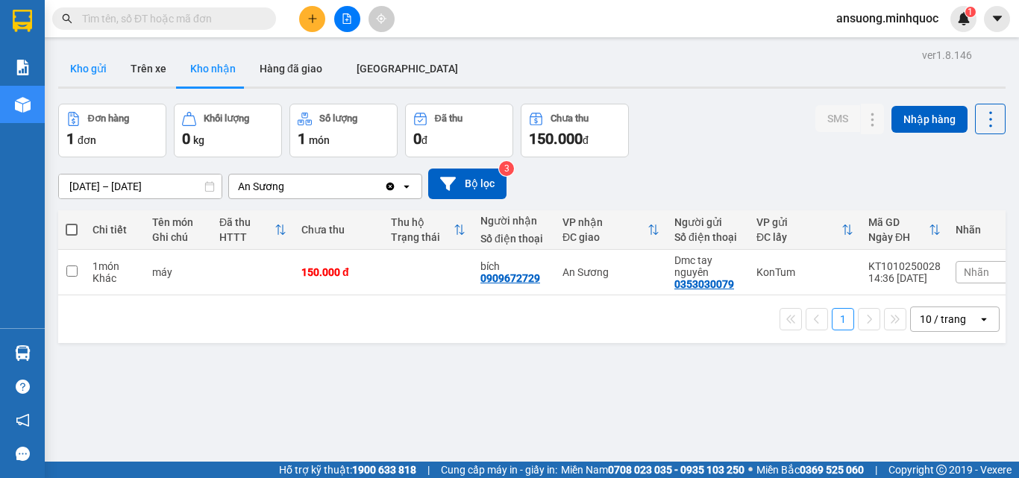
click at [81, 73] on button "Kho gửi" at bounding box center [88, 69] width 60 height 36
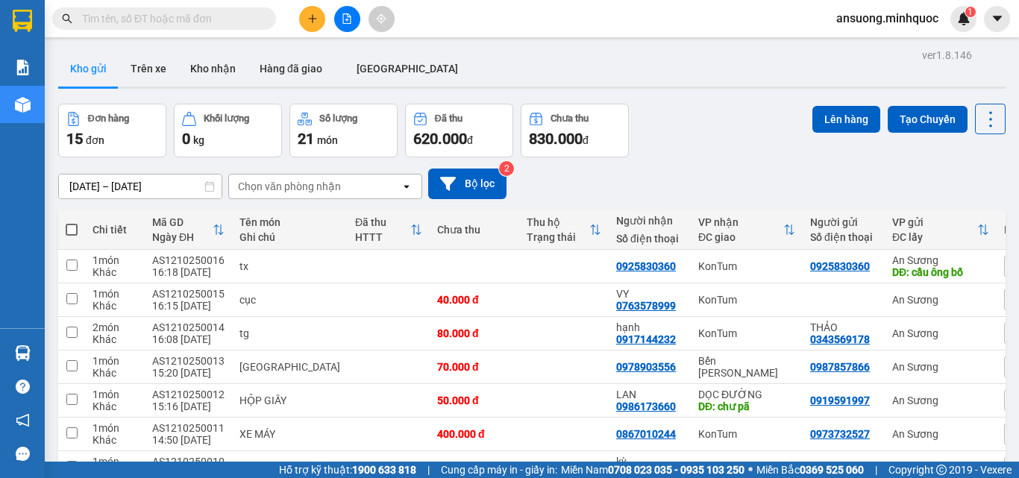
drag, startPoint x: 72, startPoint y: 230, endPoint x: 333, endPoint y: 284, distance: 265.9
click at [72, 230] on span at bounding box center [72, 230] width 12 height 12
click at [72, 222] on input "checkbox" at bounding box center [72, 222] width 0 height 0
checkbox input "true"
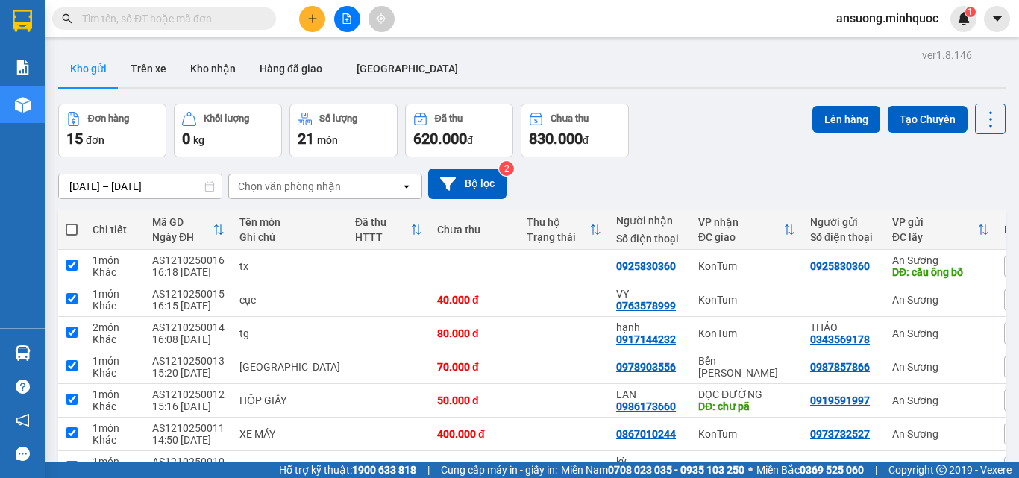
checkbox input "true"
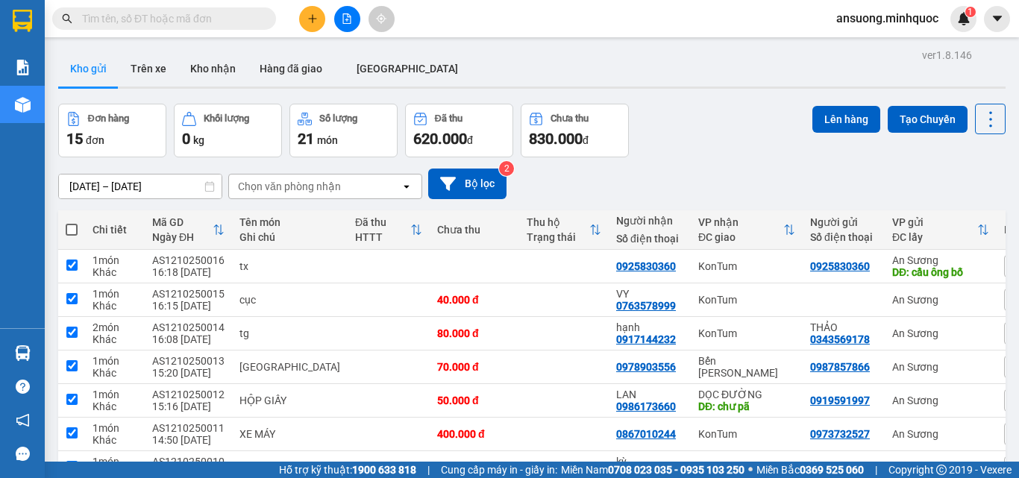
checkbox input "true"
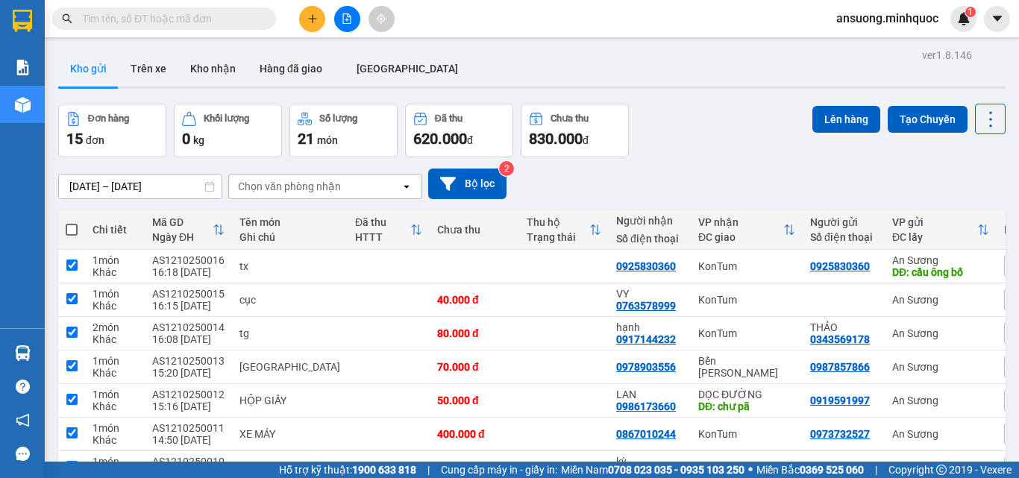
checkbox input "true"
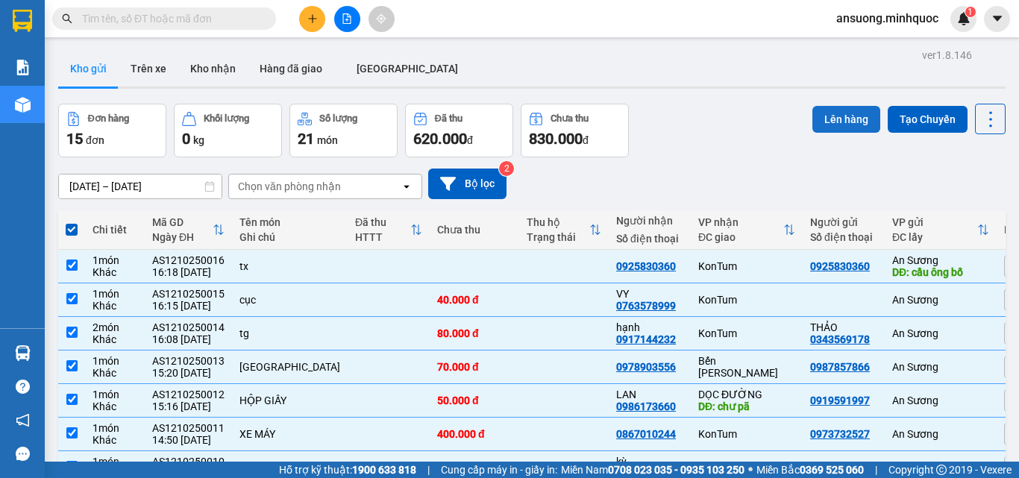
click at [834, 125] on button "Lên hàng" at bounding box center [846, 119] width 68 height 27
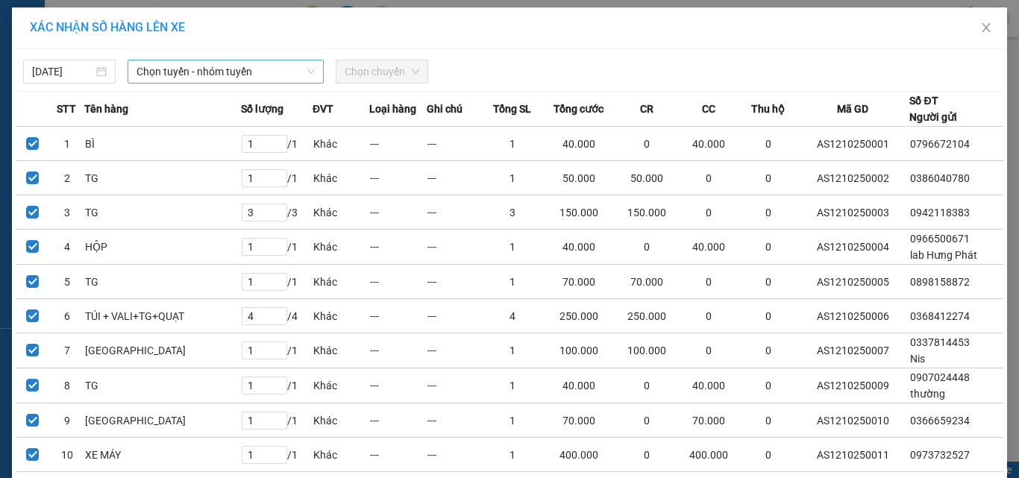
click at [189, 75] on span "Chọn tuyến - nhóm tuyến" at bounding box center [226, 71] width 178 height 22
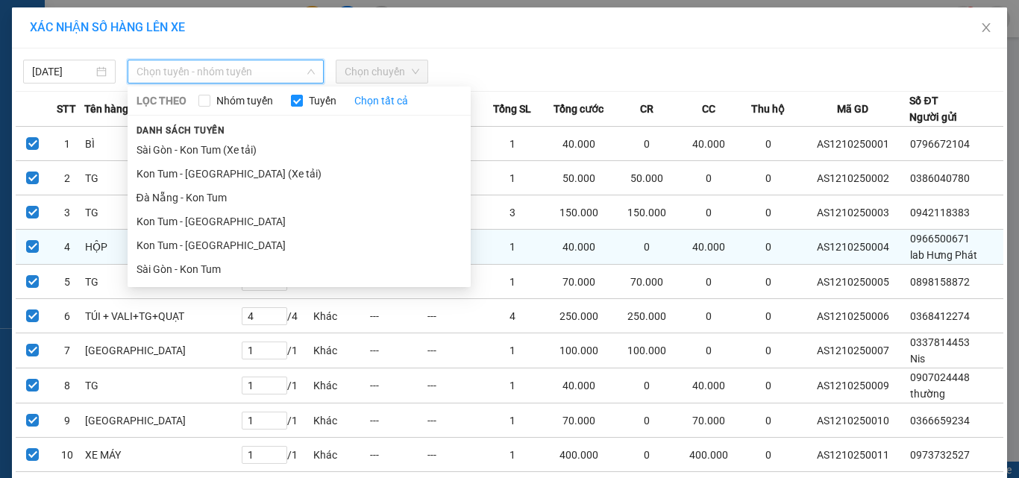
drag, startPoint x: 168, startPoint y: 270, endPoint x: 202, endPoint y: 252, distance: 38.7
click at [169, 269] on li "Sài Gòn - Kon Tum" at bounding box center [299, 269] width 343 height 24
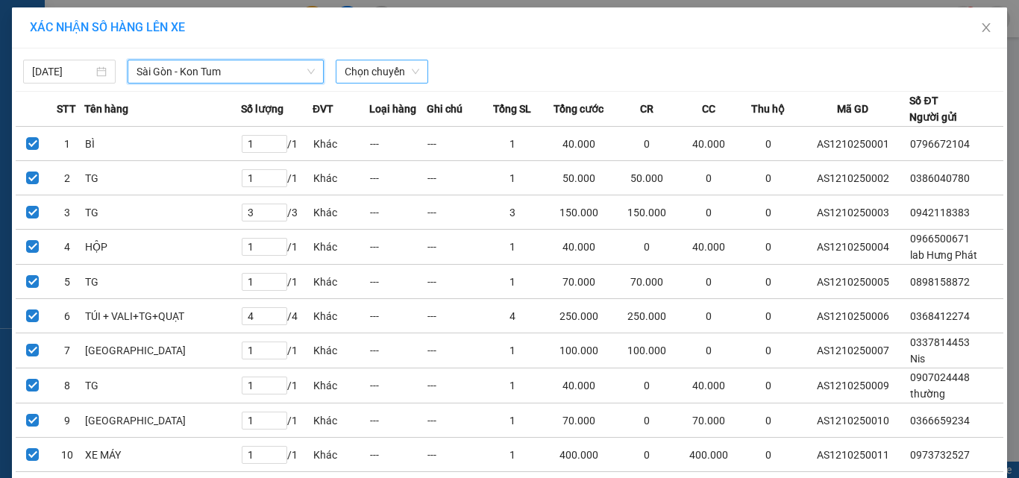
click at [362, 60] on span "Chọn chuyến" at bounding box center [382, 71] width 75 height 22
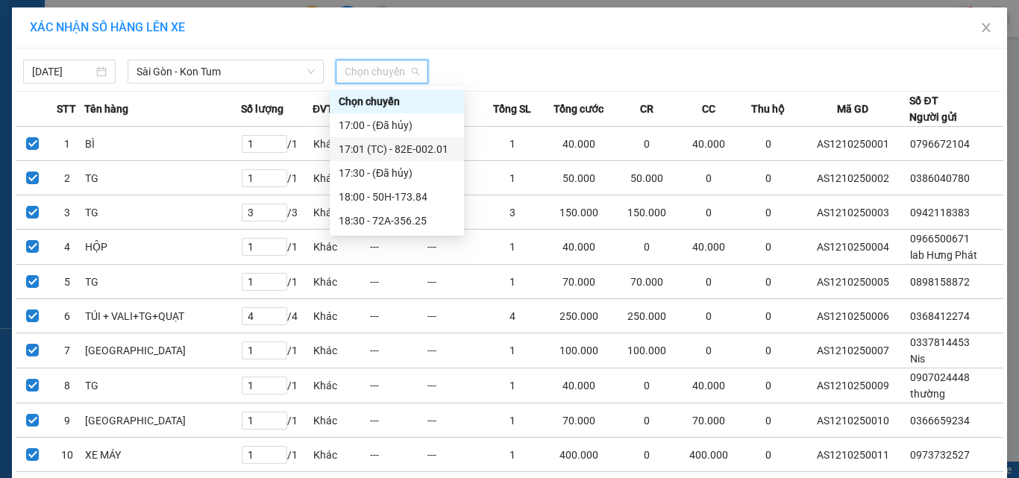
click at [393, 147] on div "17:01 (TC) - 82E-002.01" at bounding box center [397, 149] width 116 height 16
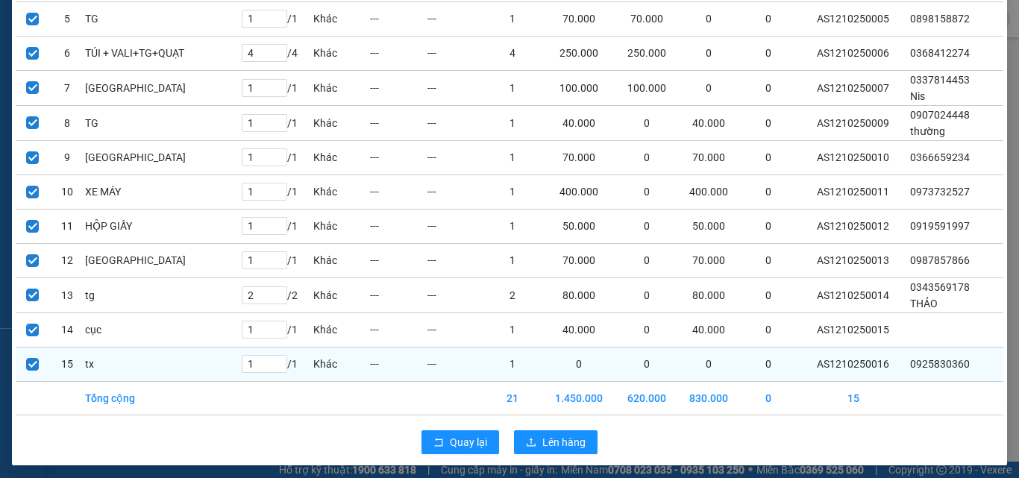
scroll to position [323, 0]
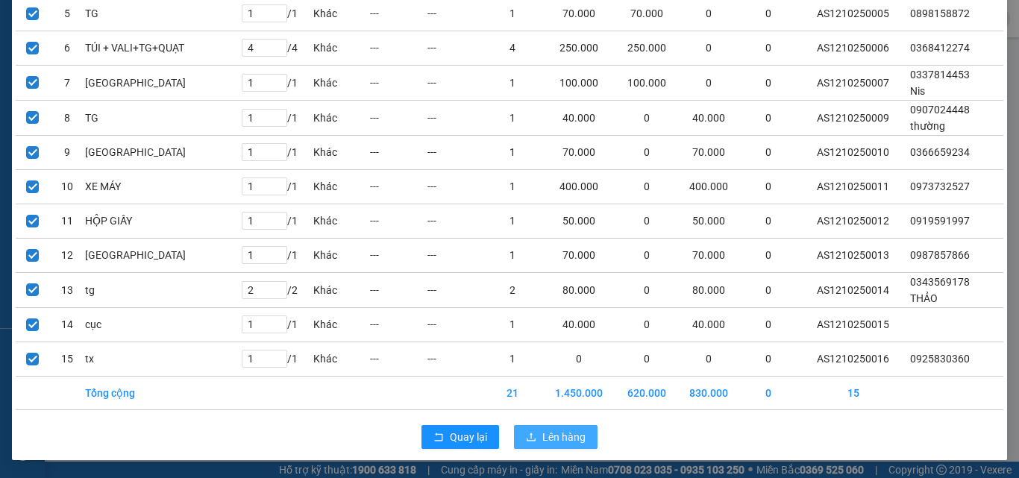
click at [549, 437] on span "Lên hàng" at bounding box center [563, 437] width 43 height 16
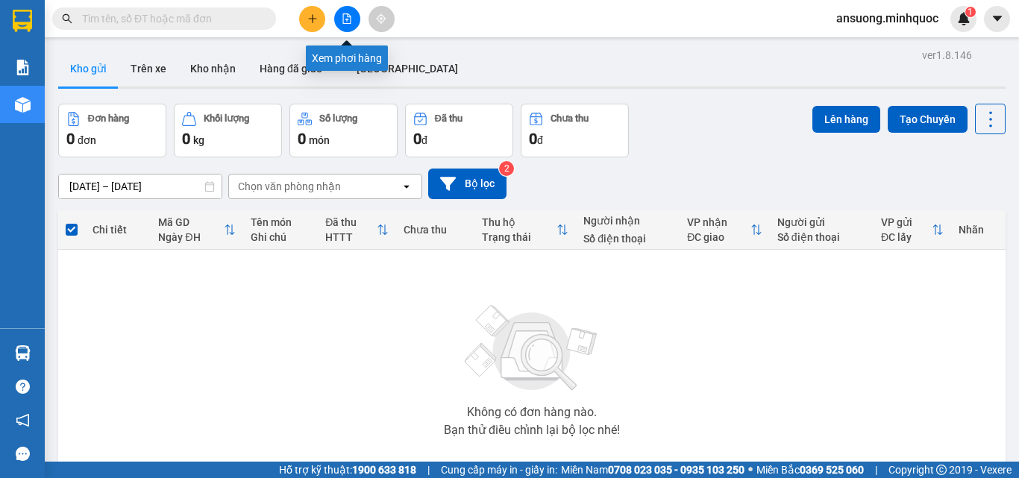
click at [343, 19] on icon "file-add" at bounding box center [347, 18] width 8 height 10
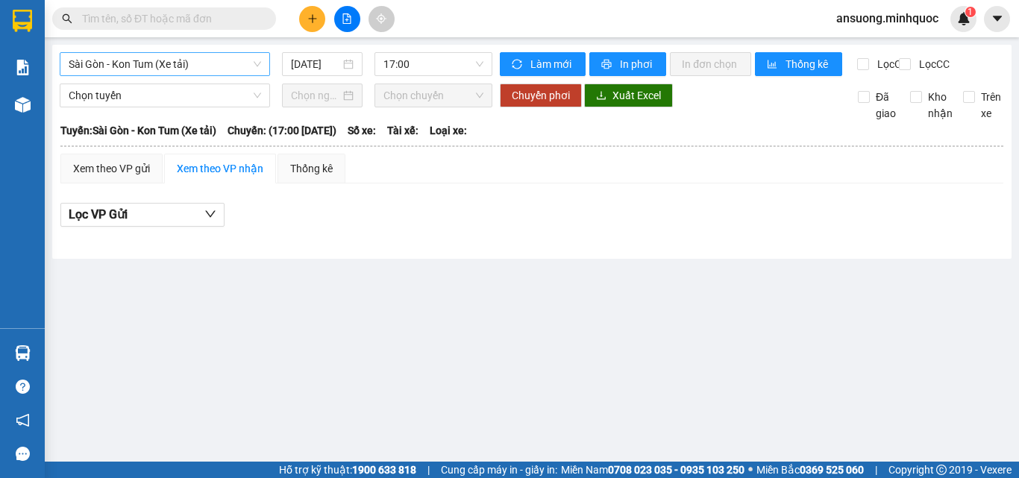
click at [147, 68] on span "Sài Gòn - Kon Tum (Xe tải)" at bounding box center [165, 64] width 192 height 22
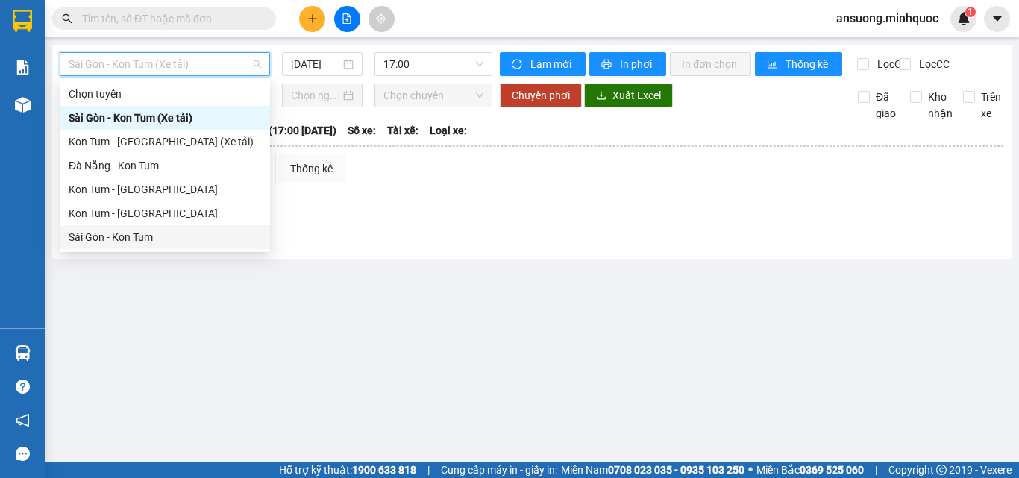
click at [78, 247] on div "Sài Gòn - Kon Tum" at bounding box center [165, 237] width 210 height 24
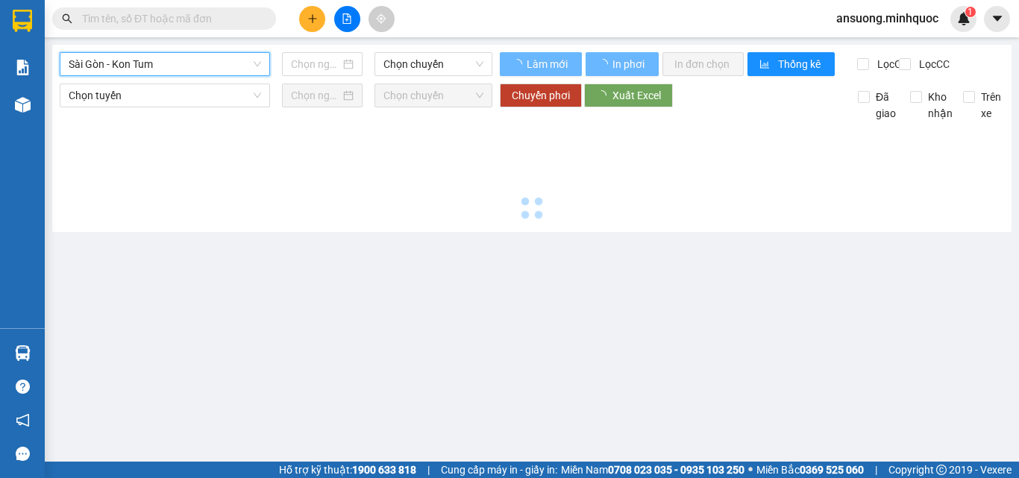
type input "[DATE]"
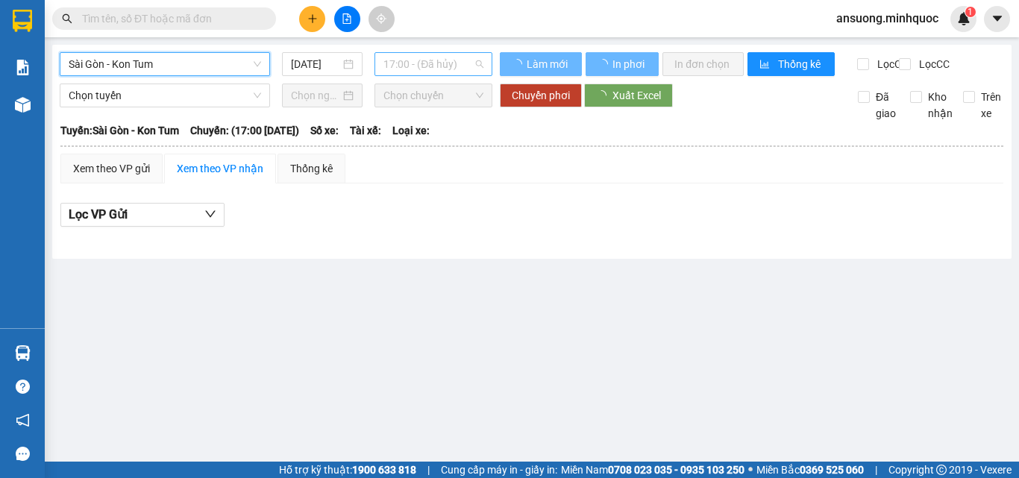
click at [420, 67] on span "17:00 - (Đã hủy)" at bounding box center [433, 64] width 100 height 22
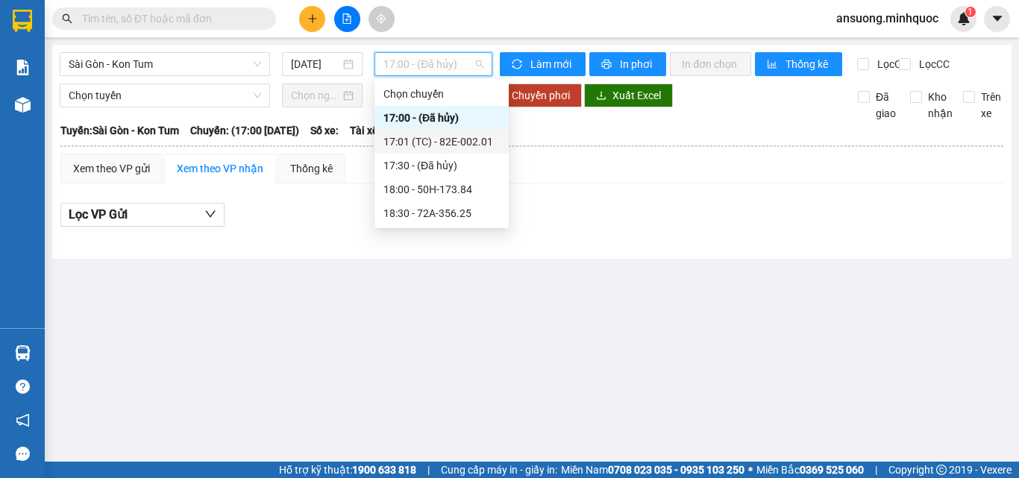
click at [458, 136] on div "17:01 (TC) - 82E-002.01" at bounding box center [441, 142] width 116 height 16
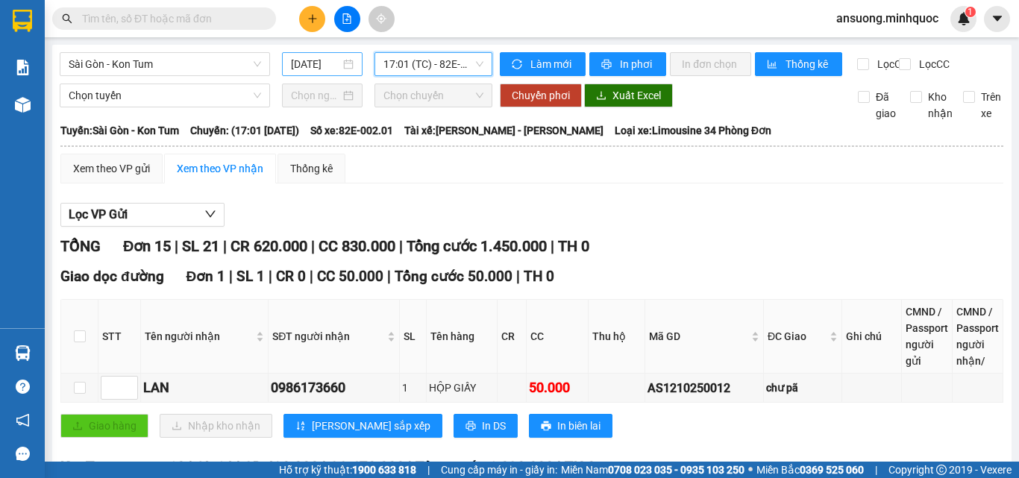
click at [311, 63] on input "[DATE]" at bounding box center [315, 64] width 49 height 16
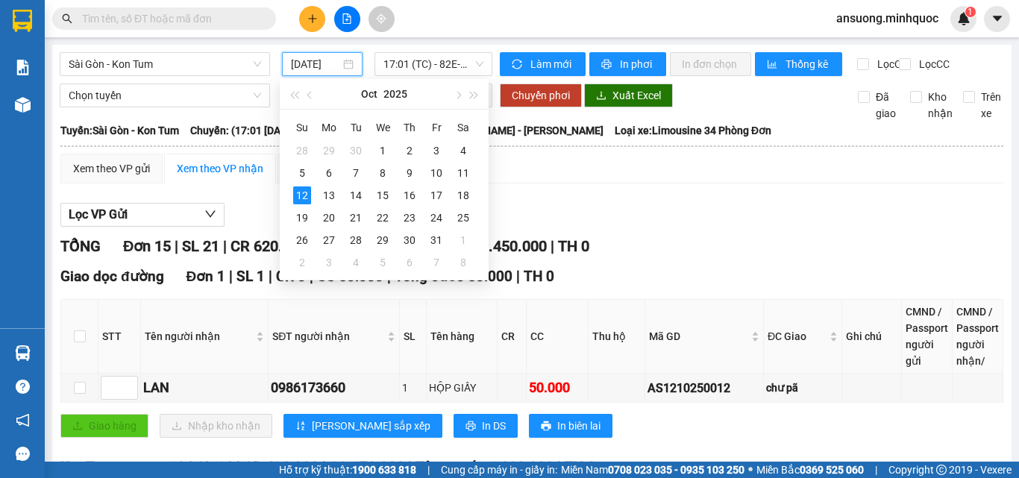
click at [689, 228] on div "Lọc VP Gửi" at bounding box center [531, 215] width 943 height 25
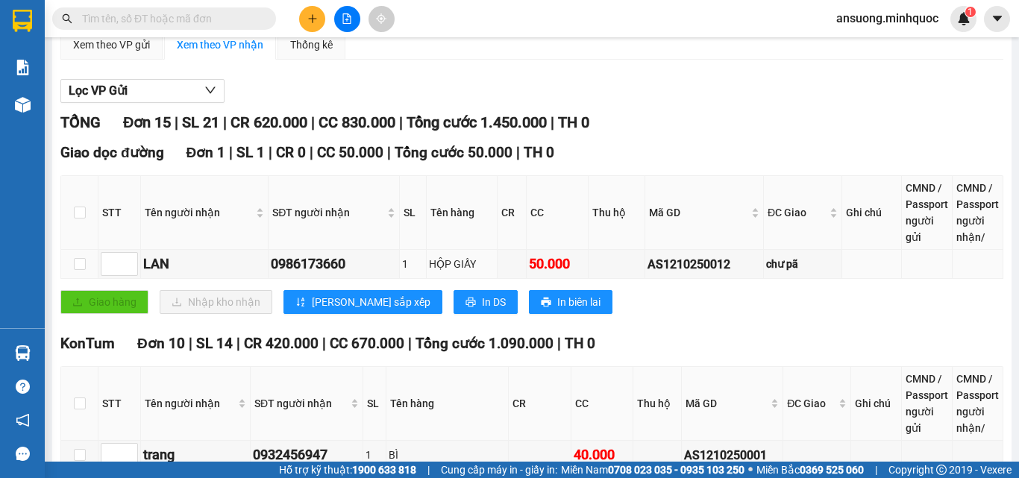
scroll to position [149, 0]
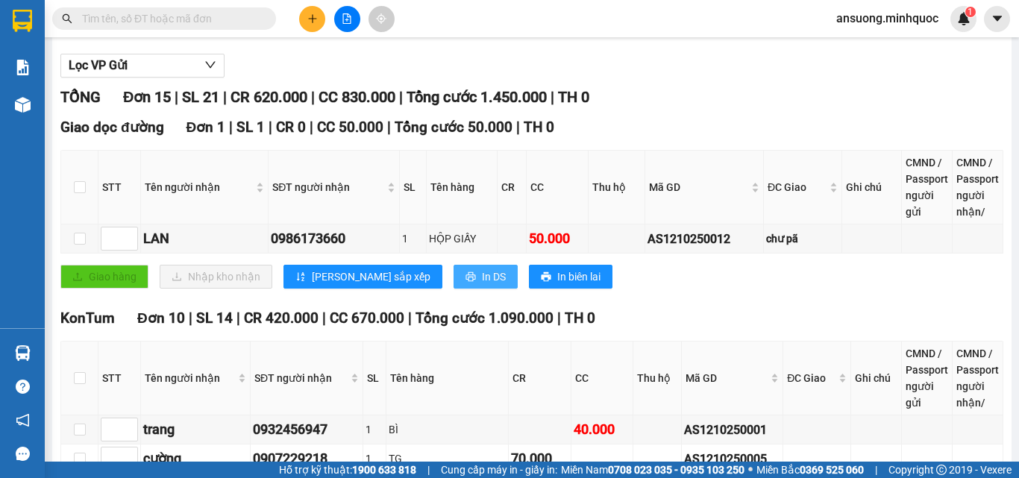
click at [482, 285] on span "In DS" at bounding box center [494, 277] width 24 height 16
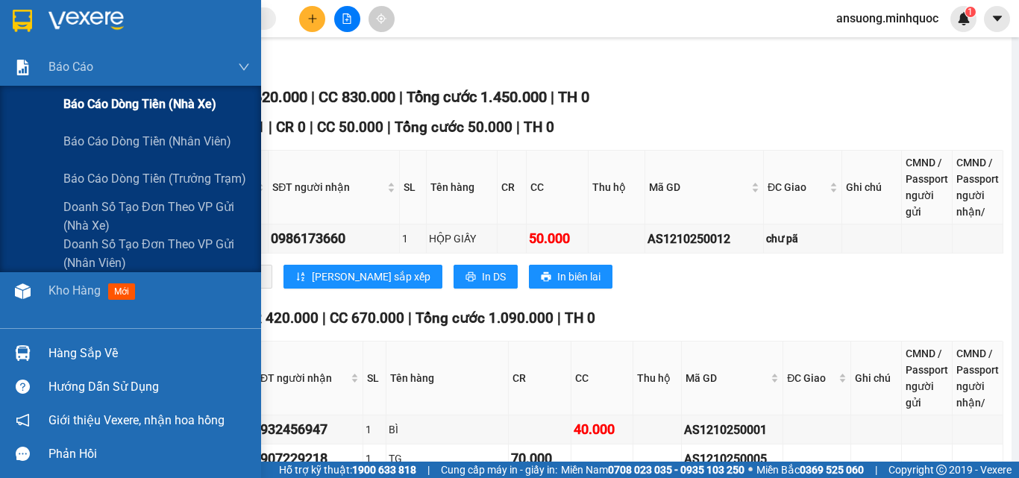
click at [16, 122] on div "Báo cáo dòng tiền (nhà xe)" at bounding box center [130, 104] width 261 height 37
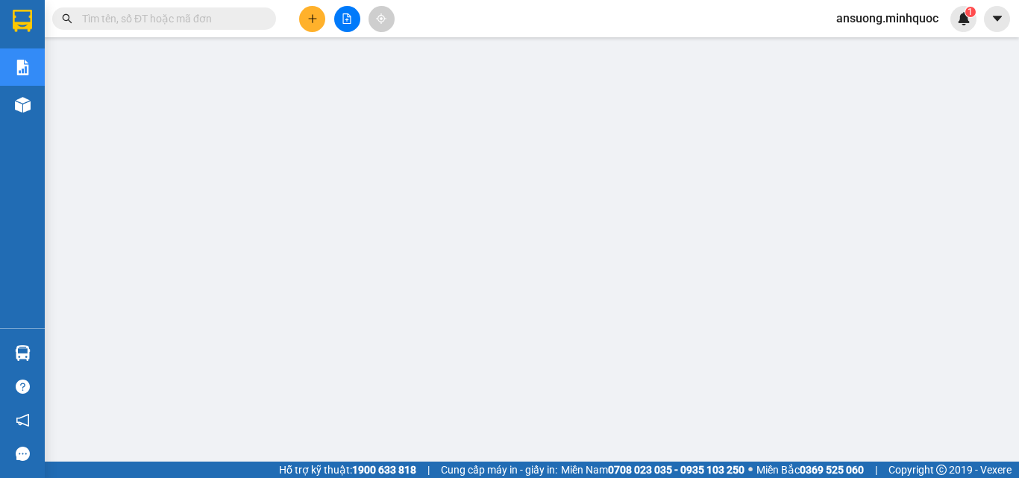
click at [338, 13] on button at bounding box center [347, 19] width 26 height 26
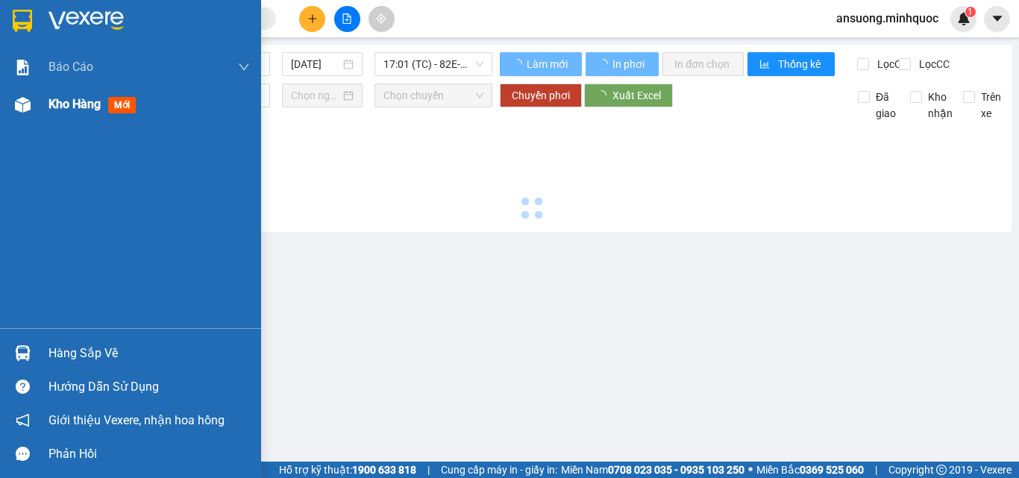
click at [15, 113] on div at bounding box center [23, 105] width 26 height 26
click at [16, 116] on div at bounding box center [23, 105] width 26 height 26
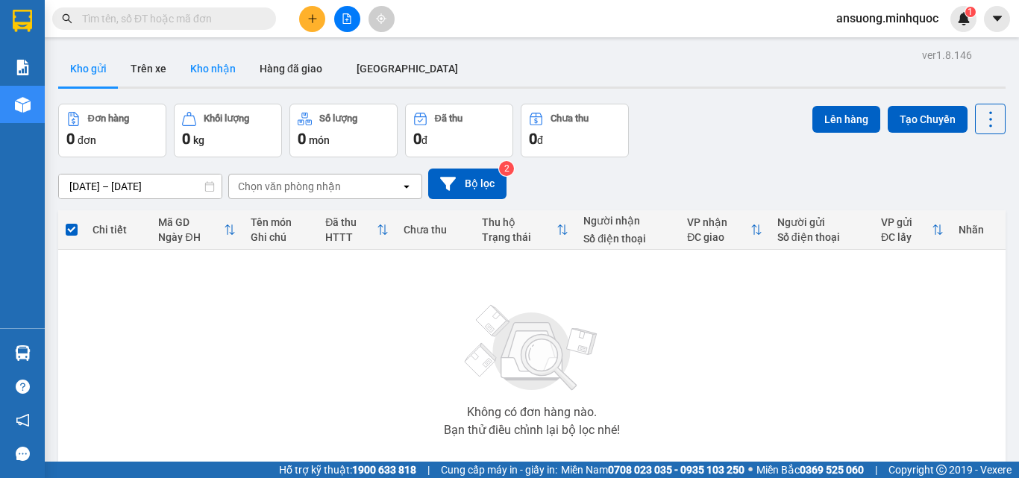
click at [229, 70] on button "Kho nhận" at bounding box center [212, 69] width 69 height 36
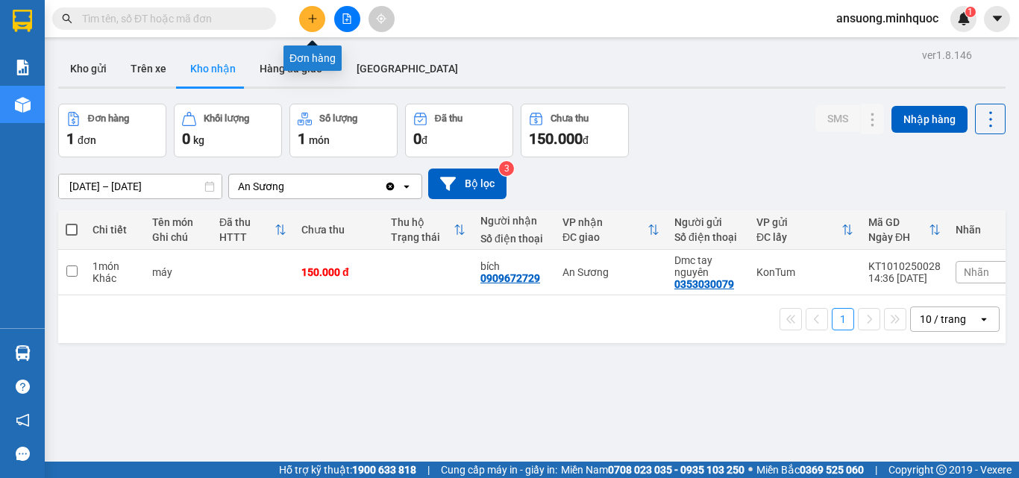
click at [306, 27] on button at bounding box center [312, 19] width 26 height 26
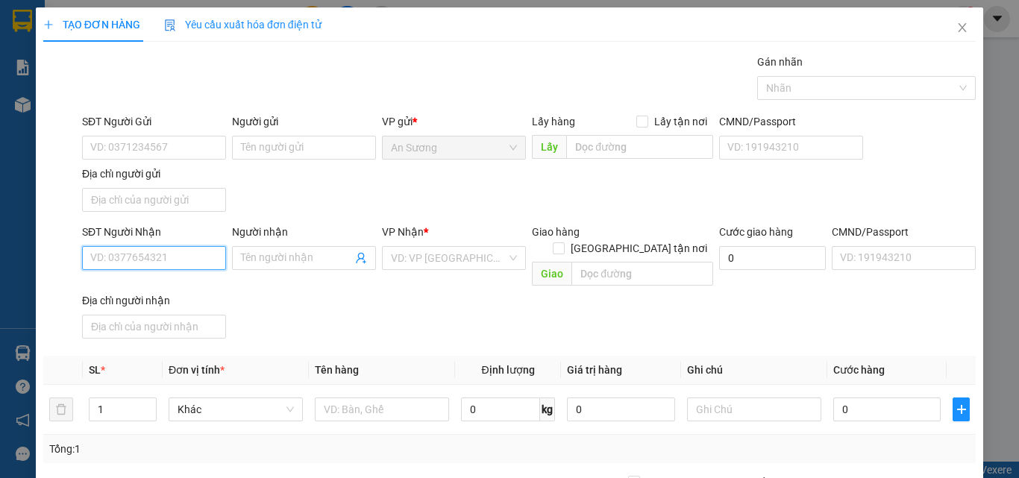
click at [119, 255] on input "SĐT Người Nhận" at bounding box center [154, 258] width 144 height 24
click at [146, 286] on div "0522467167 - hòa" at bounding box center [152, 288] width 125 height 16
type input "0522467167"
type input "hòa"
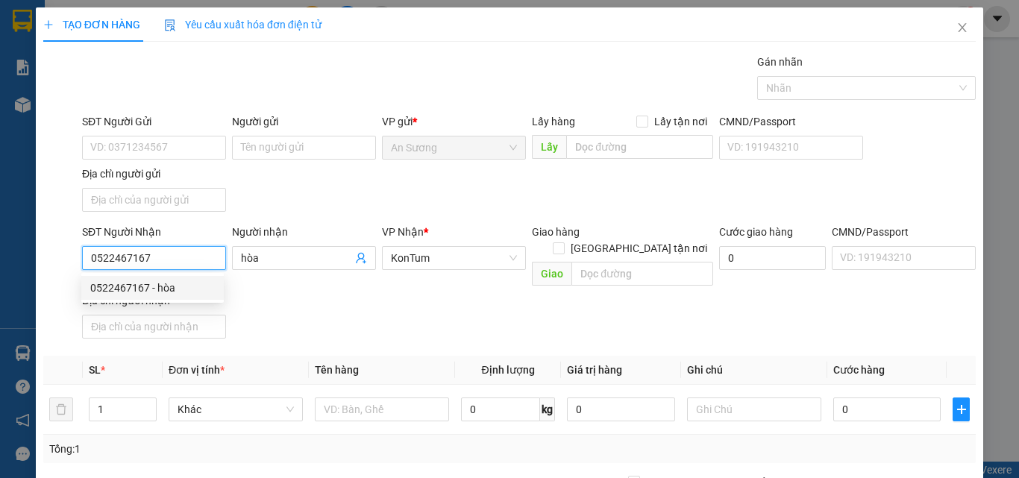
type input "0522467167"
click at [405, 300] on div "SĐT Người Nhận 0522467167 Người nhận hòa VP Nhận * KonTum Giao hàng Giao tận nơ…" at bounding box center [529, 284] width 900 height 121
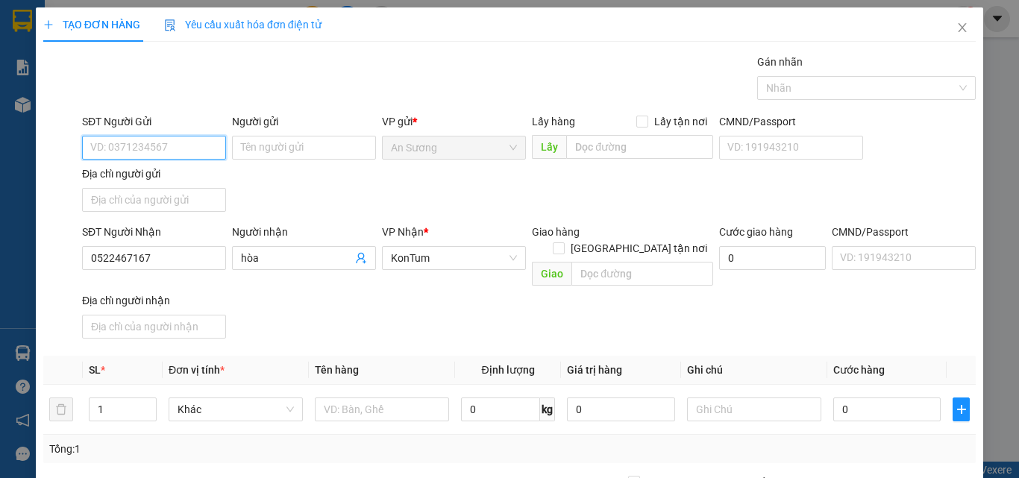
click at [158, 148] on input "SĐT Người Gửi" at bounding box center [154, 148] width 144 height 24
click at [140, 181] on div "0908705979" at bounding box center [152, 177] width 125 height 16
type input "0908705979"
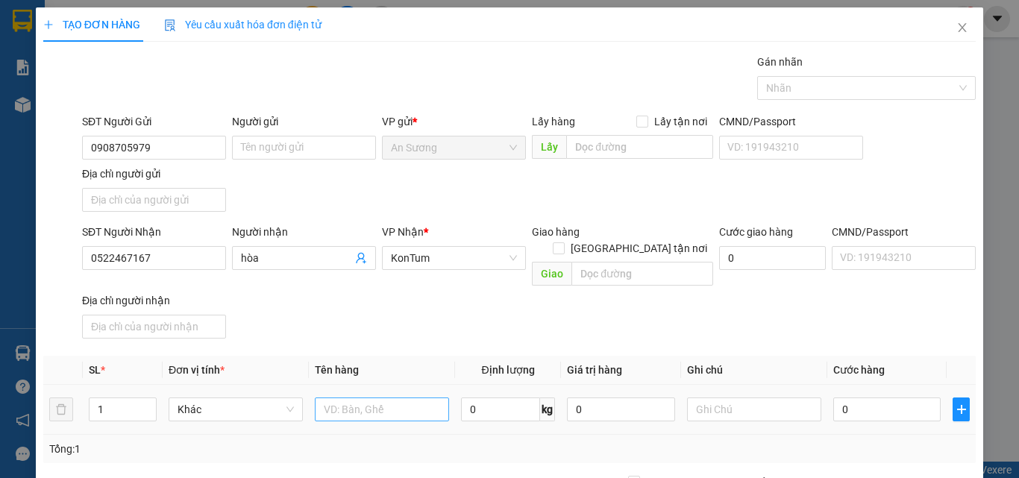
drag, startPoint x: 368, startPoint y: 378, endPoint x: 360, endPoint y: 393, distance: 17.4
click at [365, 385] on td at bounding box center [382, 410] width 146 height 50
click at [361, 398] on input "text" at bounding box center [382, 410] width 134 height 24
type input "[GEOGRAPHIC_DATA]"
drag, startPoint x: 686, startPoint y: 288, endPoint x: 721, endPoint y: 332, distance: 56.3
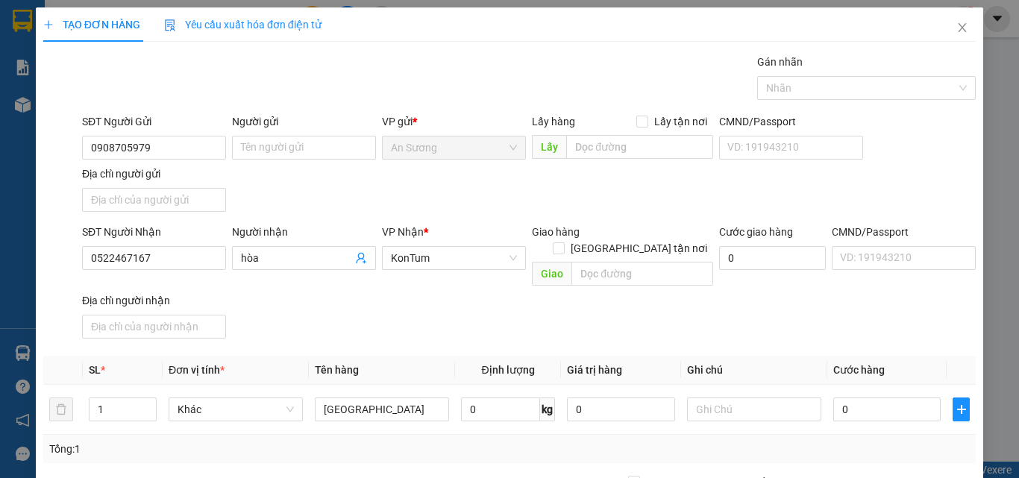
click at [686, 289] on div "SĐT Người Nhận 0522467167 Người nhận hòa VP Nhận * KonTum Giao hàng Giao tận nơ…" at bounding box center [529, 284] width 900 height 121
click at [875, 398] on input "0" at bounding box center [886, 410] width 107 height 24
type input "4"
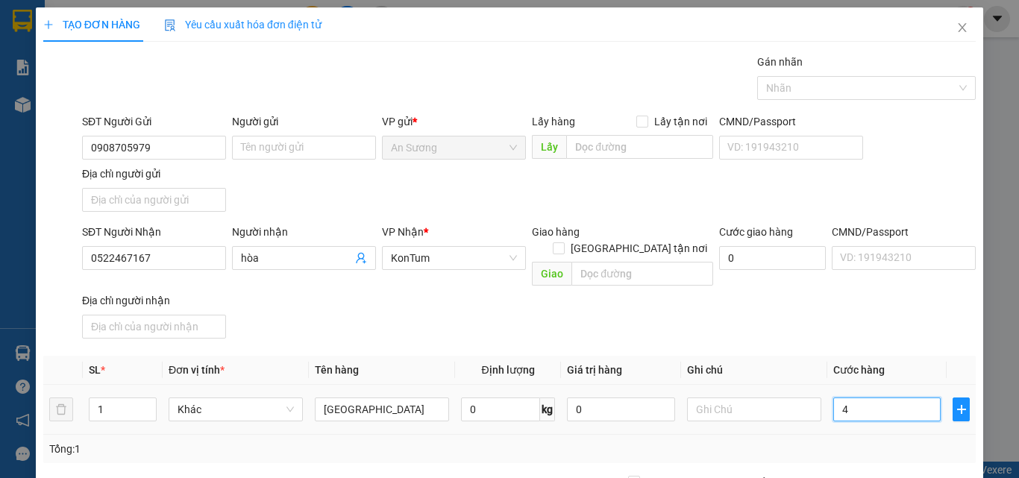
type input "40"
click at [787, 356] on th "Ghi chú" at bounding box center [754, 370] width 146 height 29
type input "40.000"
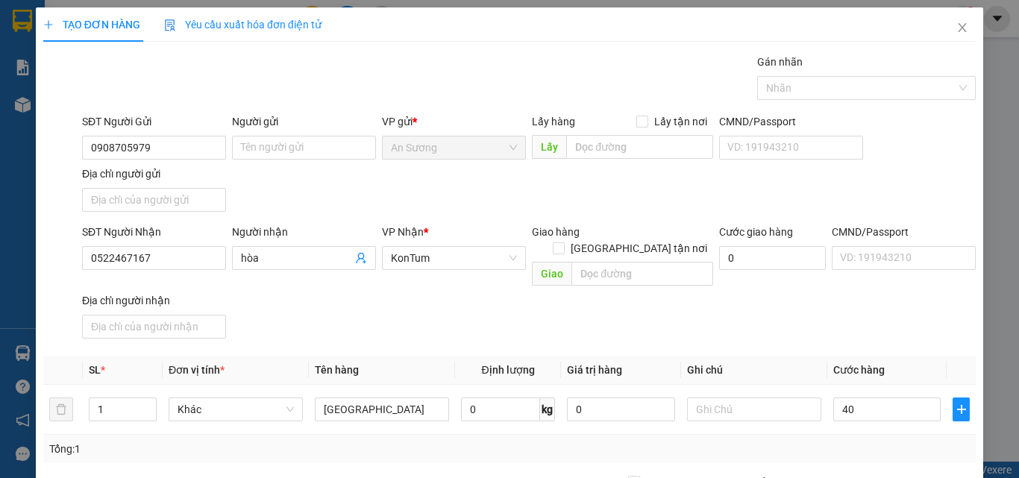
type input "40.000"
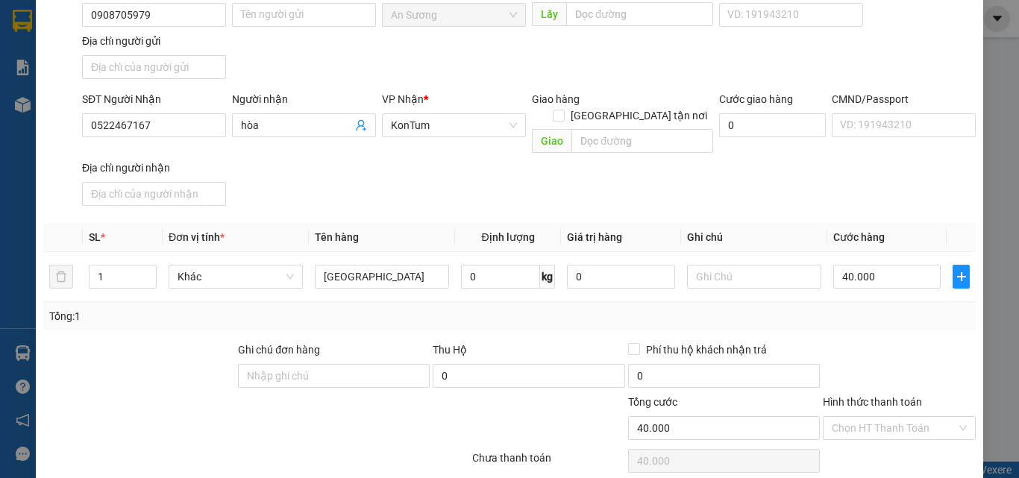
scroll to position [178, 0]
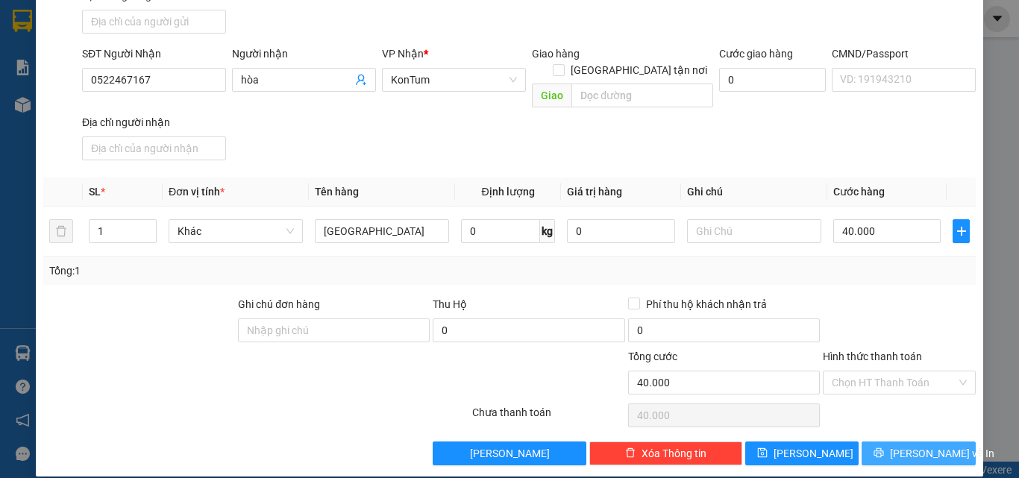
drag, startPoint x: 858, startPoint y: 426, endPoint x: 856, endPoint y: 448, distance: 22.4
click at [862, 442] on button "Lưu và In" at bounding box center [919, 454] width 114 height 24
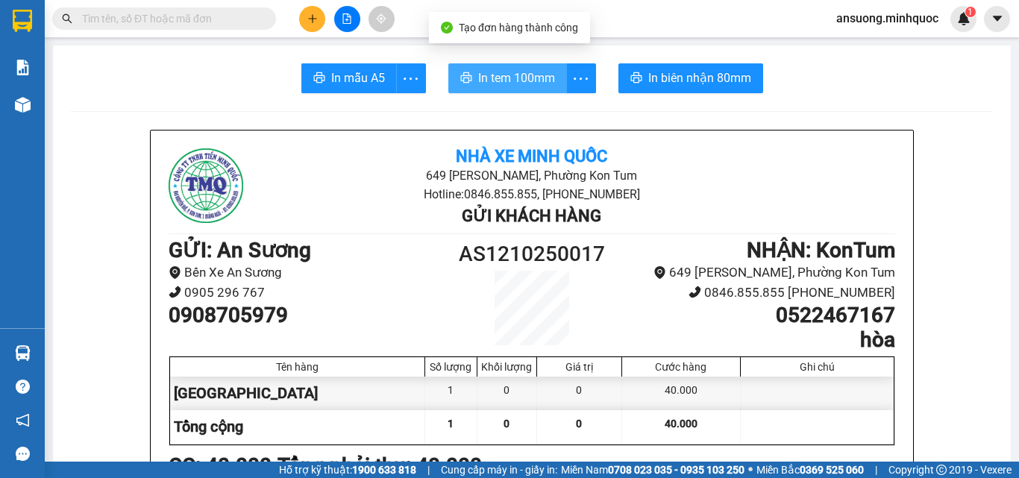
click at [498, 70] on span "In tem 100mm" at bounding box center [516, 78] width 77 height 19
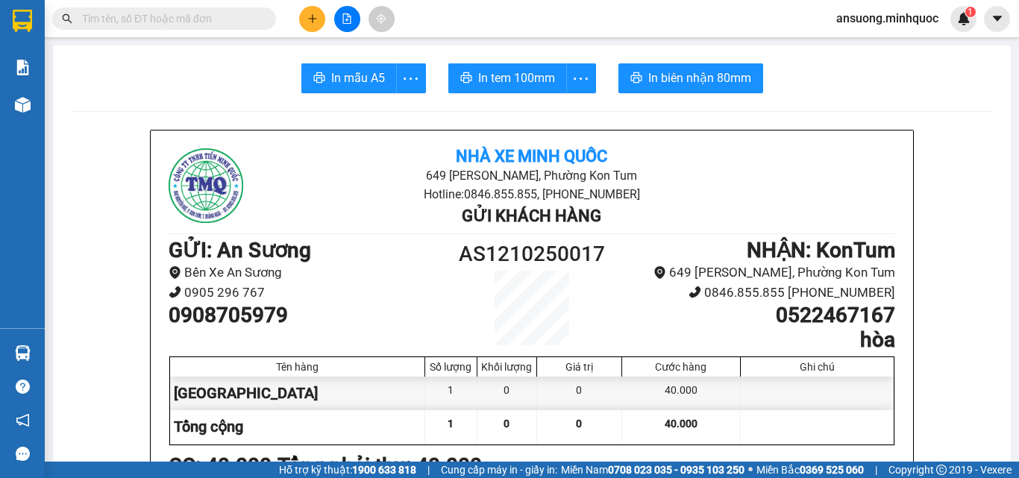
click at [493, 83] on span "In tem 100mm" at bounding box center [516, 78] width 77 height 19
click at [339, 75] on span "In mẫu A5" at bounding box center [358, 78] width 54 height 19
click at [354, 78] on span "In mẫu A5" at bounding box center [358, 78] width 54 height 19
click at [313, 25] on button at bounding box center [312, 19] width 26 height 26
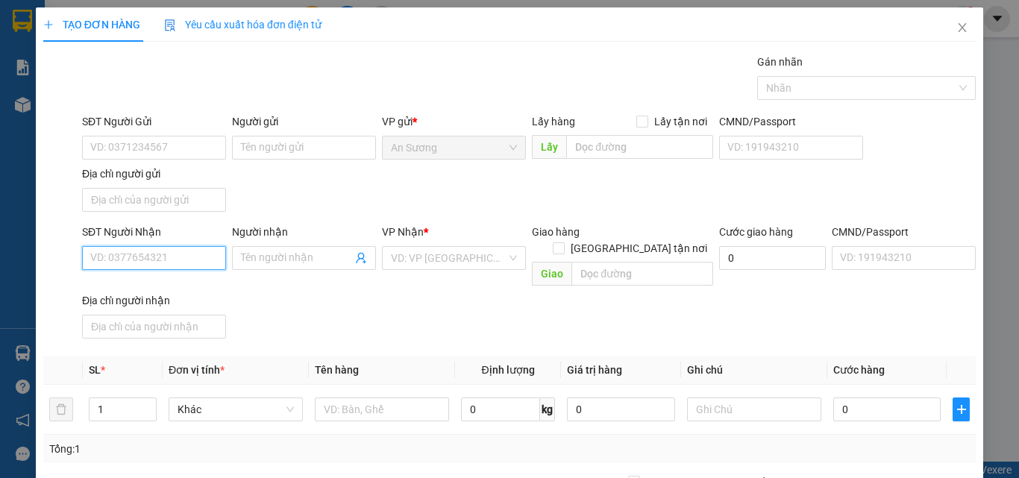
click at [144, 251] on input "SĐT Người Nhận" at bounding box center [154, 258] width 144 height 24
click at [149, 260] on input "0335956909" at bounding box center [154, 258] width 144 height 24
click at [189, 257] on input "0335956909" at bounding box center [154, 258] width 144 height 24
click at [189, 258] on input "0335956909" at bounding box center [154, 258] width 144 height 24
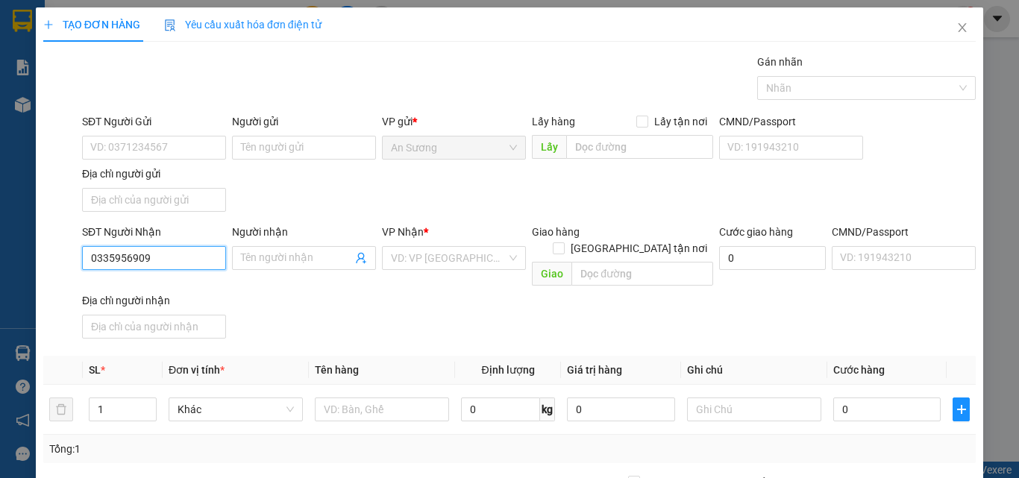
click at [188, 259] on input "0335956909" at bounding box center [154, 258] width 144 height 24
type input "0335956909"
click at [460, 263] on input "search" at bounding box center [449, 258] width 116 height 22
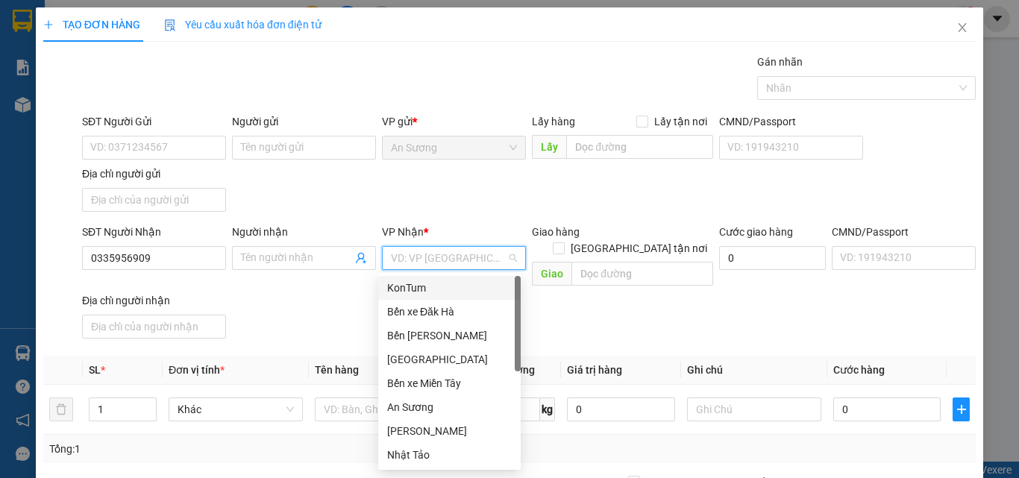
click at [422, 292] on div "KonTum" at bounding box center [449, 288] width 125 height 16
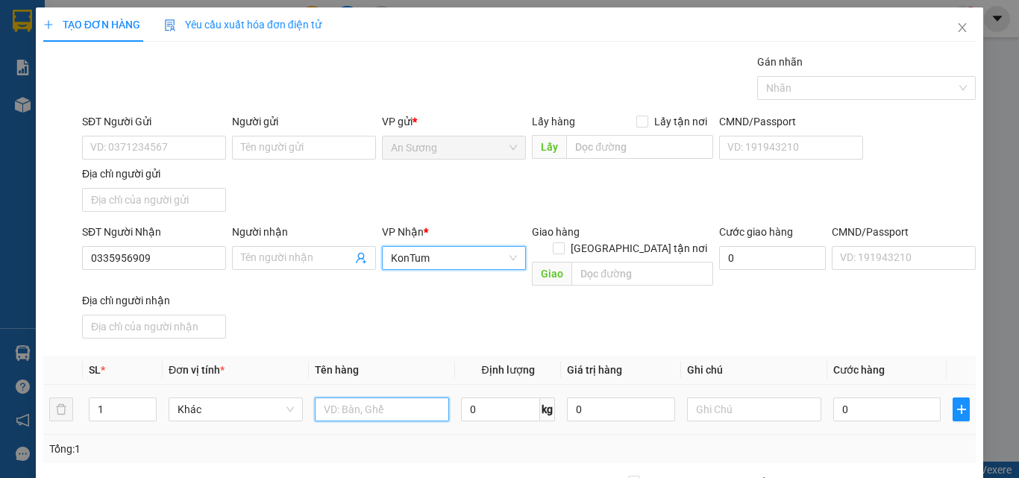
click at [382, 399] on input "text" at bounding box center [382, 410] width 134 height 24
type input "BAO"
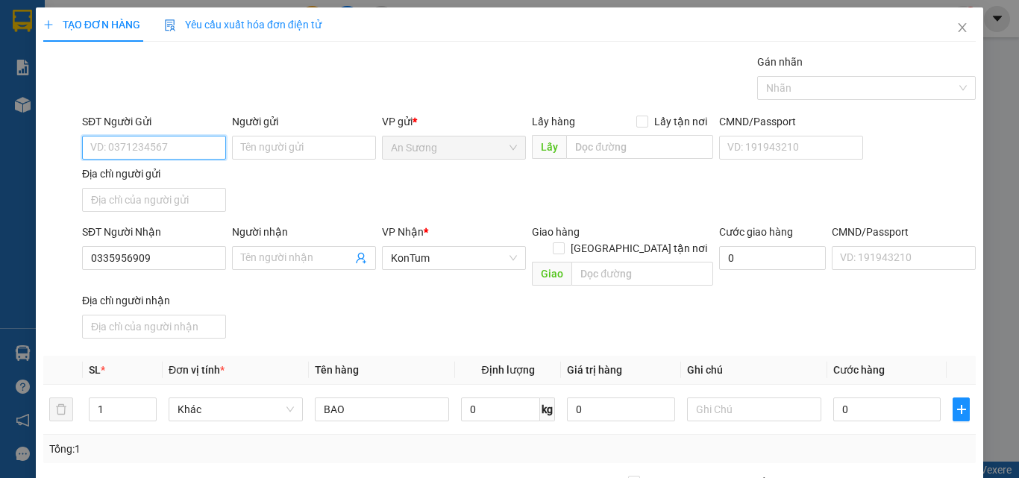
click at [175, 140] on input "SĐT Người Gửi" at bounding box center [154, 148] width 144 height 24
click at [173, 151] on input "SĐT Người Gửi" at bounding box center [154, 148] width 144 height 24
type input "0898353199"
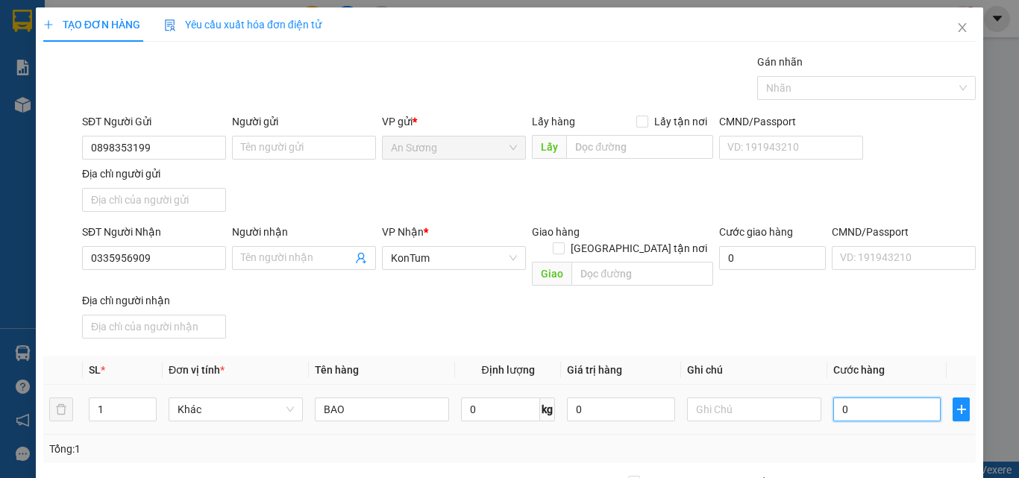
click at [863, 402] on input "0" at bounding box center [886, 410] width 107 height 24
type input "1"
type input "12"
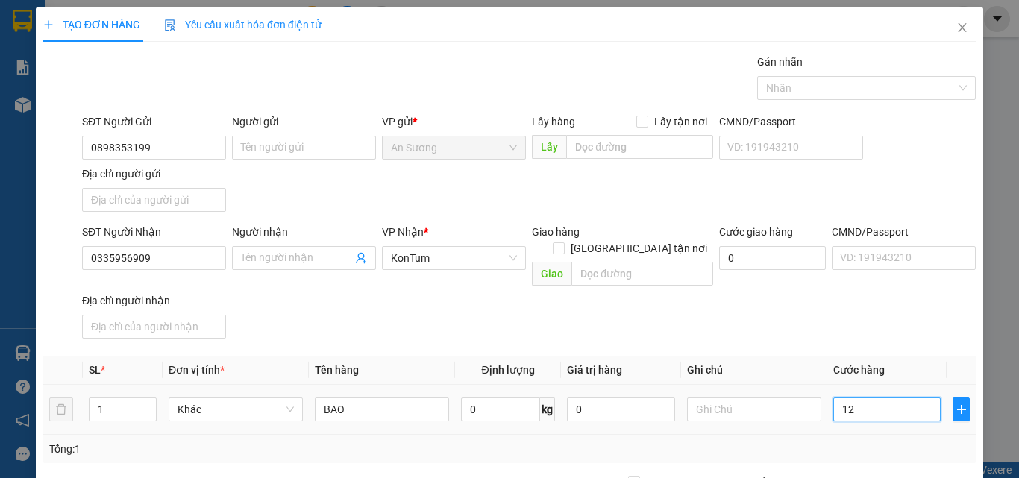
type input "12"
type input "120"
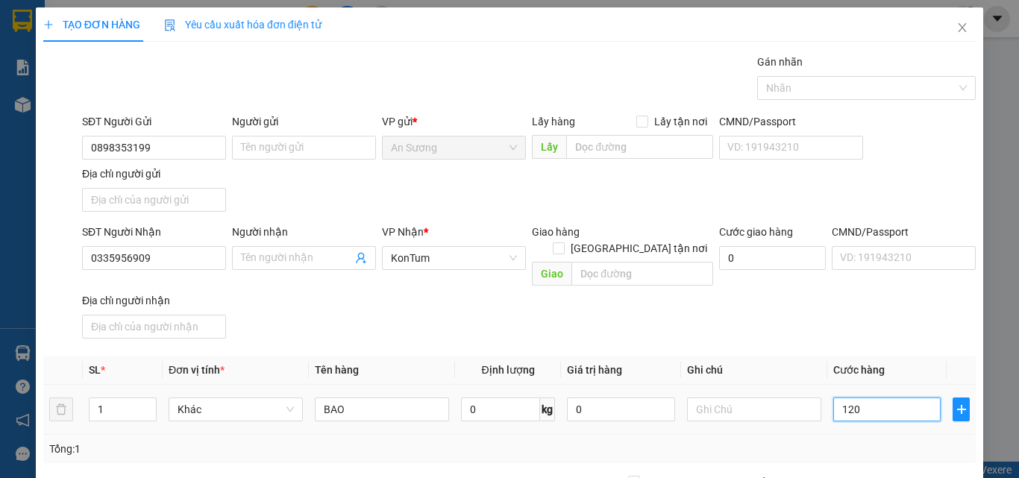
type input "1.200"
type input "12.000"
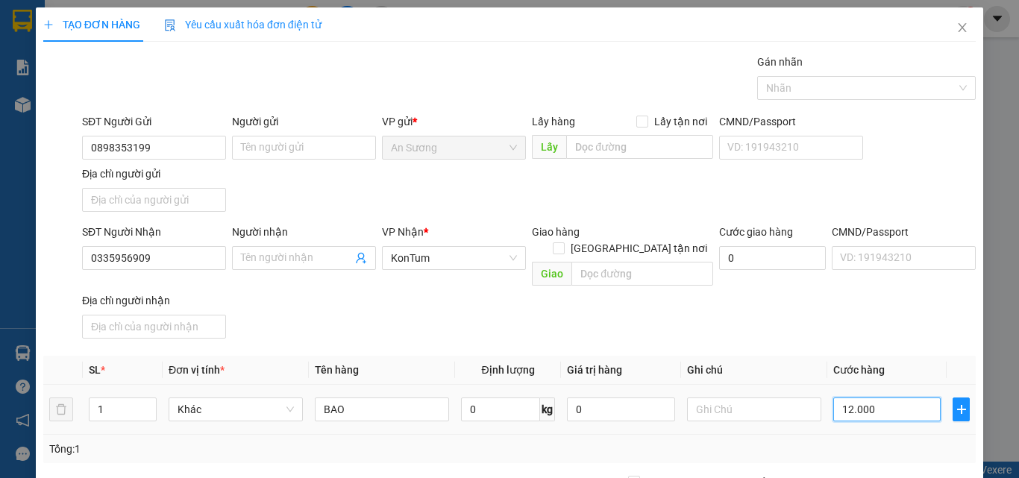
type input "12.000"
type input "120.000"
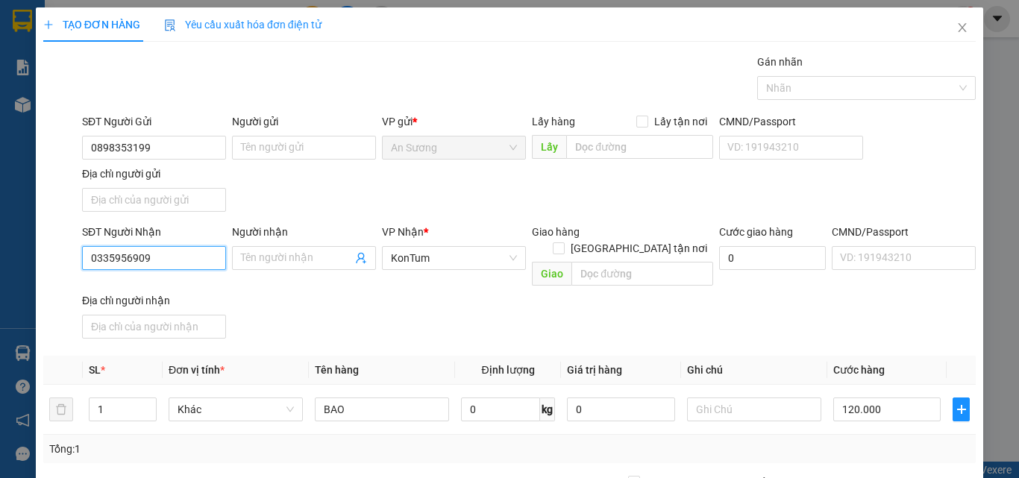
click at [187, 254] on input "0335956909" at bounding box center [154, 258] width 144 height 24
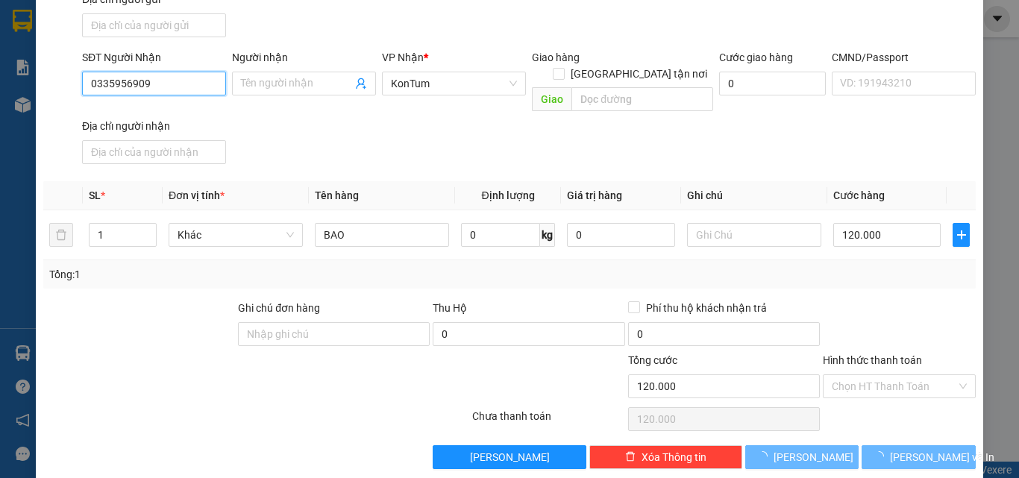
scroll to position [178, 0]
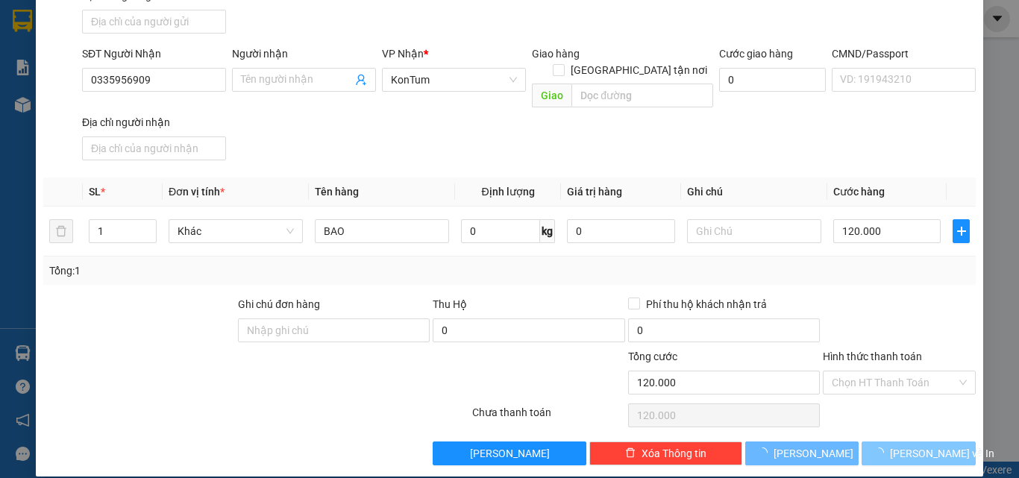
click at [874, 442] on button "Lưu và In" at bounding box center [919, 454] width 114 height 24
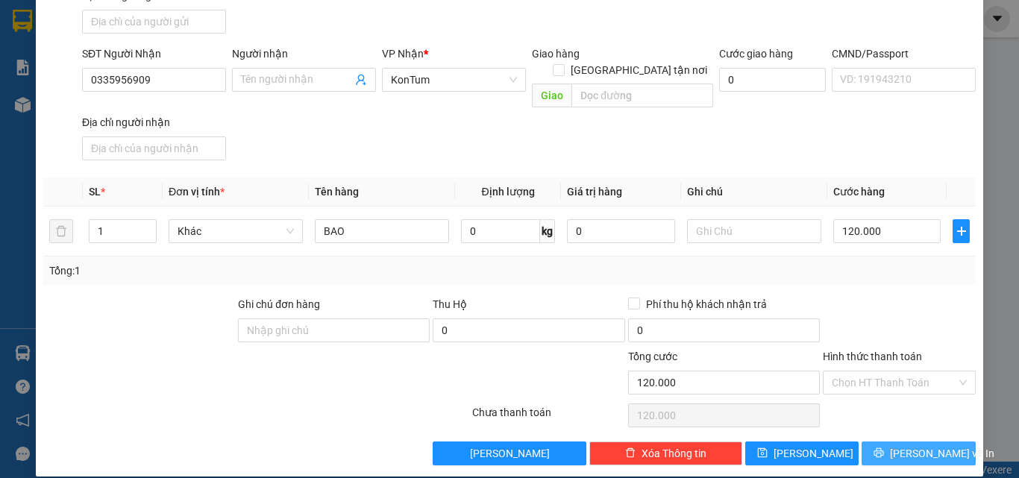
click at [884, 448] on icon "printer" at bounding box center [879, 453] width 10 height 10
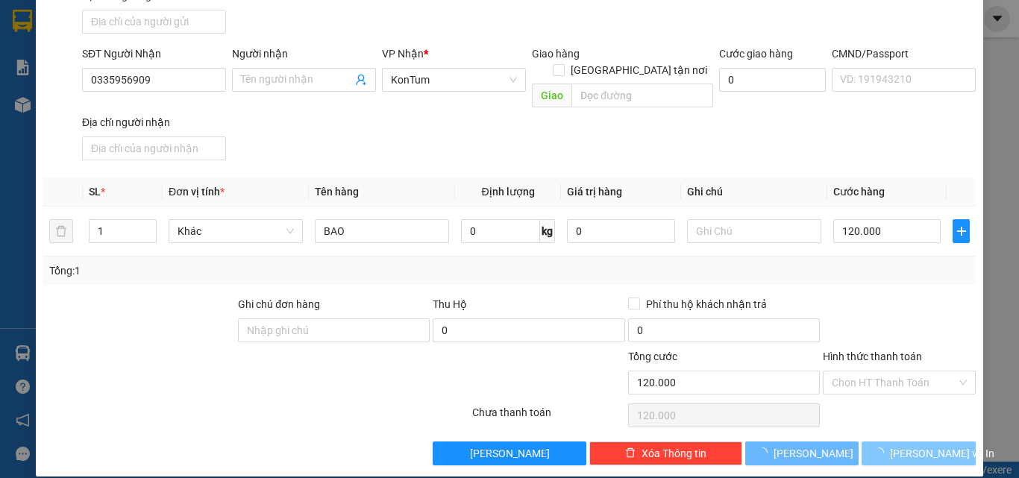
drag, startPoint x: 824, startPoint y: 372, endPoint x: 839, endPoint y: 324, distance: 50.0
click at [839, 324] on div at bounding box center [899, 322] width 156 height 52
click at [910, 445] on span "Lưu và In" at bounding box center [942, 453] width 104 height 16
click at [889, 452] on html "Kết quả tìm kiếm ( 0 ) Bộ lọc No Data ansuong.minhquoc 1 Báo cáo Báo cáo dòng t…" at bounding box center [509, 239] width 1019 height 478
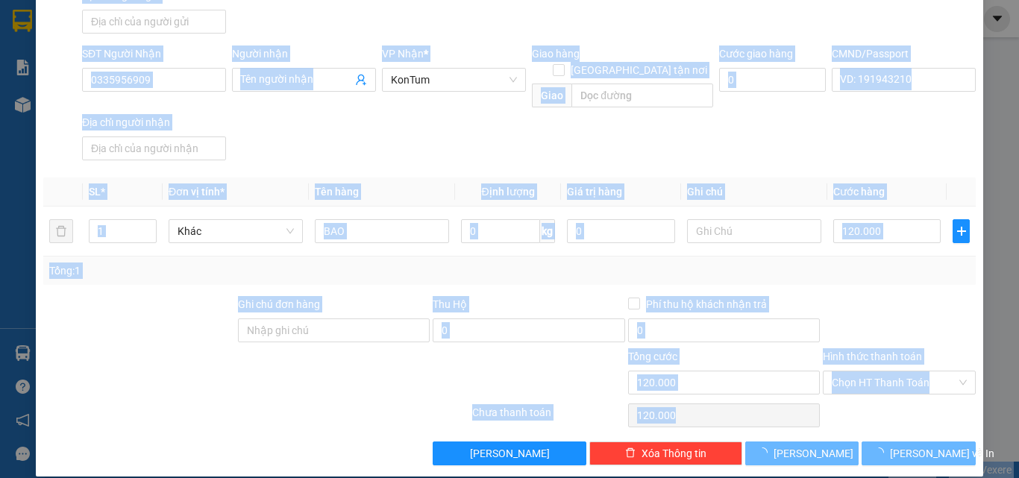
click at [600, 263] on div "Tổng: 1" at bounding box center [509, 271] width 921 height 16
click at [712, 257] on div "Tổng: 1" at bounding box center [509, 271] width 933 height 28
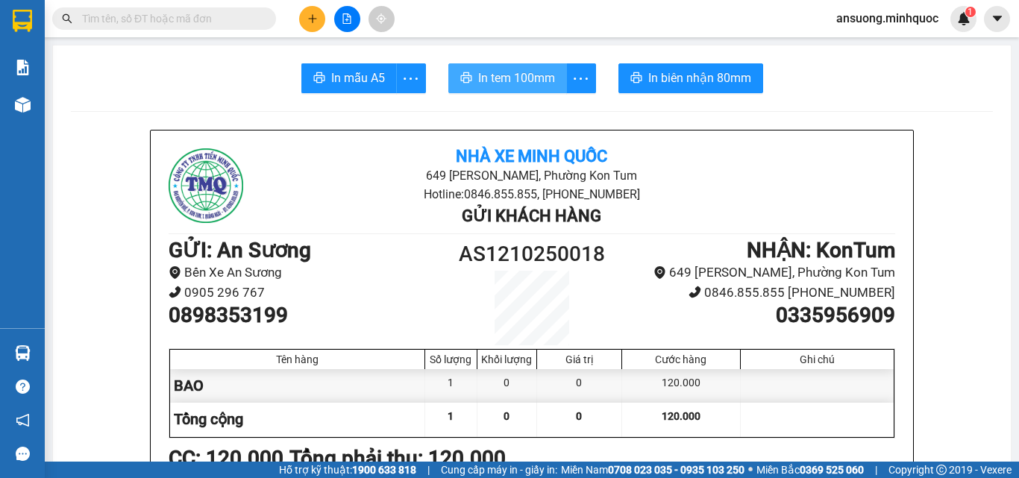
click at [498, 86] on span "In tem 100mm" at bounding box center [516, 78] width 77 height 19
click at [501, 78] on span "In tem 100mm" at bounding box center [516, 78] width 77 height 19
click at [515, 84] on span "In tem 100mm" at bounding box center [516, 78] width 77 height 19
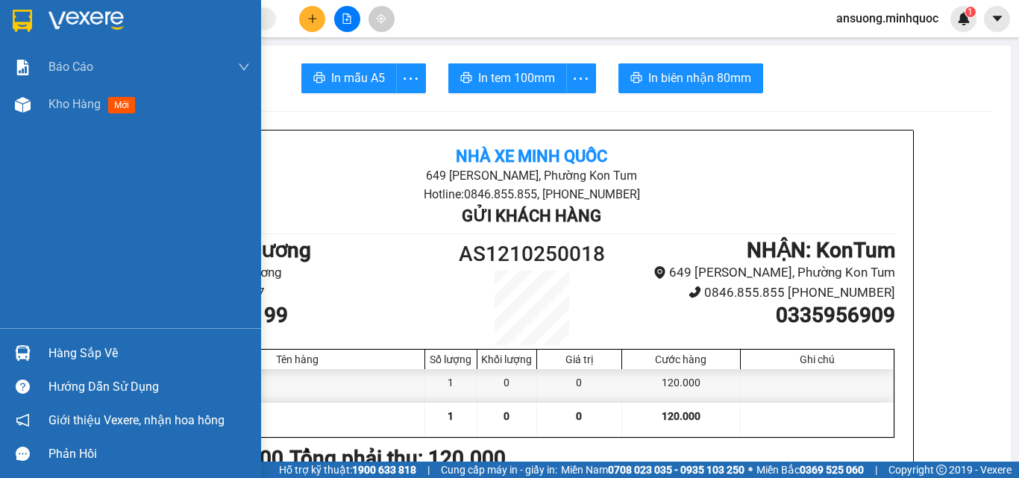
click at [31, 142] on div "Báo cáo Báo cáo dòng tiền (nhà xe) Báo cáo dòng tiền (nhân viên) Báo cáo dòng t…" at bounding box center [130, 188] width 261 height 280
click at [30, 136] on div "Báo cáo Báo cáo dòng tiền (nhà xe) Báo cáo dòng tiền (nhân viên) Báo cáo dòng t…" at bounding box center [130, 188] width 261 height 280
click at [45, 99] on div "Kho hàng mới" at bounding box center [130, 104] width 261 height 37
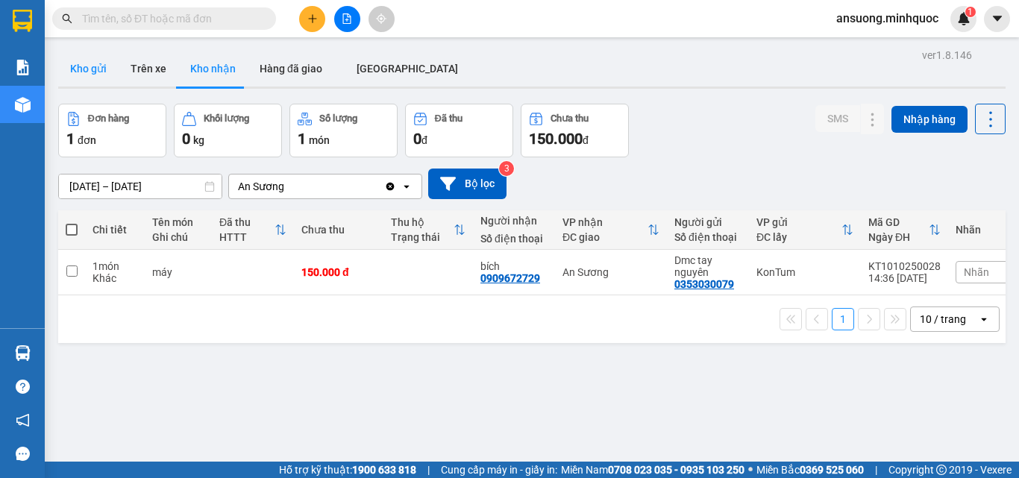
click at [87, 84] on button "Kho gửi" at bounding box center [88, 69] width 60 height 36
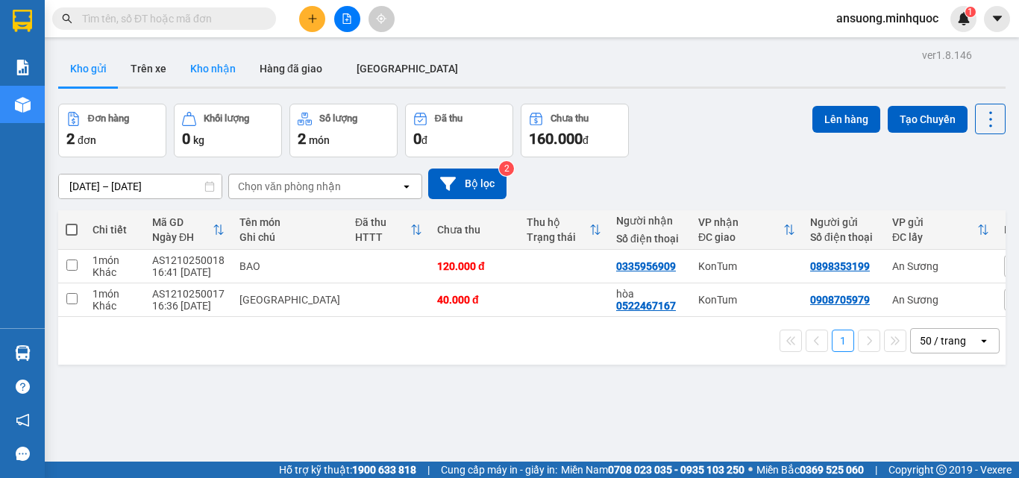
click at [192, 69] on button "Kho nhận" at bounding box center [212, 69] width 69 height 36
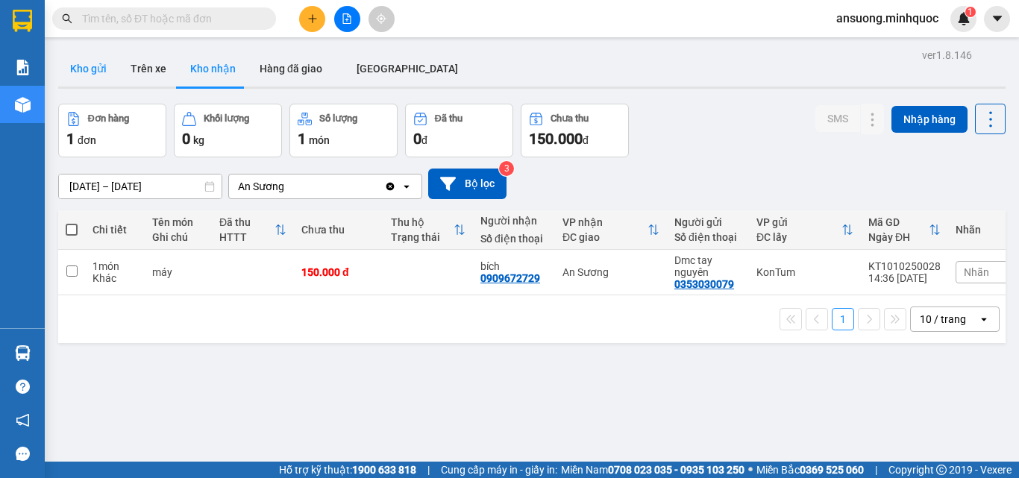
click at [79, 71] on button "Kho gửi" at bounding box center [88, 69] width 60 height 36
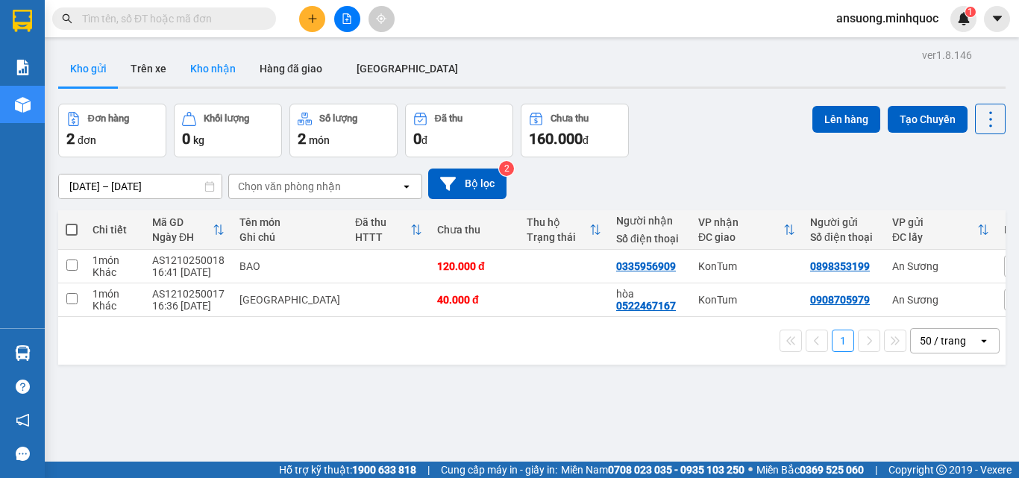
click at [219, 58] on button "Kho nhận" at bounding box center [212, 69] width 69 height 36
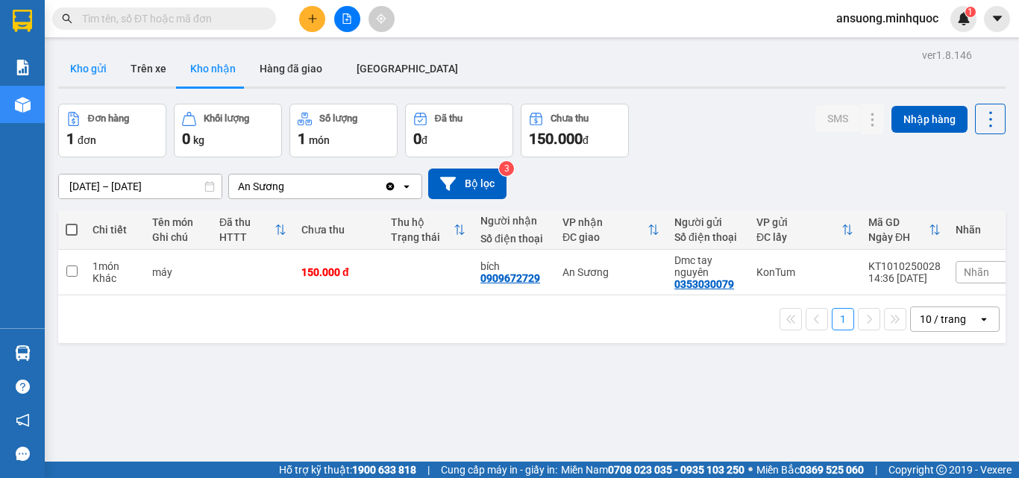
click at [91, 77] on button "Kho gửi" at bounding box center [88, 69] width 60 height 36
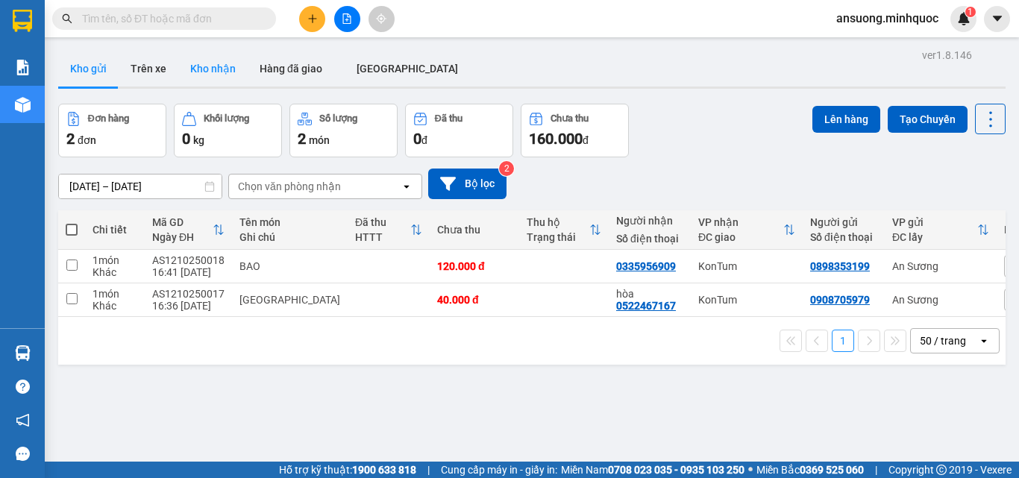
click at [210, 70] on button "Kho nhận" at bounding box center [212, 69] width 69 height 36
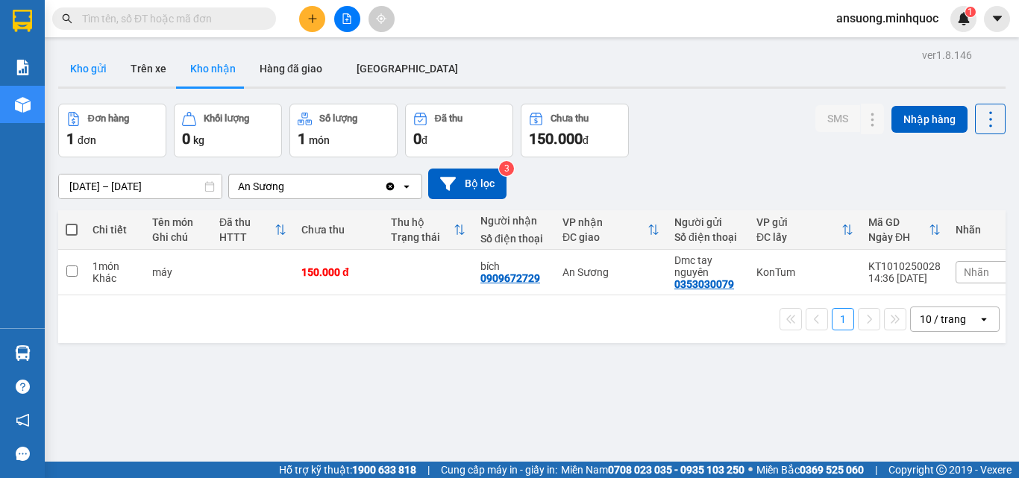
click at [65, 66] on button "Kho gửi" at bounding box center [88, 69] width 60 height 36
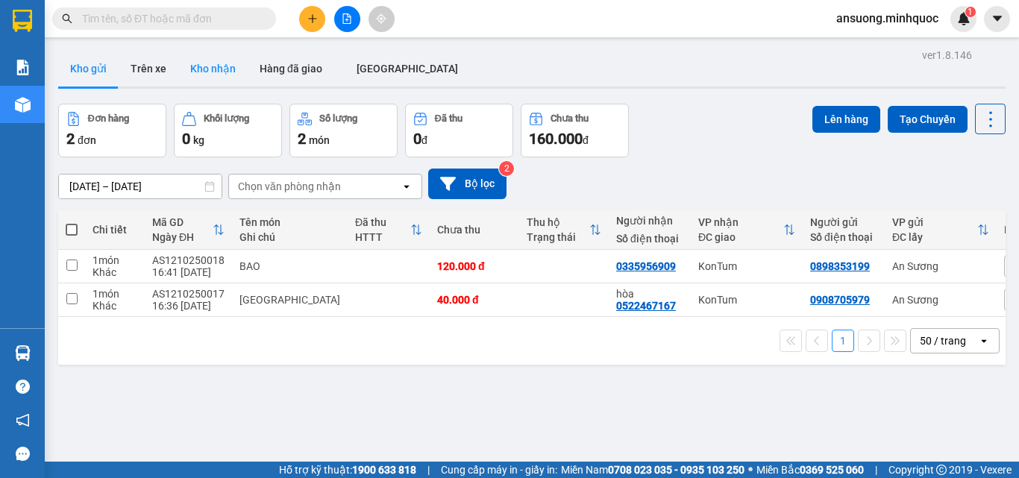
click at [223, 51] on button "Kho nhận" at bounding box center [212, 69] width 69 height 36
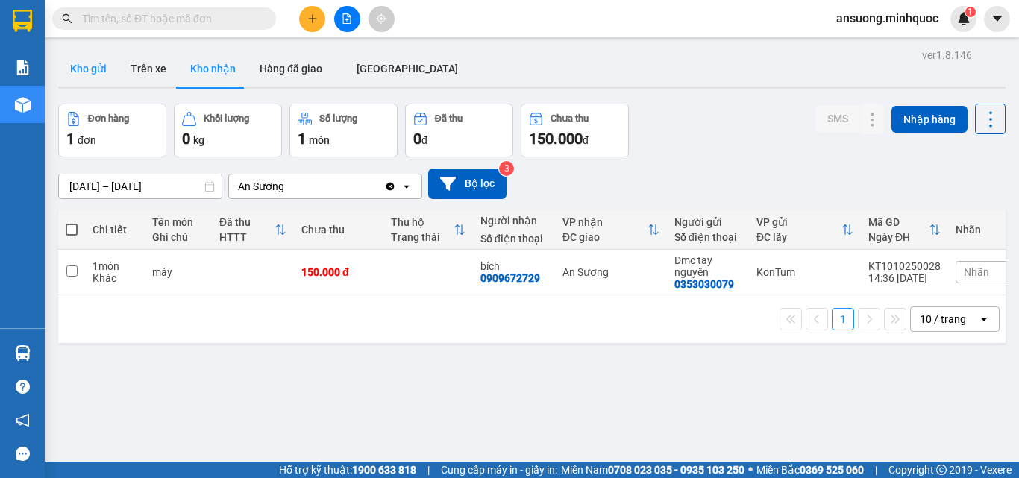
click at [99, 67] on button "Kho gửi" at bounding box center [88, 69] width 60 height 36
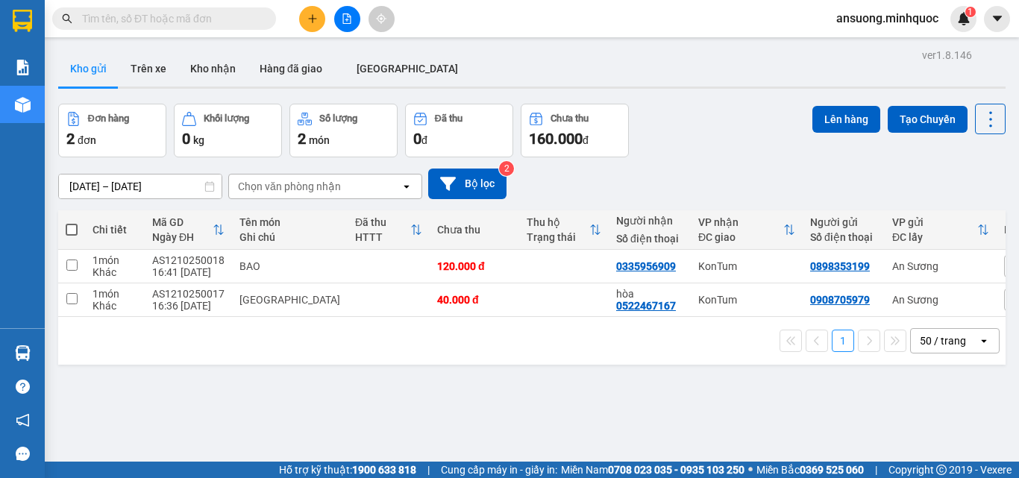
drag, startPoint x: 68, startPoint y: 230, endPoint x: 416, endPoint y: 238, distance: 348.5
click at [72, 230] on span at bounding box center [72, 230] width 12 height 12
click at [72, 222] on input "checkbox" at bounding box center [72, 222] width 0 height 0
checkbox input "true"
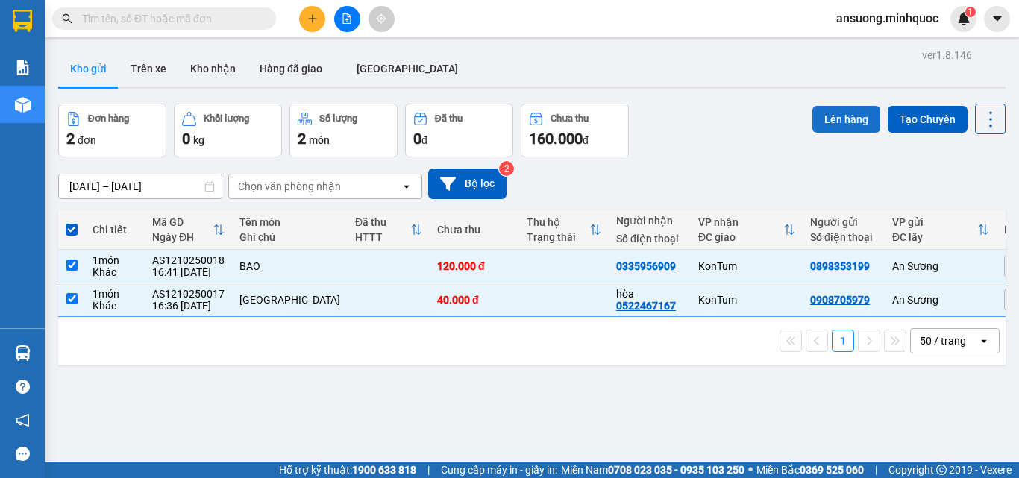
click at [832, 122] on button "Lên hàng" at bounding box center [846, 119] width 68 height 27
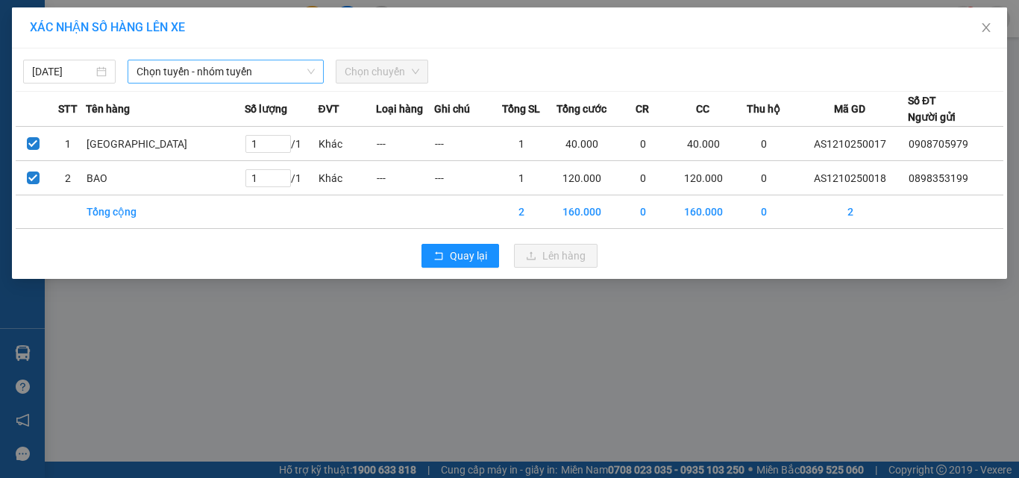
click at [211, 79] on span "Chọn tuyến - nhóm tuyến" at bounding box center [226, 71] width 178 height 22
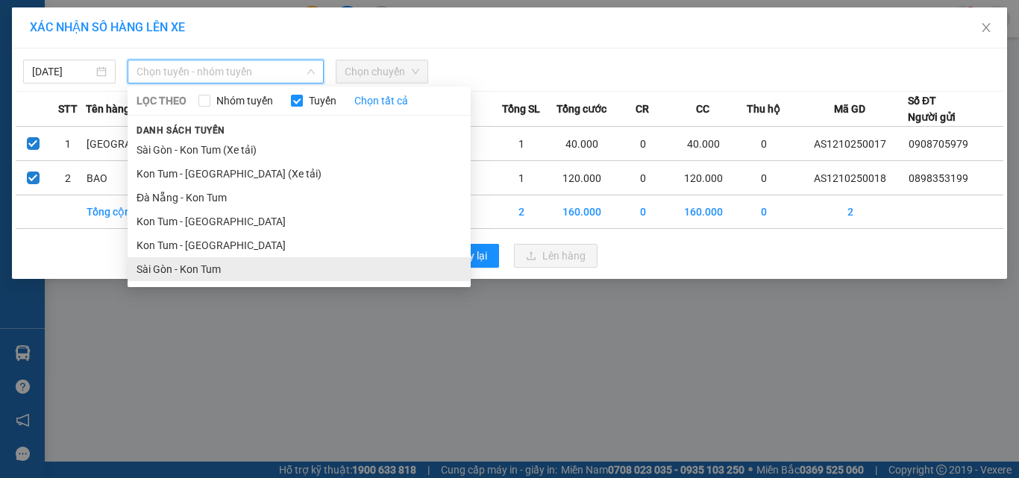
click at [178, 262] on li "Sài Gòn - Kon Tum" at bounding box center [299, 269] width 343 height 24
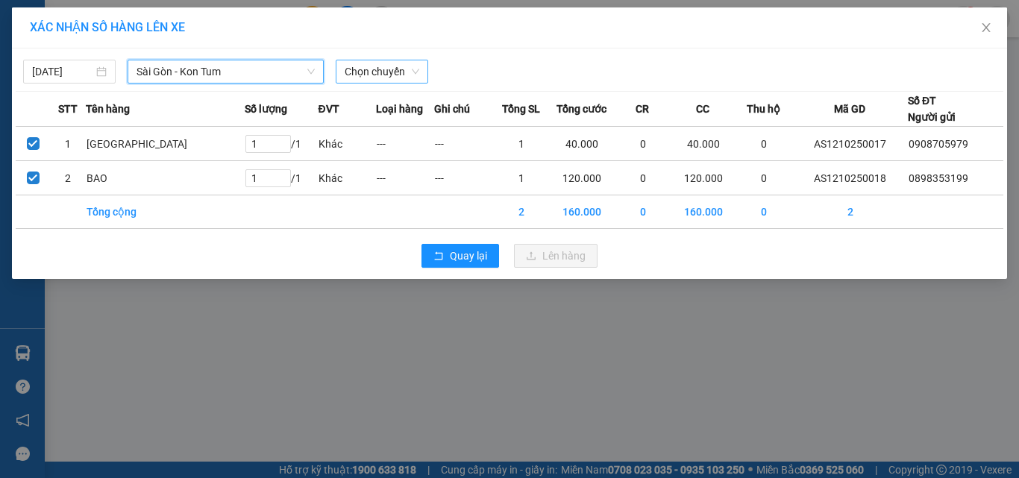
click at [354, 81] on span "Chọn chuyến" at bounding box center [382, 71] width 75 height 22
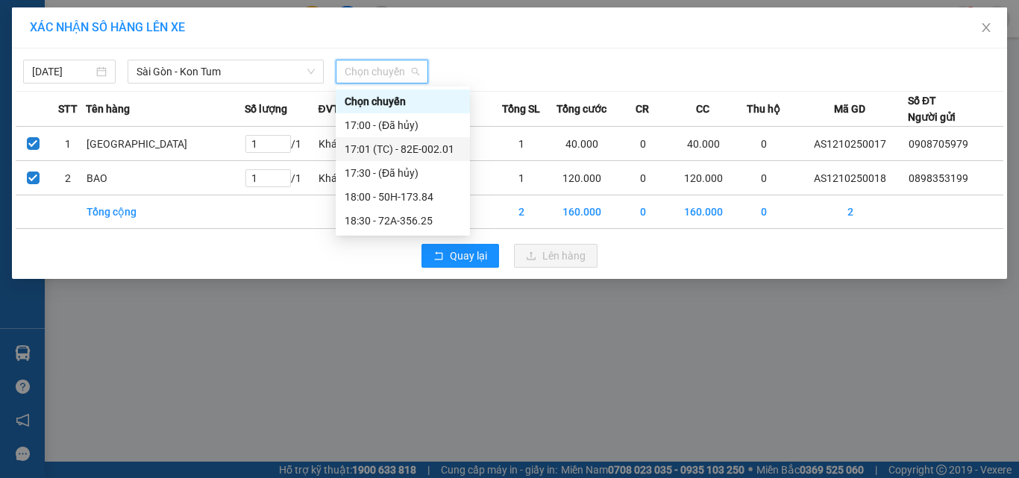
drag, startPoint x: 433, startPoint y: 154, endPoint x: 425, endPoint y: 222, distance: 68.4
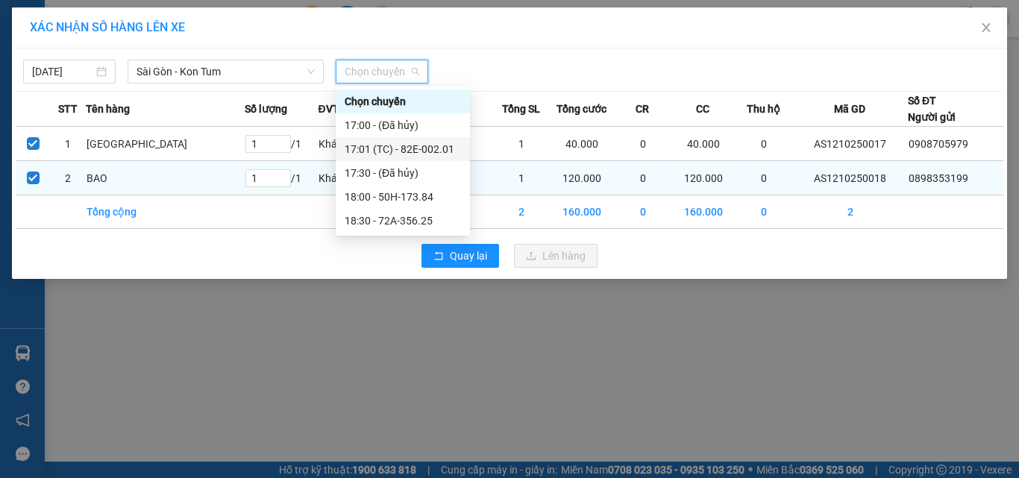
click at [432, 154] on div "17:01 (TC) - 82E-002.01" at bounding box center [403, 149] width 116 height 16
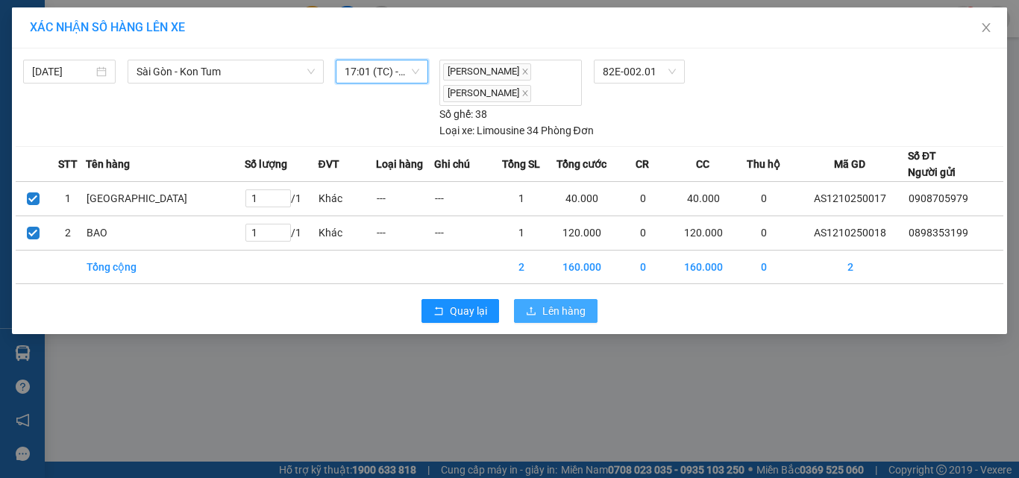
click at [560, 318] on span "Lên hàng" at bounding box center [563, 311] width 43 height 16
